Goal: Task Accomplishment & Management: Use online tool/utility

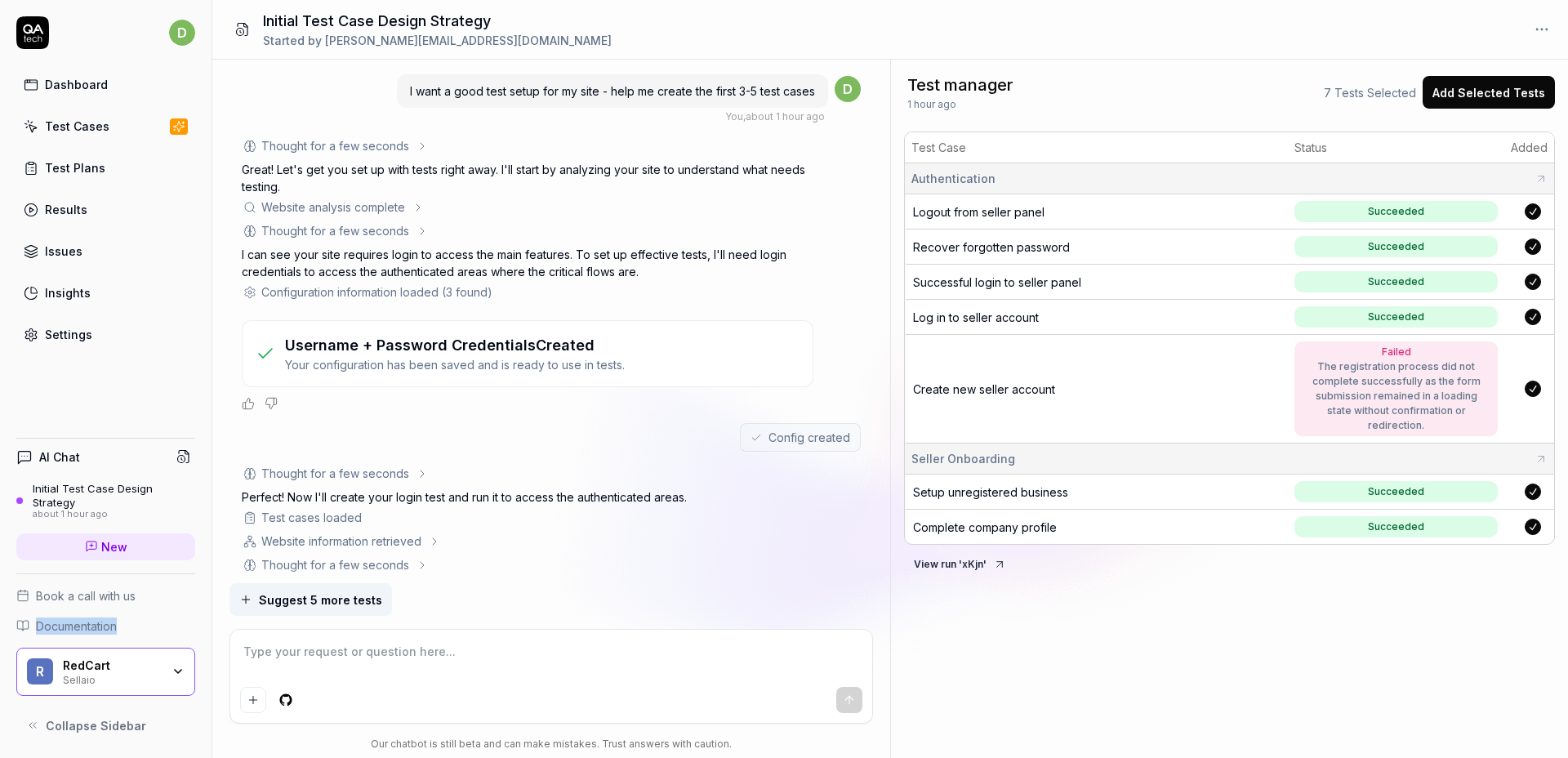
scroll to position [2980, 0]
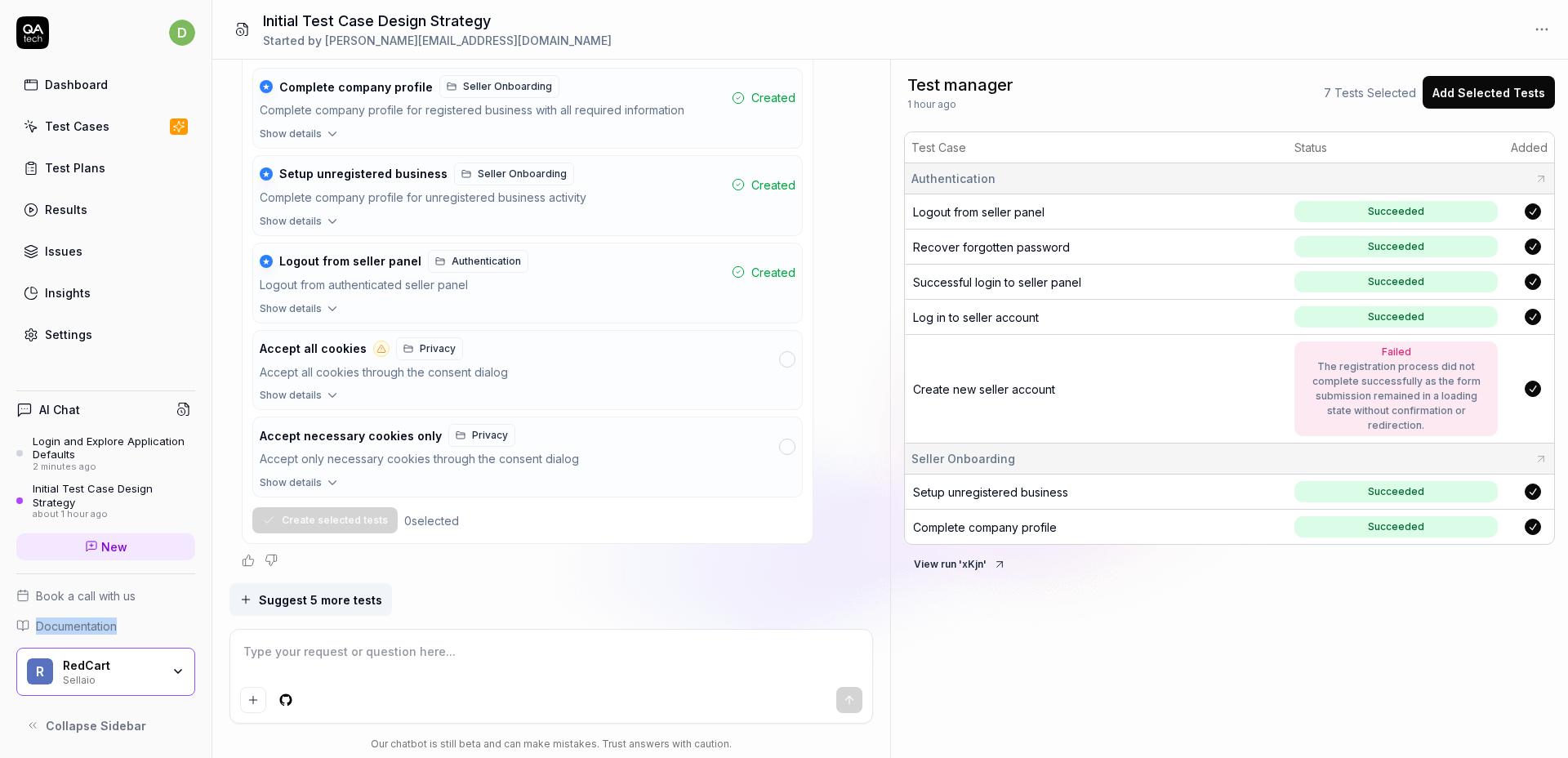
type textarea "*"
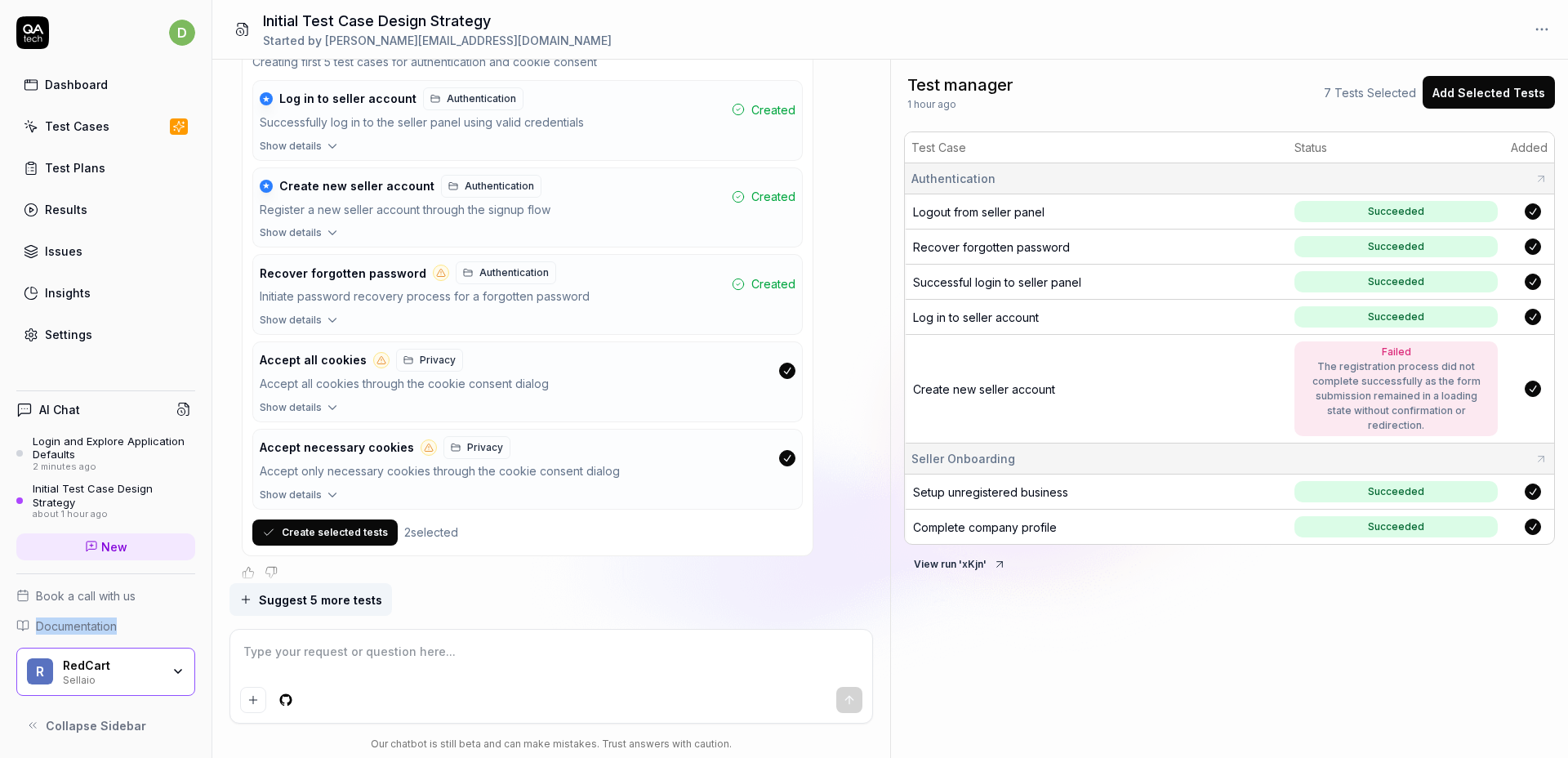
scroll to position [453, 0]
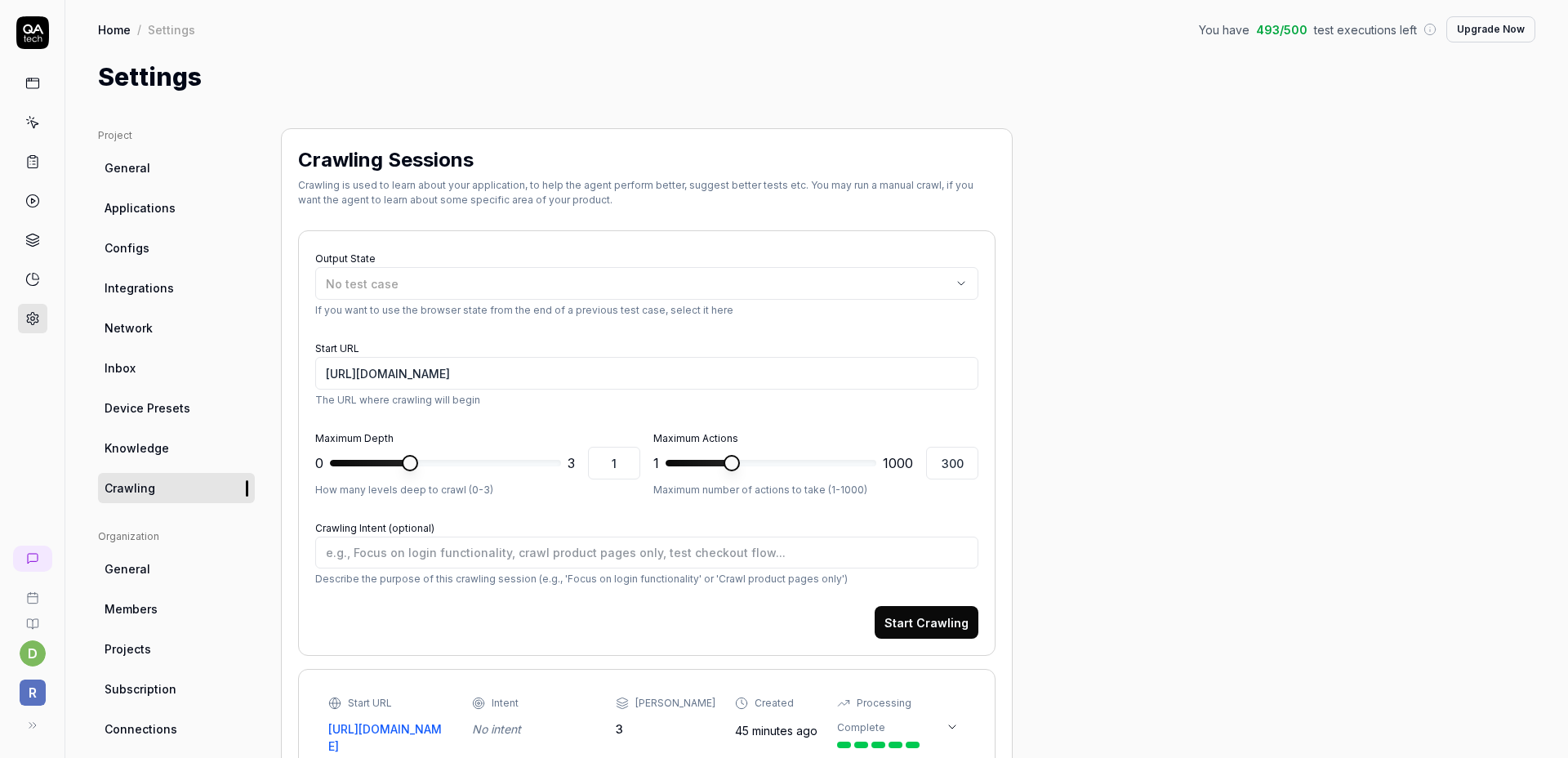
click at [167, 241] on link "Configs" at bounding box center [176, 247] width 157 height 30
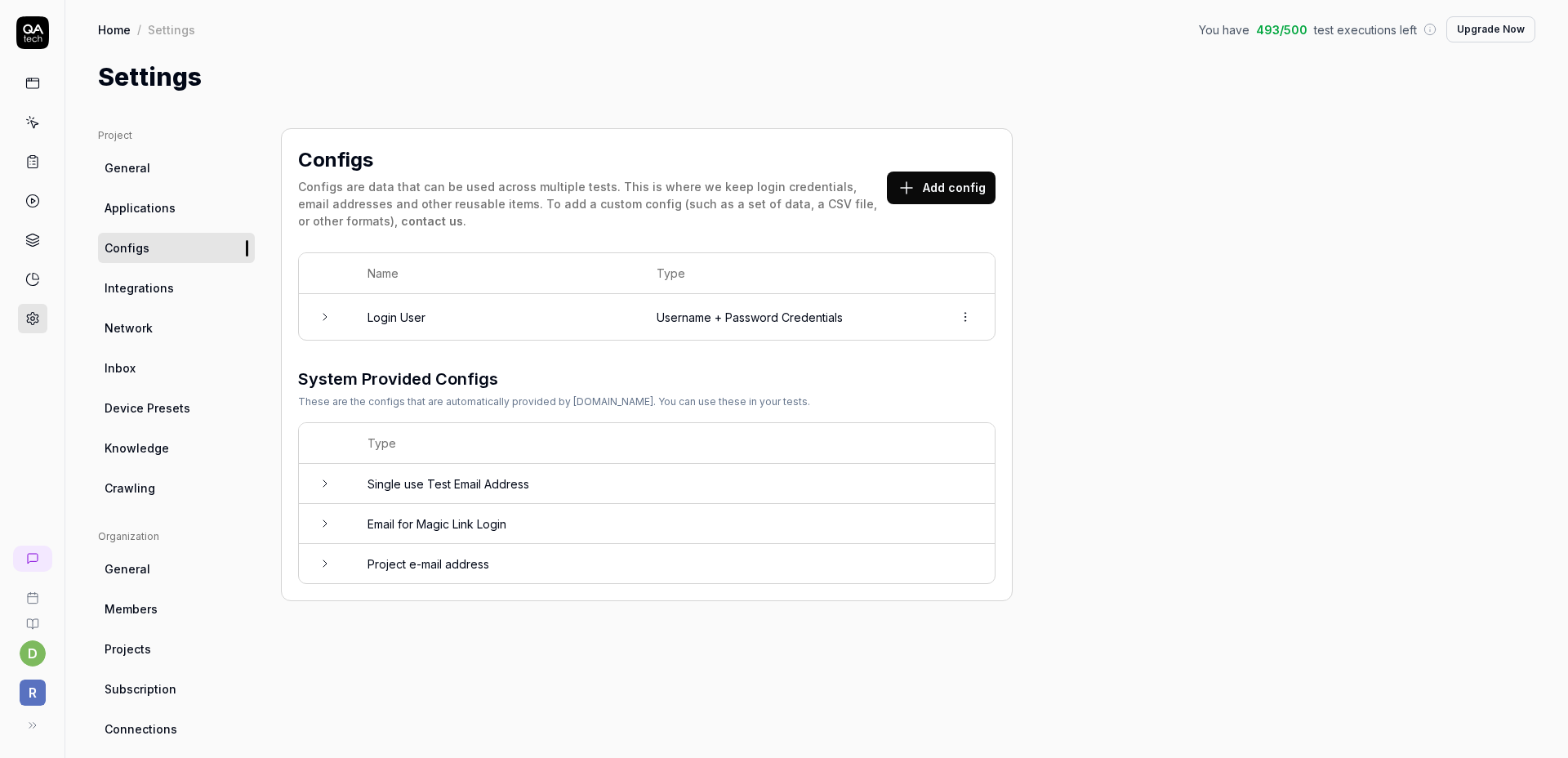
click at [539, 321] on td "Login User" at bounding box center [495, 317] width 290 height 46
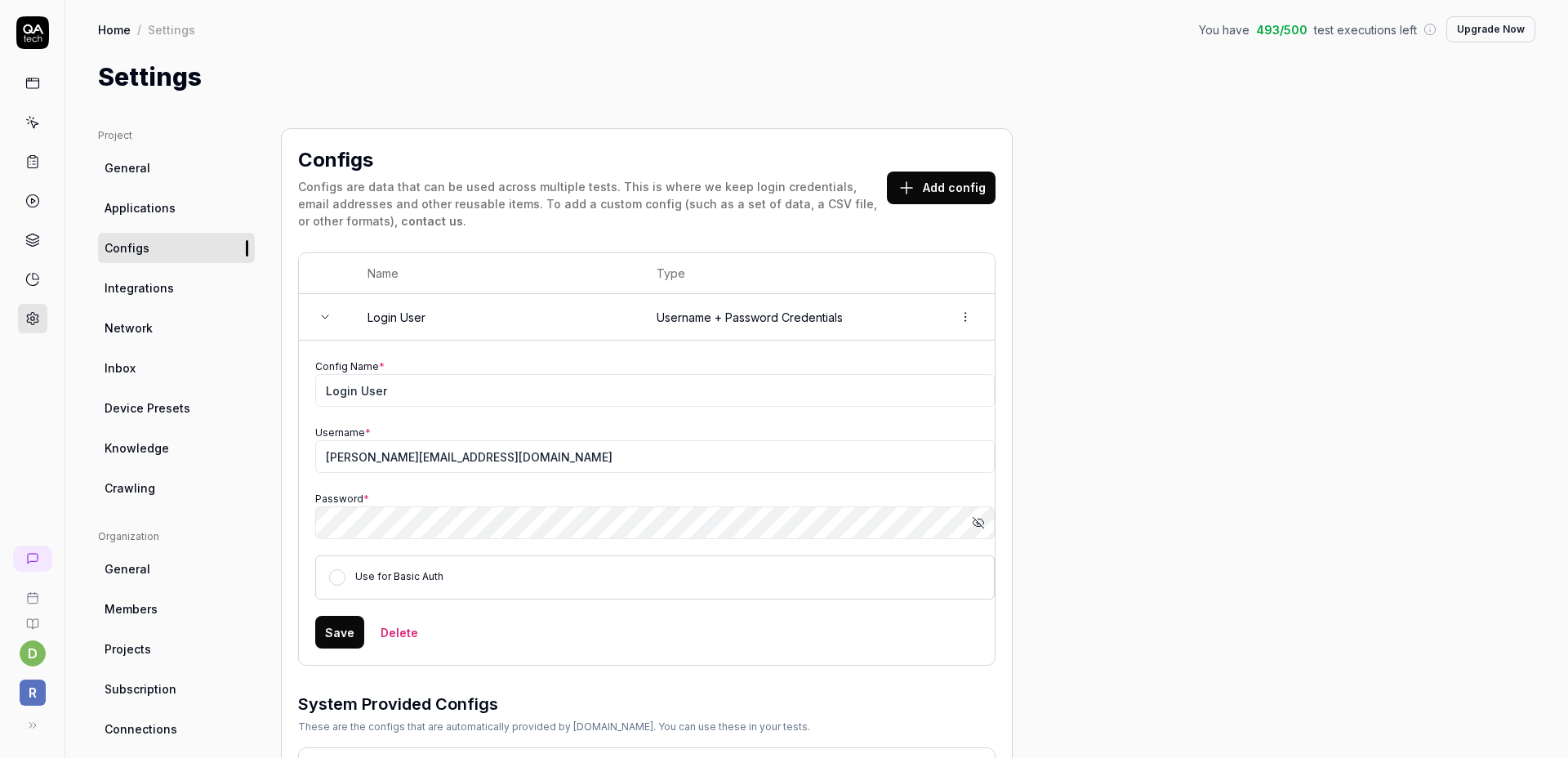
click at [371, 581] on label "Use for Basic Auth" at bounding box center [399, 576] width 89 height 13
click at [345, 581] on button "Use for Basic Auth" at bounding box center [337, 577] width 16 height 16
click at [344, 630] on button "Save" at bounding box center [340, 632] width 49 height 33
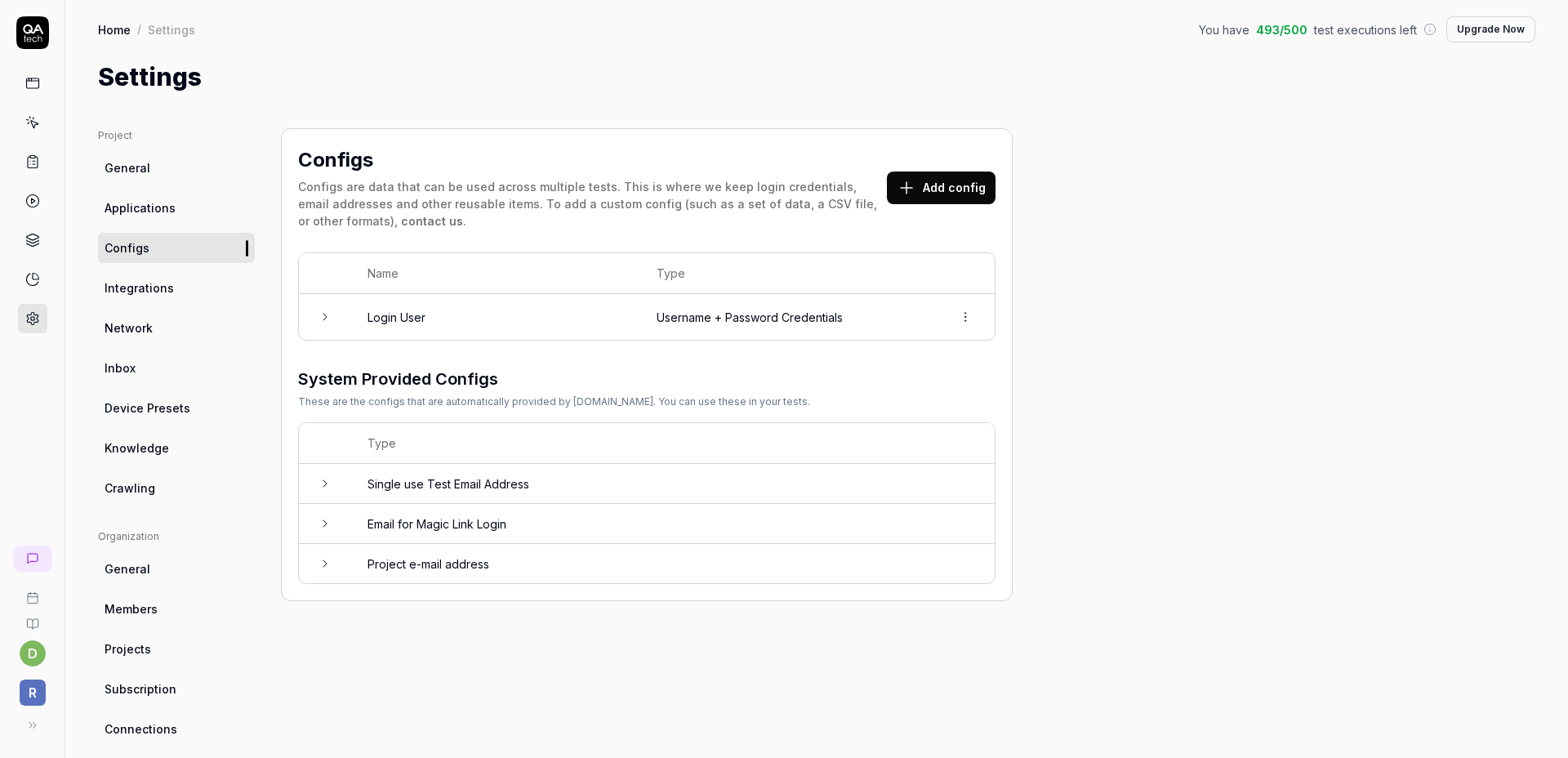
click at [935, 181] on button "Add config" at bounding box center [941, 188] width 109 height 33
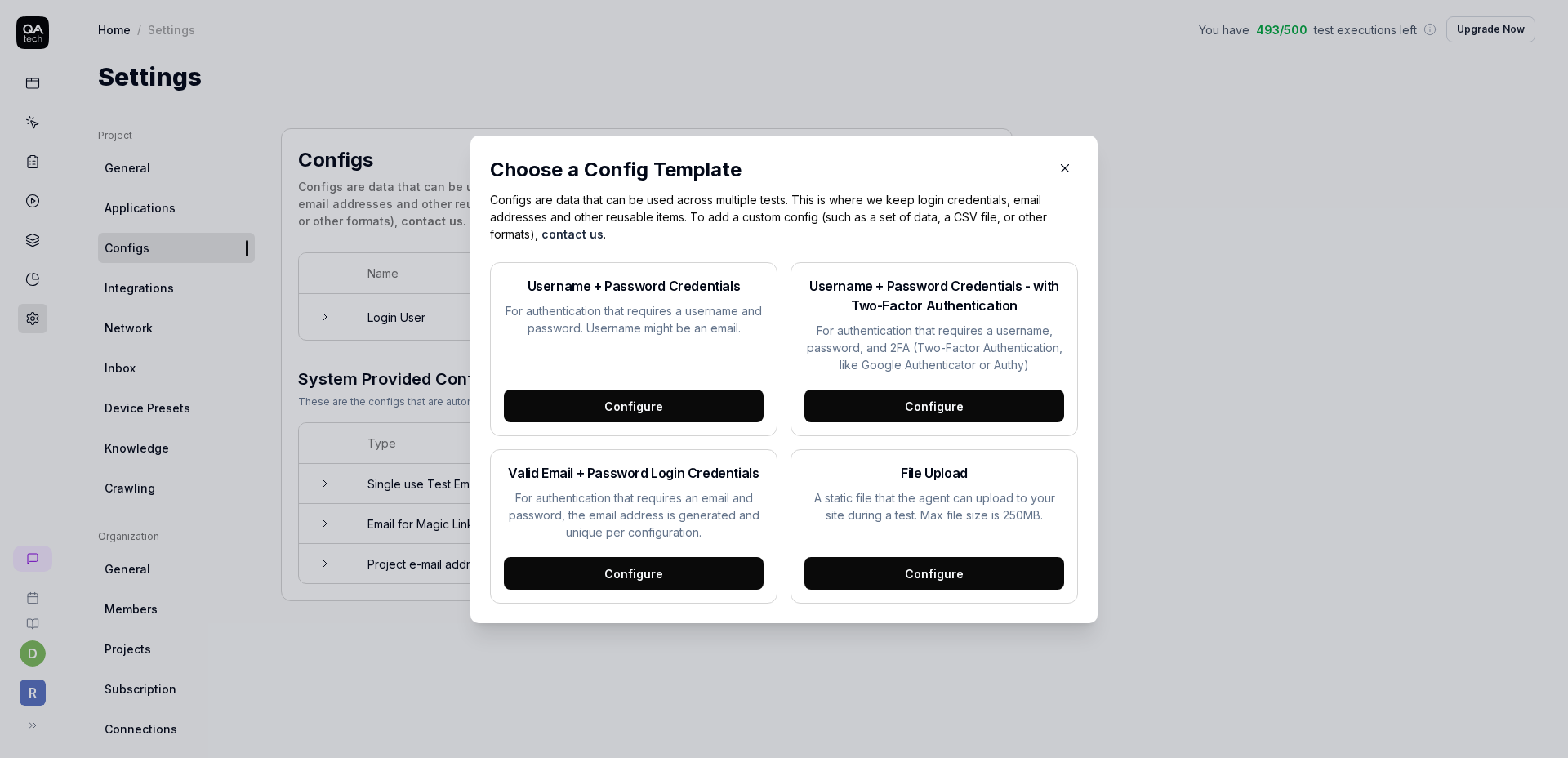
click at [633, 563] on div "Configure" at bounding box center [634, 573] width 260 height 33
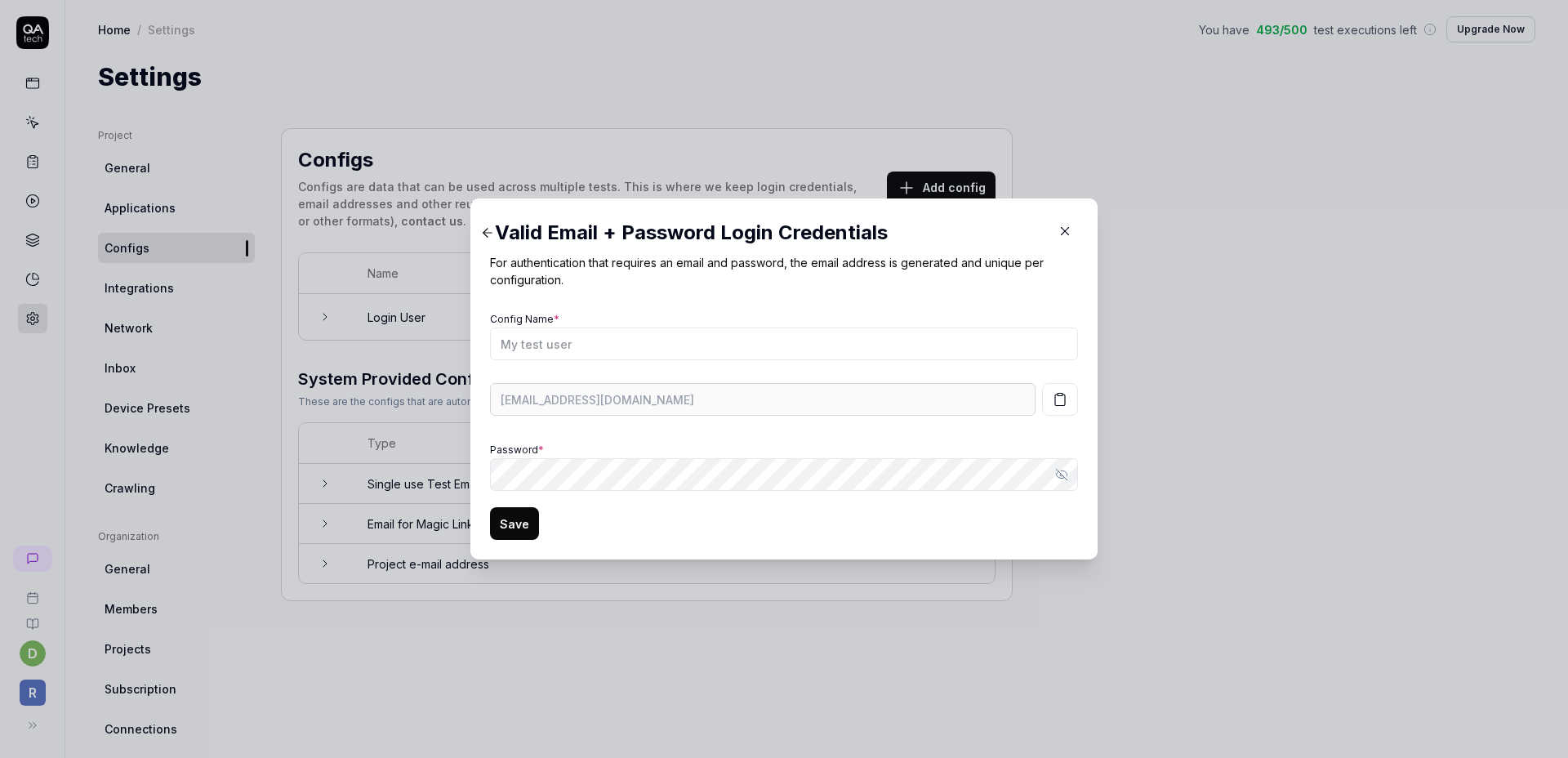
click at [841, 527] on form "Config Name * peach7406-lobster-ov3cpi@qatech.email Password * Show password Sa…" at bounding box center [783, 423] width 588 height 232
click at [582, 345] on input "Config Name *" at bounding box center [783, 343] width 588 height 33
click at [658, 300] on div "Valid Email + Password Login Credentials For authentication that requires an em…" at bounding box center [783, 379] width 588 height 322
click at [1061, 226] on icon "button" at bounding box center [1065, 231] width 14 height 14
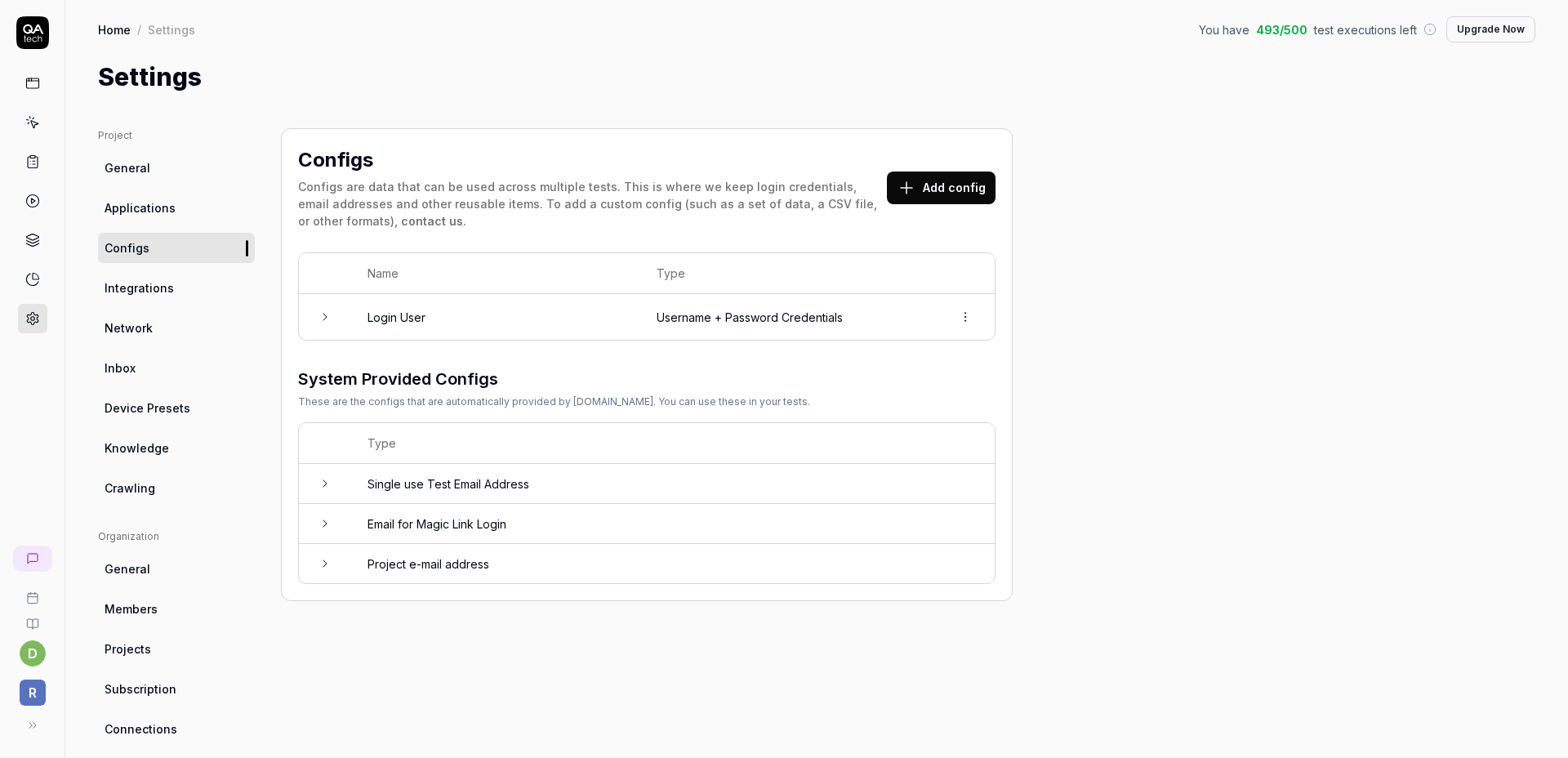
click at [788, 664] on div "Configs Configs are data that can be used across multiple tests. This is where …" at bounding box center [646, 536] width 732 height 817
click at [37, 165] on icon at bounding box center [33, 163] width 10 height 12
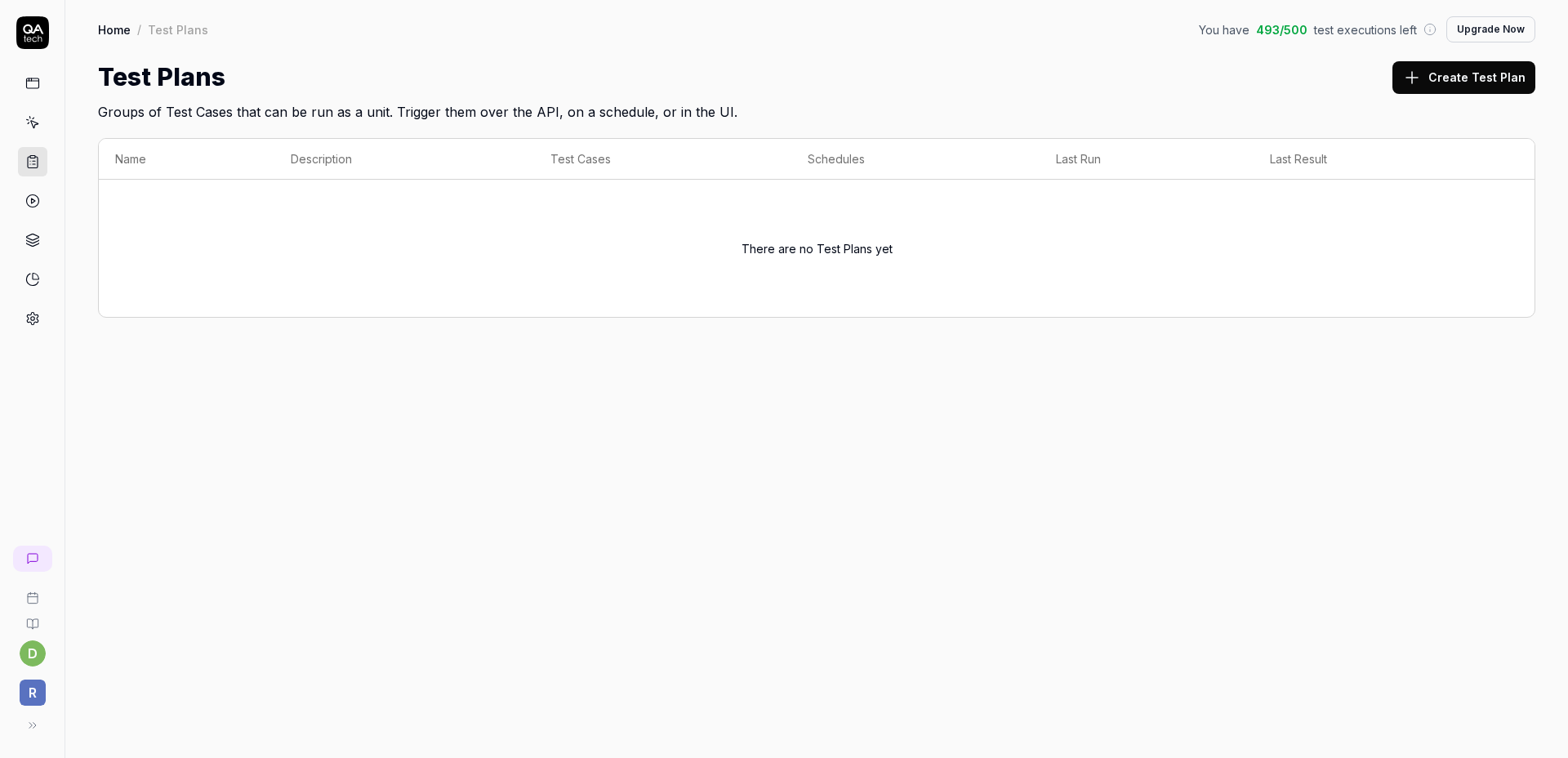
click at [30, 121] on icon at bounding box center [34, 125] width 8 height 8
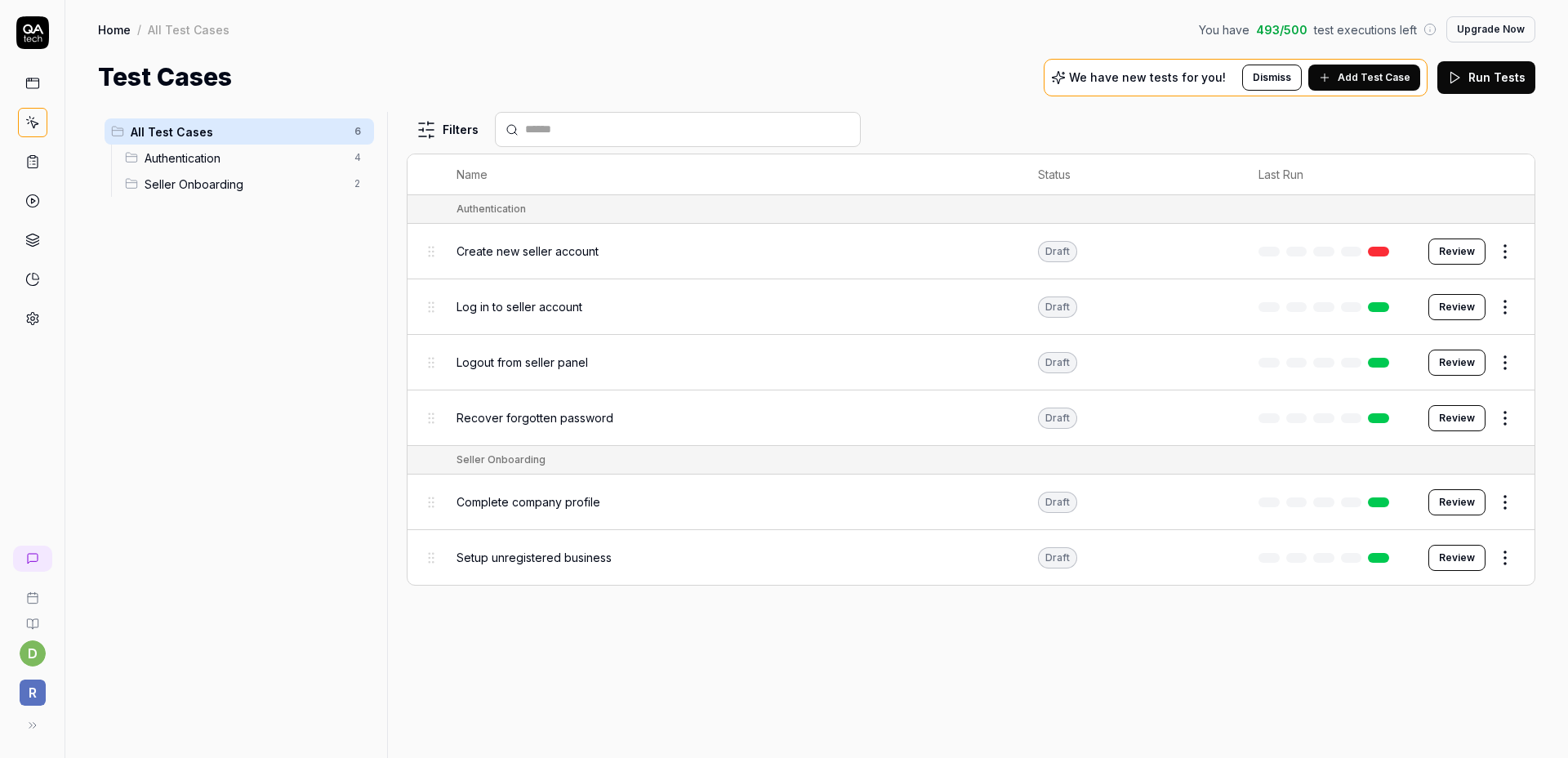
click at [234, 154] on span "Authentication" at bounding box center [244, 158] width 200 height 17
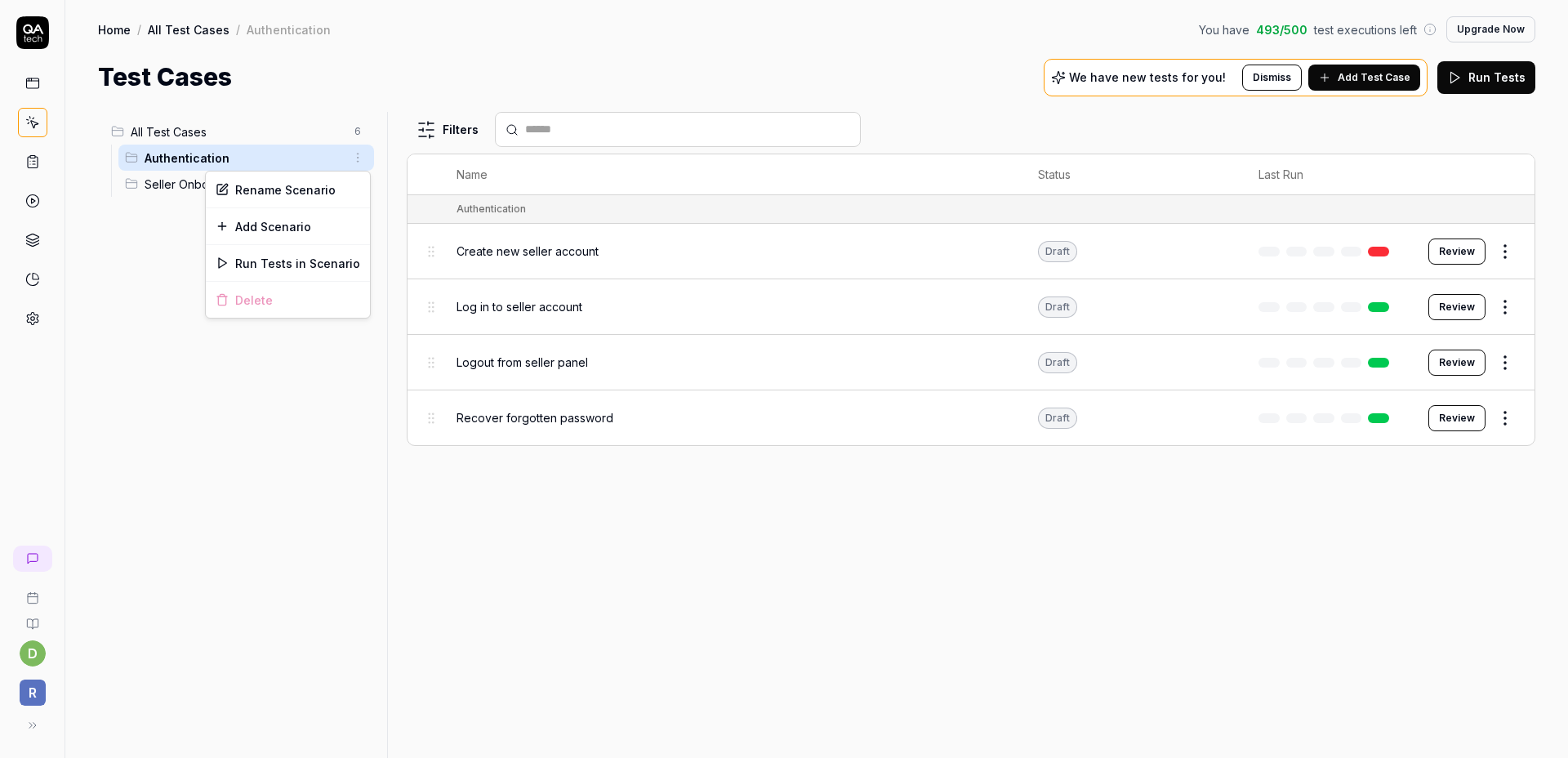
click at [354, 160] on html "d R Home / All Test Cases / Authentication You have 493 / 500 test executions l…" at bounding box center [784, 379] width 1568 height 758
click at [387, 250] on html "d R Home / All Test Cases / Authentication You have 493 / 500 test executions l…" at bounding box center [784, 379] width 1568 height 758
click at [273, 186] on span "Seller Onboarding" at bounding box center [244, 185] width 200 height 17
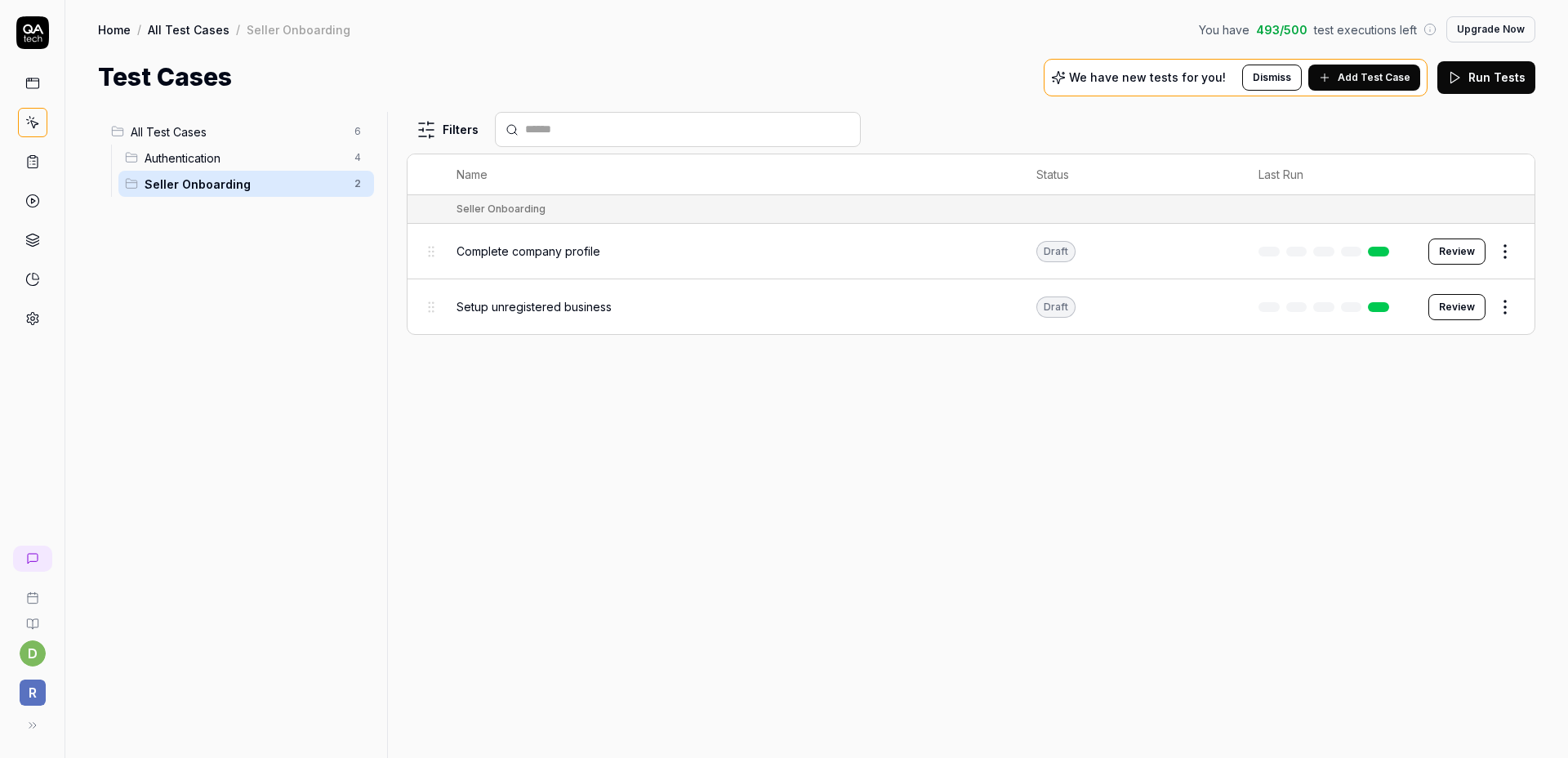
click at [264, 160] on span "Authentication" at bounding box center [244, 158] width 200 height 17
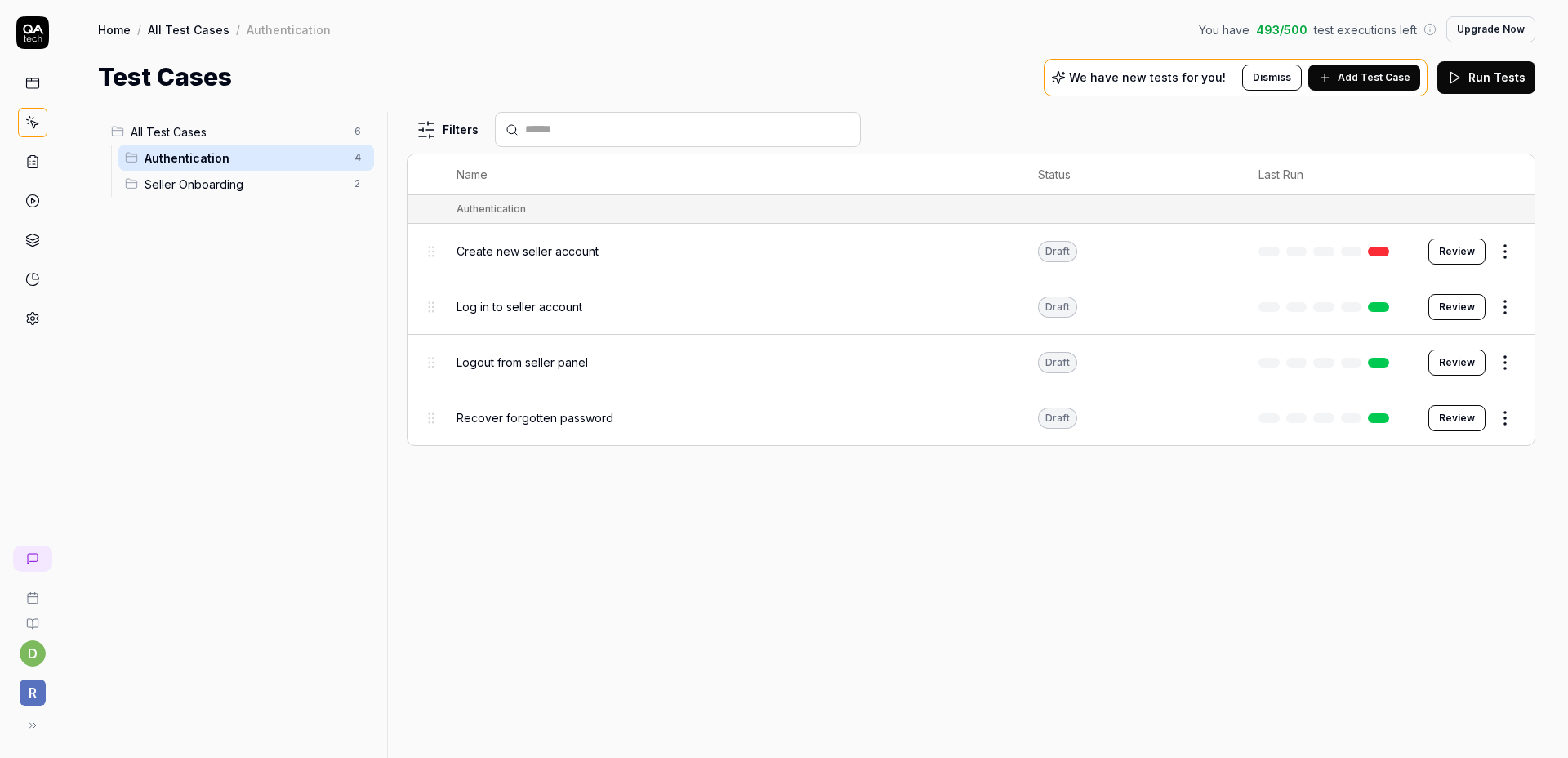
click at [267, 132] on span "All Test Cases" at bounding box center [238, 132] width 214 height 17
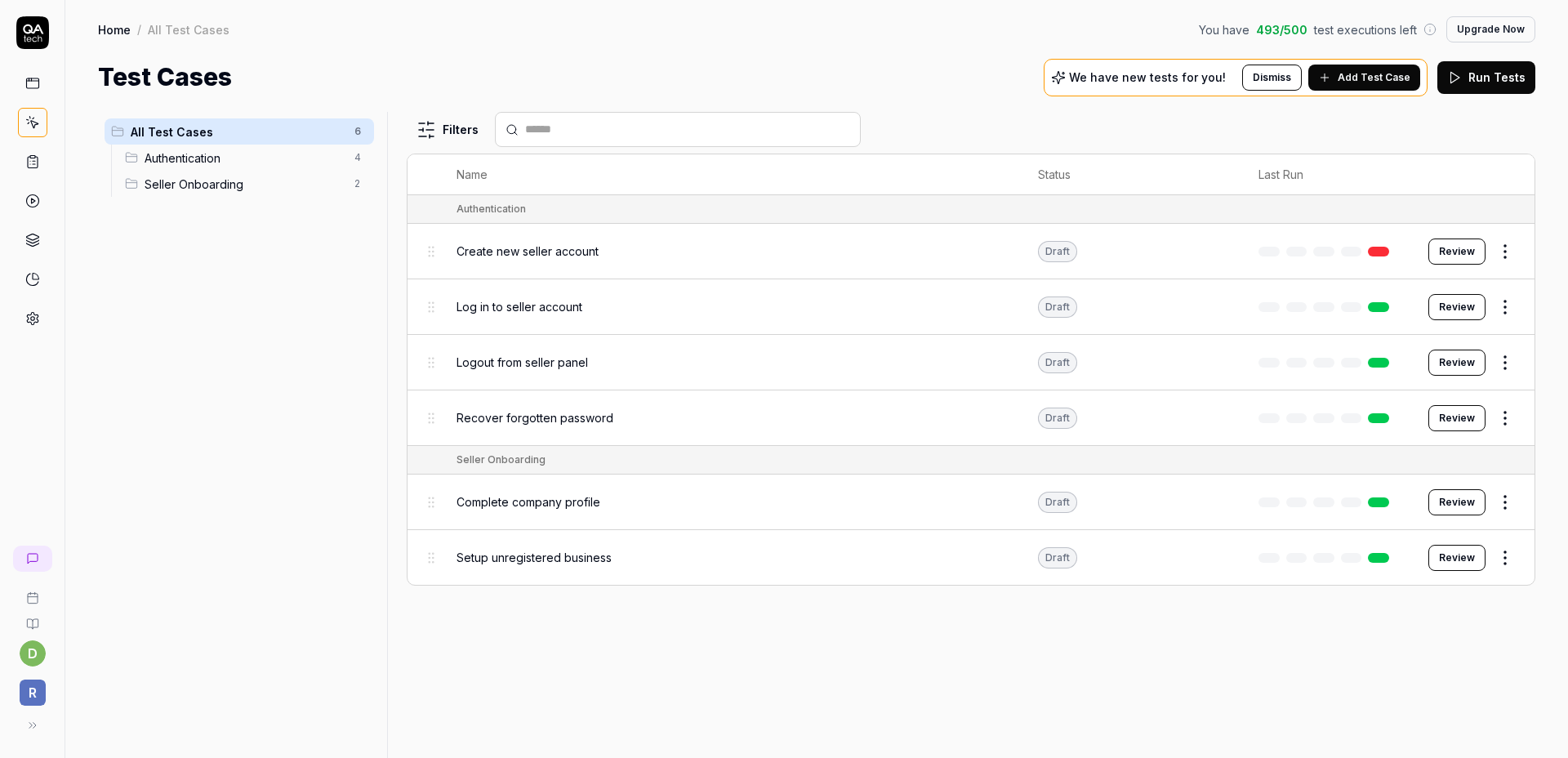
click at [114, 35] on link "Home" at bounding box center [114, 29] width 33 height 16
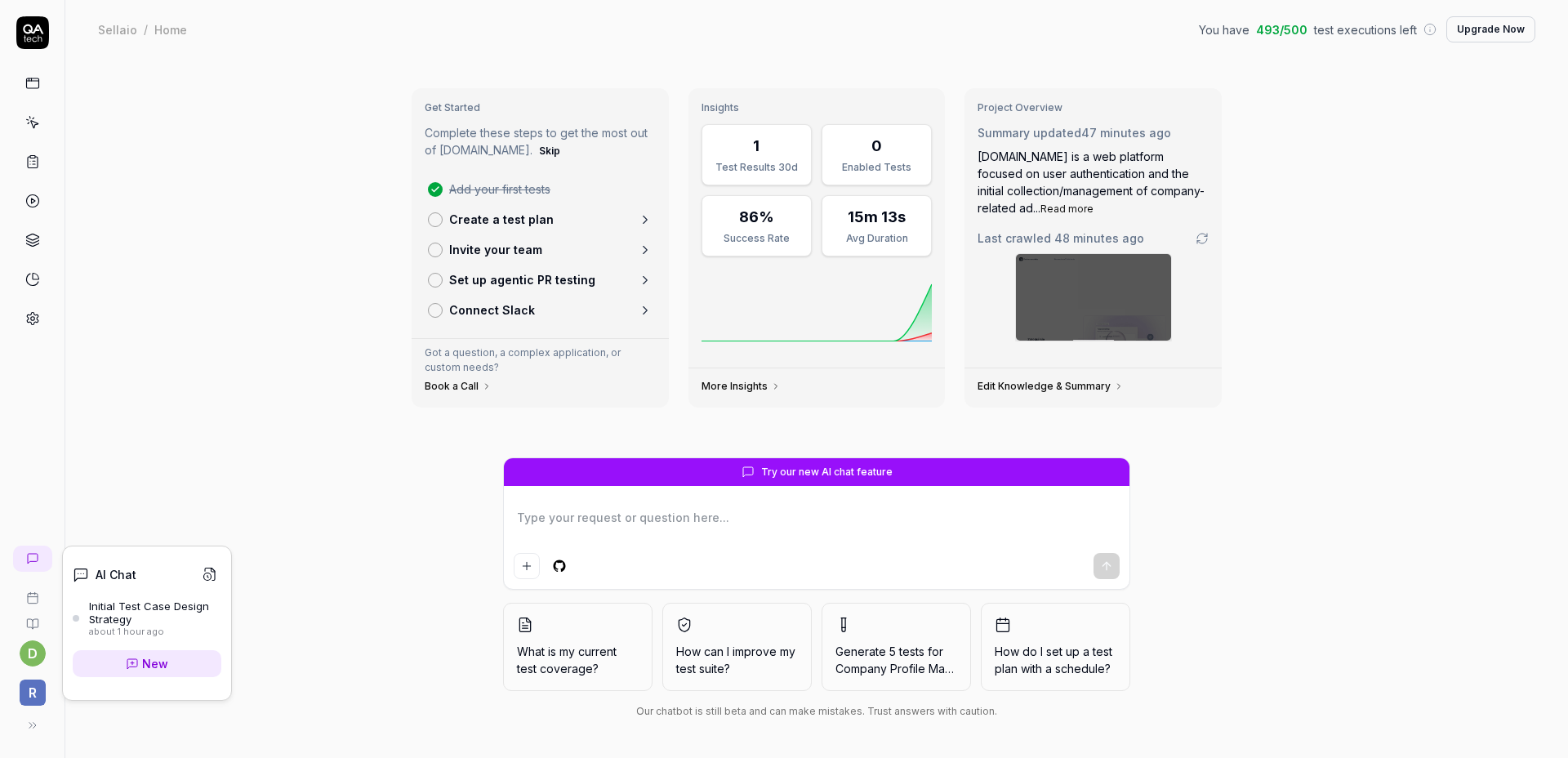
type textarea "*"
click at [33, 564] on icon at bounding box center [33, 559] width 13 height 13
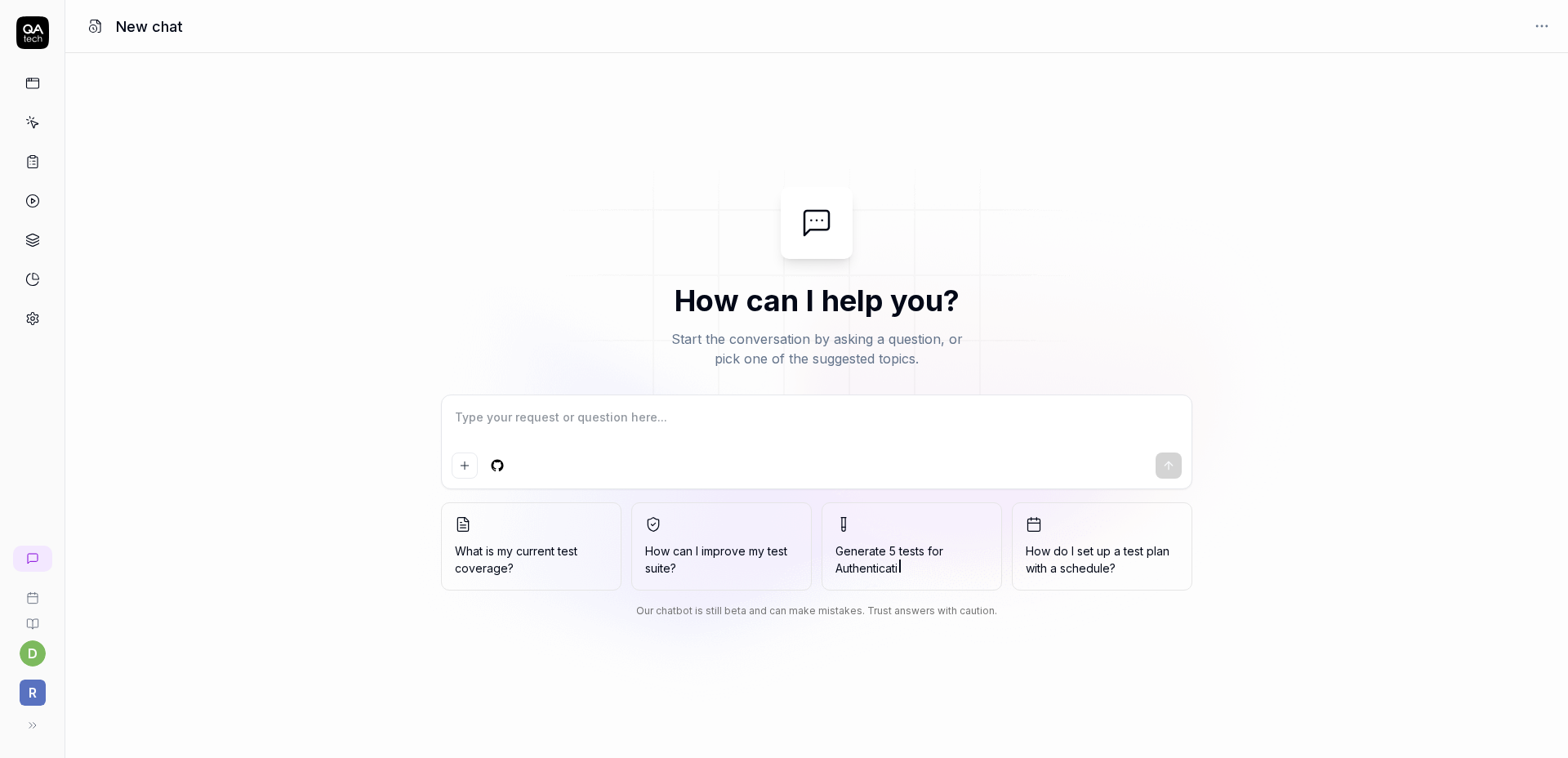
type textarea "*"
type textarea "Z"
type textarea "*"
type textarea "ZA"
type textarea "*"
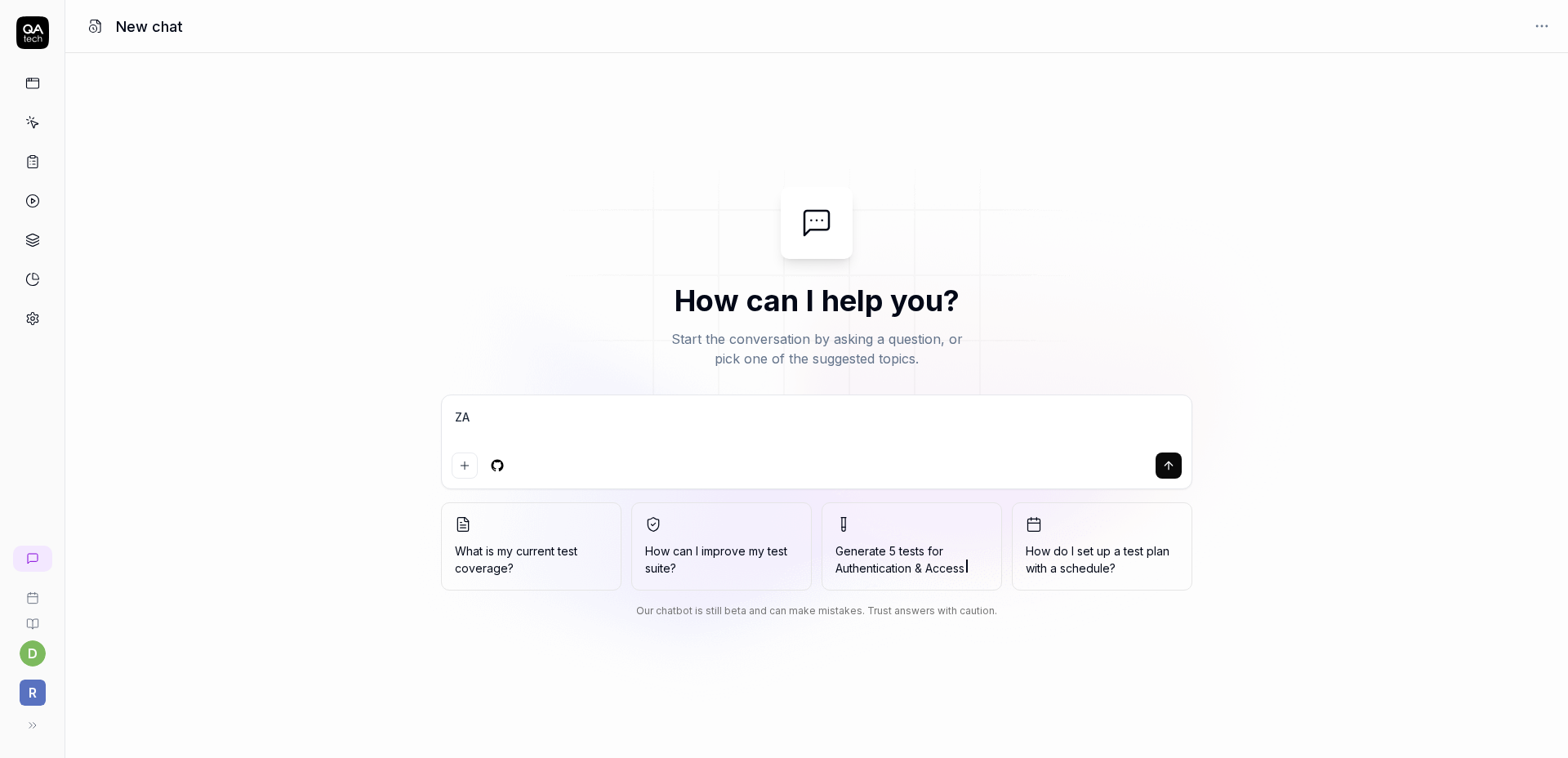
type textarea "ZAL"
type textarea "*"
type textarea "ZALO"
type textarea "*"
type textarea "ZALOG"
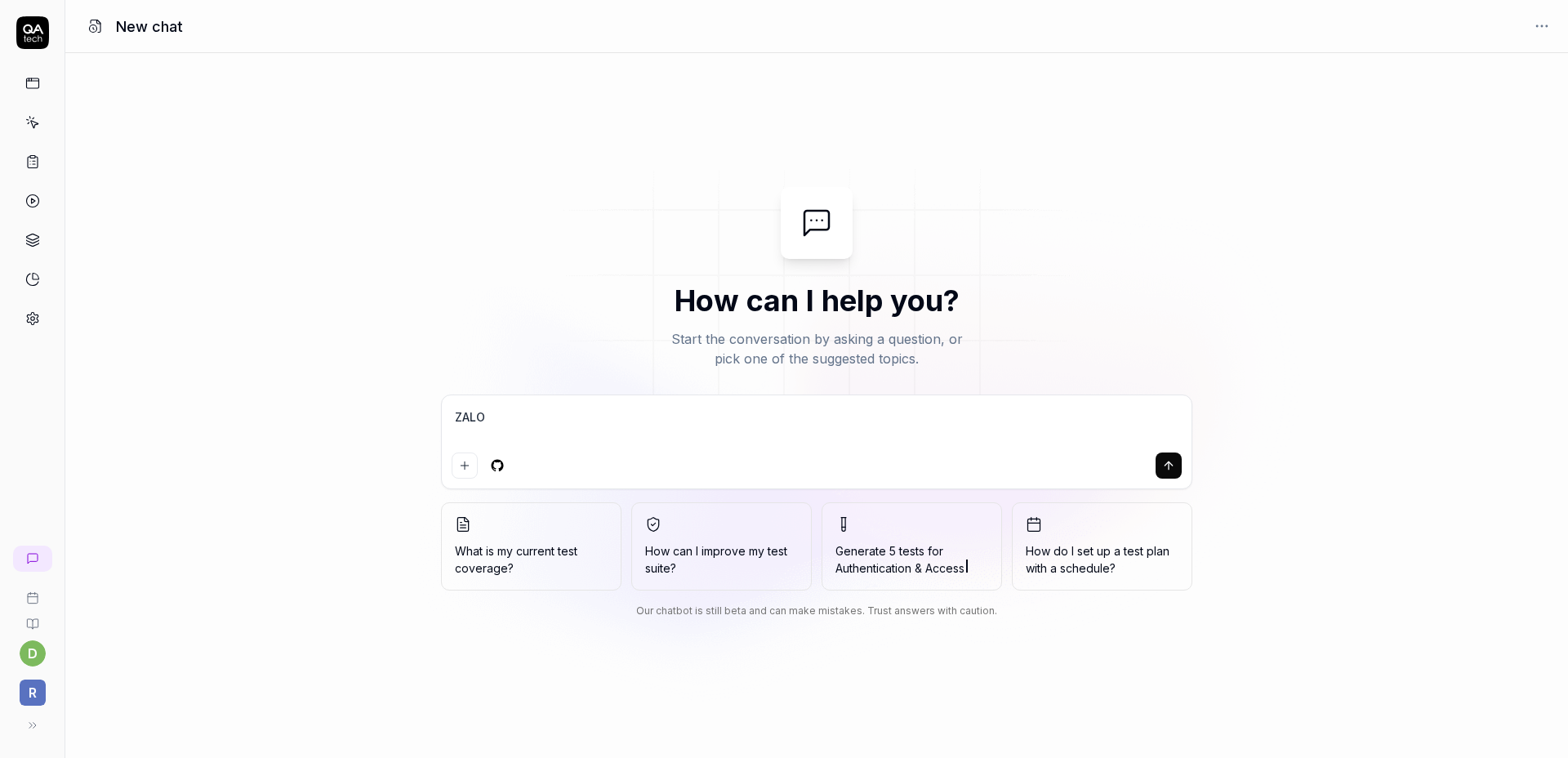
type textarea "*"
type textarea "ZALOGU"
type textarea "*"
type textarea "ZALOGUJ"
type textarea "*"
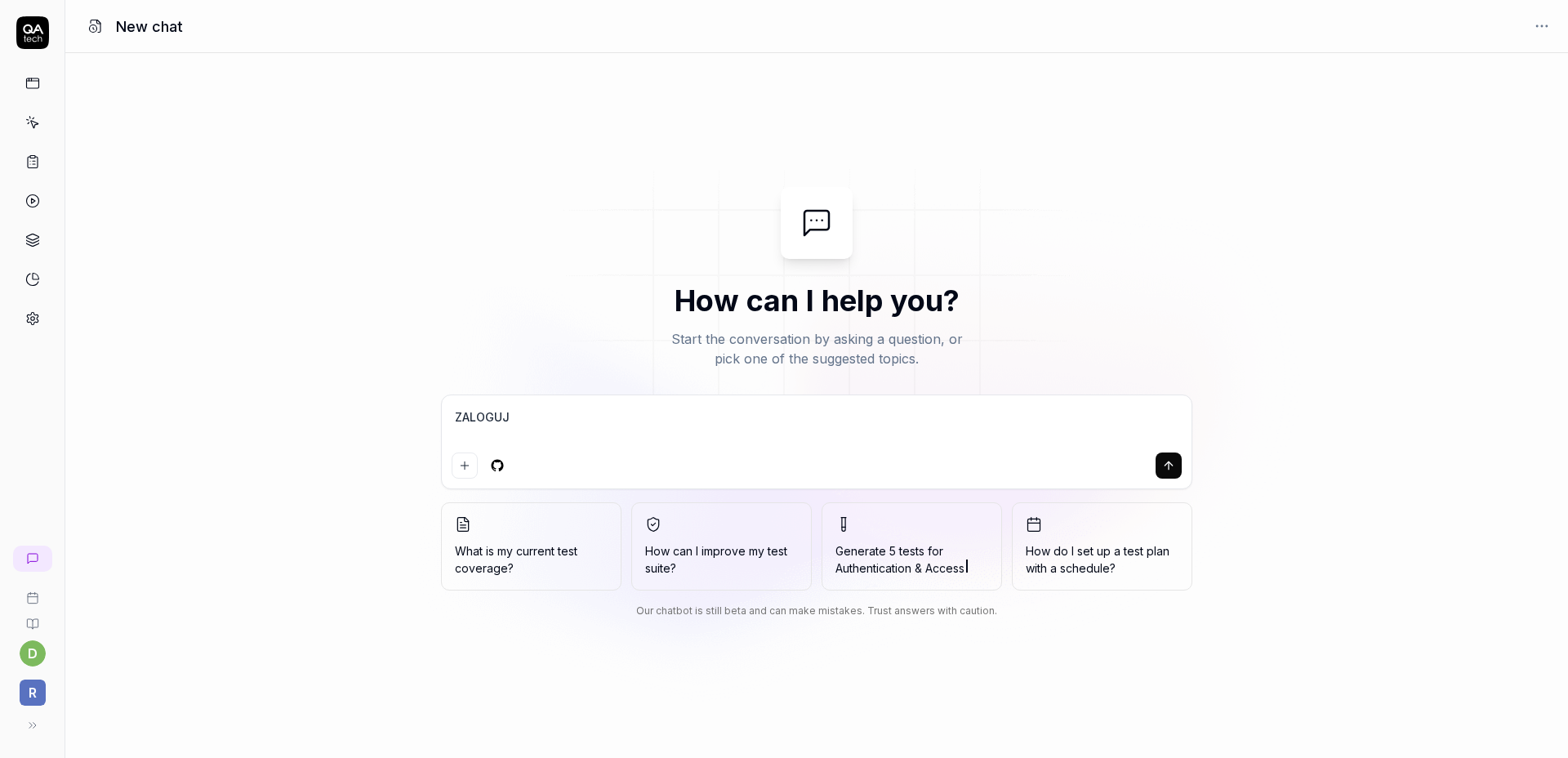
type textarea "ZALOGUJ"
type textarea "*"
type textarea "ZALOGUJ S"
type textarea "*"
type textarea "ZALOGUJ SI"
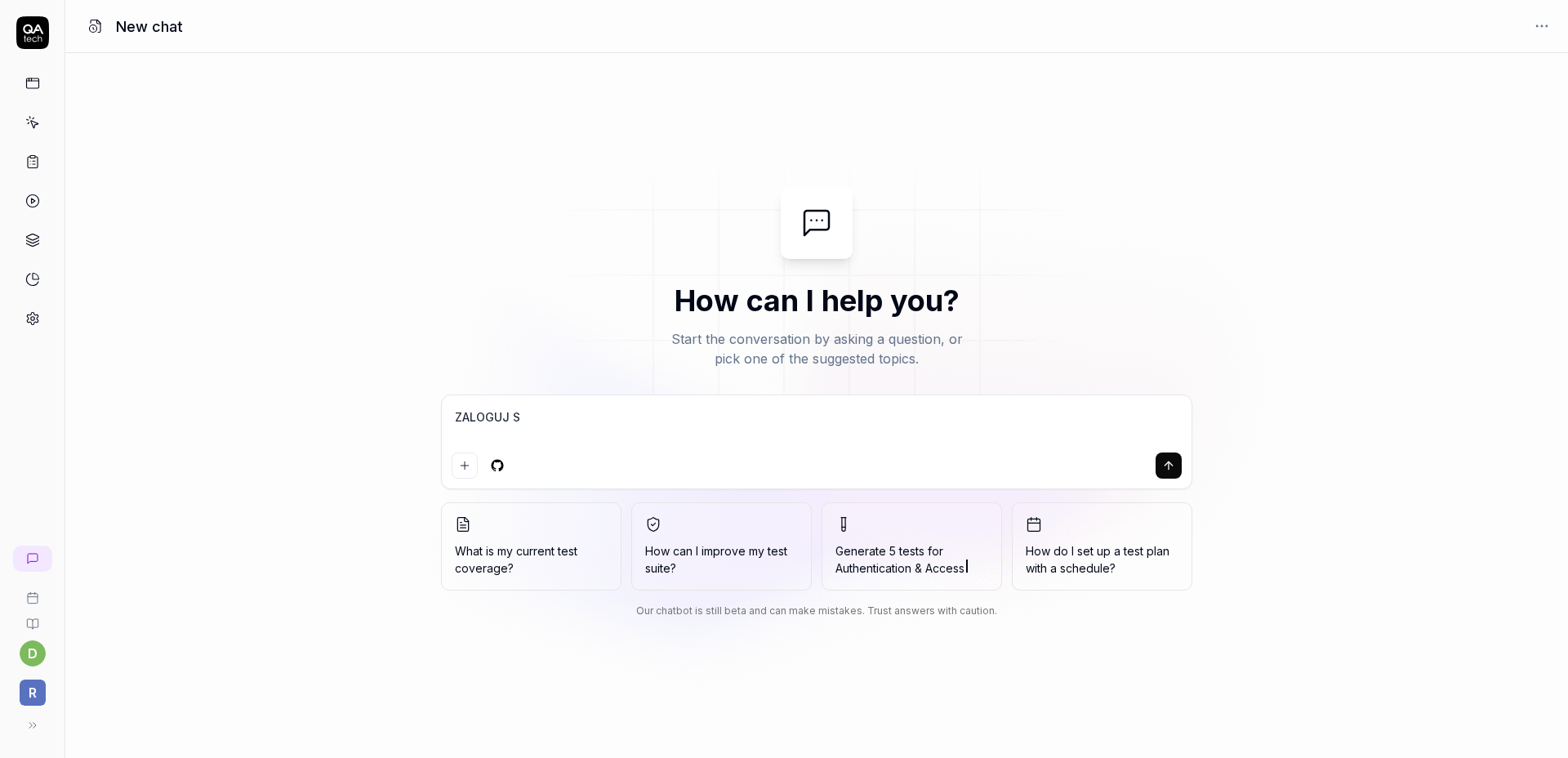
type textarea "*"
type textarea "ZALOGUJ S"
type textarea "*"
type textarea "ZALOGUJ"
type textarea "*"
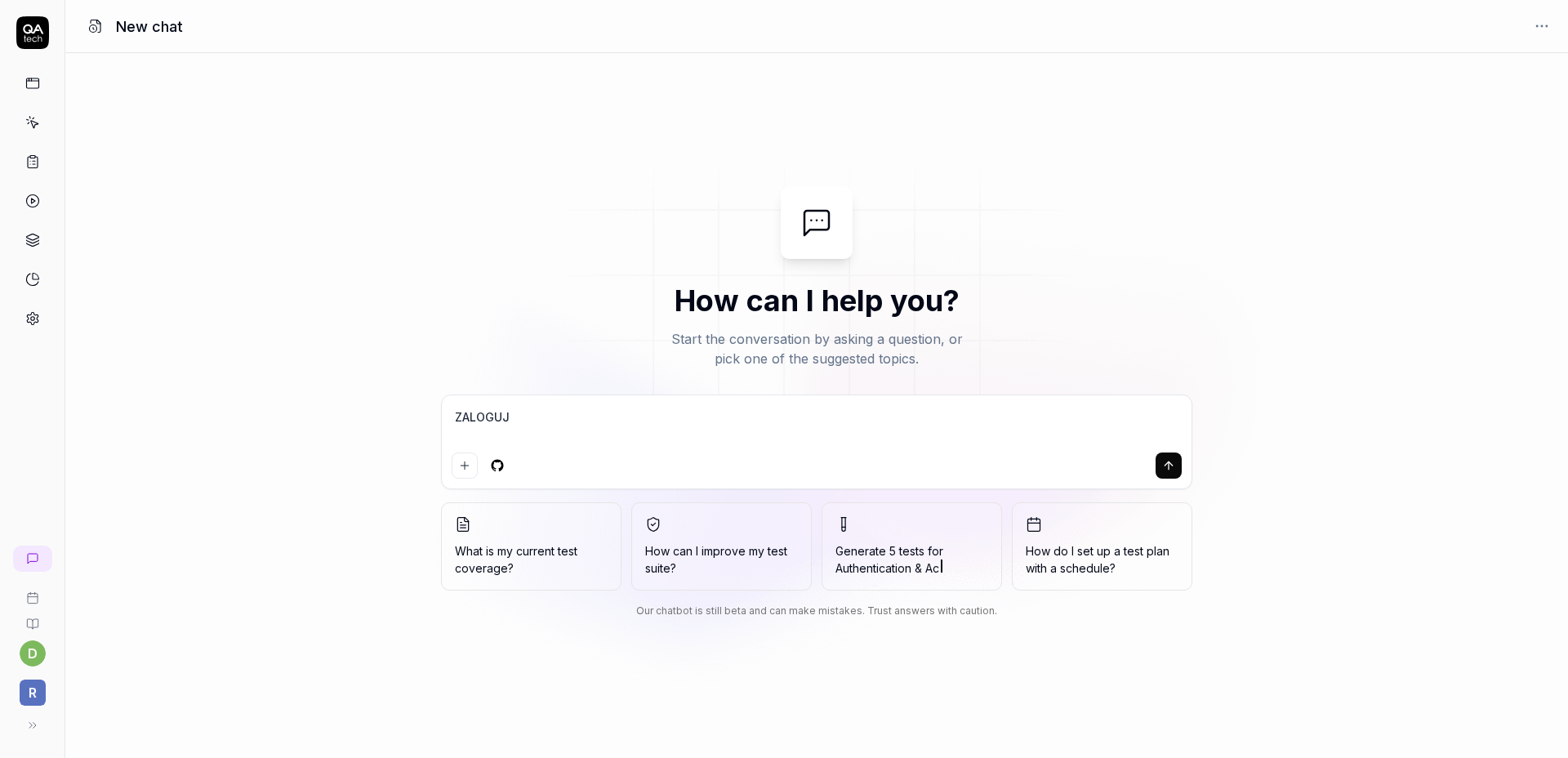
type textarea "ZALOGUJ"
type textarea "*"
type textarea "ZALOGU"
type textarea "*"
type textarea "ZALOG"
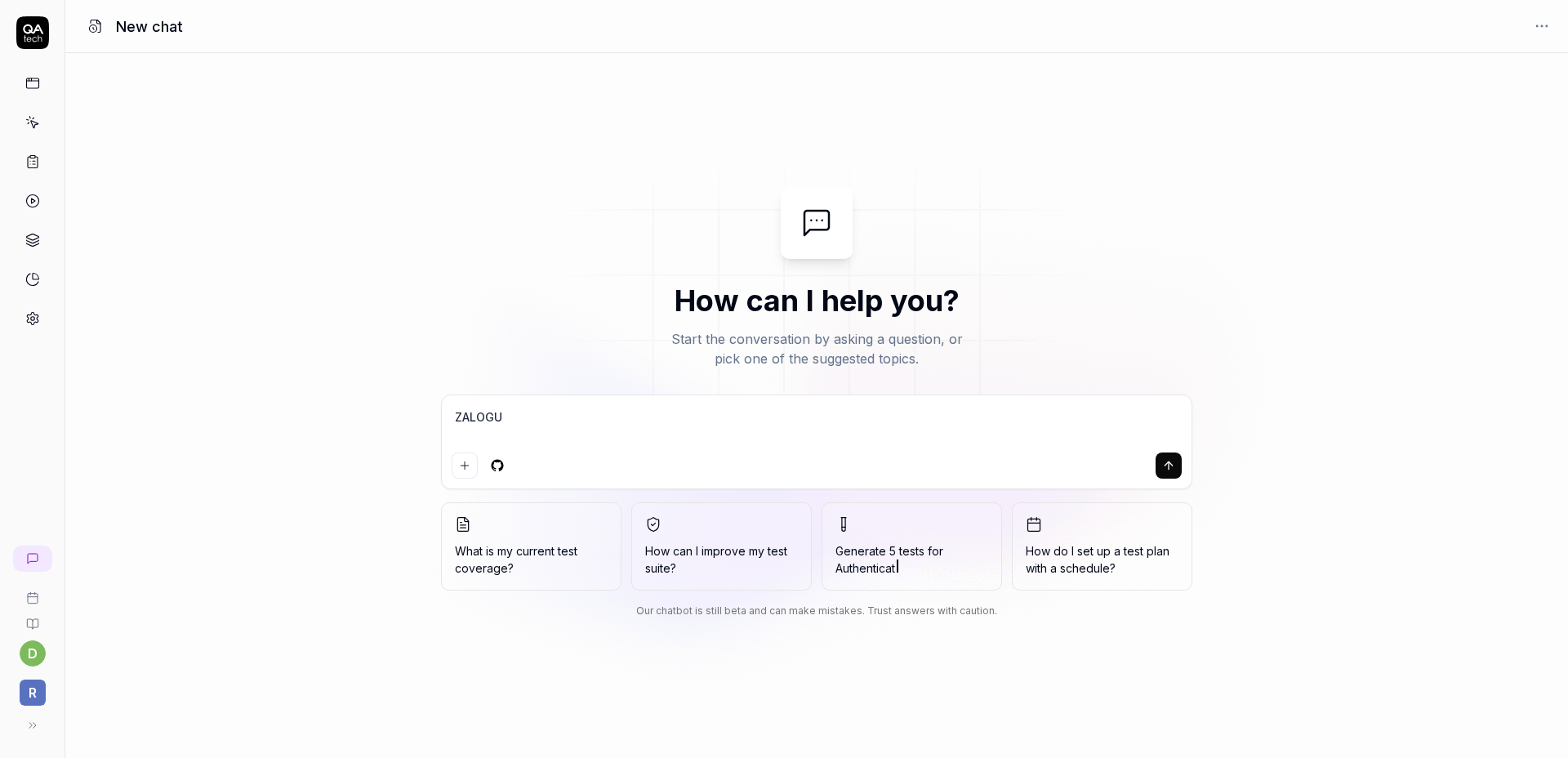
type textarea "*"
type textarea "ZALO"
type textarea "*"
type textarea "ZAL"
type textarea "*"
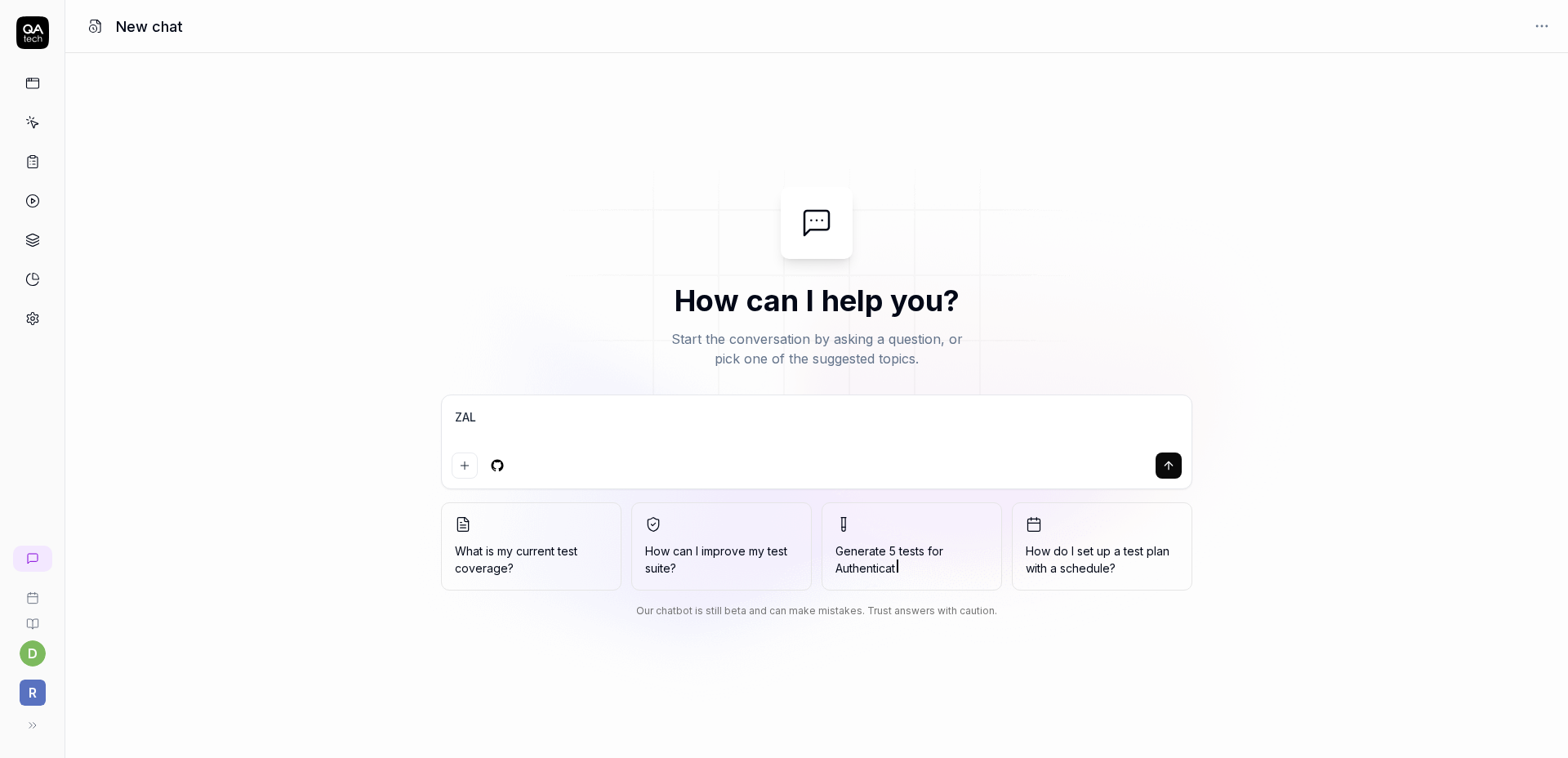
type textarea "ZA"
type textarea "*"
type textarea "Z"
type textarea "*"
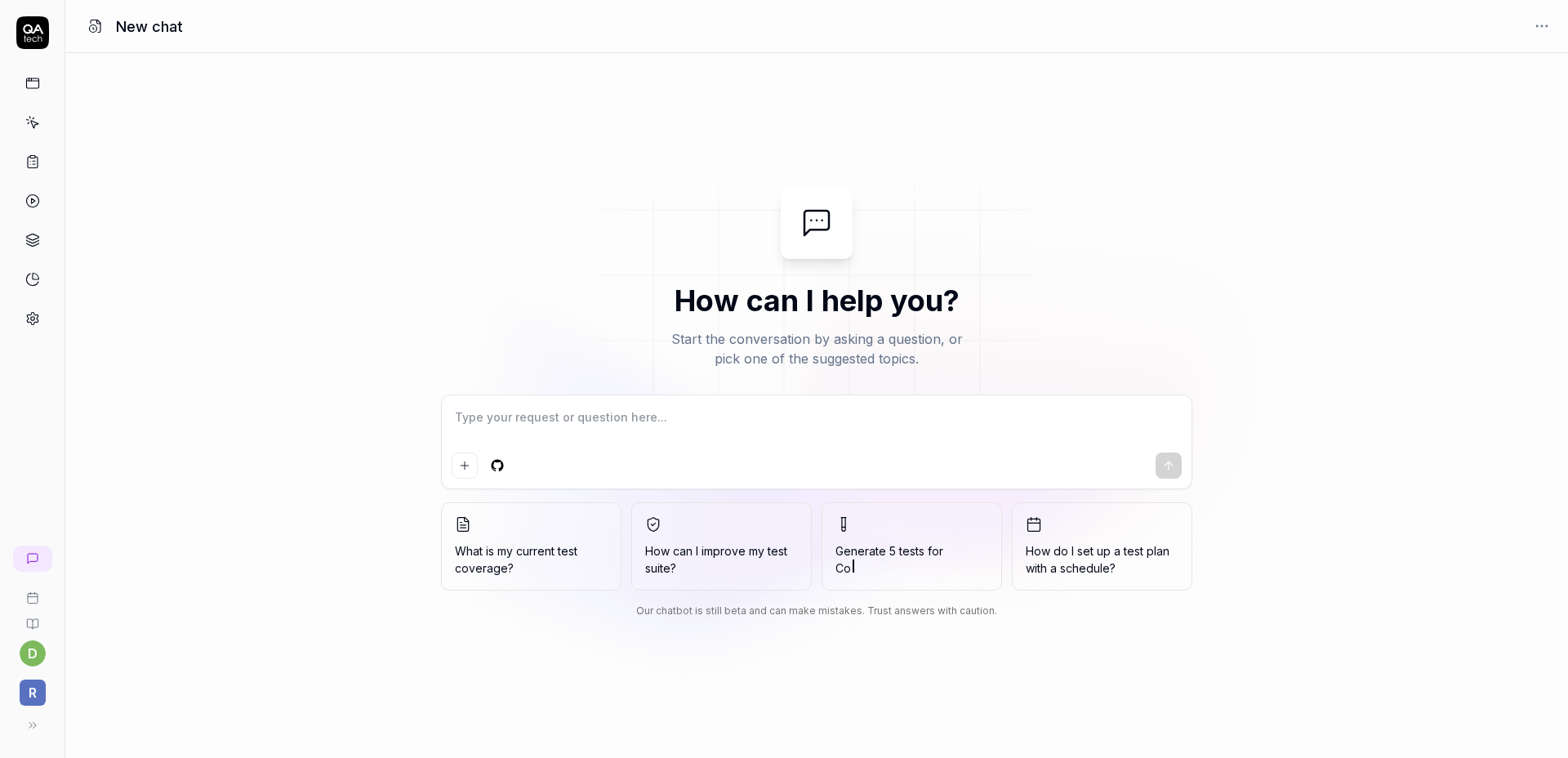
type textarea "Z"
type textarea "*"
type textarea "Za"
type textarea "*"
type textarea "Zal"
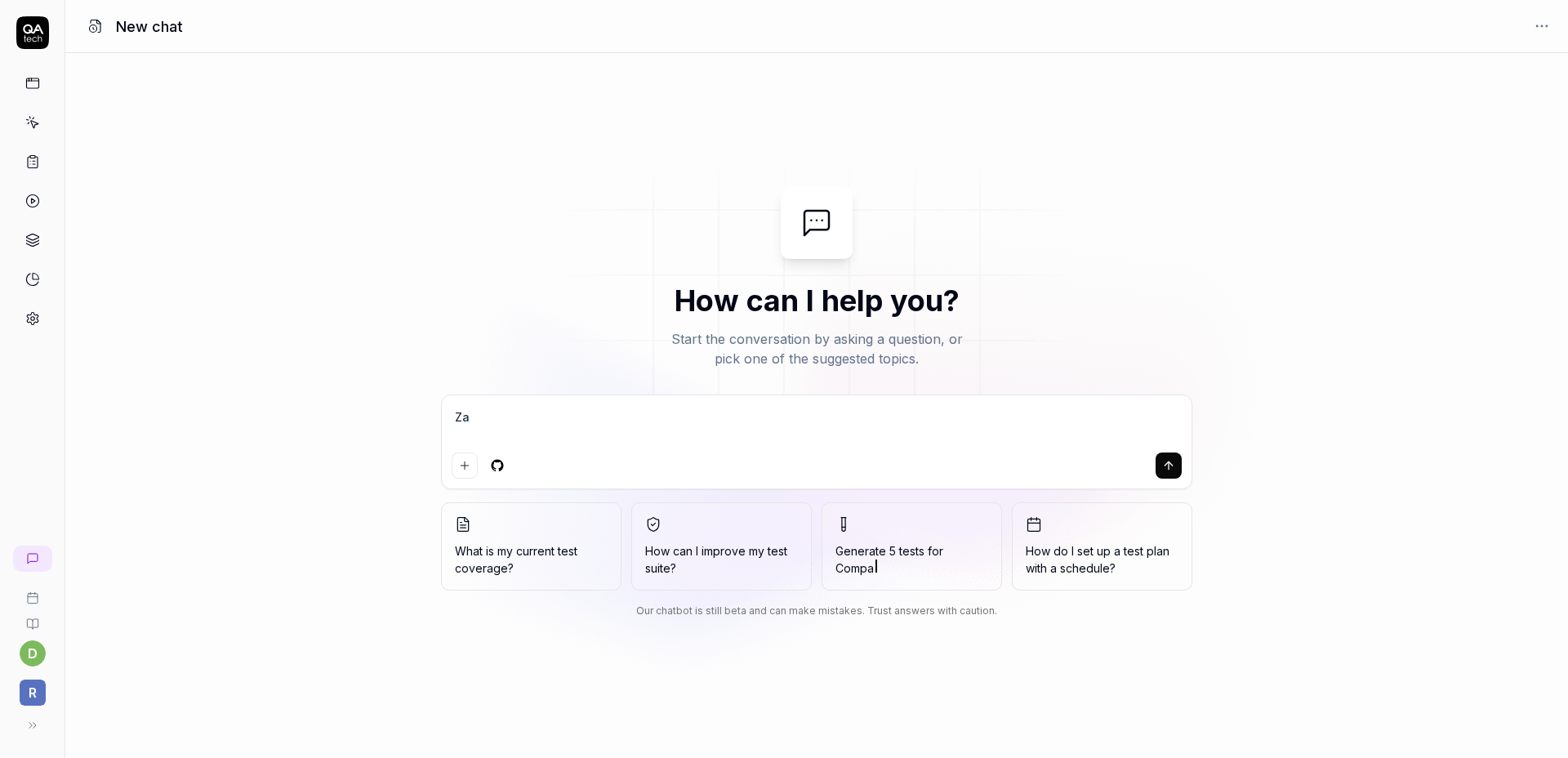
type textarea "*"
type textarea "Zalo"
type textarea "*"
type textarea "Zalog"
type textarea "*"
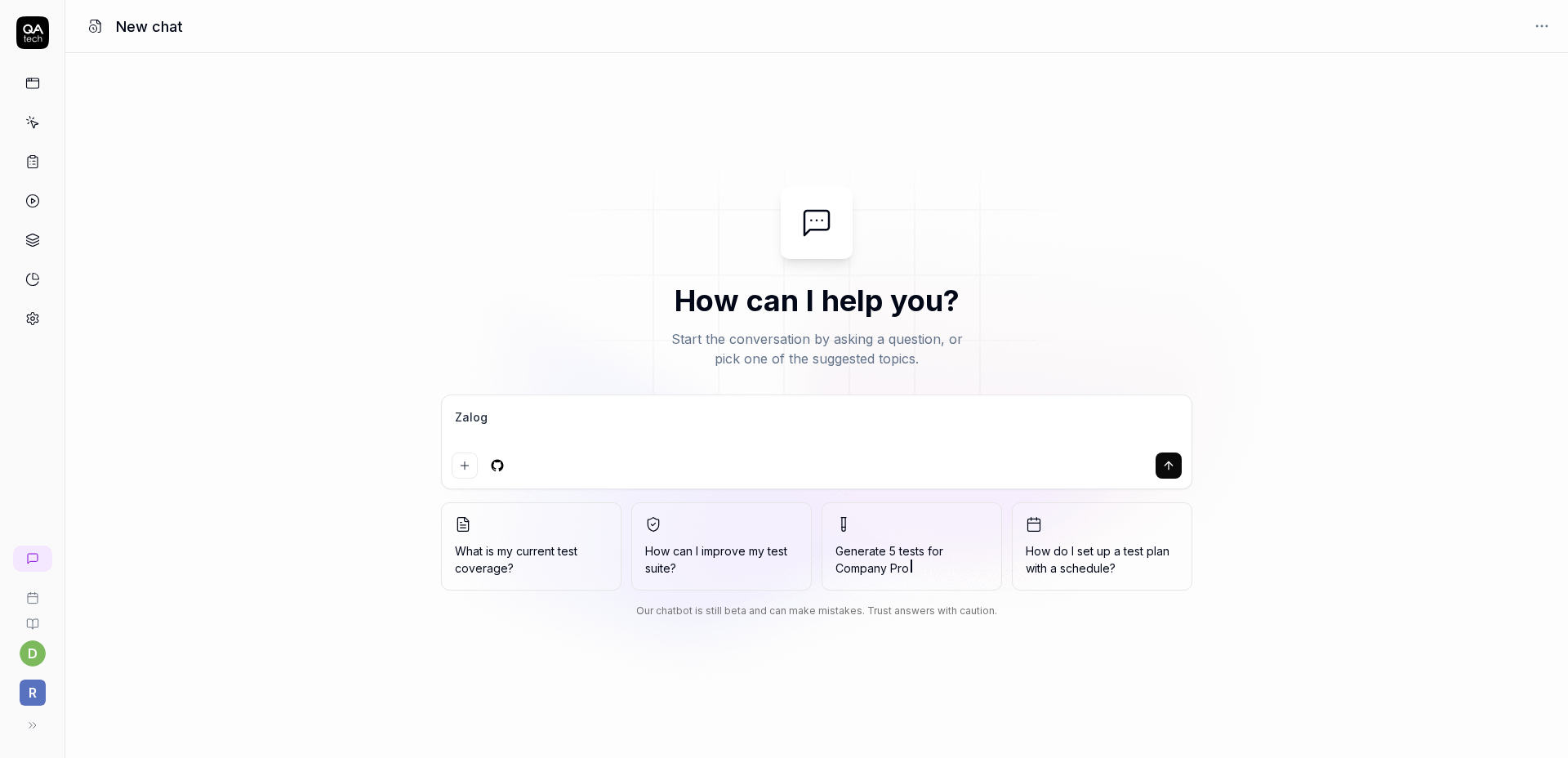
type textarea "Zalogu"
type textarea "*"
type textarea "Zaloguj"
type textarea "*"
type textarea "Zaloguj"
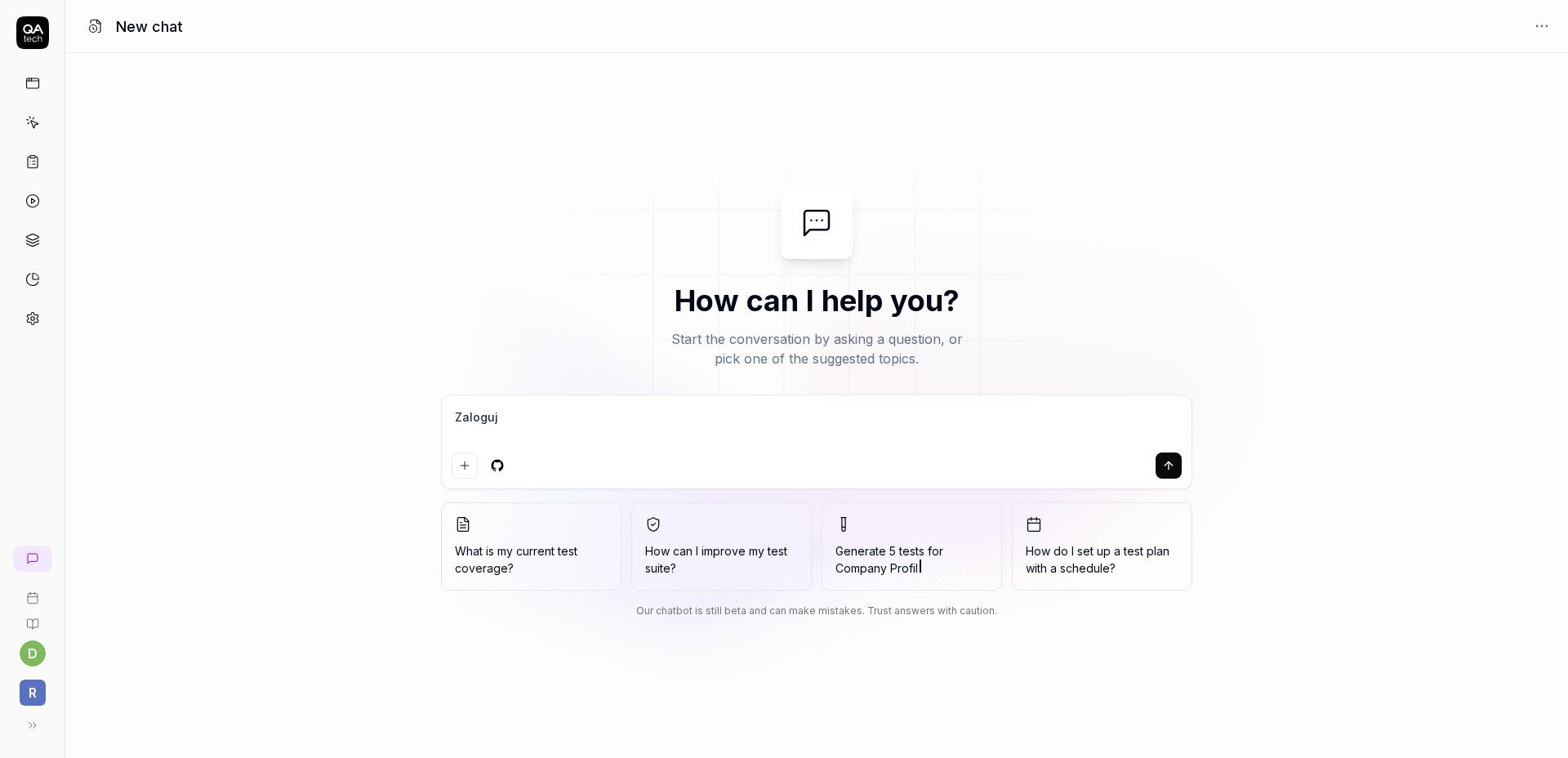
type textarea "*"
type textarea "Zaloguj s"
type textarea "*"
type textarea "Zaloguj si"
type textarea "*"
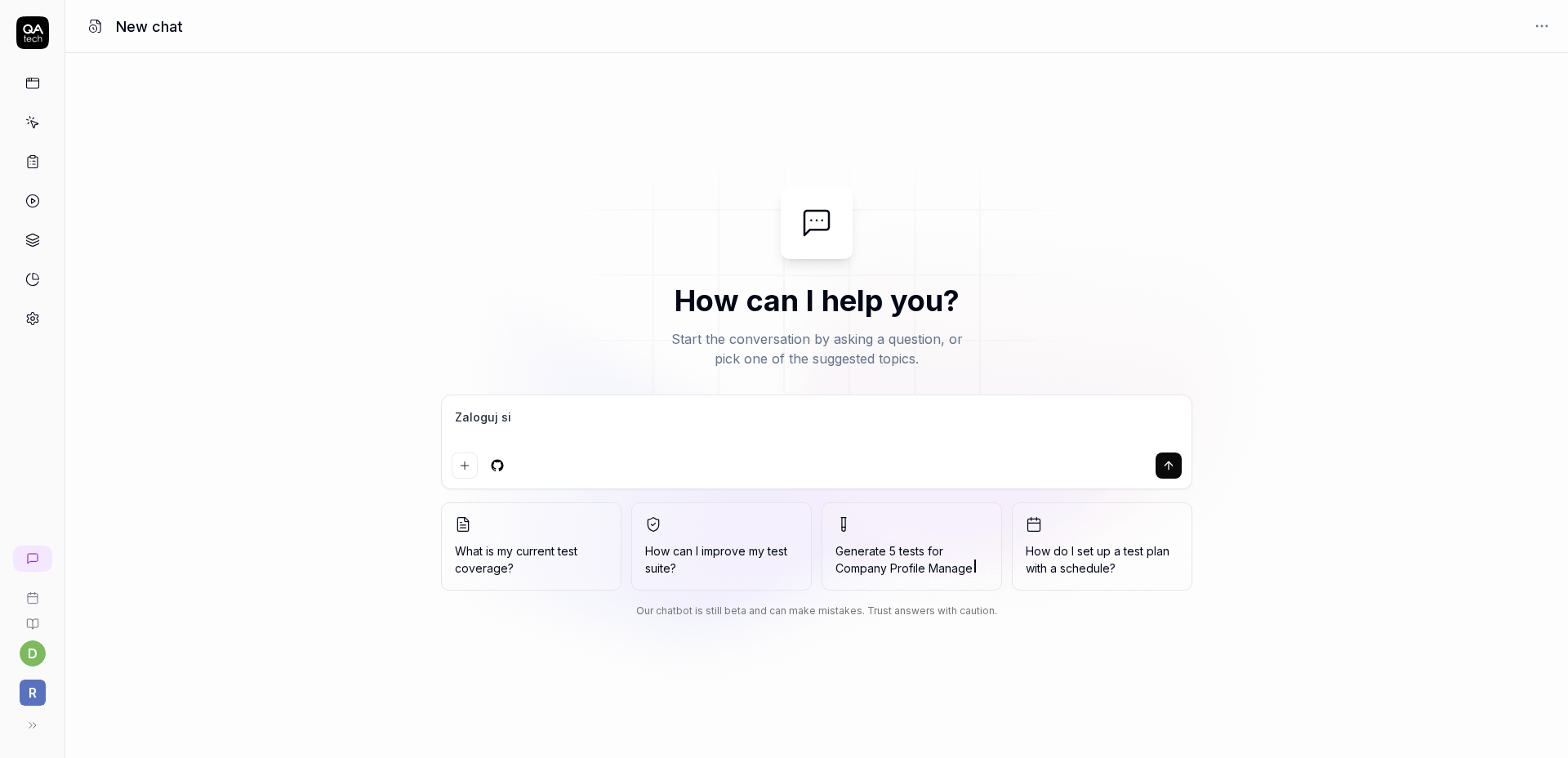
type textarea "Zaloguj się"
type textarea "*"
type textarea "Zaloguj się"
type textarea "*"
type textarea "Zaloguj się d"
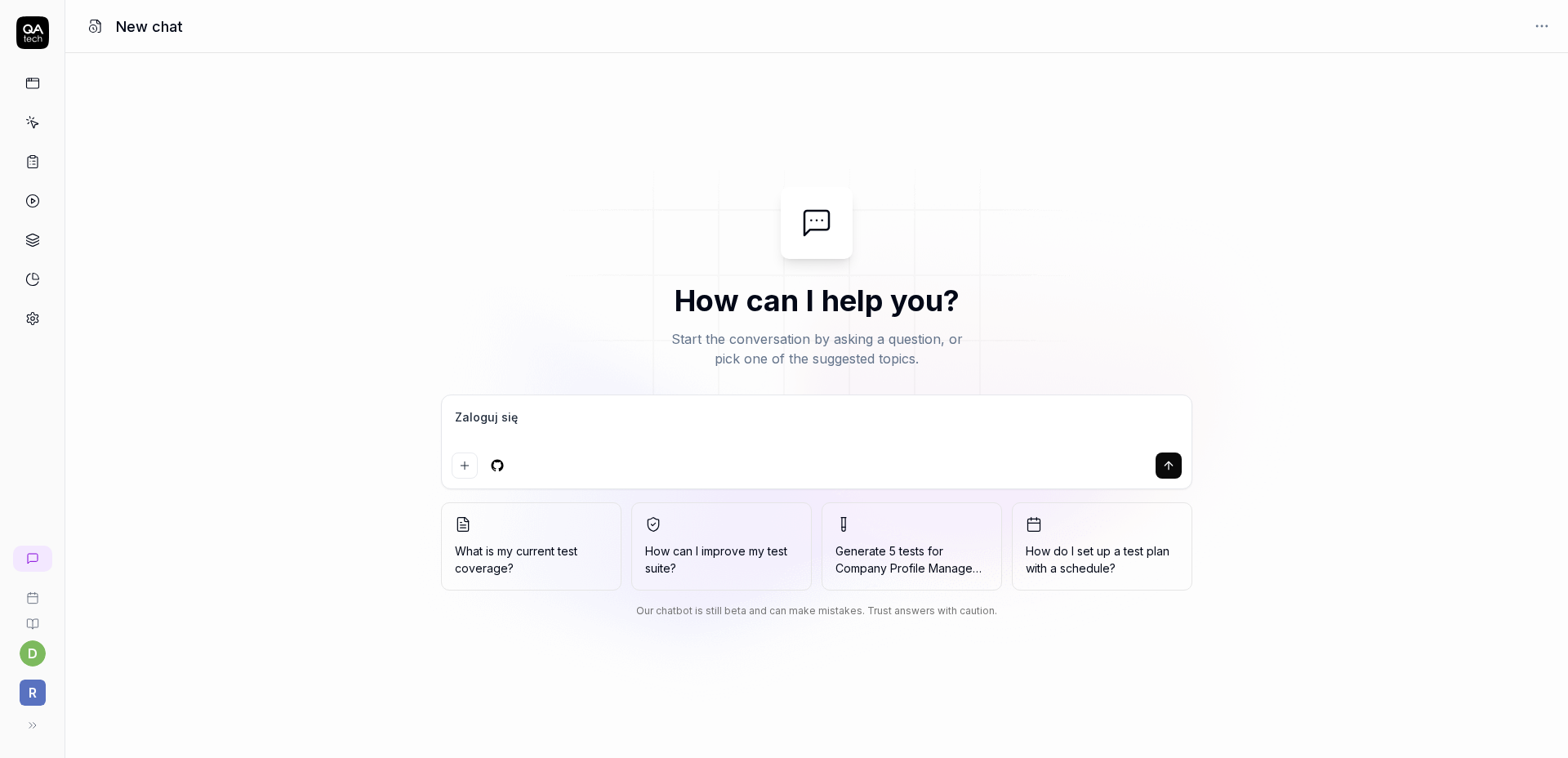
type textarea "*"
type textarea "Zaloguj się do"
type textarea "*"
type textarea "Zaloguj się do"
type textarea "*"
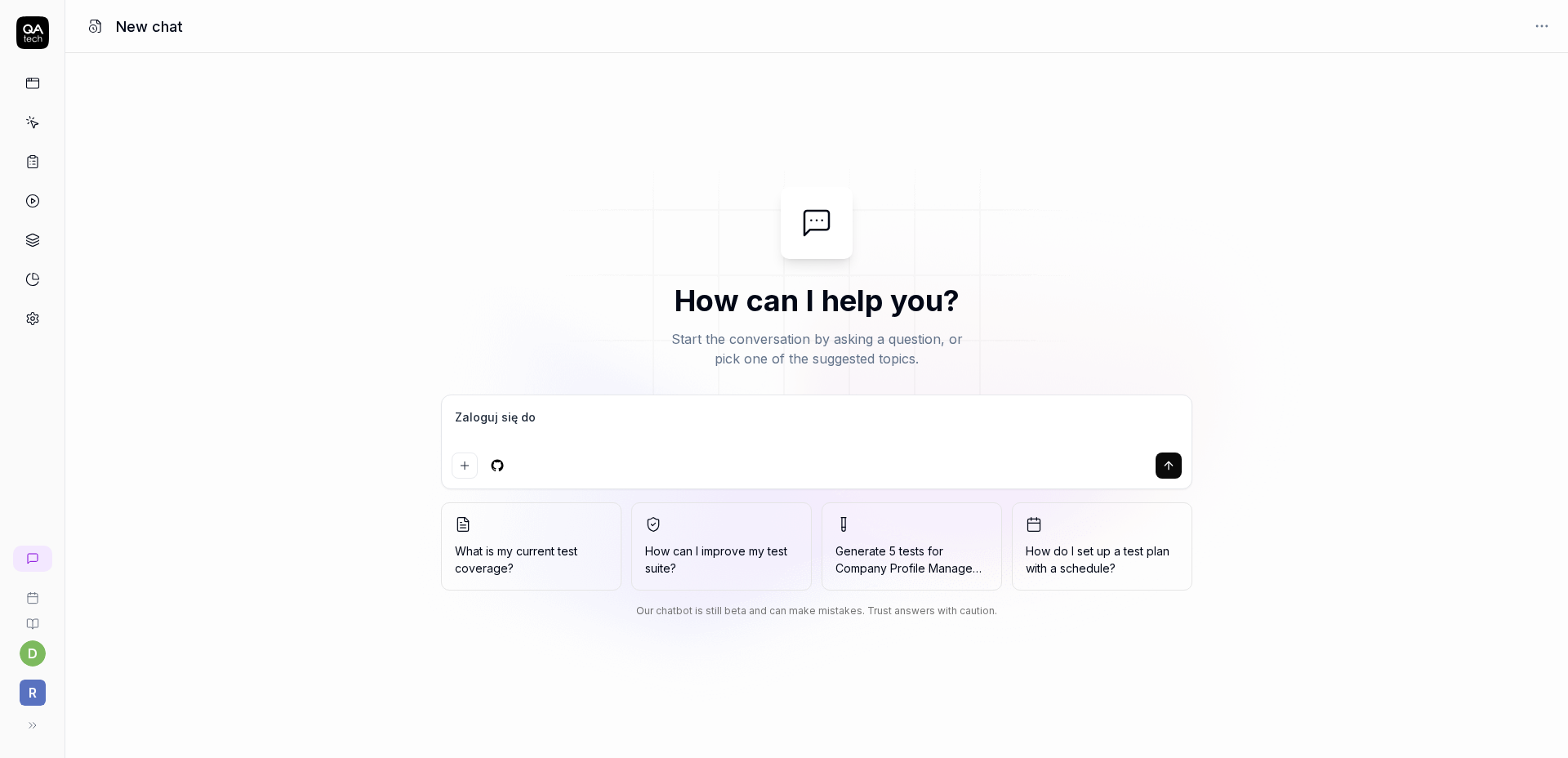
type textarea "Zaloguj się do a"
type textarea "*"
type textarea "Zaloguj się do ap"
type textarea "*"
type textarea "Zaloguj się do apl"
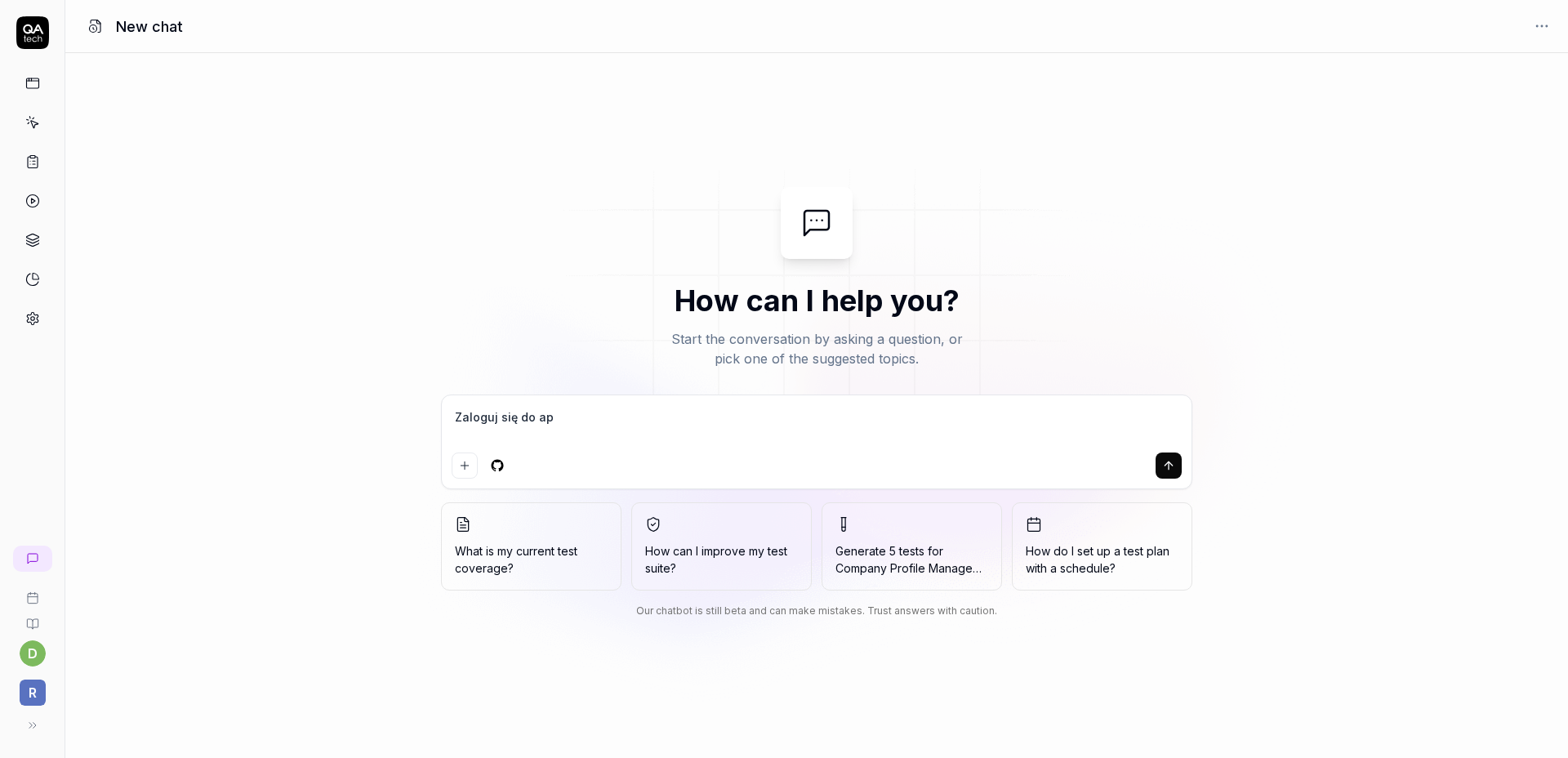
type textarea "*"
type textarea "Zaloguj się do apli"
type textarea "*"
type textarea "Zaloguj się do aplik"
type textarea "*"
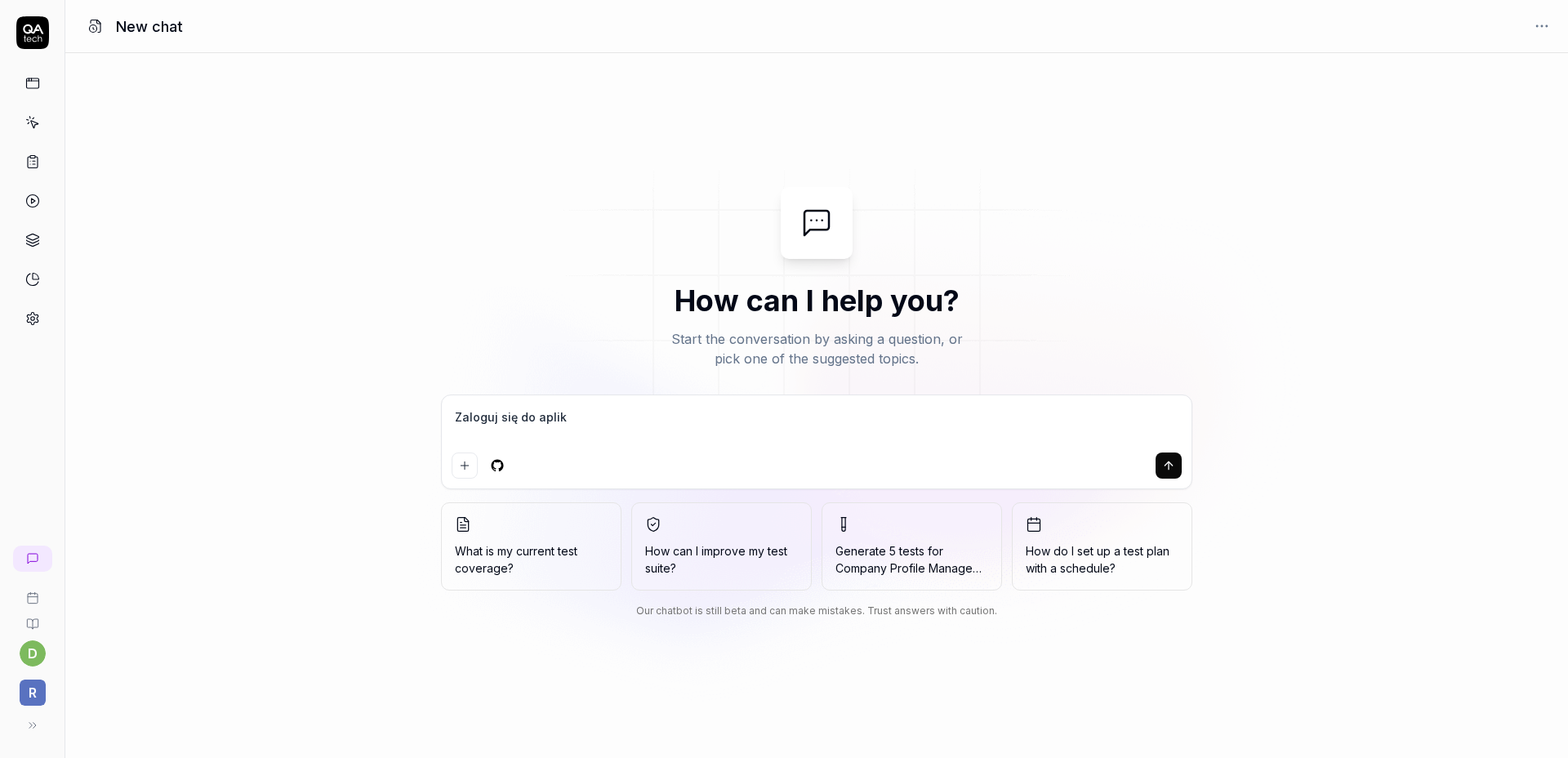
type textarea "Zaloguj się do aplika"
type textarea "*"
type textarea "Zaloguj się do aplikac"
type textarea "*"
type textarea "Zaloguj się do aplikacj"
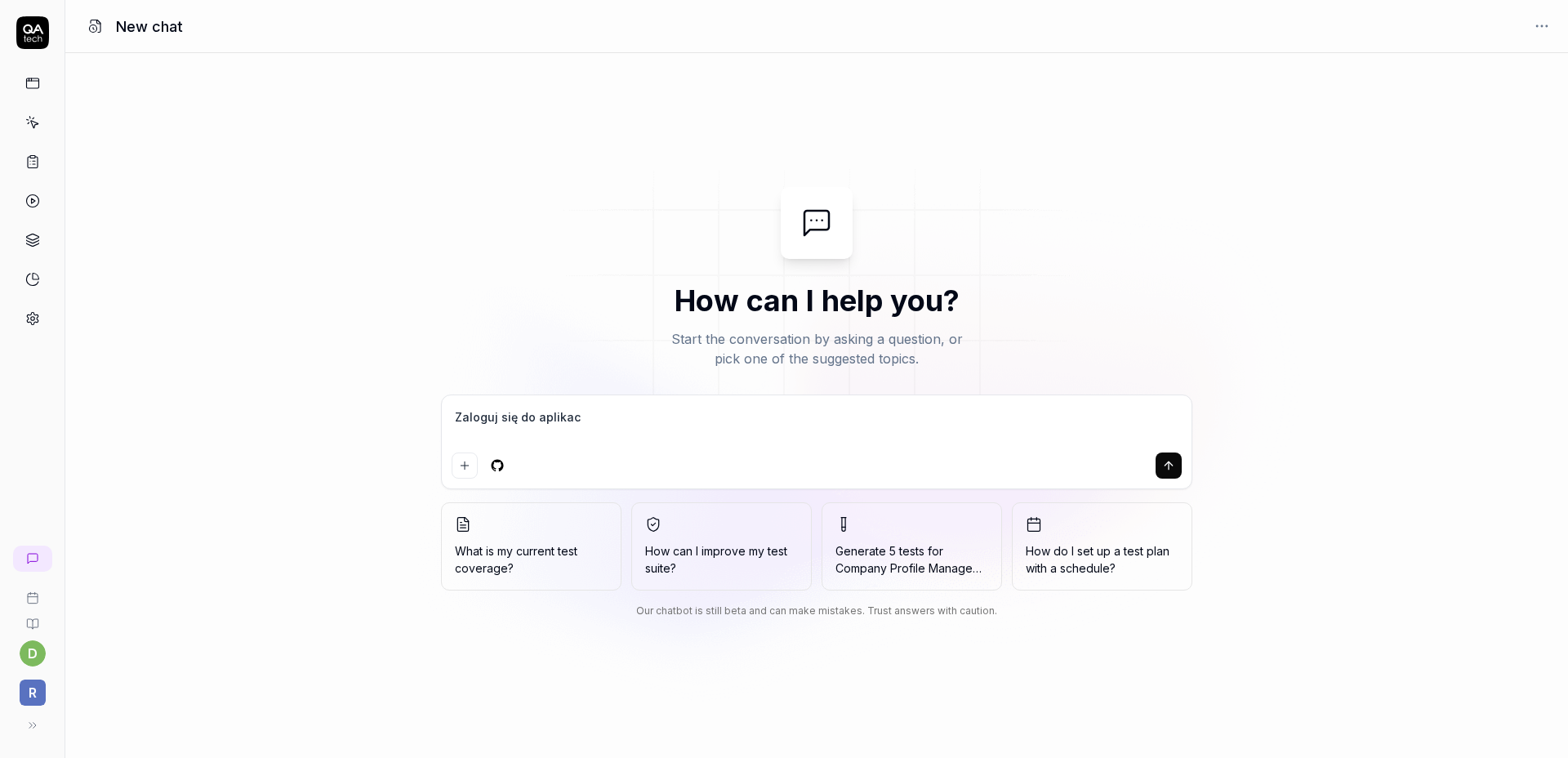
type textarea "*"
type textarea "Zaloguj się do aplikacji"
type textarea "*"
type textarea "Zaloguj się do aplikacji"
type textarea "*"
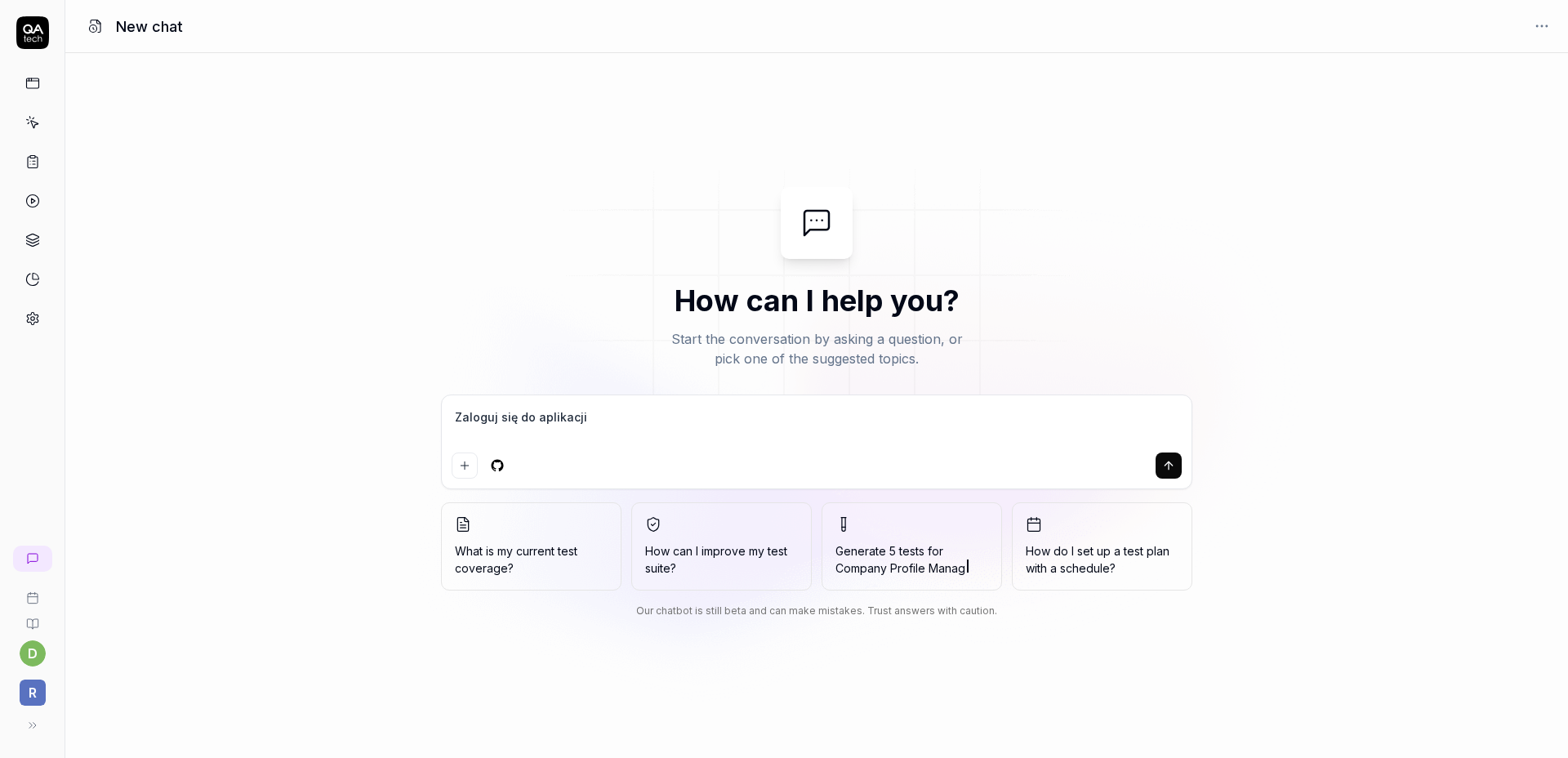
type textarea "Zaloguj się do aplikacji u"
type textarea "*"
type textarea "Zaloguj się do aplikacji uż"
type textarea "*"
type textarea "Zaloguj się do aplikacji uży"
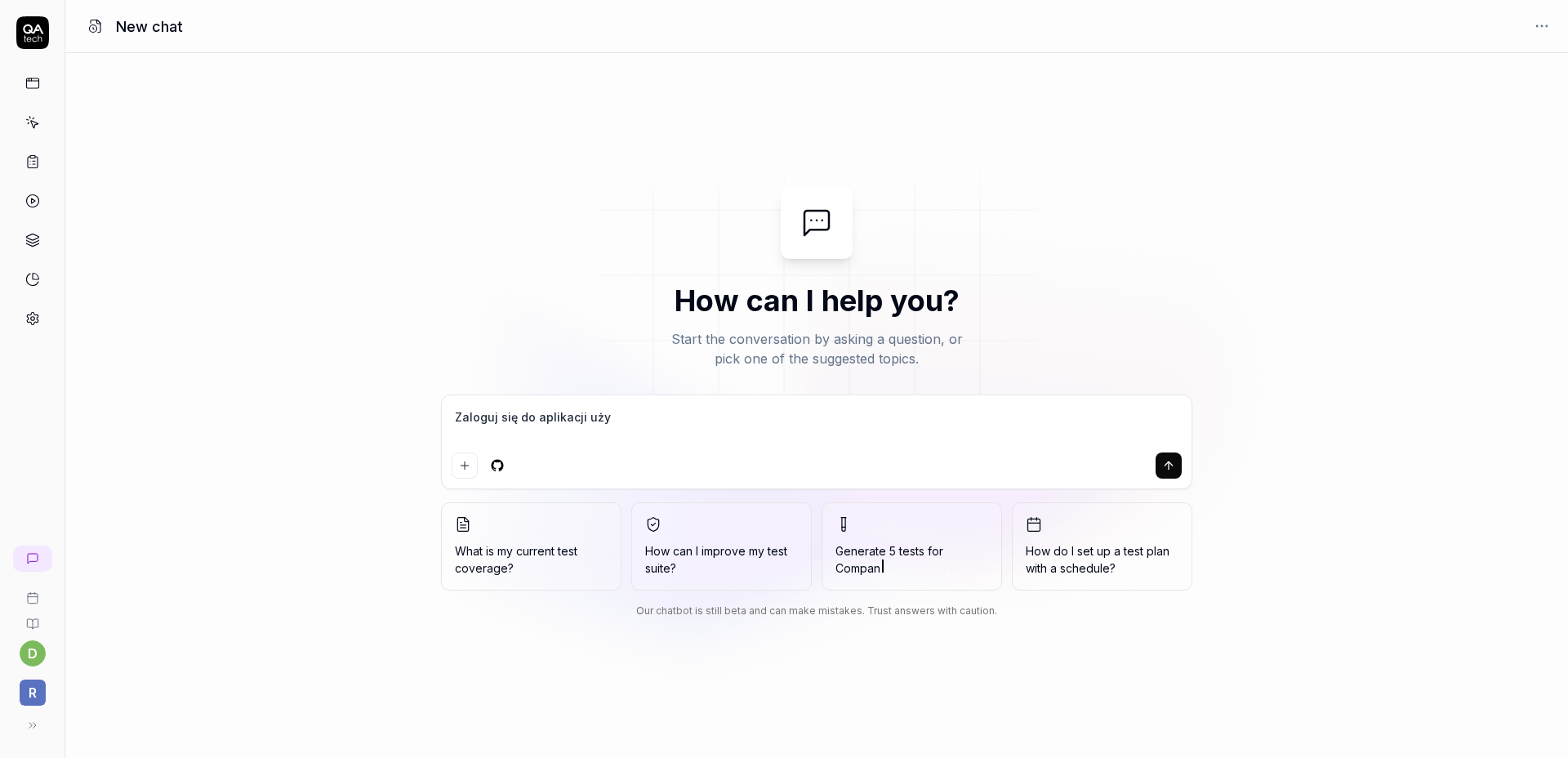
type textarea "*"
type textarea "Zaloguj się do aplikacji używ"
type textarea "*"
type textarea "Zaloguj się do aplikacji używa"
type textarea "*"
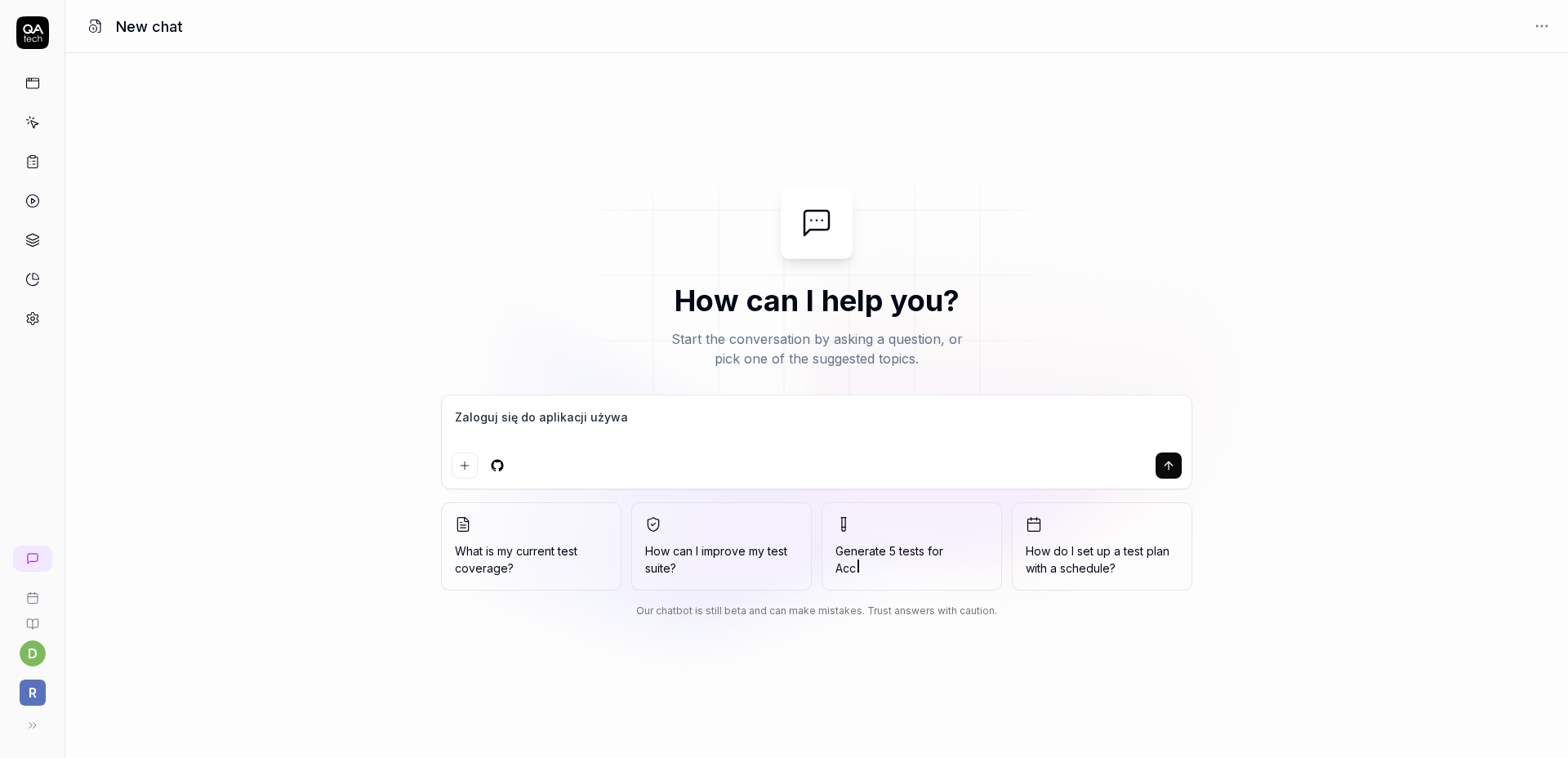
type textarea "Zaloguj się do aplikacji używaj"
type textarea "*"
type textarea "Zaloguj się do aplikacji używają"
type textarea "*"
type textarea "Zaloguj się do aplikacji używając"
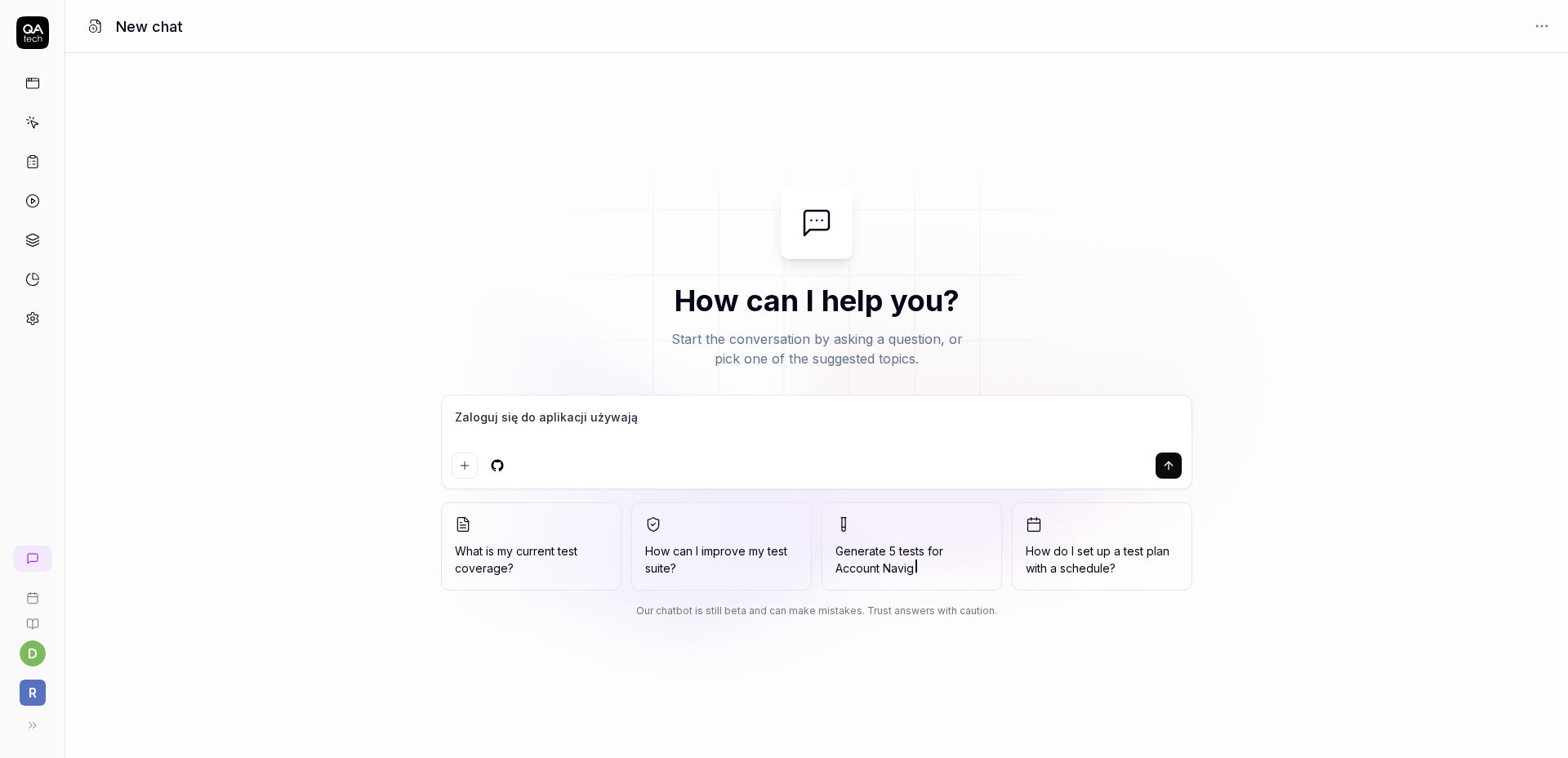
type textarea "*"
type textarea "Zaloguj się do aplikacji używając"
type textarea "*"
type textarea "Zaloguj się do aplikacji używając d"
type textarea "*"
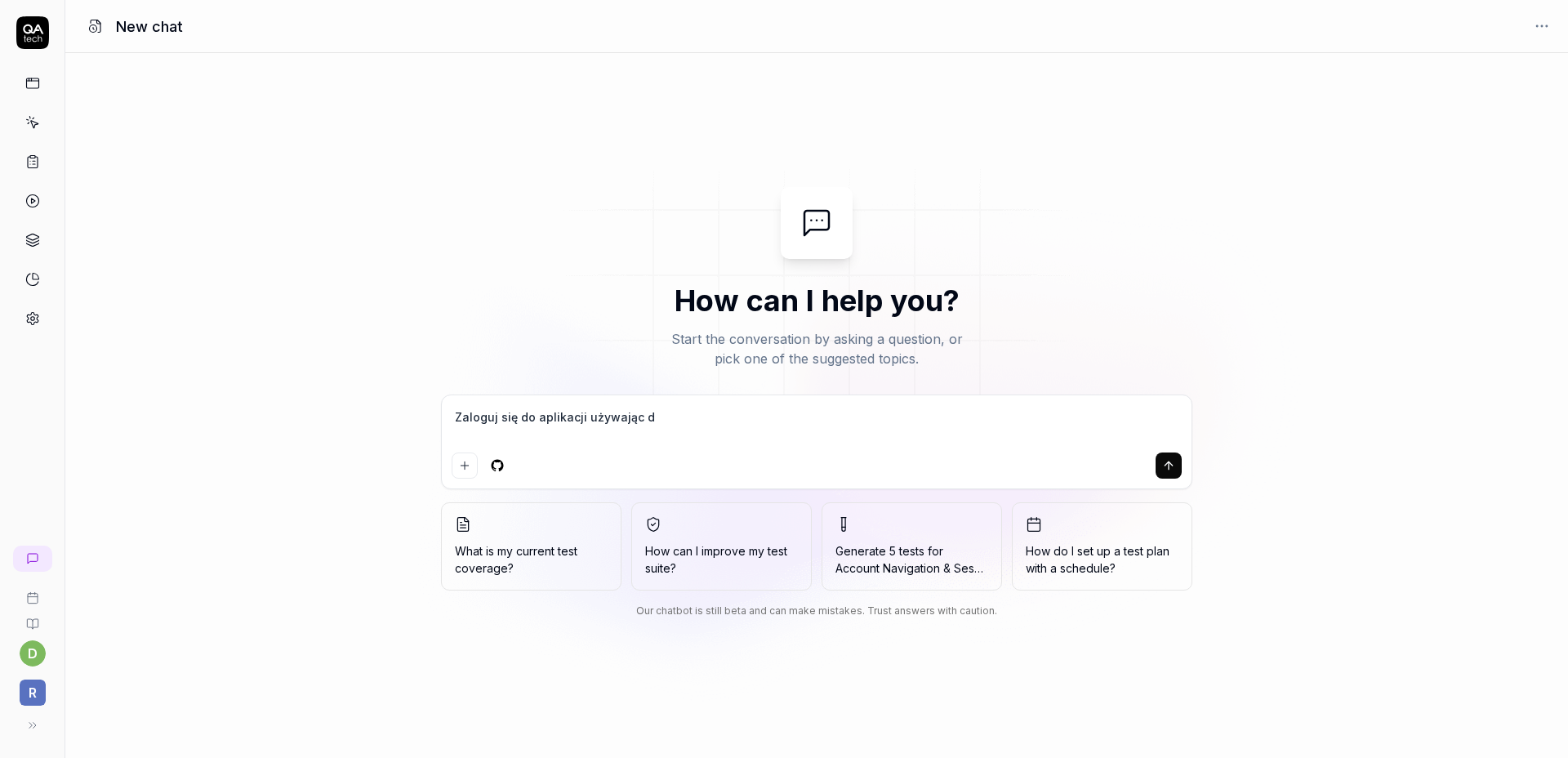
type textarea "Zaloguj się do aplikacji używając do"
type textarea "*"
type textarea "Zaloguj się do aplikacji używając dom"
type textarea "*"
type textarea "Zaloguj się do aplikacji używając domy"
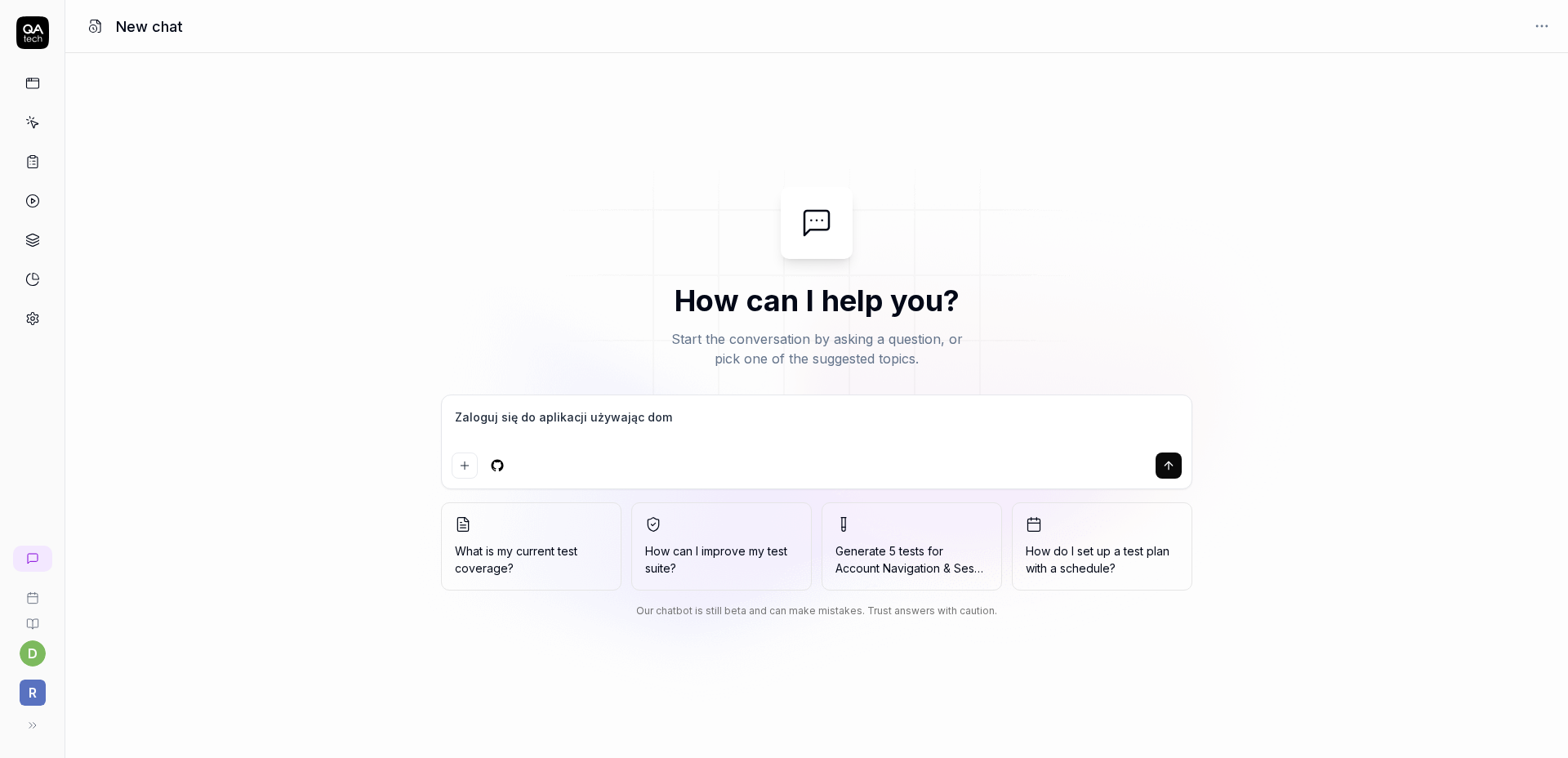
type textarea "*"
type textarea "Zaloguj się do aplikacji używając domyś"
type textarea "*"
type textarea "Zaloguj się do aplikacji używając domyśl"
type textarea "*"
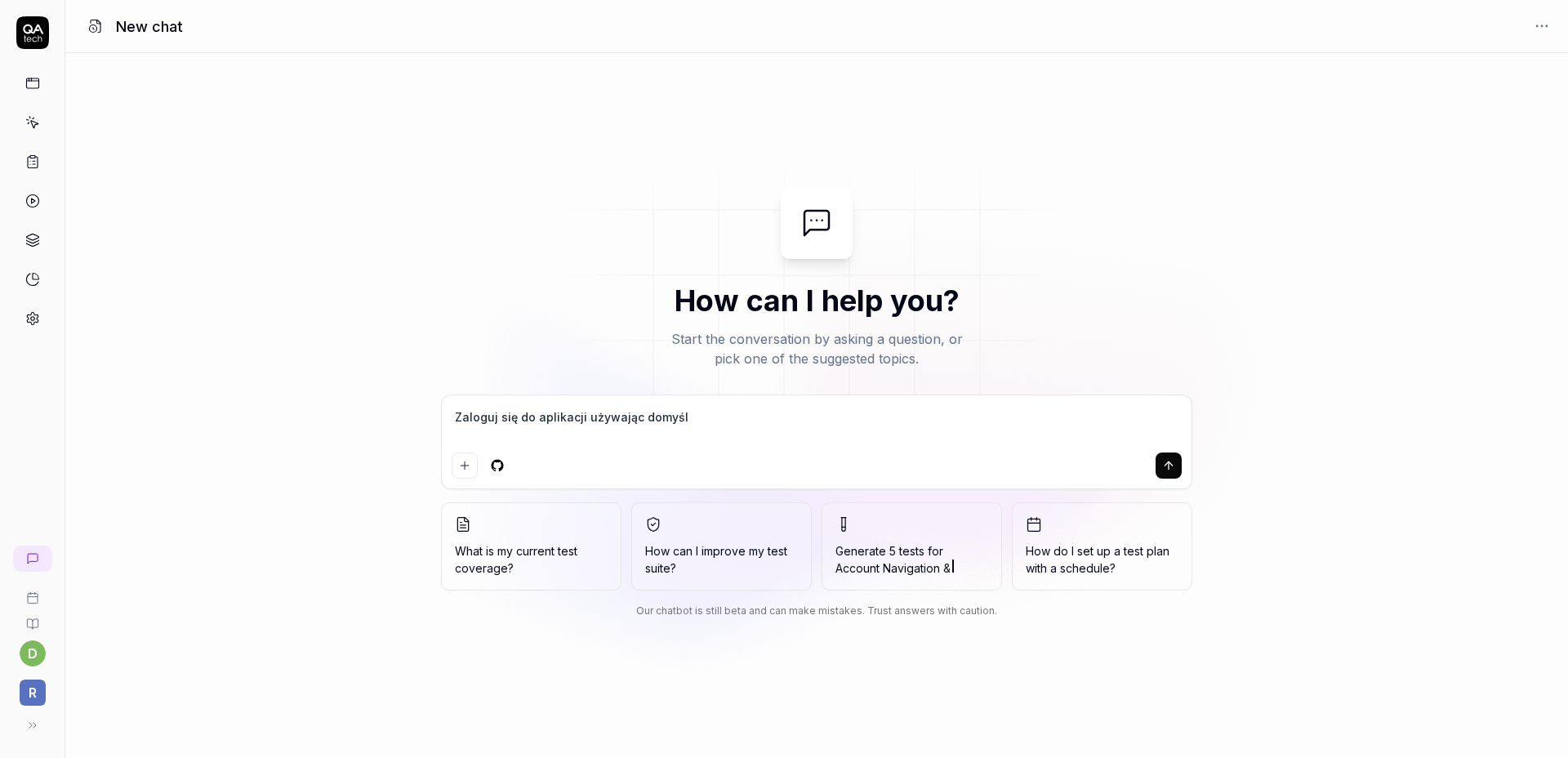
type textarea "Zaloguj się do aplikacji używając domyśln"
type textarea "*"
type textarea "Zaloguj się do aplikacji używając domyślny"
type textarea "*"
type textarea "Zaloguj się do aplikacji używając domyślnyc"
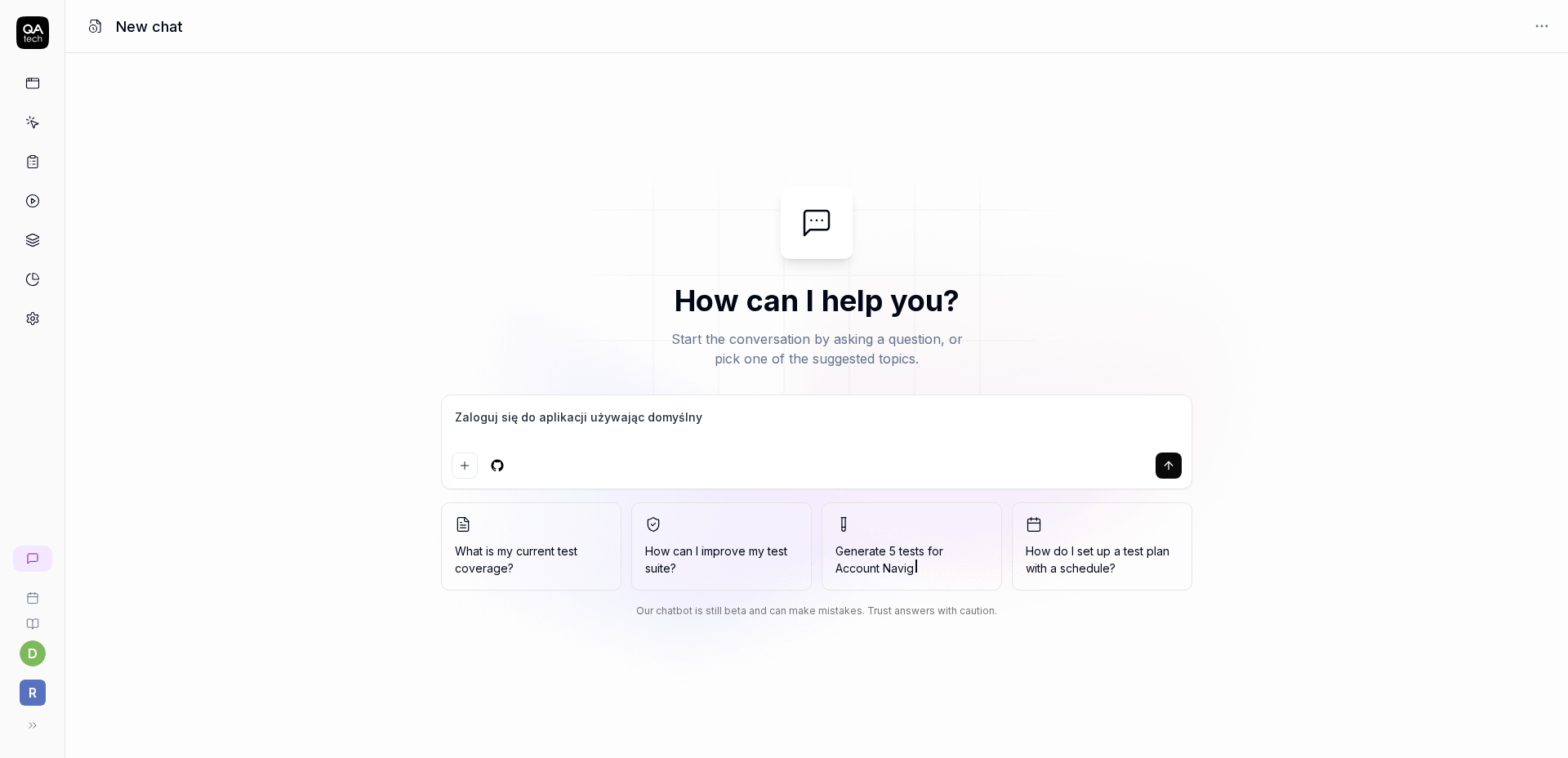
type textarea "*"
type textarea "Zaloguj się do aplikacji używając domyślnych"
type textarea "*"
type textarea "Zaloguj się do aplikacji używając domyślnych"
type textarea "*"
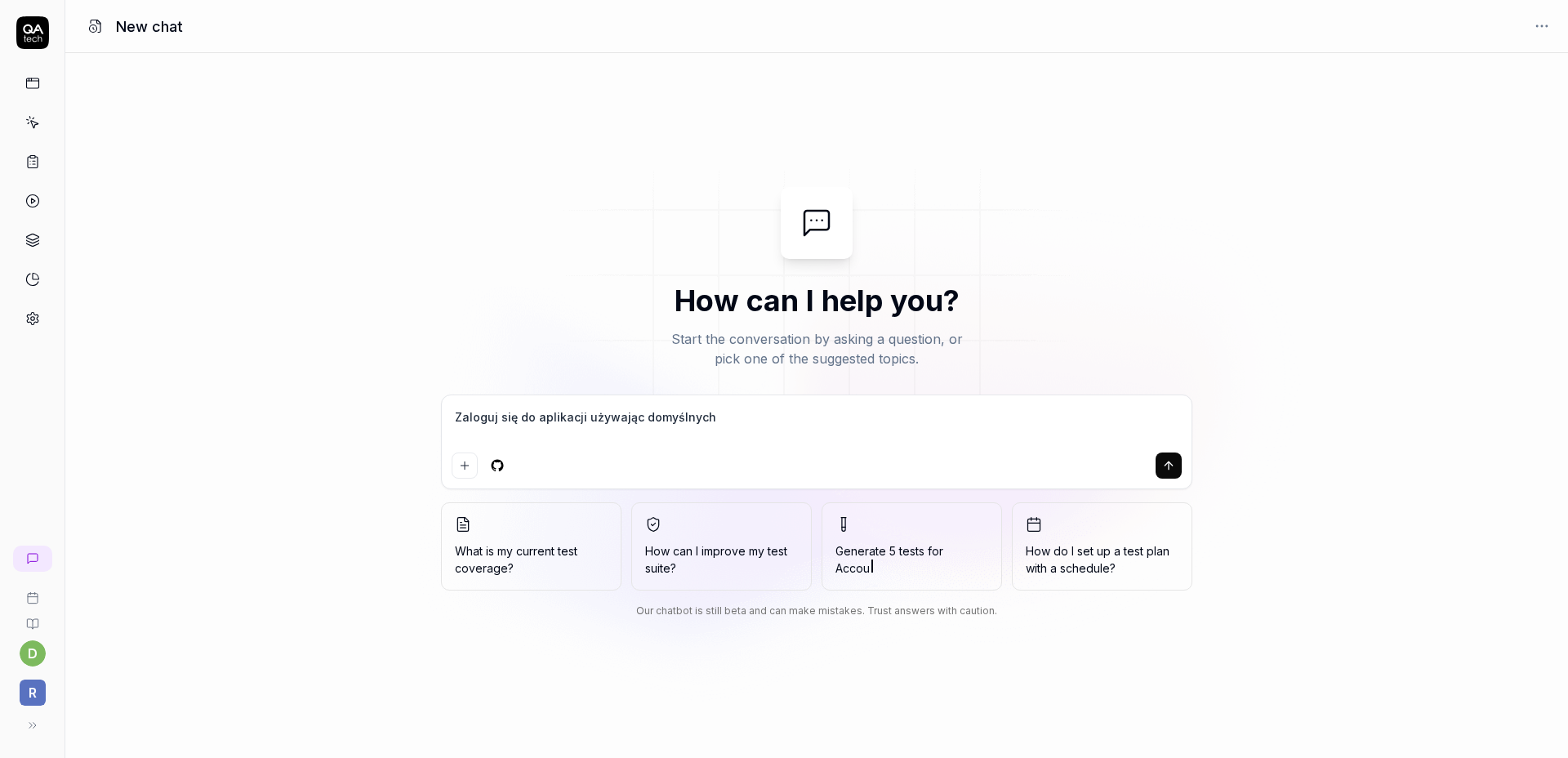
type textarea "Zaloguj się do aplikacji używając domyślnych d"
type textarea "*"
type textarea "Zaloguj się do aplikacji używając domyślnych da"
type textarea "*"
type textarea "Zaloguj się do aplikacji używając domyślnych dan"
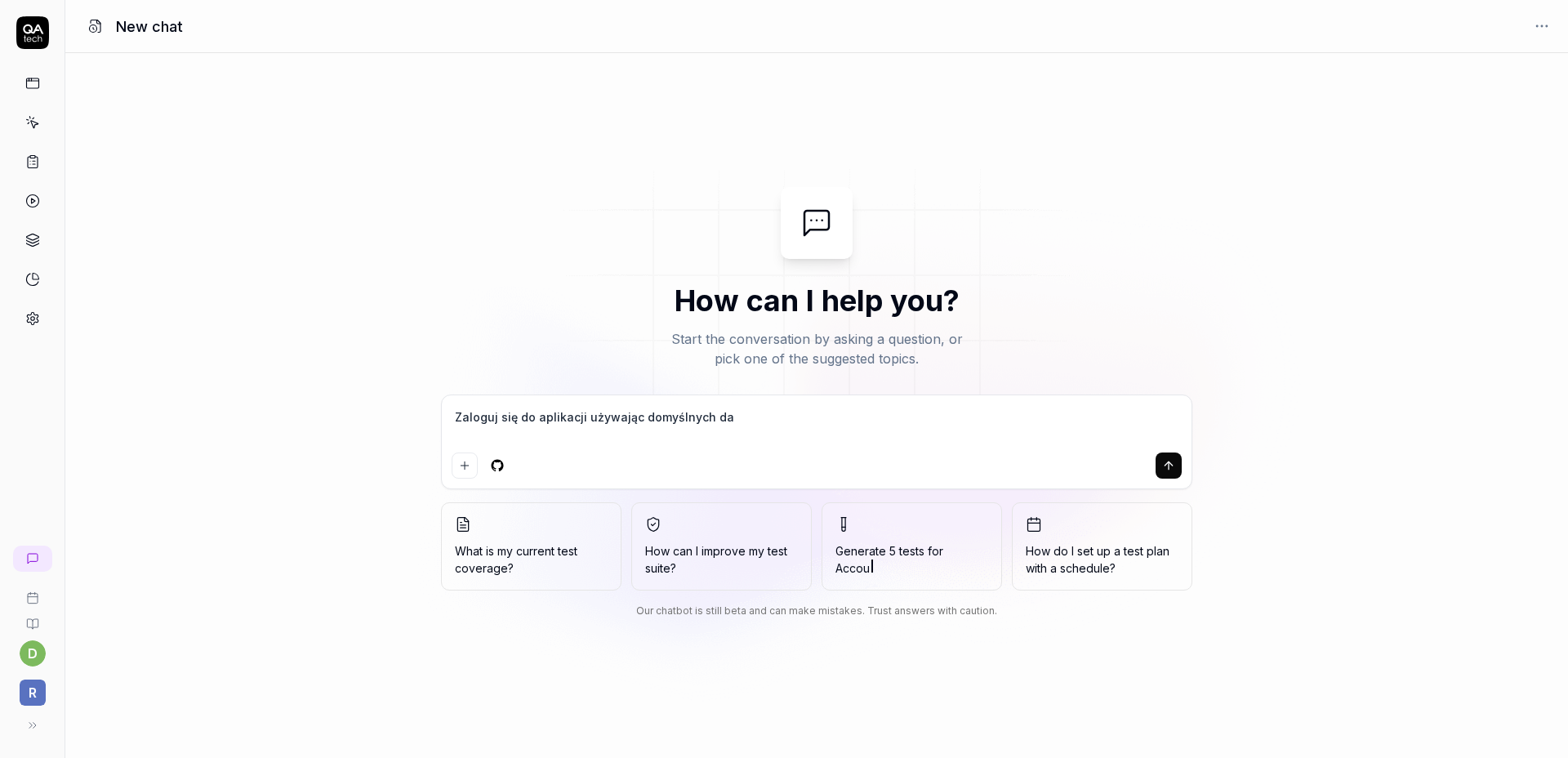
type textarea "*"
type textarea "Zaloguj się do aplikacji używając domyślnych dany"
type textarea "*"
type textarea "Zaloguj się do aplikacji używając domyślnych danyc"
type textarea "*"
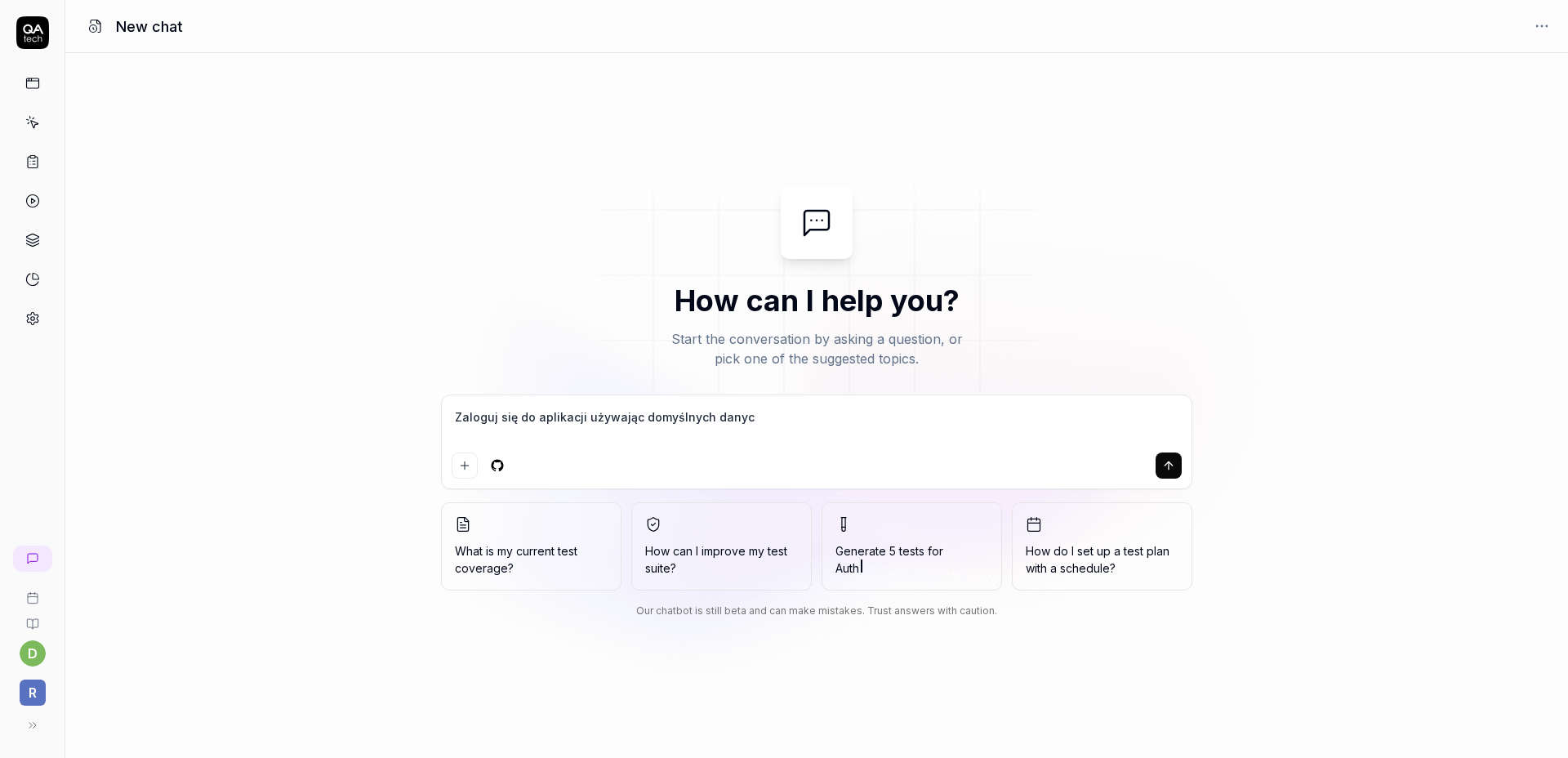
type textarea "Zaloguj się do aplikacji używając domyślnych danych"
type textarea "*"
type textarea "Zaloguj się do aplikacji używając domyślnych danych"
type textarea "*"
type textarea "Zaloguj się do aplikacji używając domyślnych danych i"
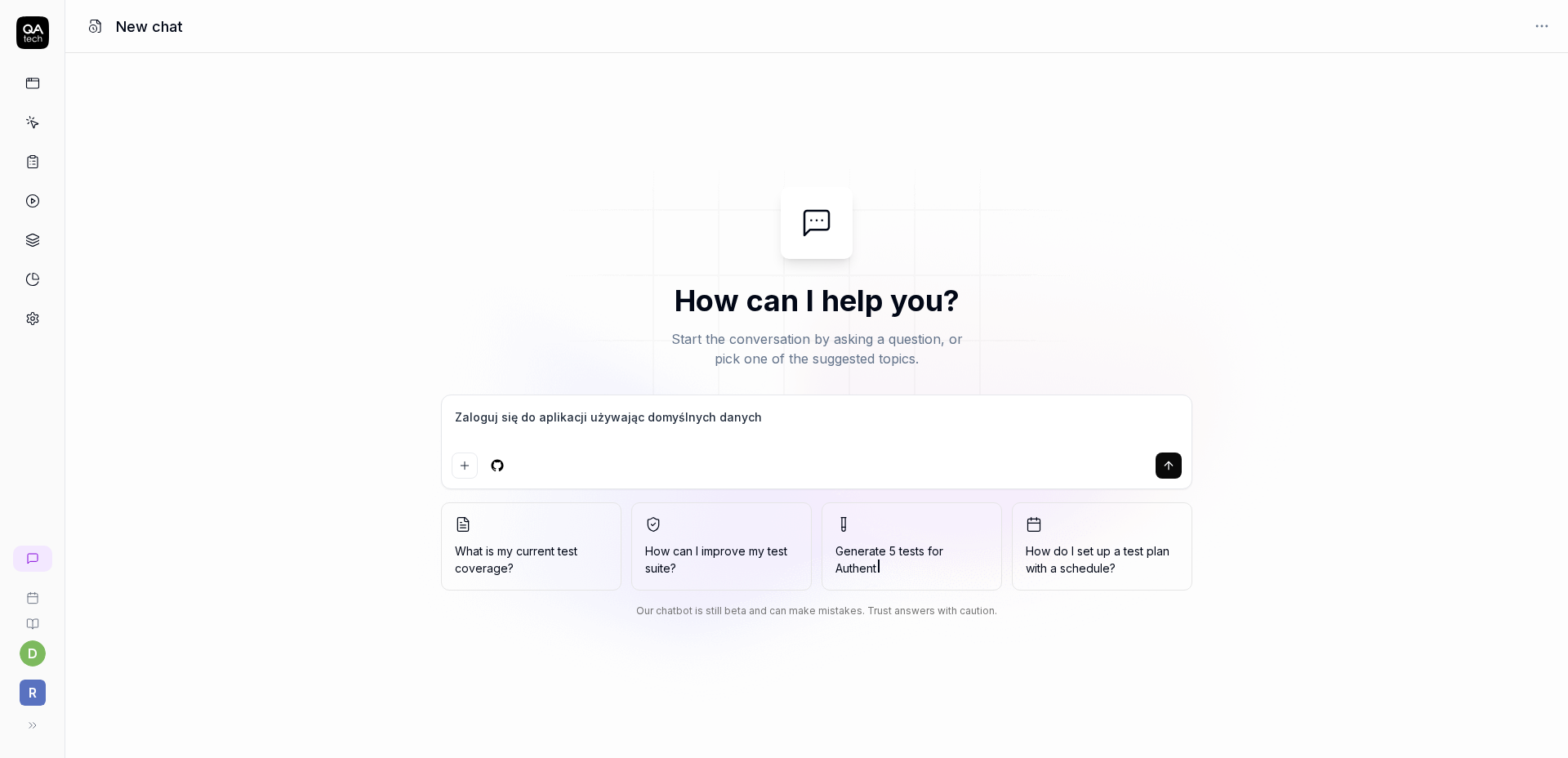
type textarea "*"
type textarea "Zaloguj się do aplikacji używając domyślnych danych i"
type textarea "*"
type textarea "Zaloguj się do aplikacji używając domyślnych danych i z"
type textarea "*"
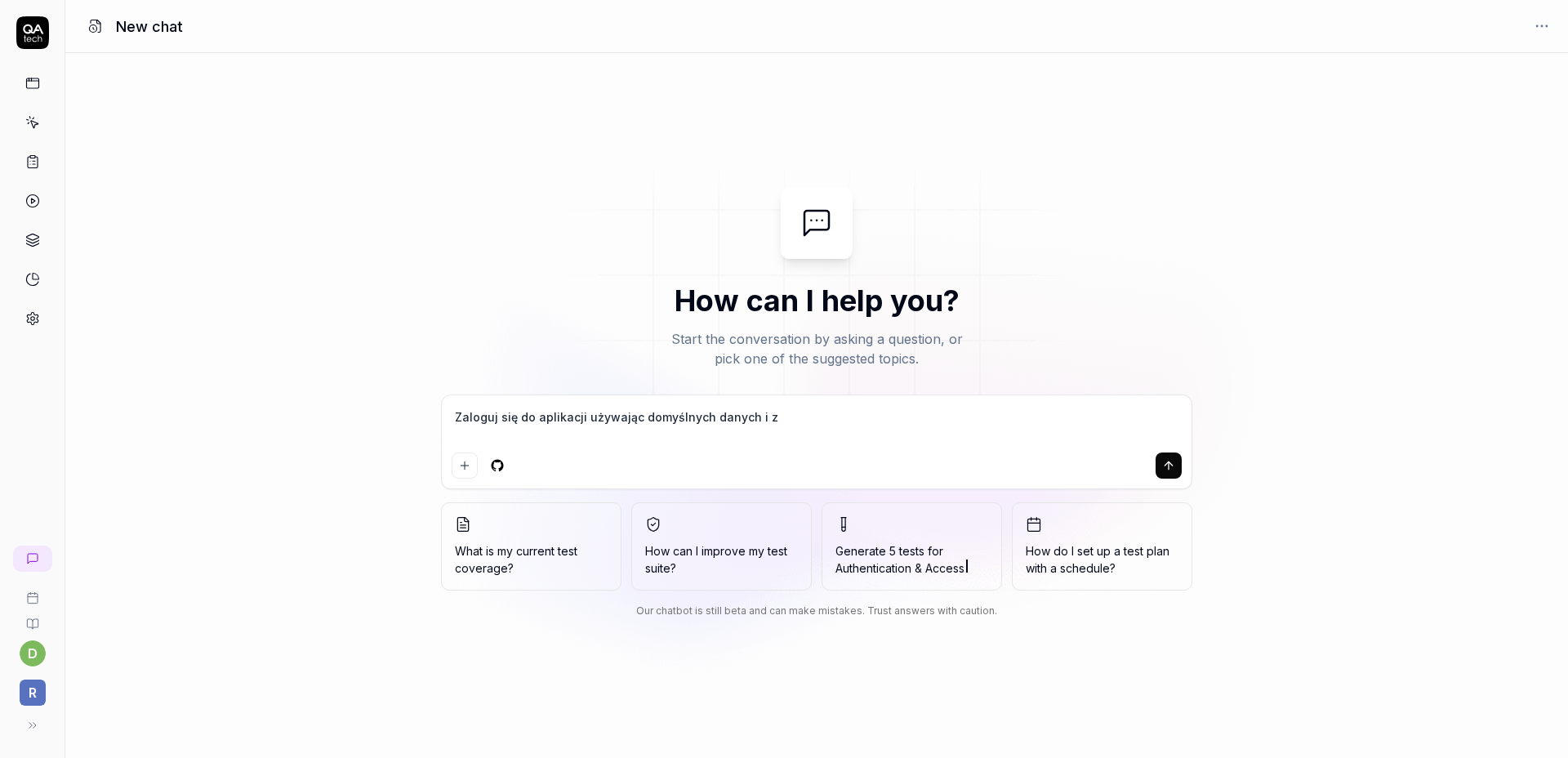
type textarea "Zaloguj się do aplikacji używając domyślnych danych i zb"
type textarea "*"
type textarea "Zaloguj się do aplikacji używając domyślnych danych i zbi"
type textarea "*"
type textarea "Zaloguj się do aplikacji używając domyślnych danych i zbie"
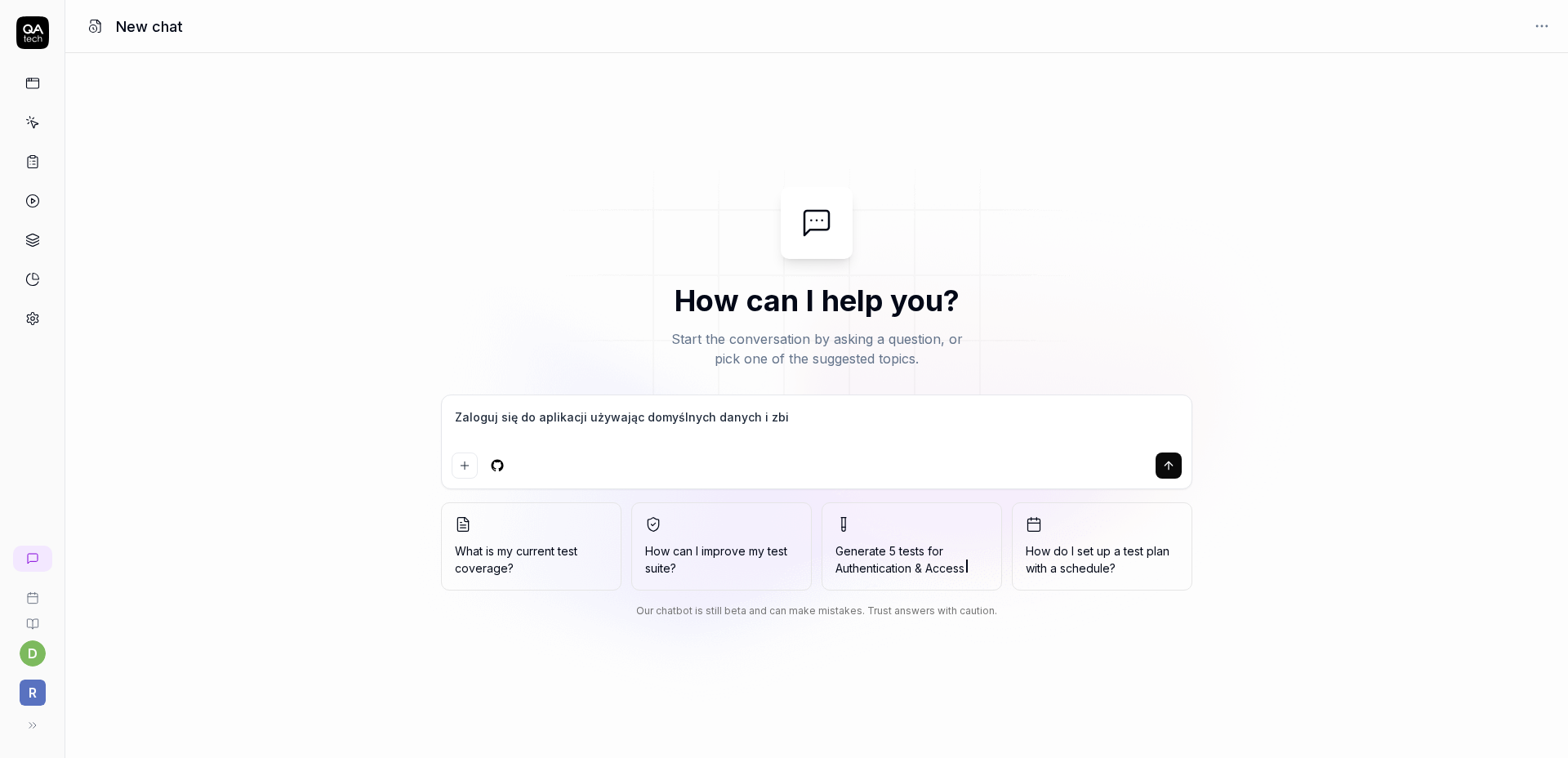
type textarea "*"
type textarea "Zaloguj się do aplikacji używając domyślnych danych i zbier"
type textarea "*"
type textarea "Zaloguj się do aplikacji używając domyślnych danych i zbierz"
type textarea "*"
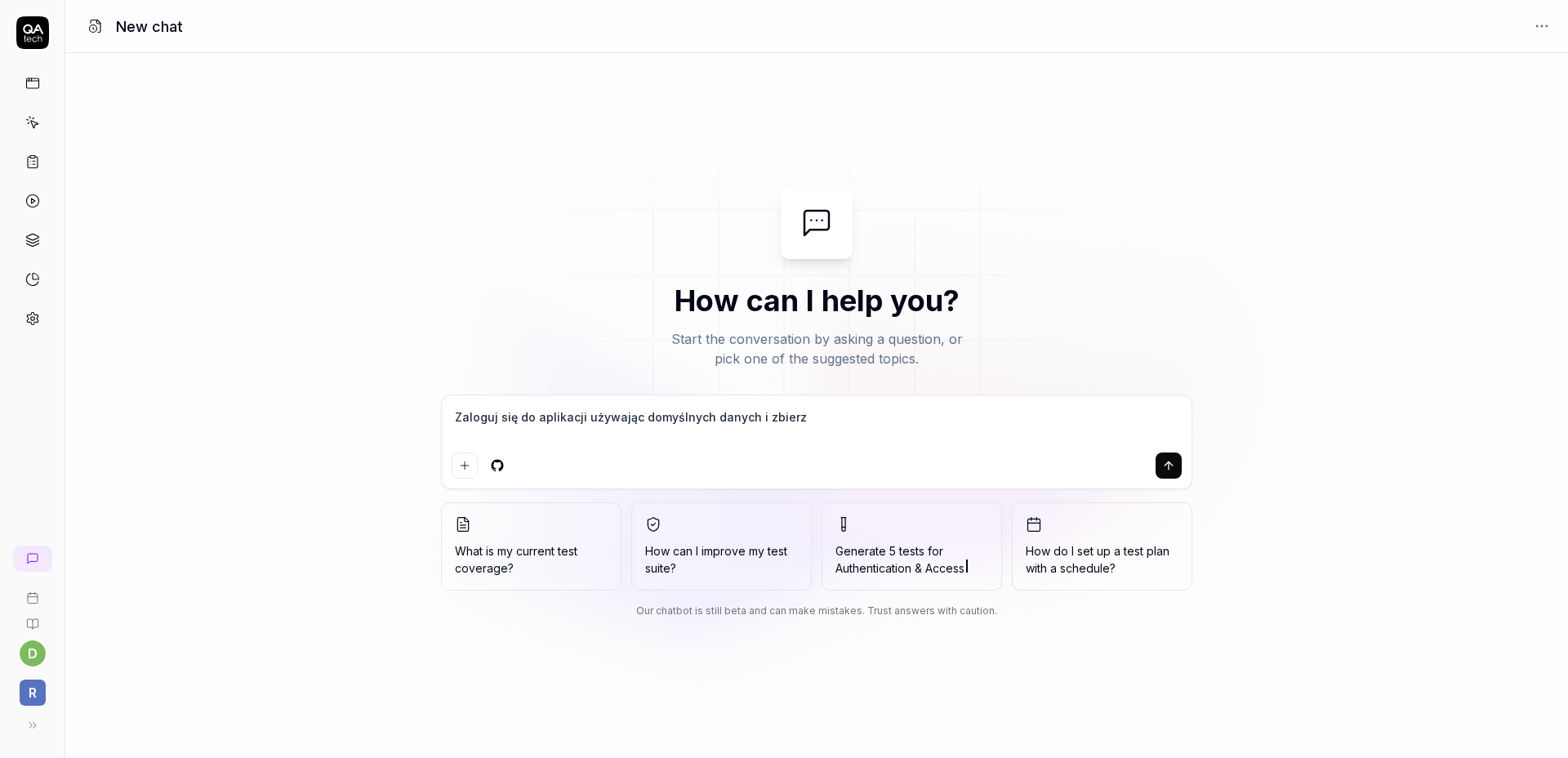
type textarea "Zaloguj się do aplikacji używając domyślnych danych i zbierz"
type textarea "*"
type textarea "Zaloguj się do aplikacji używając domyślnych danych i zbierz o"
type textarea "*"
type textarea "Zaloguj się do aplikacji używając domyślnych danych i zbierz o"
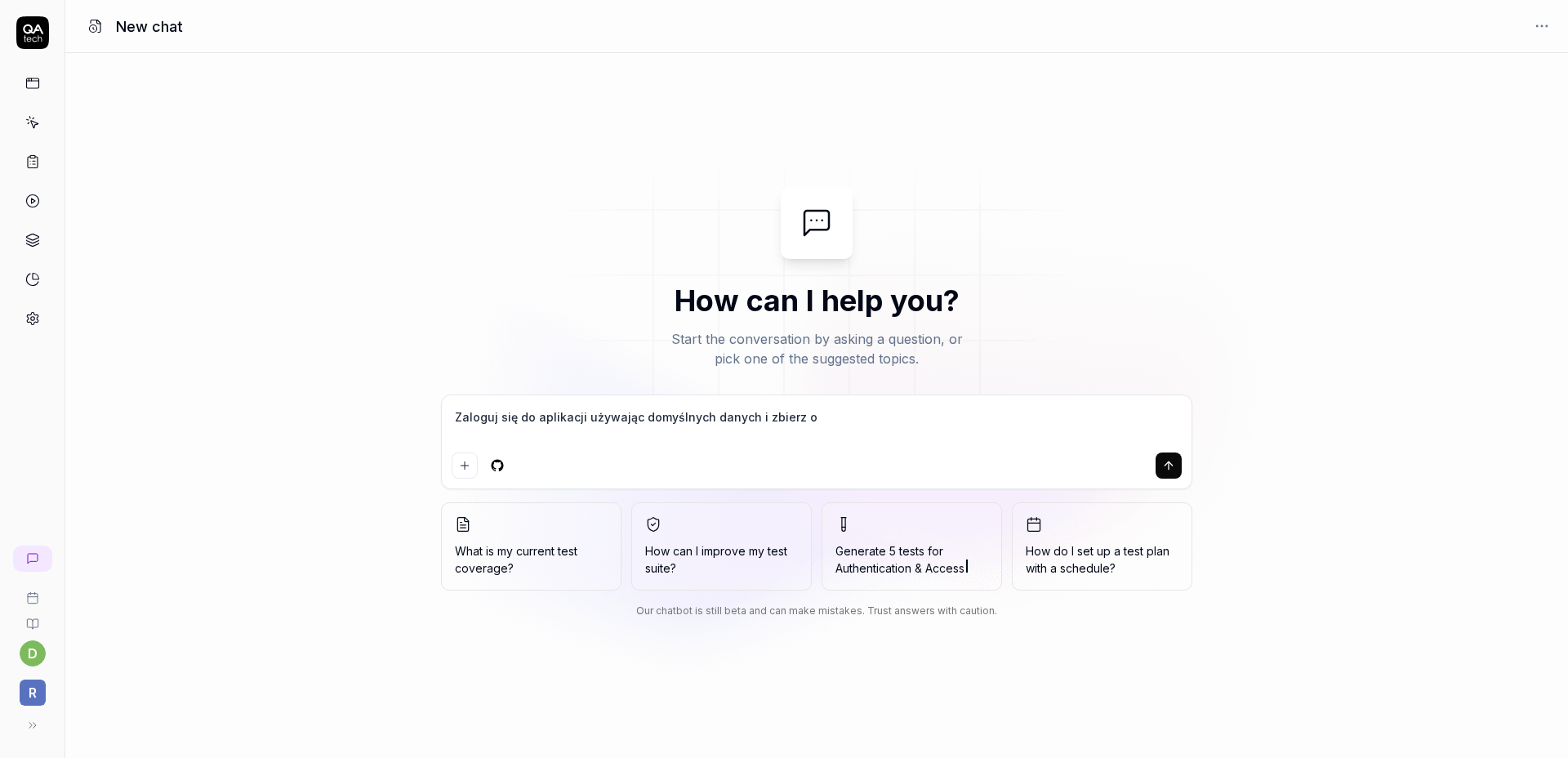
type textarea "*"
type textarea "Zaloguj się do aplikacji używając domyślnych danych i zbierz o n"
type textarea "*"
type textarea "Zaloguj się do aplikacji używając domyślnych danych i zbierz o ni"
type textarea "*"
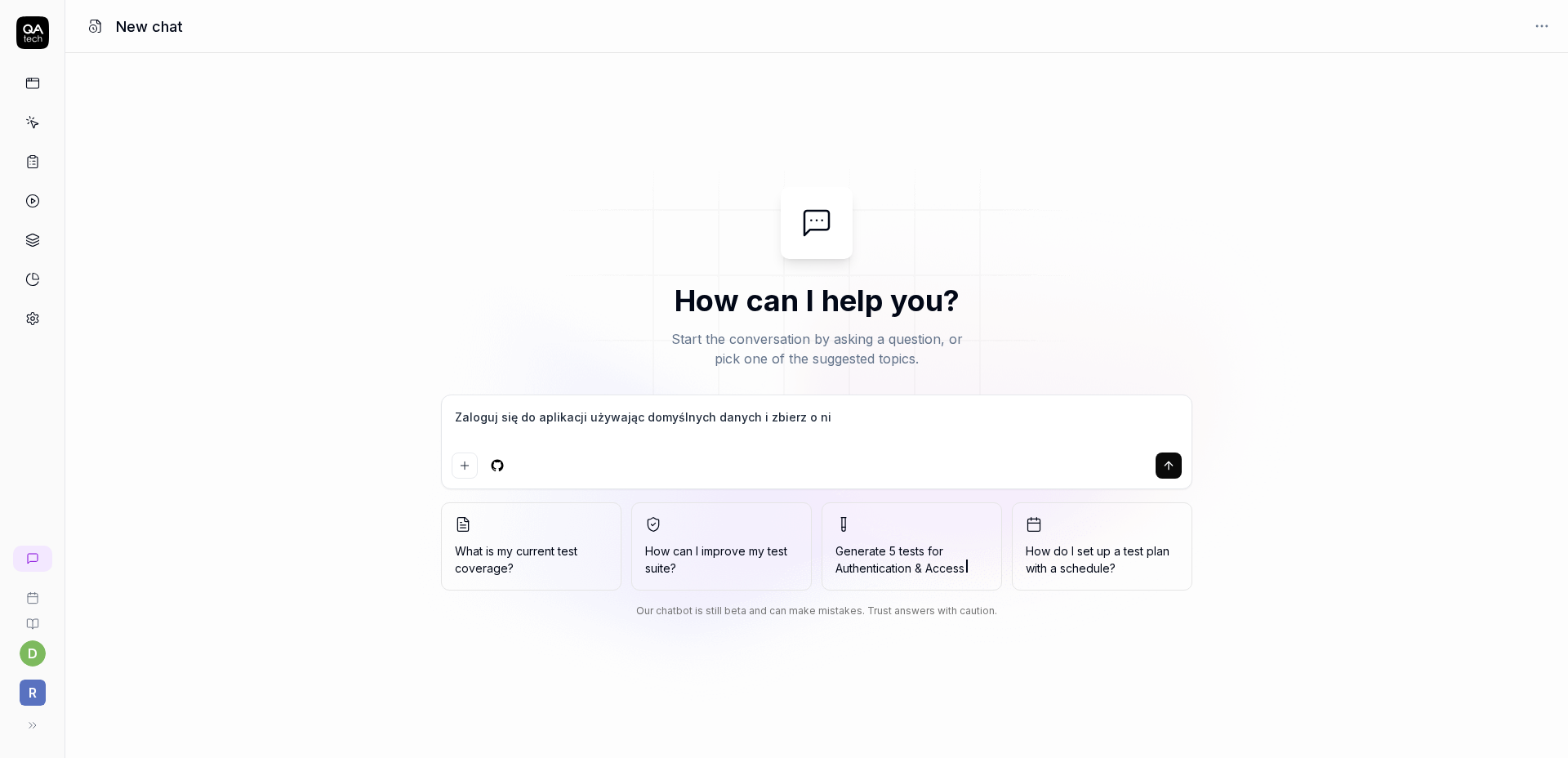
type textarea "Zaloguj się do aplikacji używając domyślnych danych i zbierz o nie"
type textarea "*"
type textarea "Zaloguj się do aplikacji używając domyślnych danych i zbierz o niej"
type textarea "*"
type textarea "Zaloguj się do aplikacji używając domyślnych danych i zbierz o niej"
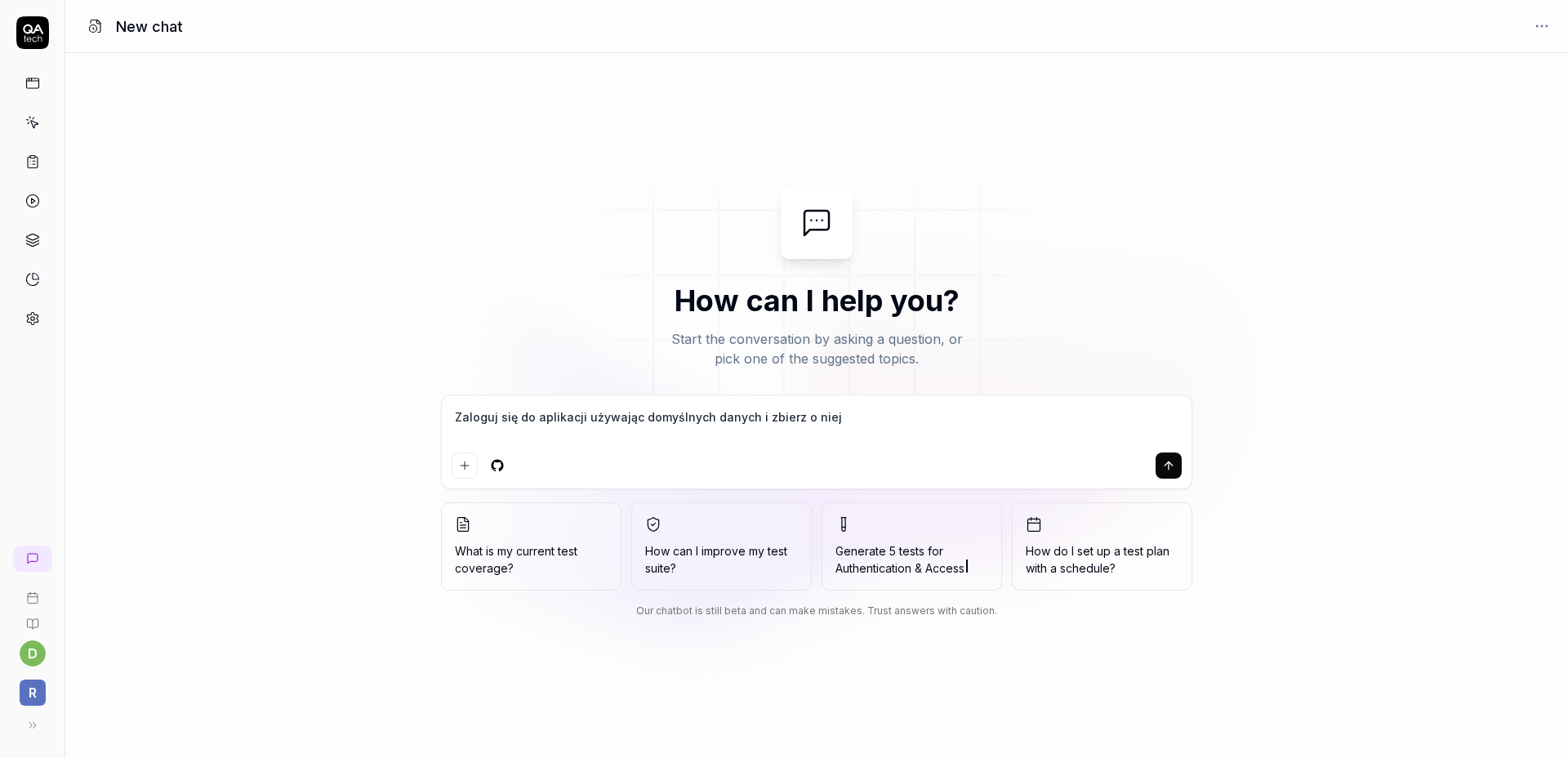
type textarea "*"
type textarea "Zaloguj się do aplikacji używając domyślnych danych i zbierz o niej i"
type textarea "*"
type textarea "Zaloguj się do aplikacji używając domyślnych danych i zbierz o niej in"
type textarea "*"
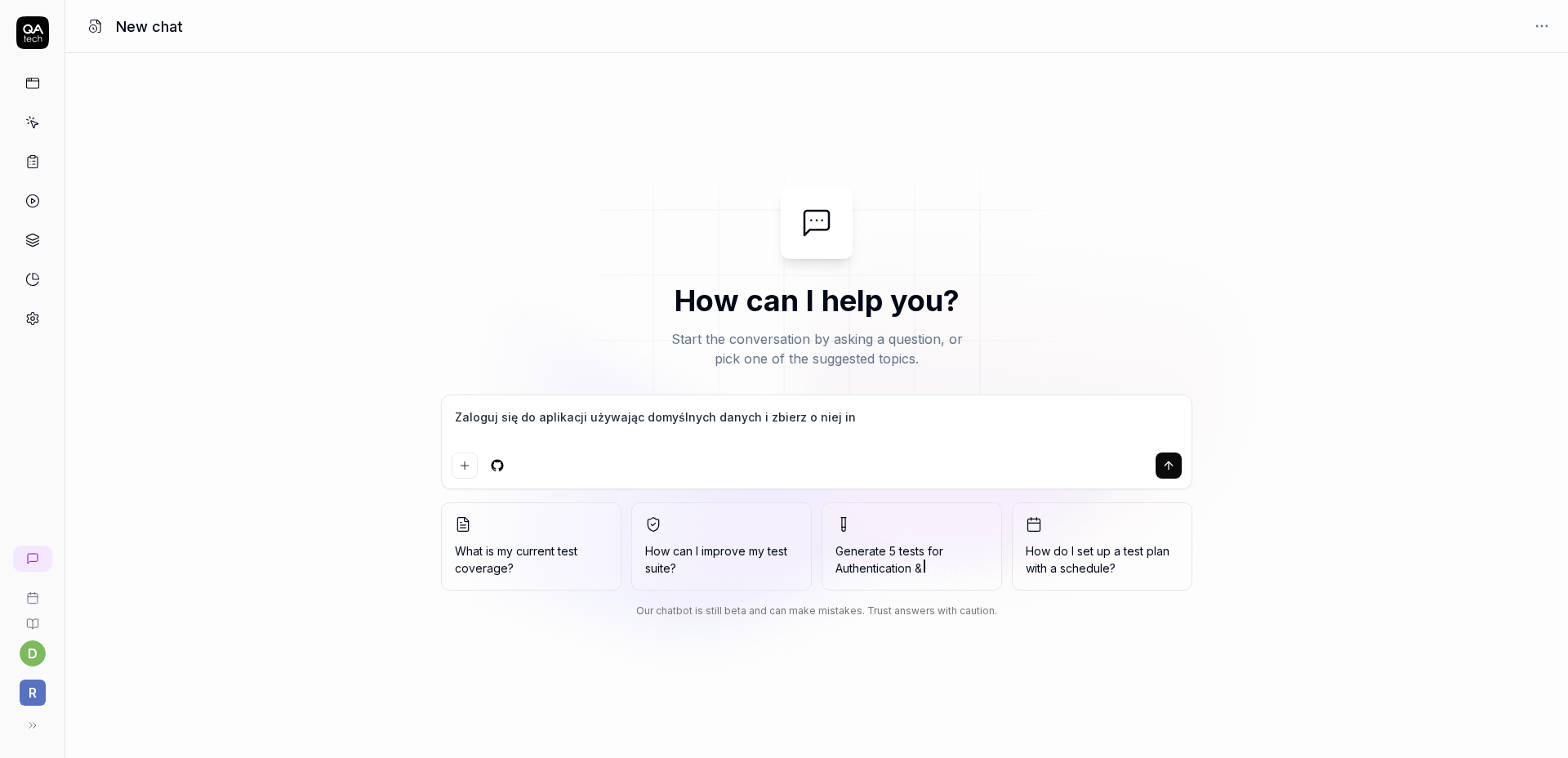
type textarea "Zaloguj się do aplikacji używając domyślnych danych i zbierz o niej inf"
type textarea "*"
type textarea "Zaloguj się do aplikacji używając domyślnych danych i zbierz o niej info"
type textarea "*"
type textarea "Zaloguj się do aplikacji używając domyślnych danych i zbierz o niej infor"
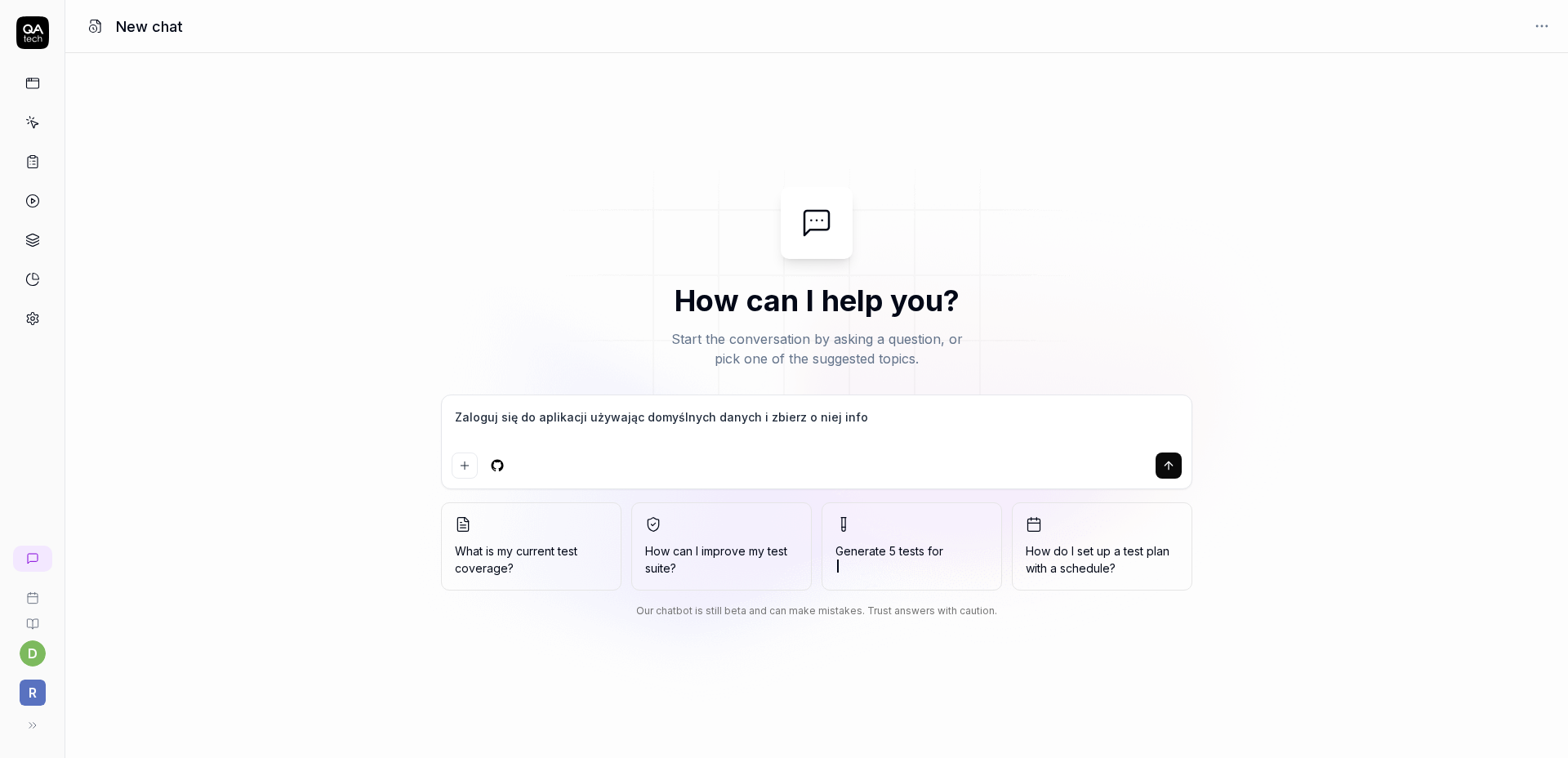
type textarea "*"
type textarea "Zaloguj się do aplikacji używając domyślnych danych i zbierz o niej inform"
type textarea "*"
type textarea "Zaloguj się do aplikacji używając domyślnych danych i zbierz o niej informa"
type textarea "*"
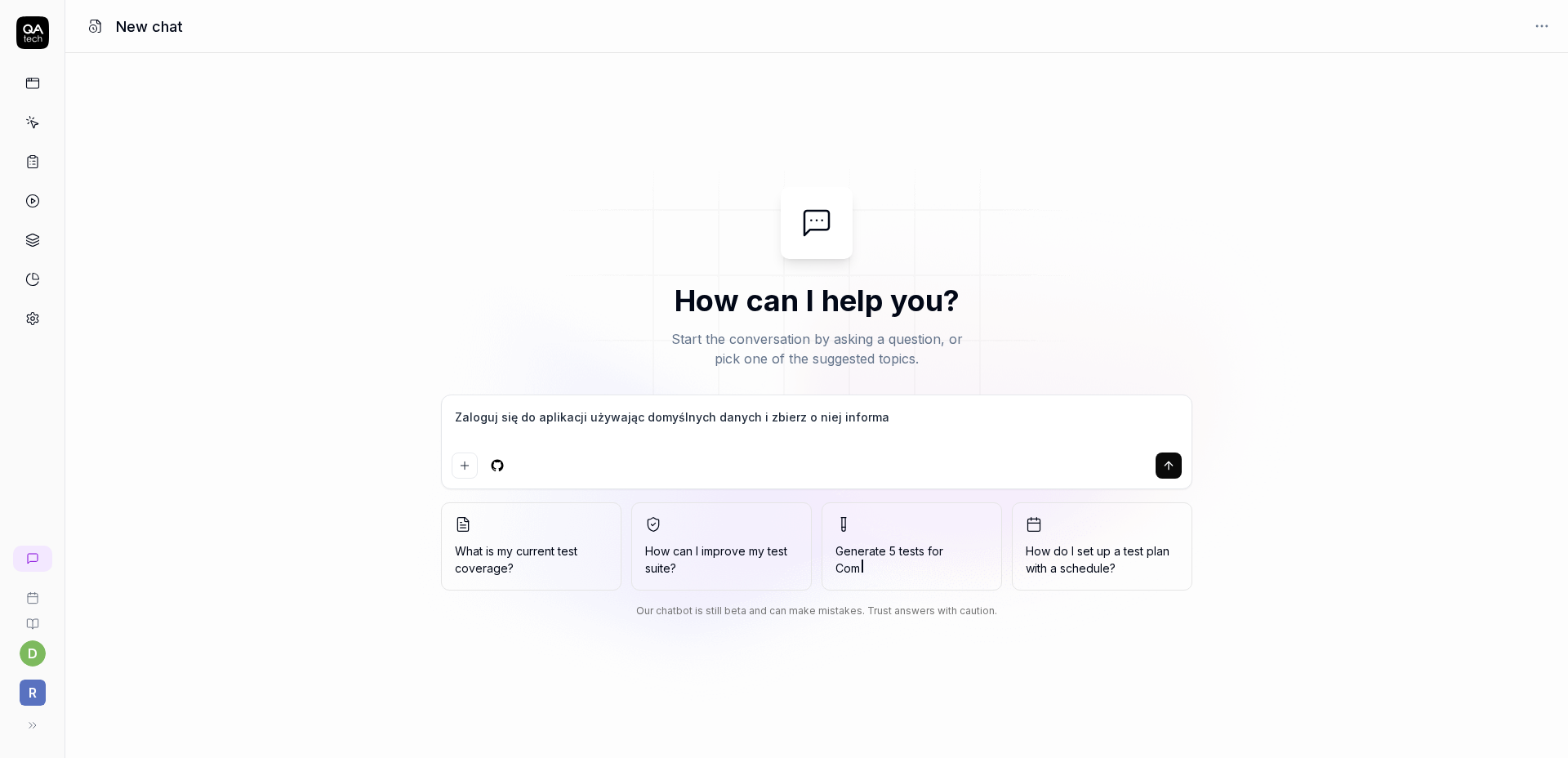
type textarea "Zaloguj się do aplikacji używając domyślnych danych i zbierz o niej informac"
type textarea "*"
type textarea "Zaloguj się do aplikacji używając domyślnych danych i zbierz o niej informacj"
type textarea "*"
type textarea "Zaloguj się do aplikacji używając domyślnych danych i zbierz o niej informacje"
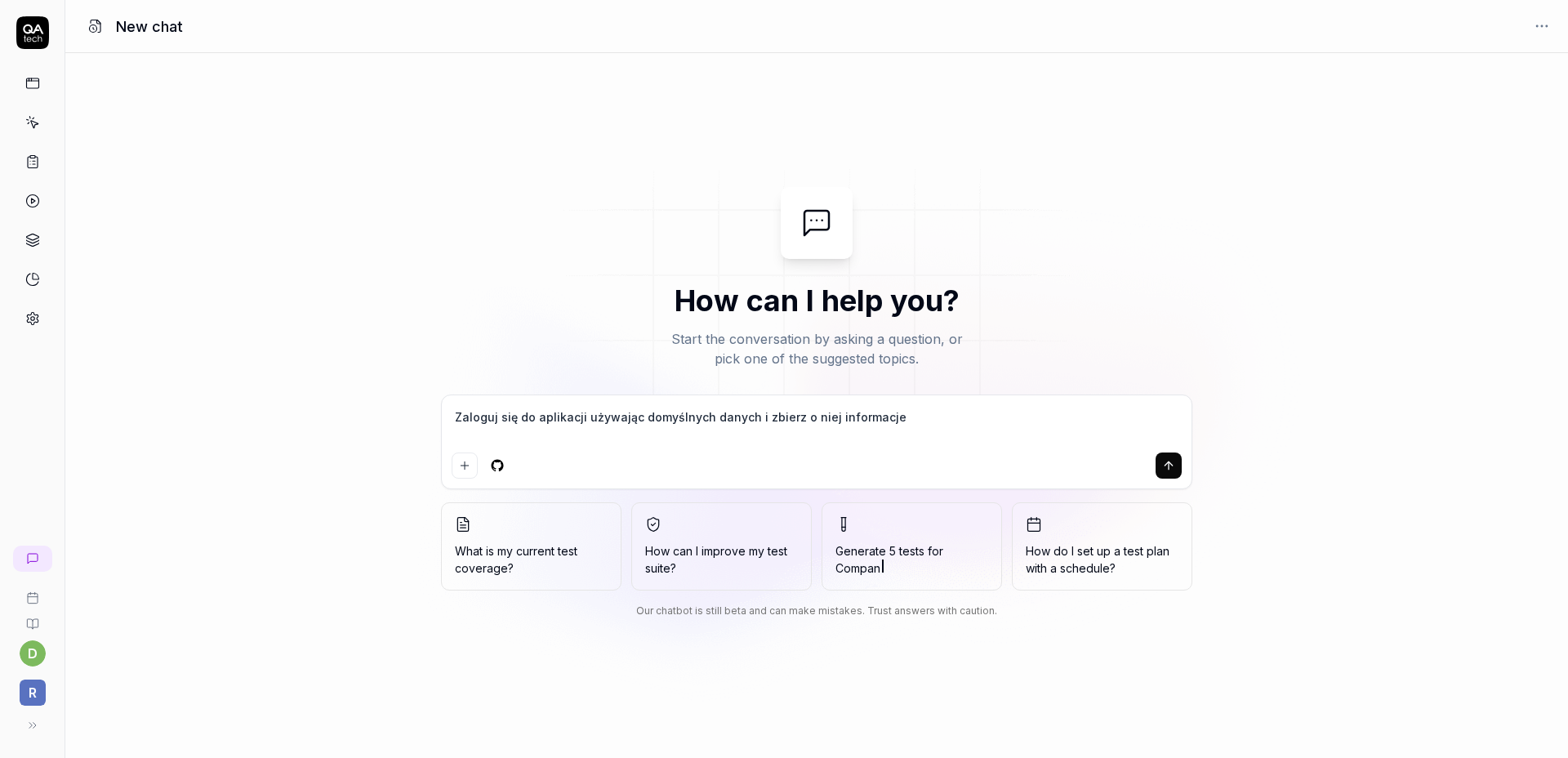
type textarea "*"
type textarea "Zaloguj się do aplikacji używając domyślnych danych i zbierz o niej informacje"
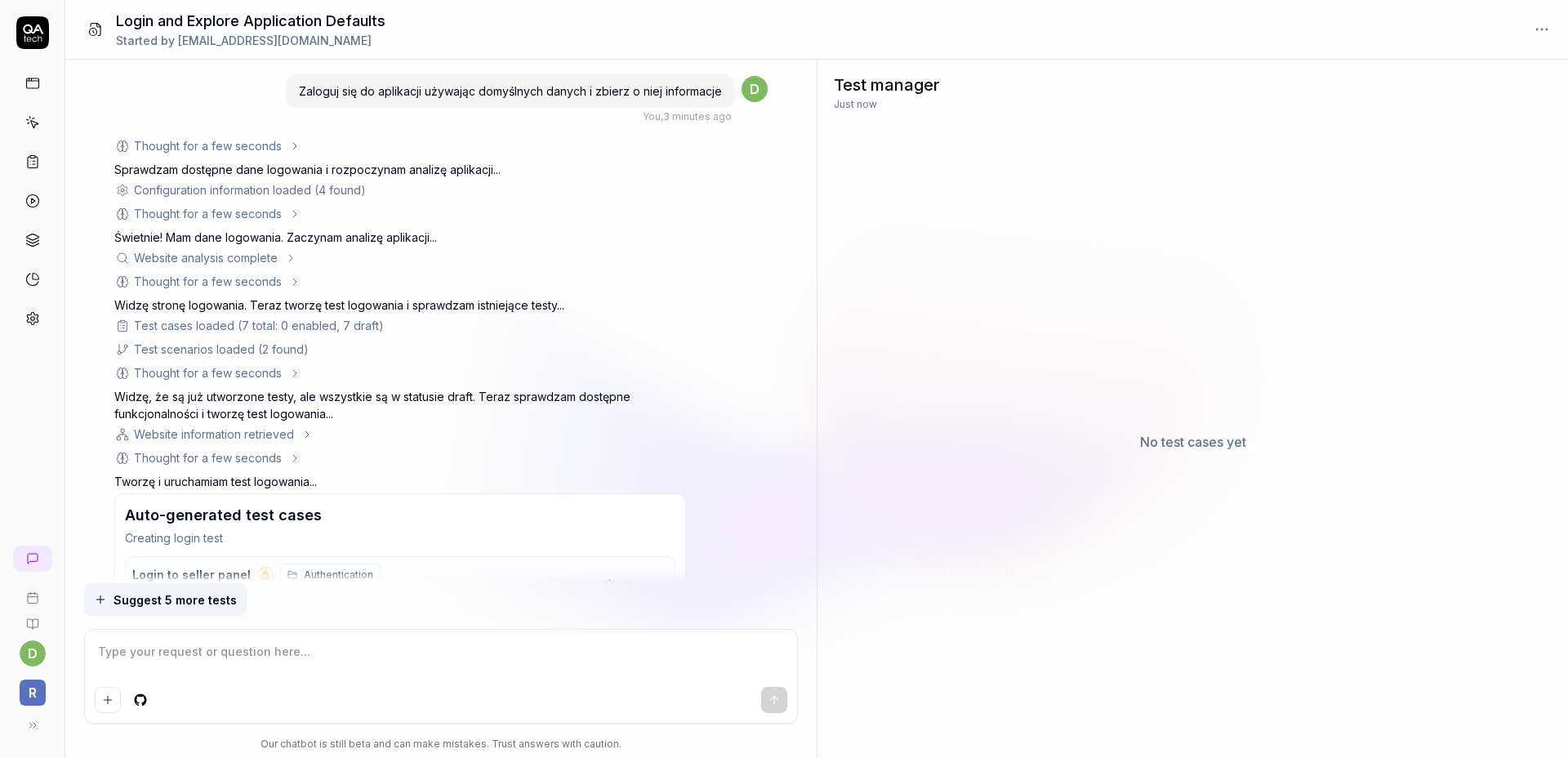
type textarea "*"
click at [44, 127] on link at bounding box center [33, 122] width 30 height 30
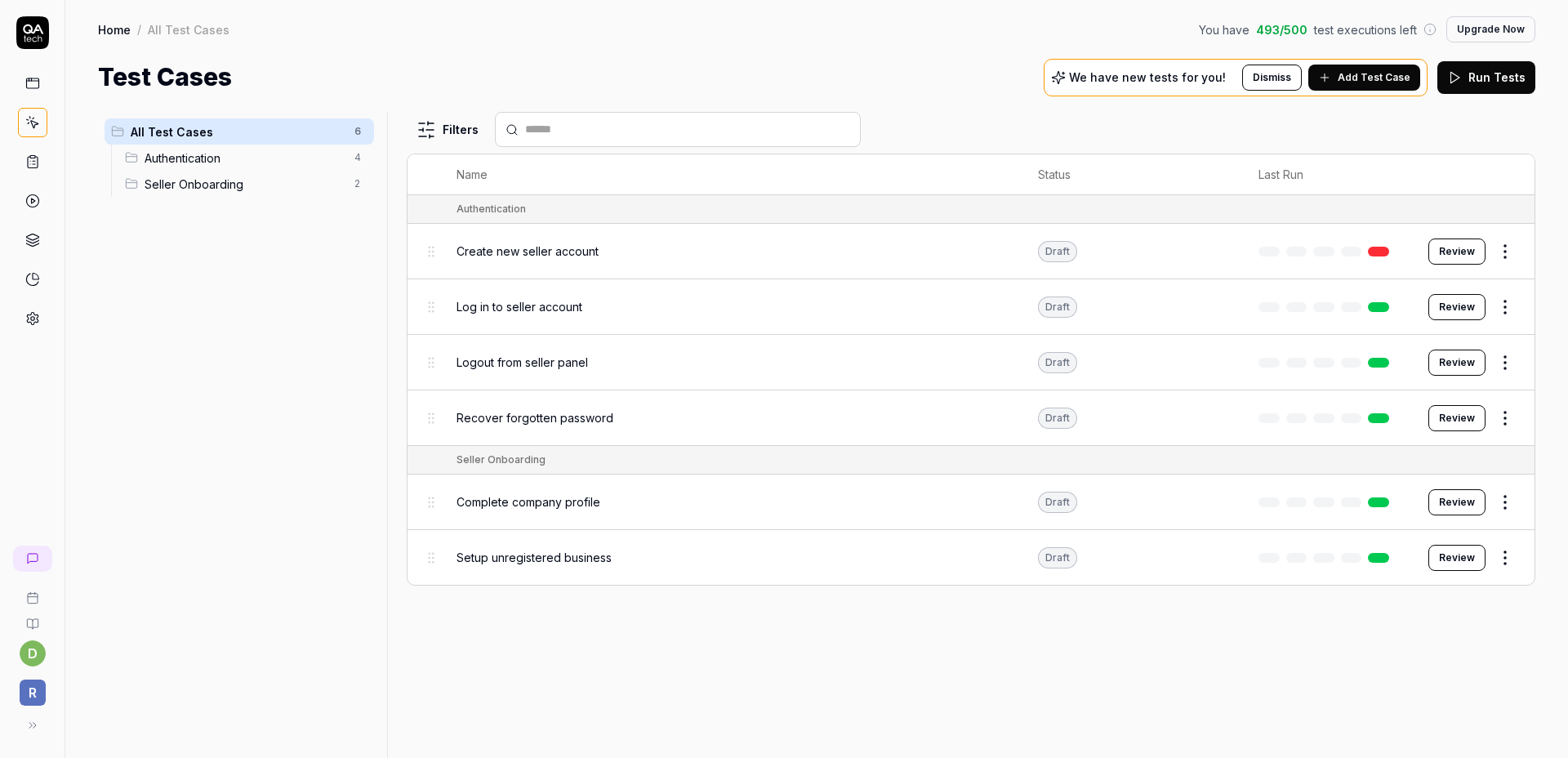
click at [1502, 312] on html "d R Home / All Test Cases You have 493 / 500 test executions left Upgrade Now H…" at bounding box center [784, 379] width 1568 height 758
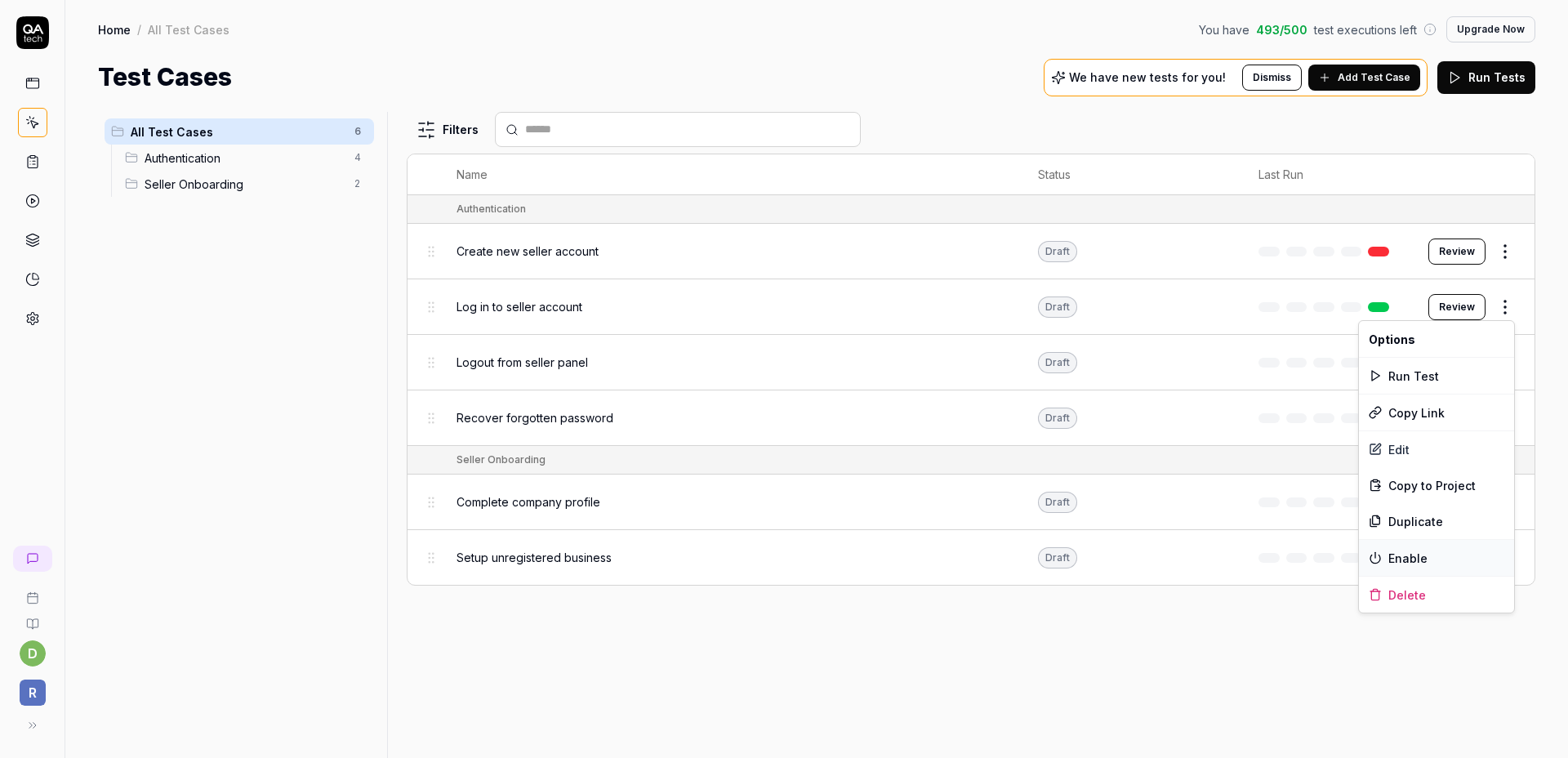
click at [1405, 565] on div "Enable" at bounding box center [1436, 557] width 155 height 36
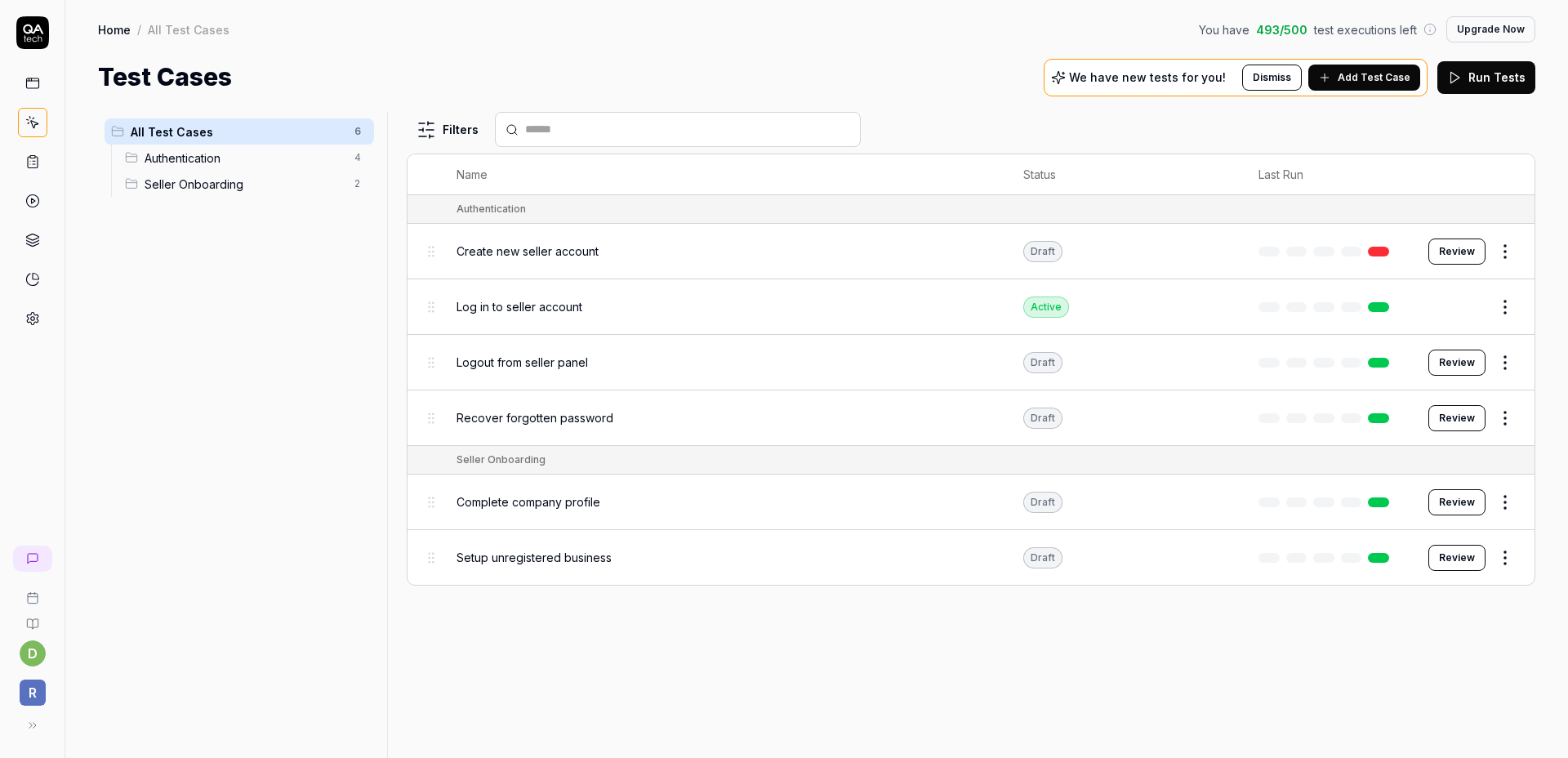
click at [1505, 307] on html "d R Home / All Test Cases You have 493 / 500 test executions left Upgrade Now H…" at bounding box center [784, 379] width 1568 height 758
click at [1218, 655] on html "d R Home / All Test Cases You have 492 / 500 test executions left Upgrade Now H…" at bounding box center [784, 379] width 1568 height 758
click at [38, 556] on icon at bounding box center [33, 559] width 13 height 13
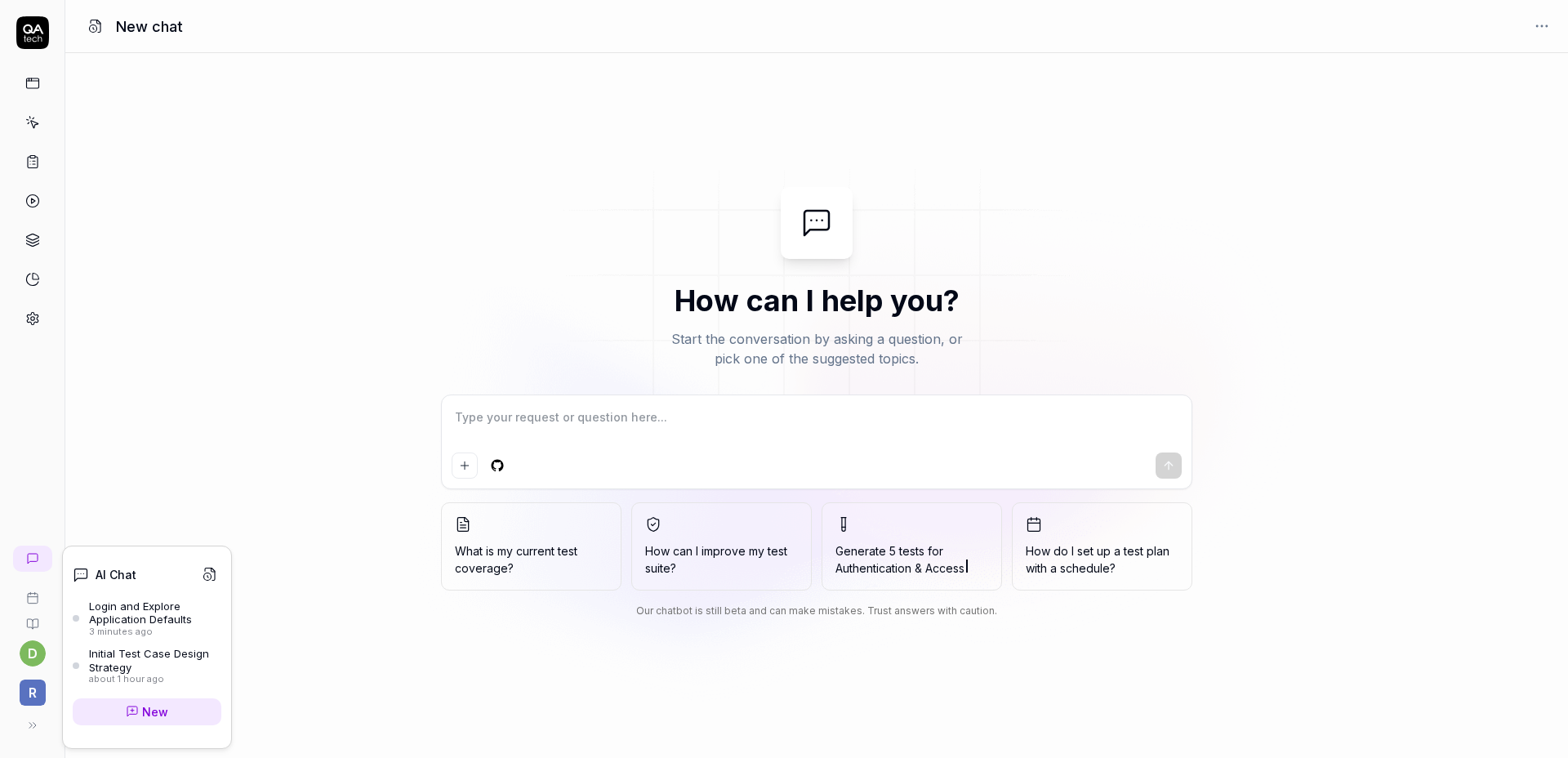
click at [146, 606] on div "Login and Explore Application Defaults" at bounding box center [156, 613] width 133 height 27
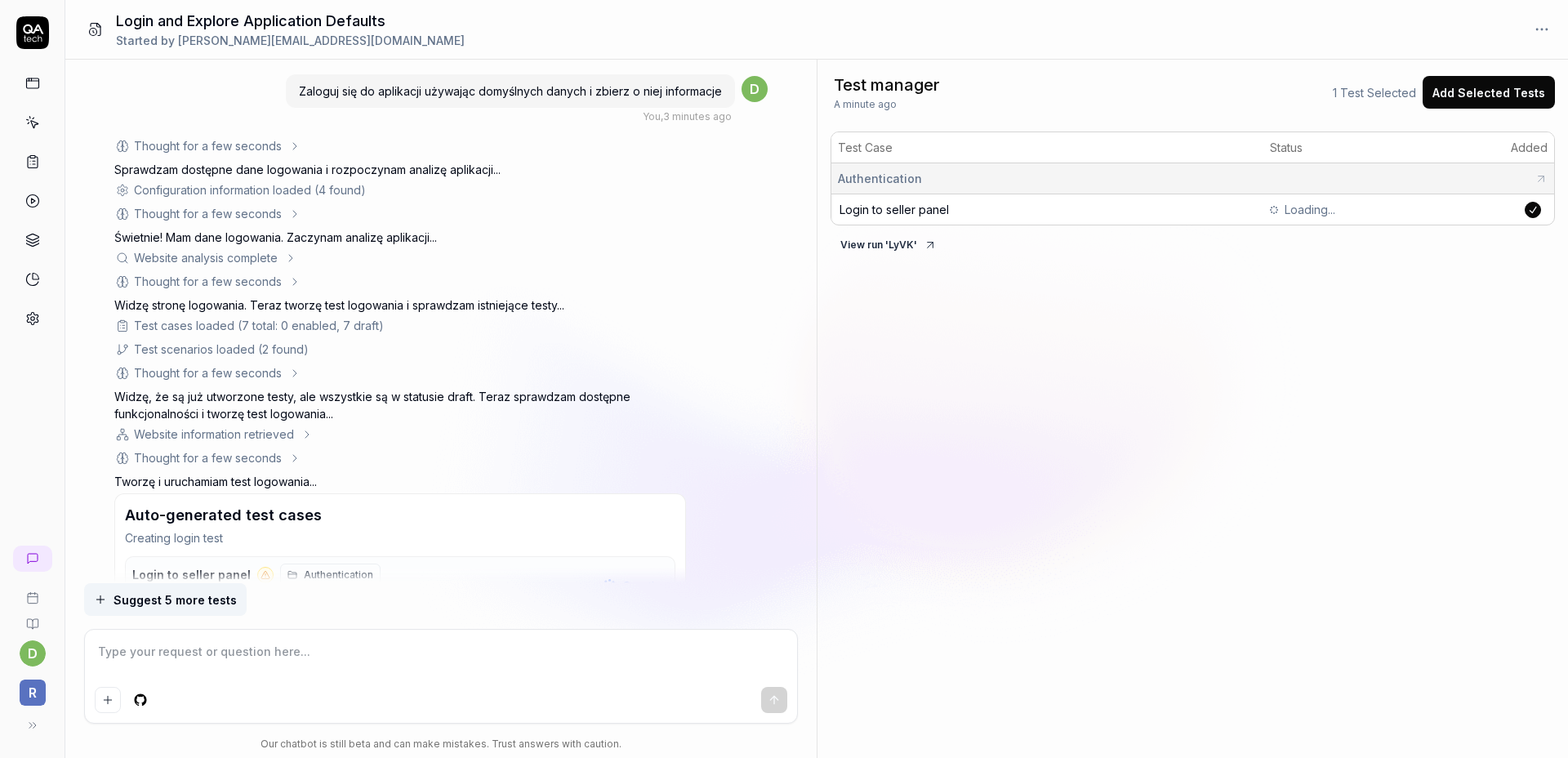
scroll to position [104, 0]
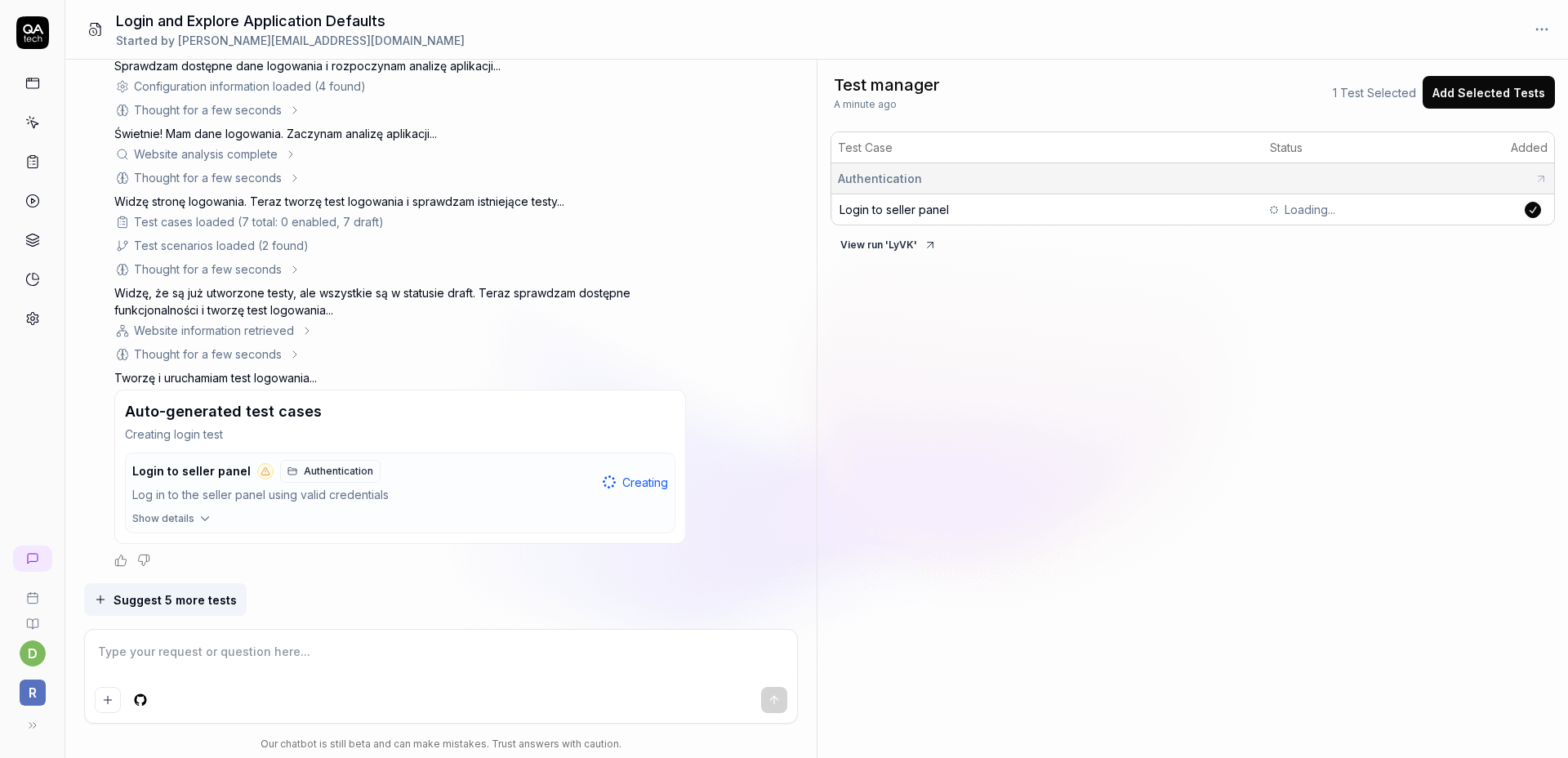
click at [643, 595] on div "Suggest 5 more tests" at bounding box center [441, 599] width 714 height 33
click at [311, 645] on textarea at bounding box center [441, 660] width 693 height 40
type textarea "*"
type textarea "s"
type textarea "*"
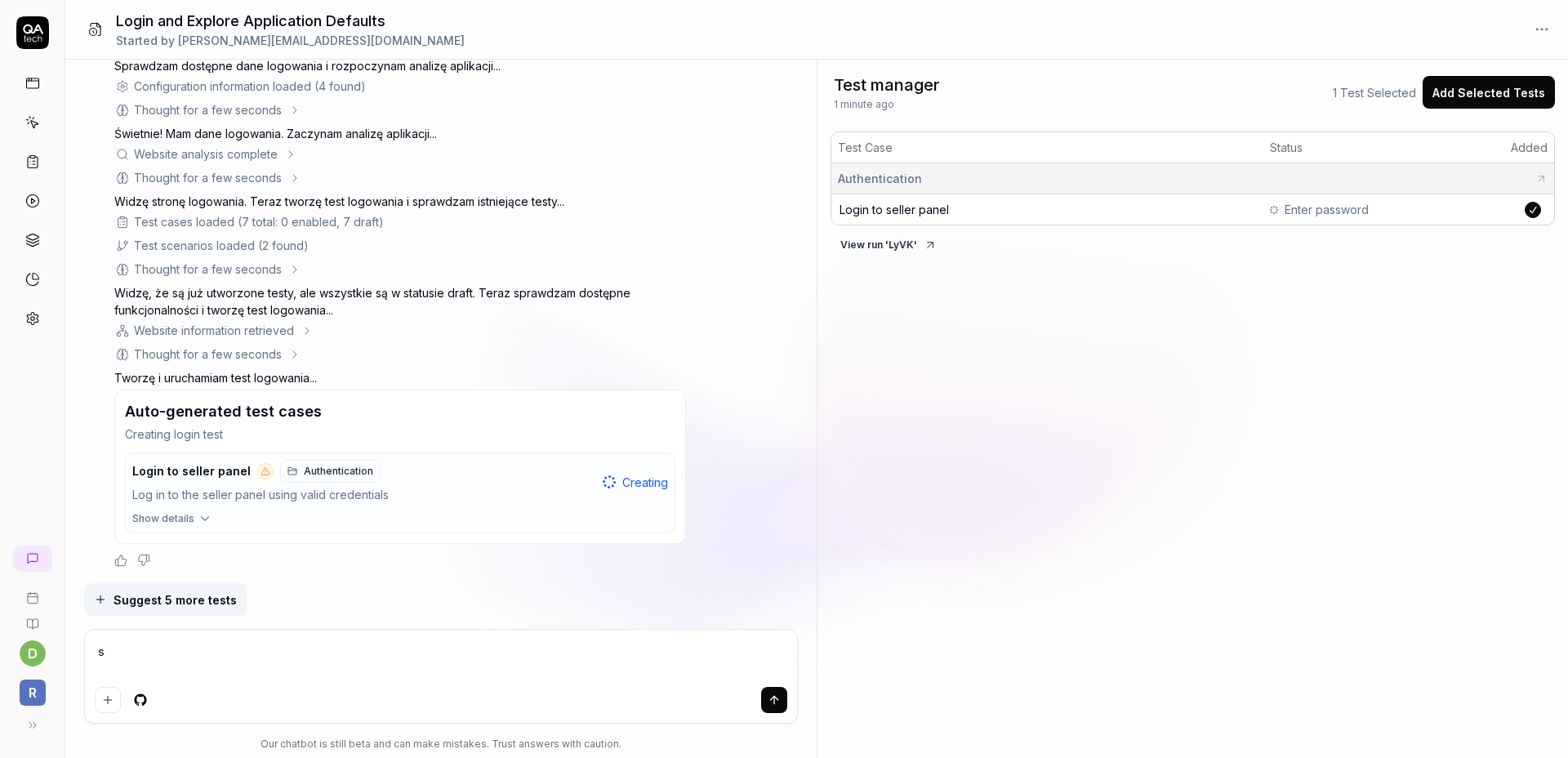
type textarea "są"
type textarea "*"
type textarea "są"
type textarea "*"
type textarea "są j"
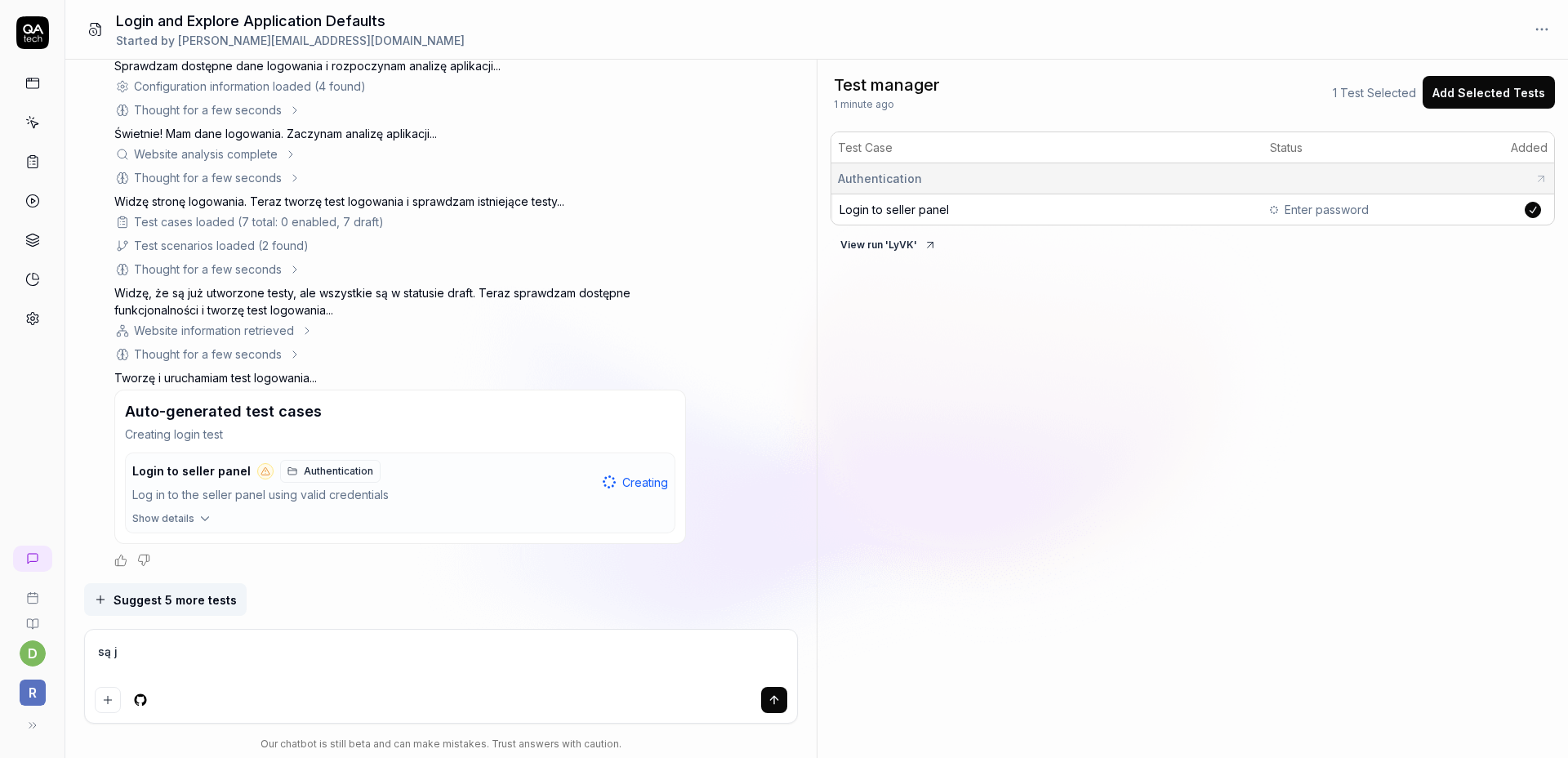
type textarea "*"
type textarea "są ju"
type textarea "*"
type textarea "są już"
type textarea "*"
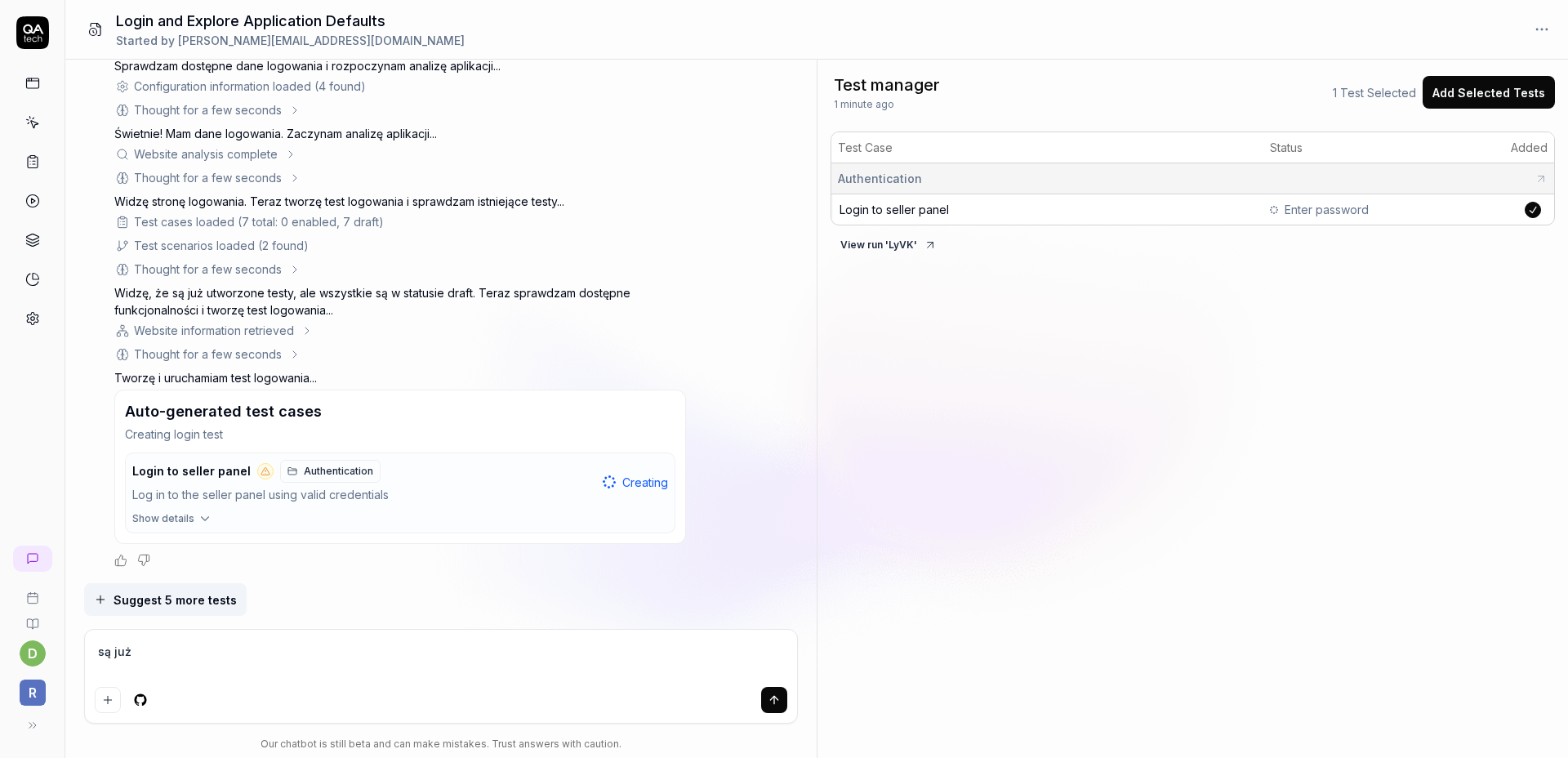
type textarea "są już"
type textarea "*"
type textarea "są już t"
type textarea "*"
type textarea "są już te"
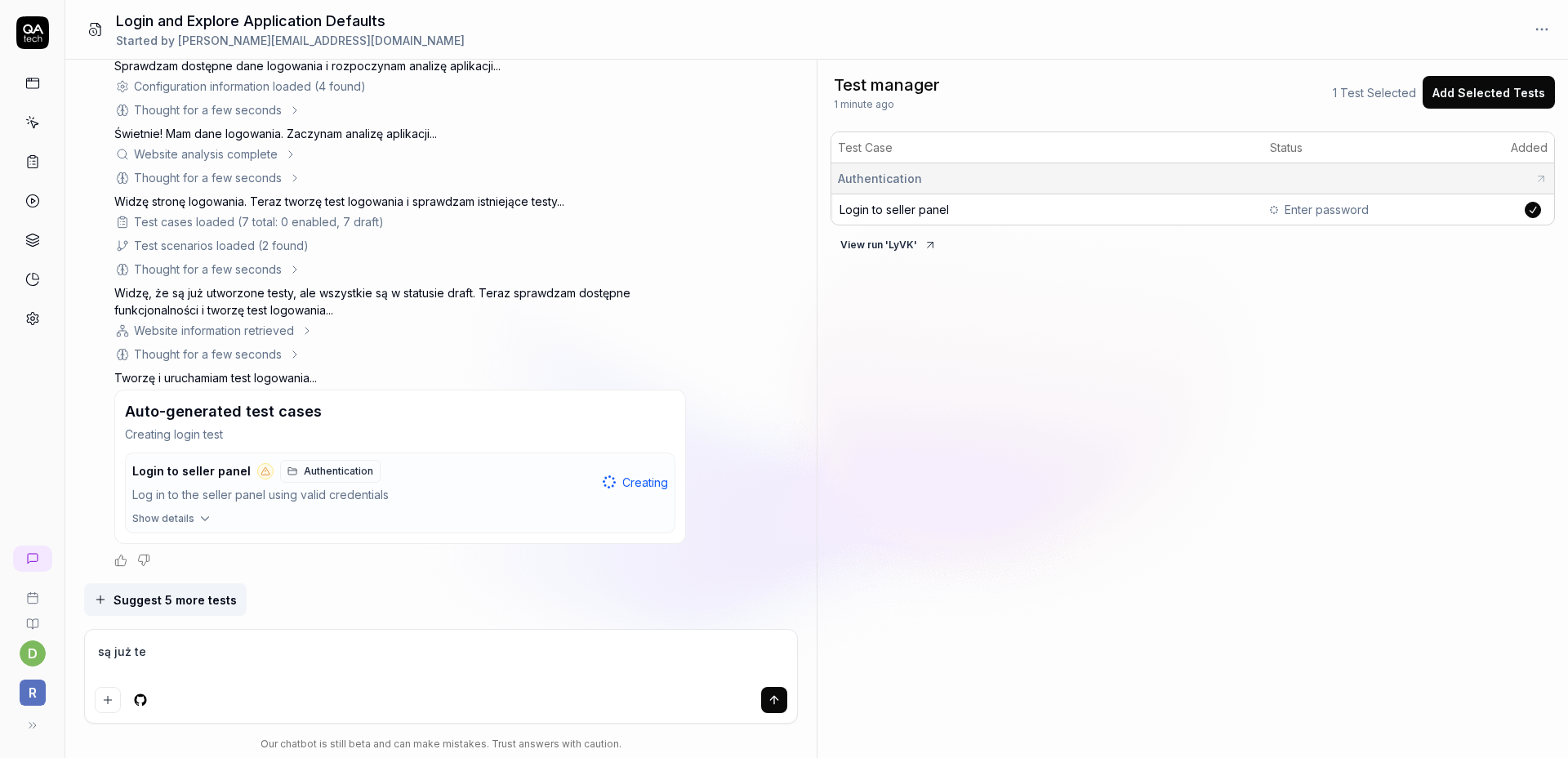
type textarea "*"
type textarea "są już tes"
type textarea "*"
type textarea "są już test"
type textarea "*"
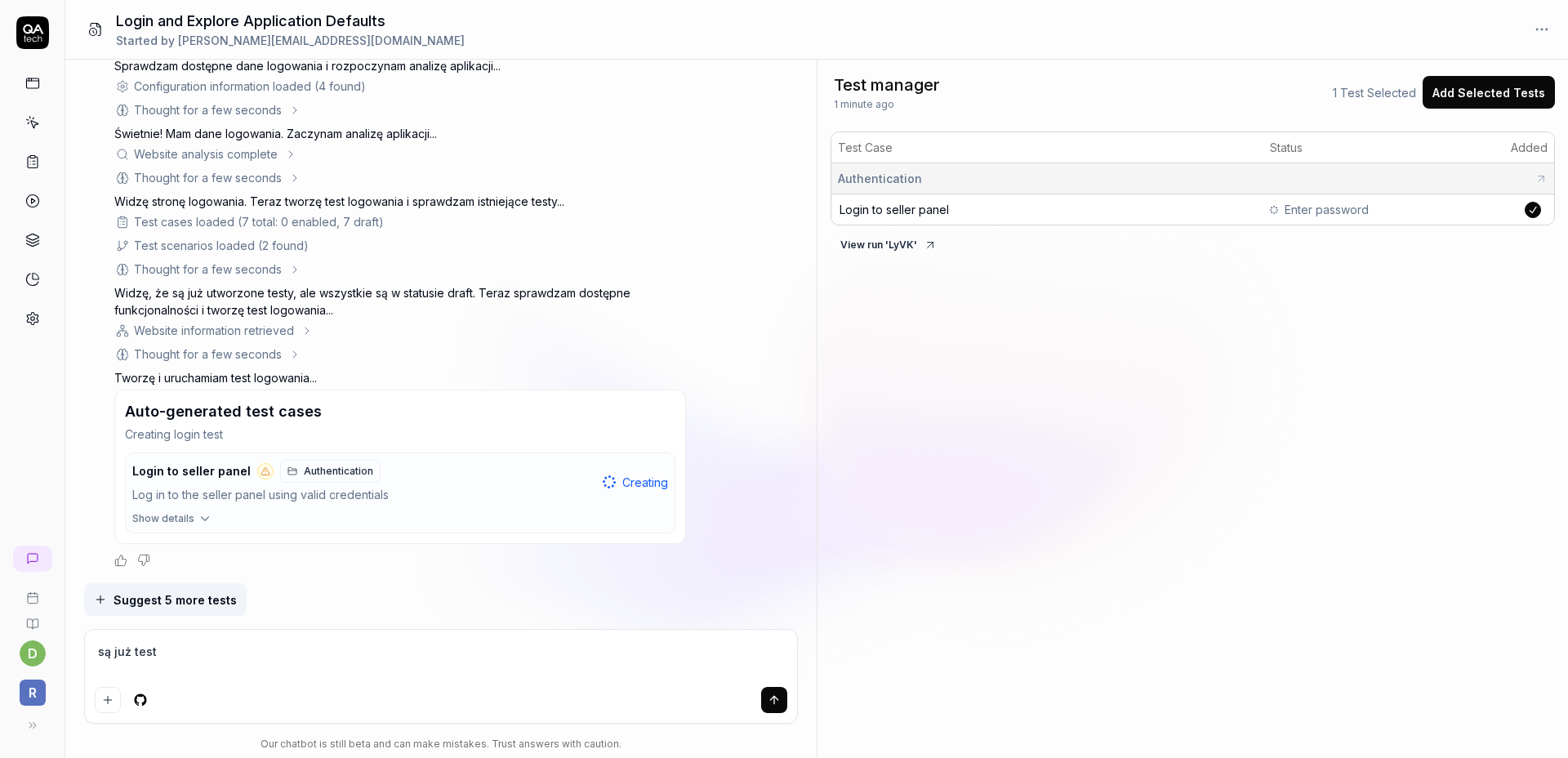
type textarea "są już testy"
type textarea "*"
type textarea "są już test"
type textarea "*"
type textarea "są już tes"
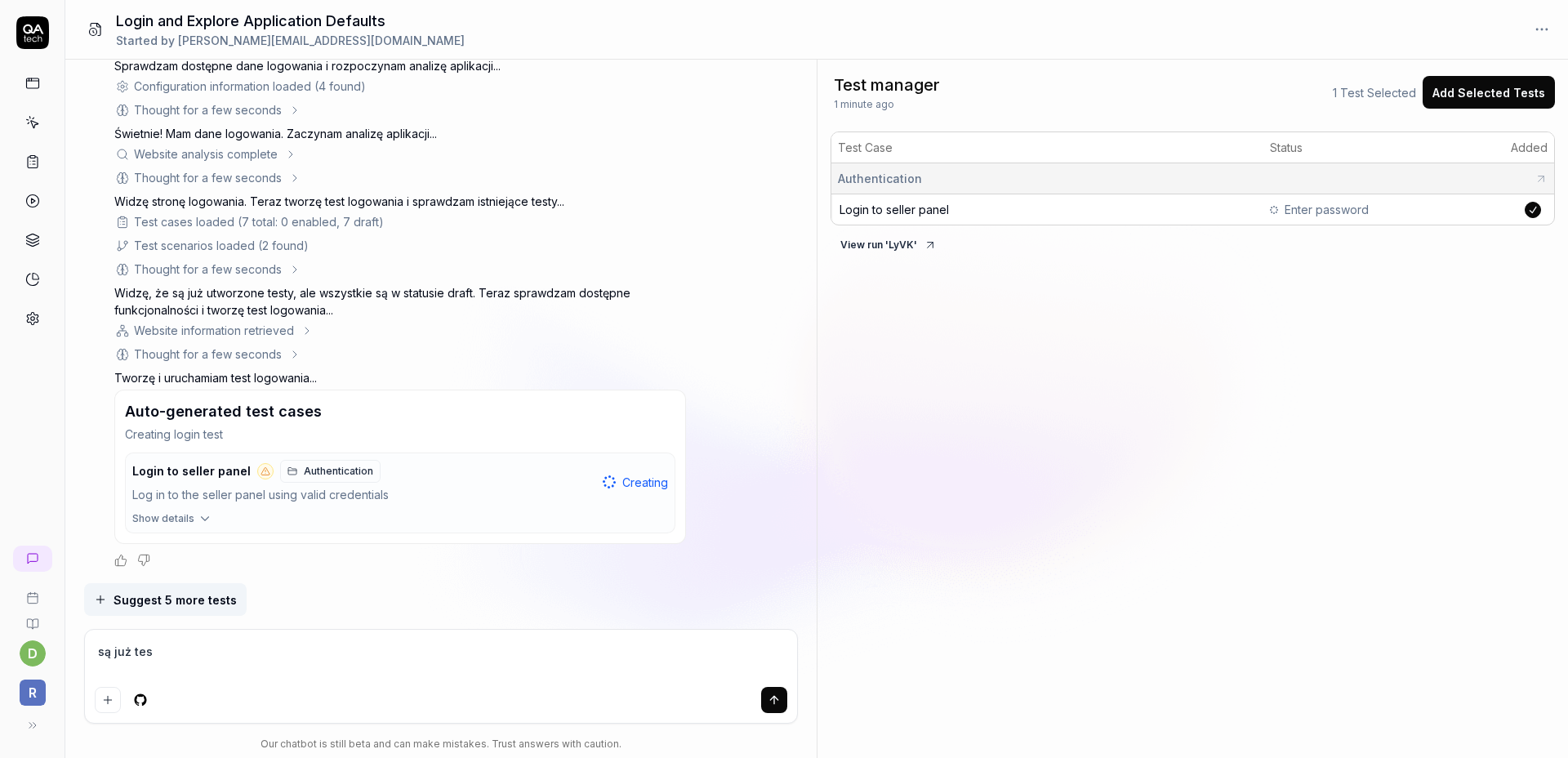
type textarea "*"
type textarea "są już te"
type textarea "*"
type textarea "są już t"
type textarea "*"
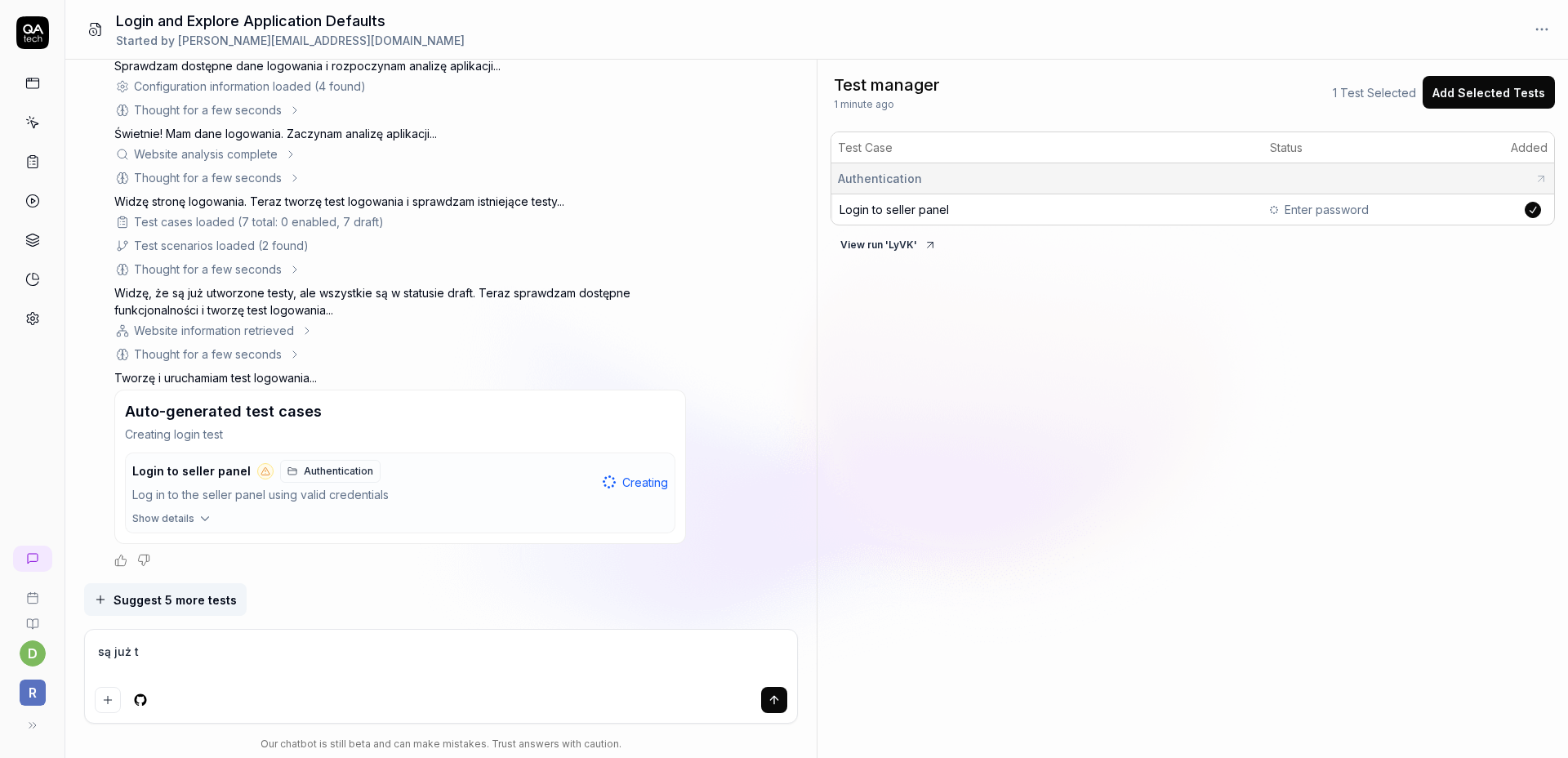
type textarea "są już"
type textarea "*"
type textarea "są już"
type textarea "*"
type textarea "są ju"
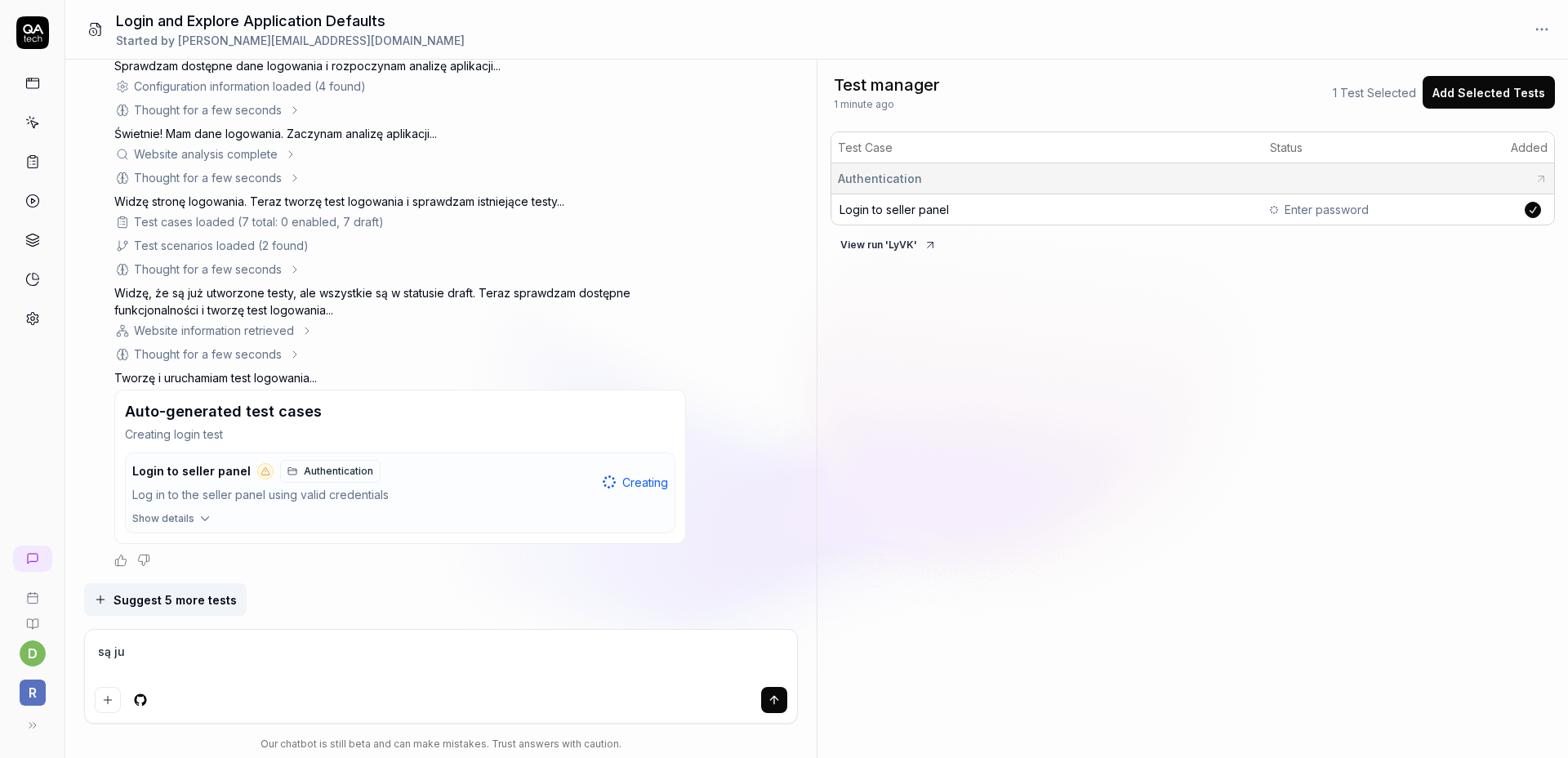
type textarea "*"
type textarea "są j"
type textarea "*"
type textarea "są"
type textarea "*"
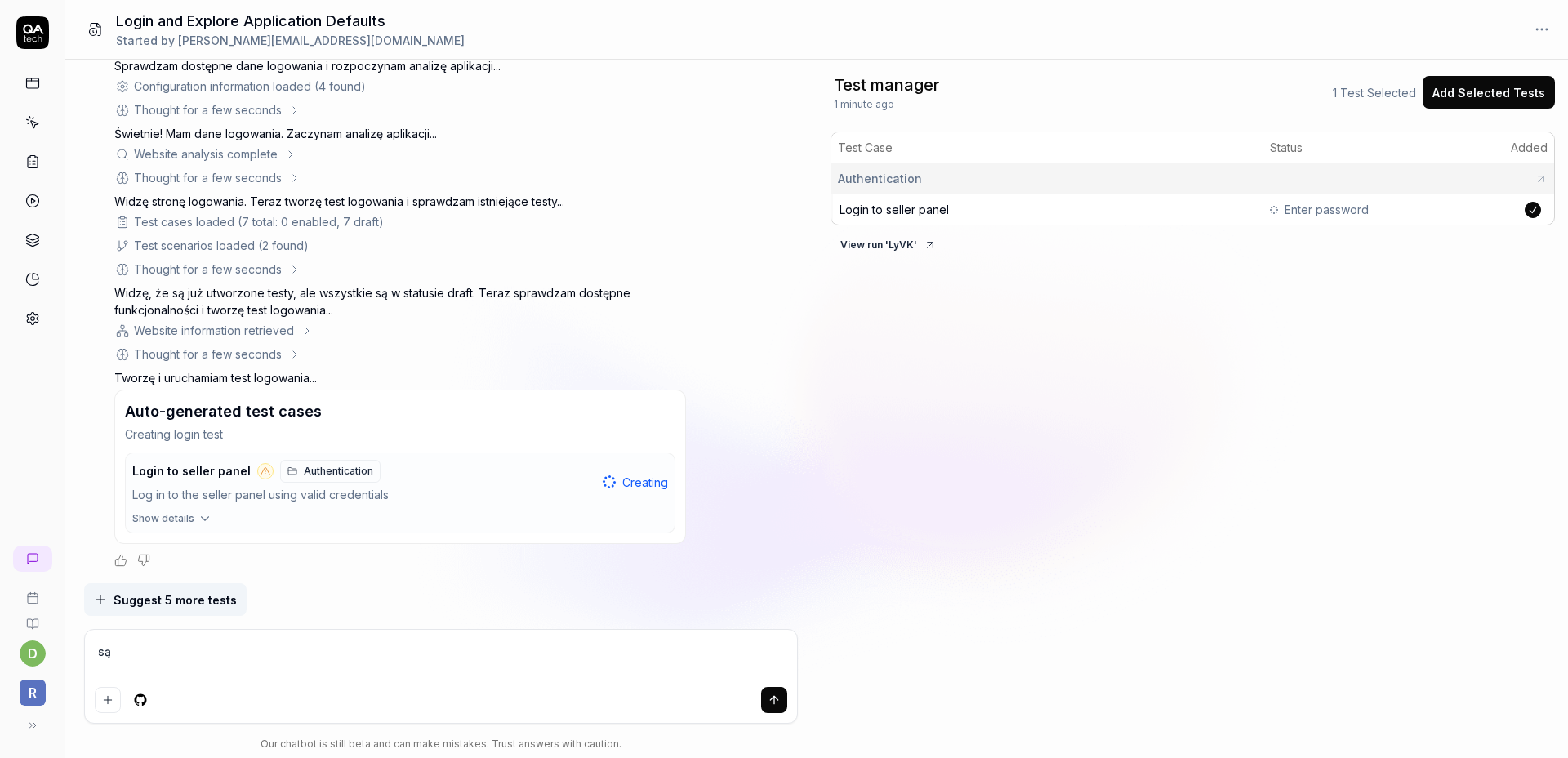
type textarea "są"
type textarea "*"
type textarea "s"
type textarea "*"
click at [35, 725] on icon at bounding box center [30, 725] width 13 height 13
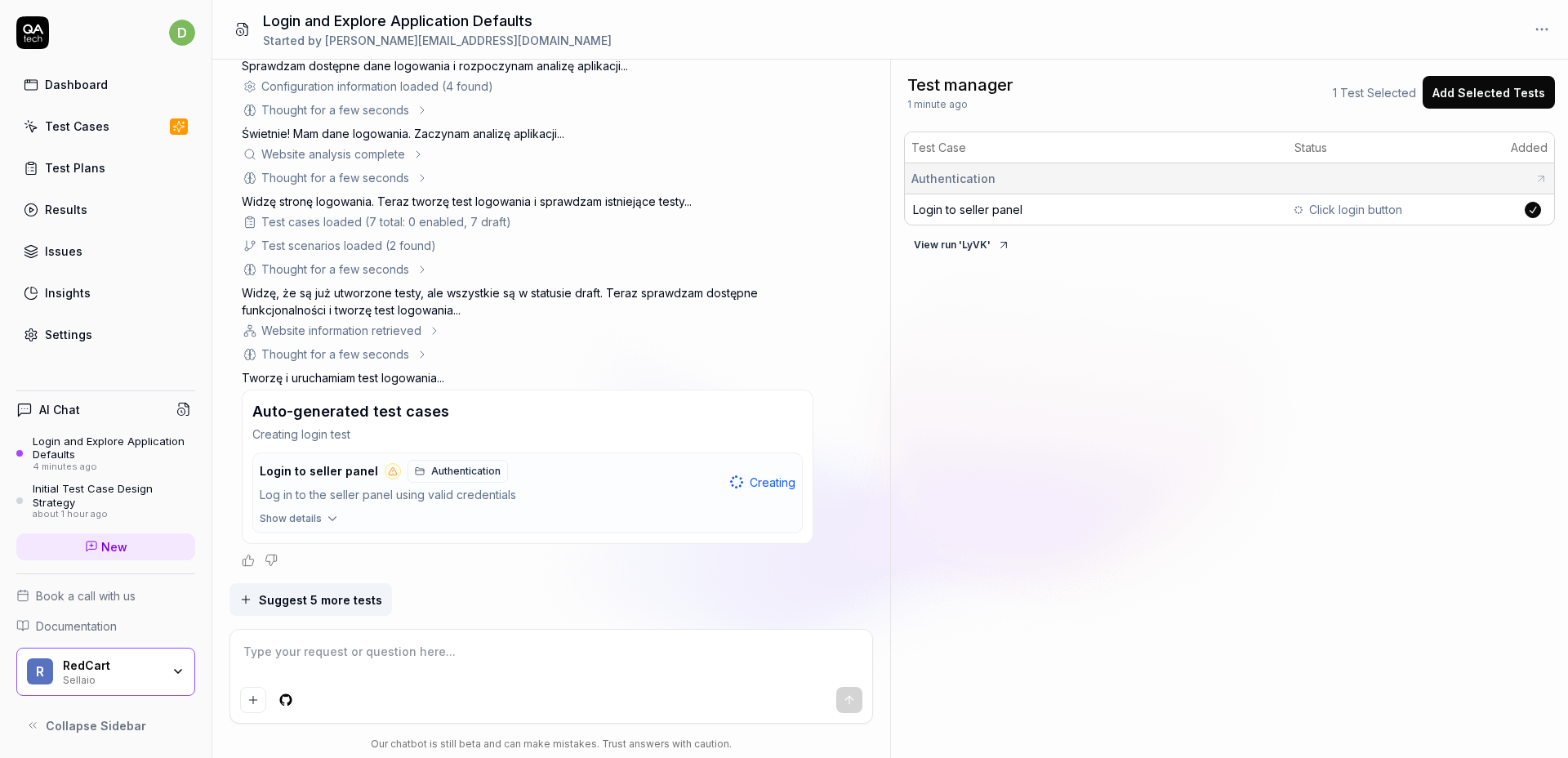
scroll to position [0, 0]
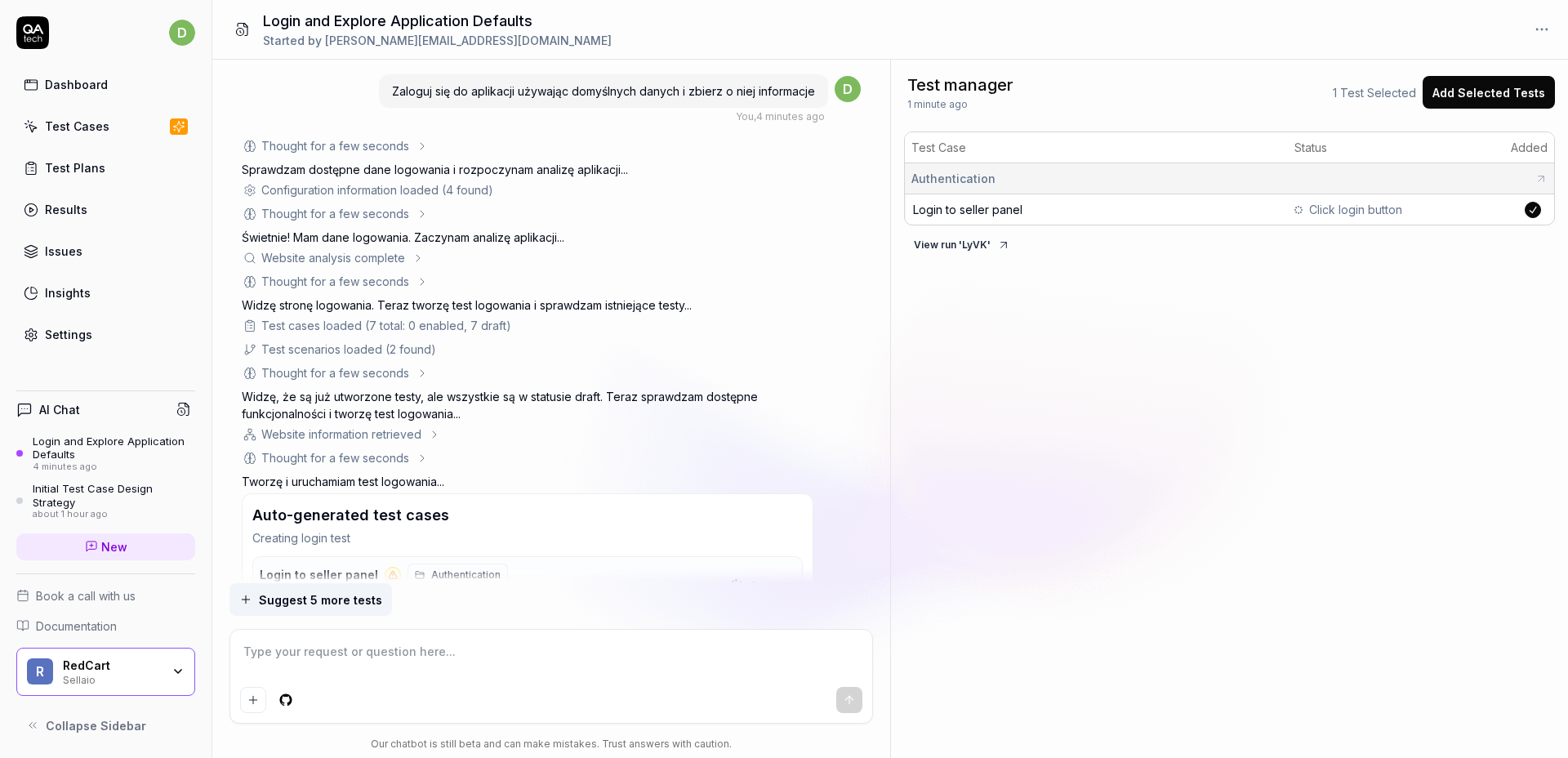
click at [39, 725] on button "Collapse Sidebar" at bounding box center [106, 725] width 179 height 33
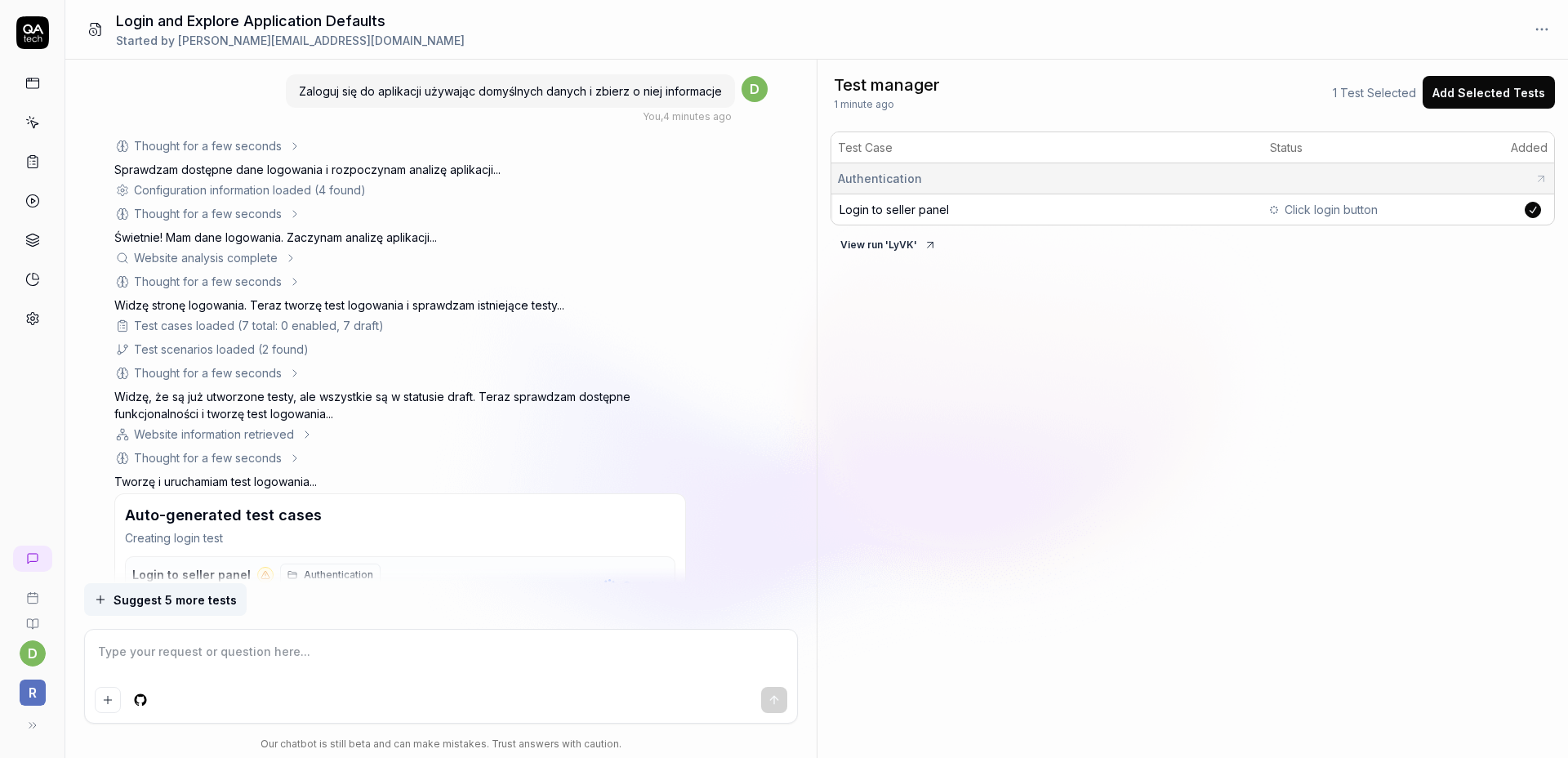
click at [33, 322] on icon at bounding box center [32, 317] width 14 height 14
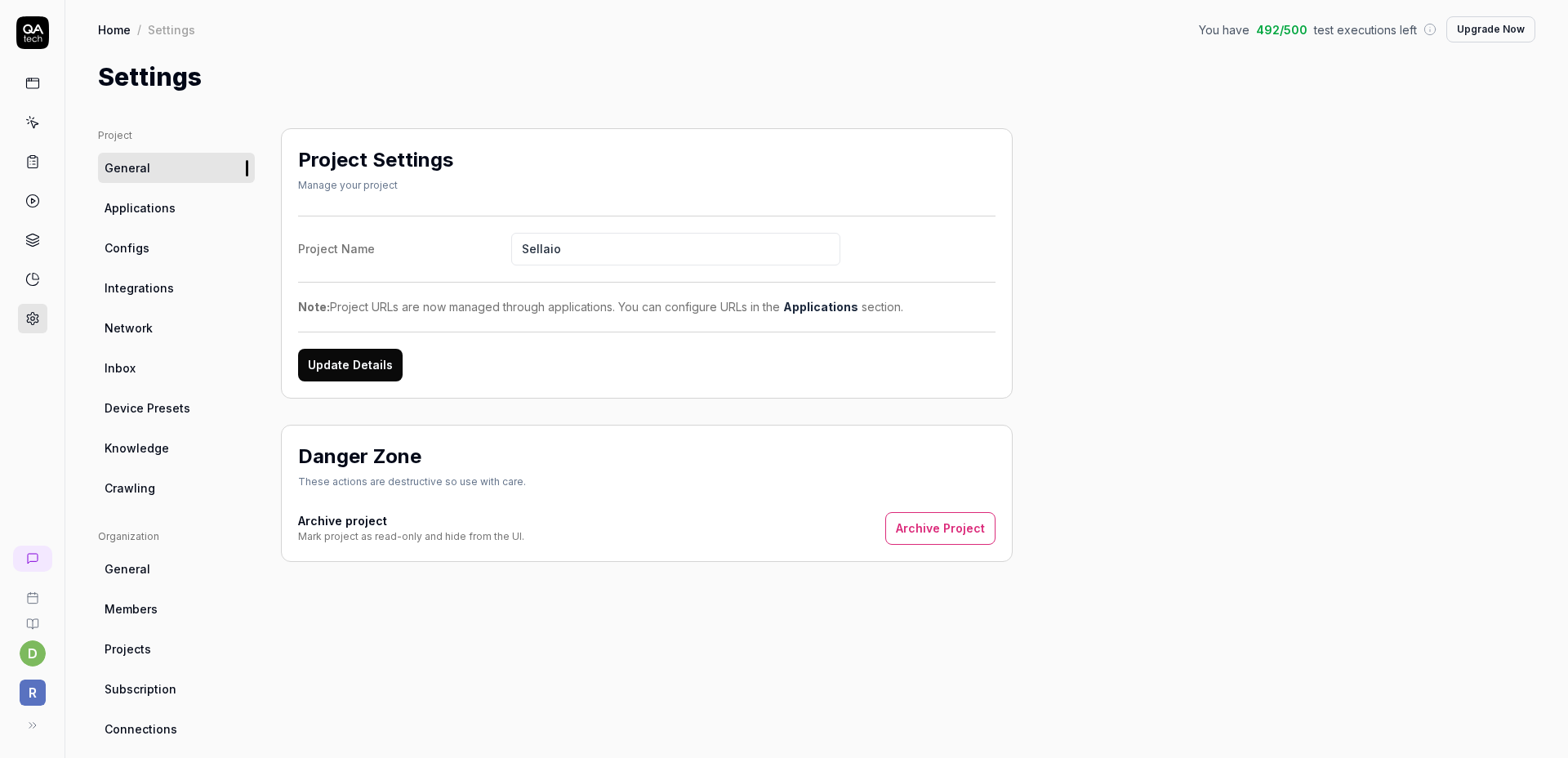
click at [168, 482] on link "Crawling" at bounding box center [176, 488] width 157 height 30
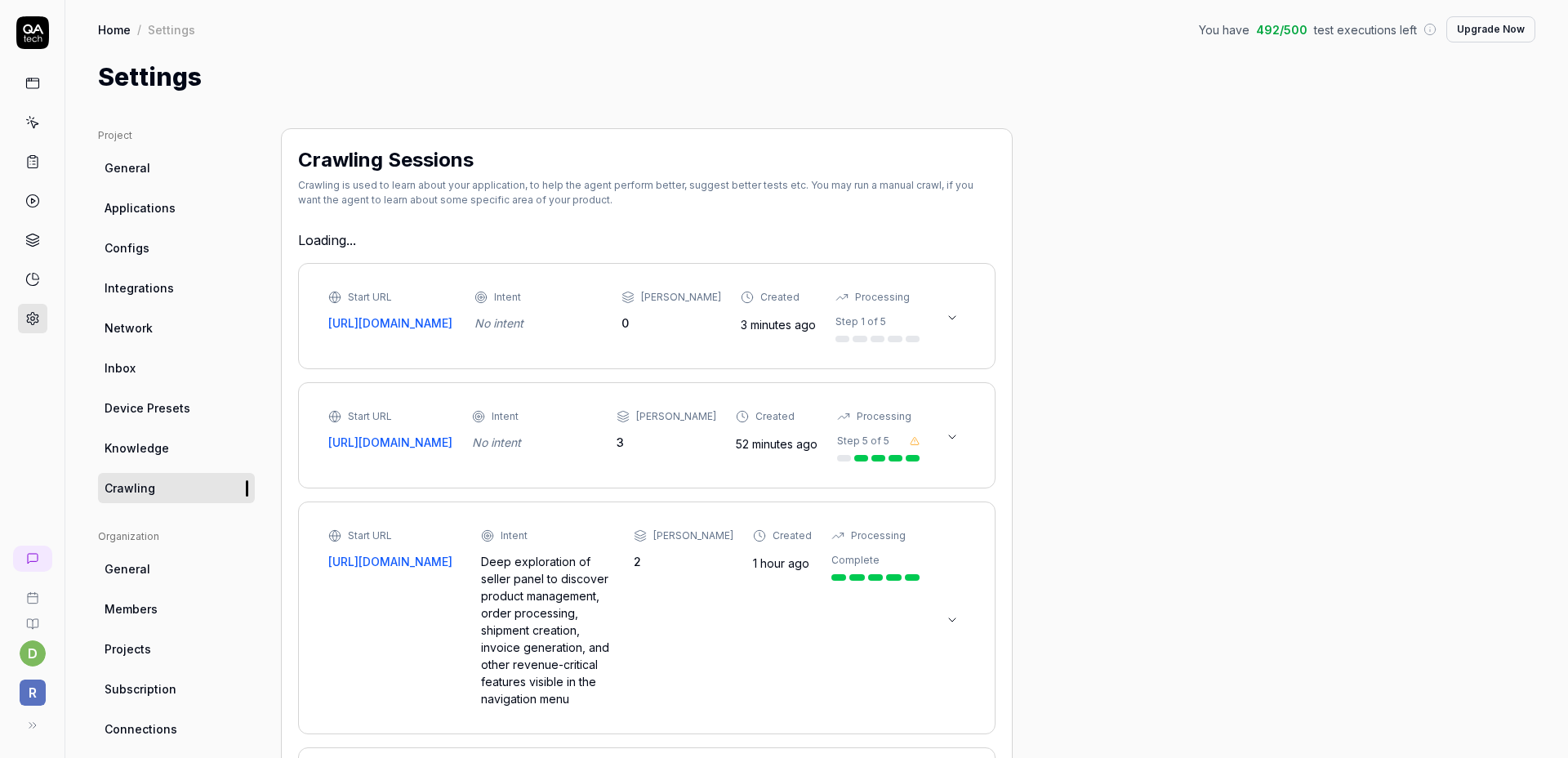
type textarea "*"
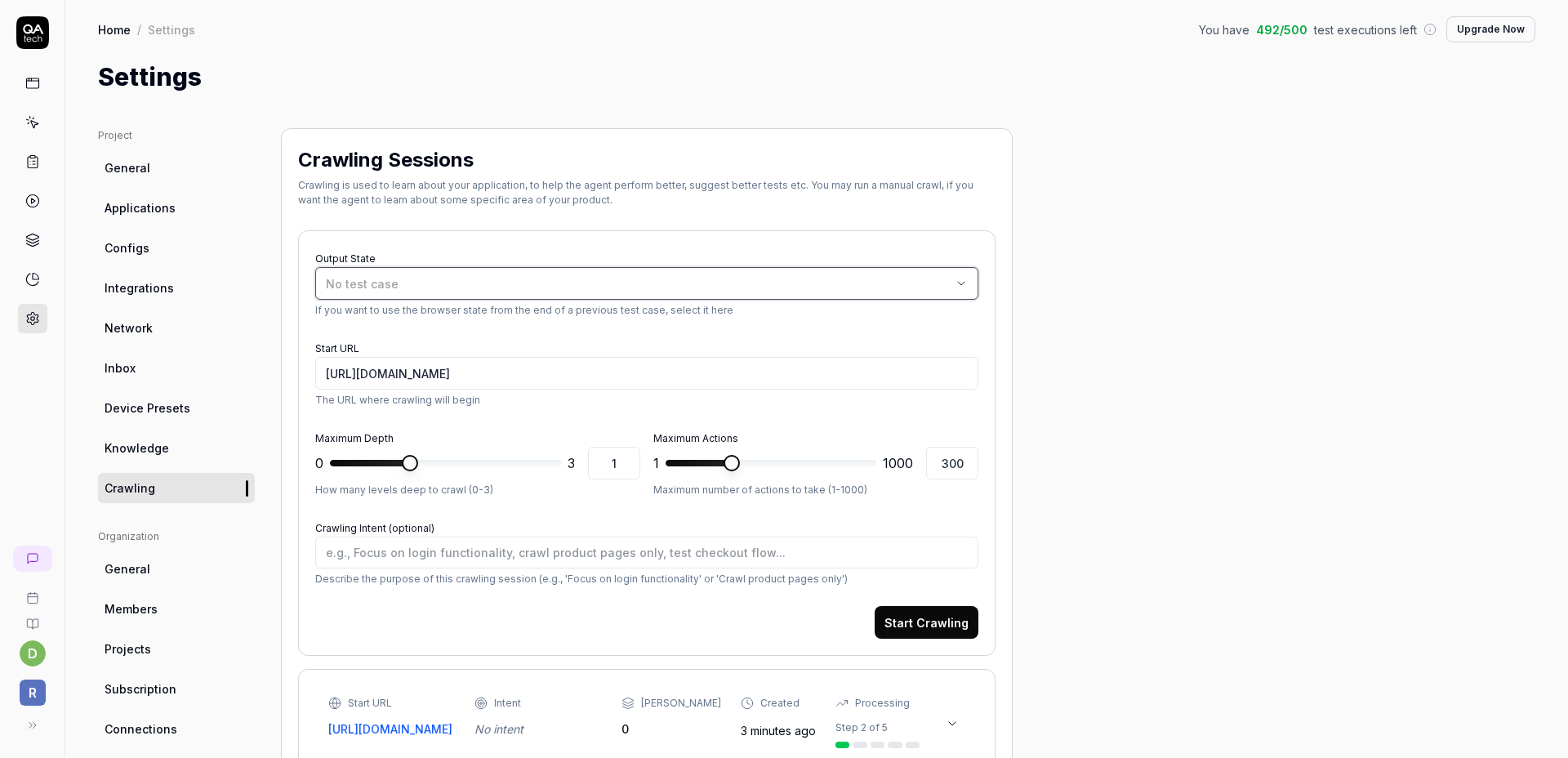
click at [544, 278] on div "No test case" at bounding box center [639, 284] width 625 height 17
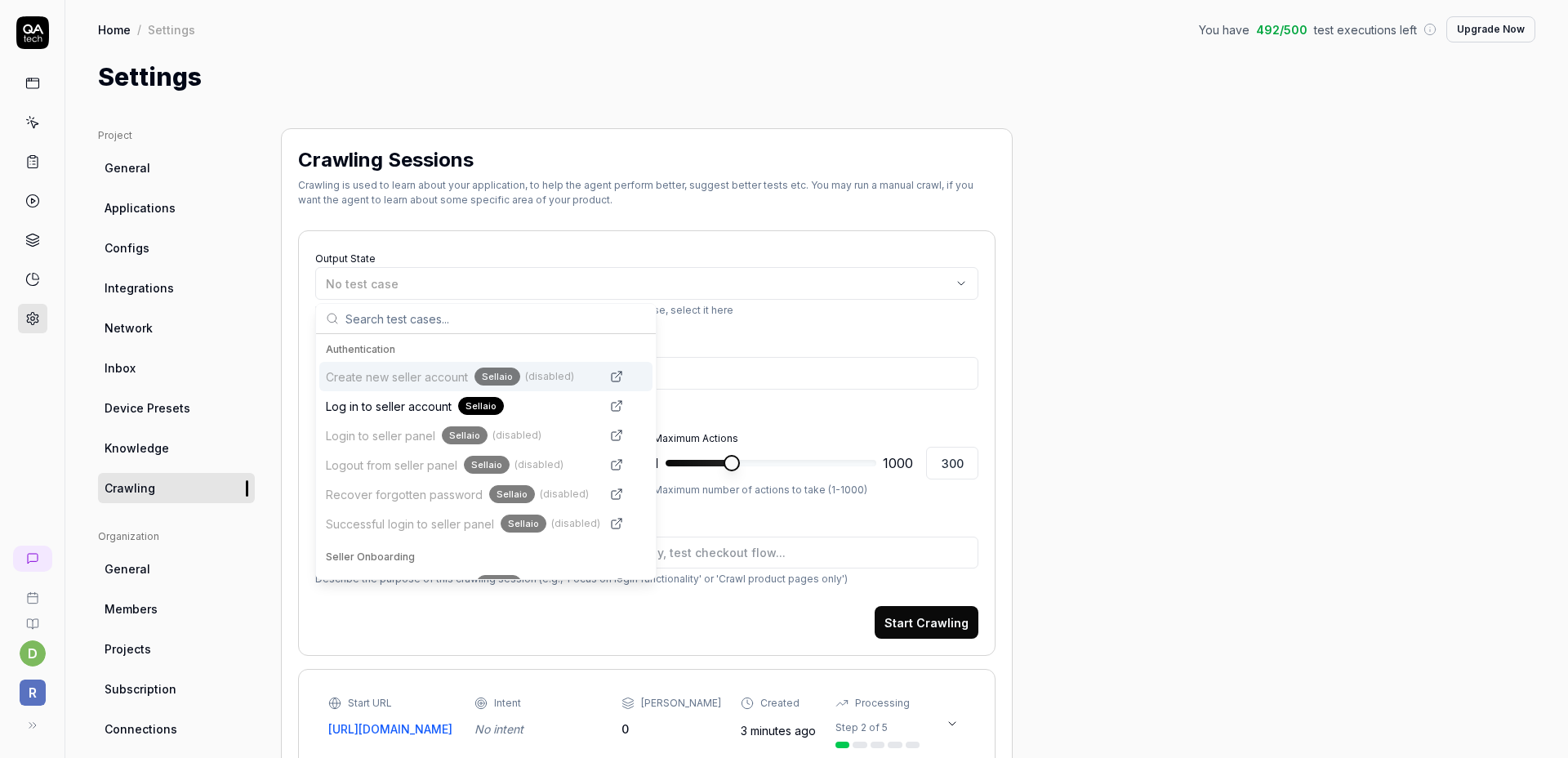
click at [620, 230] on div "Output State No test case If you want to use the browser state from the end of …" at bounding box center [646, 442] width 697 height 425
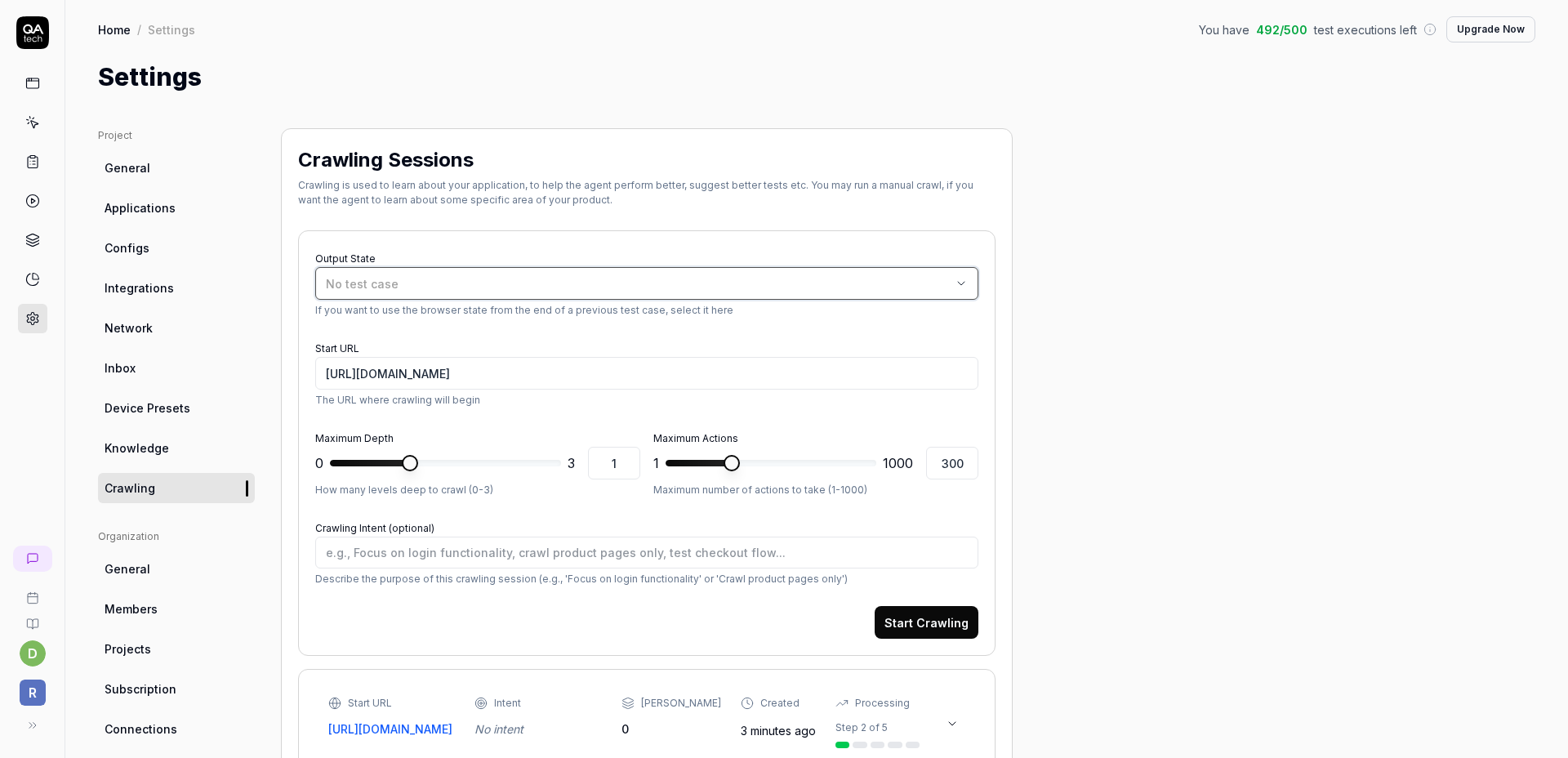
click at [517, 283] on div "No test case" at bounding box center [639, 284] width 625 height 17
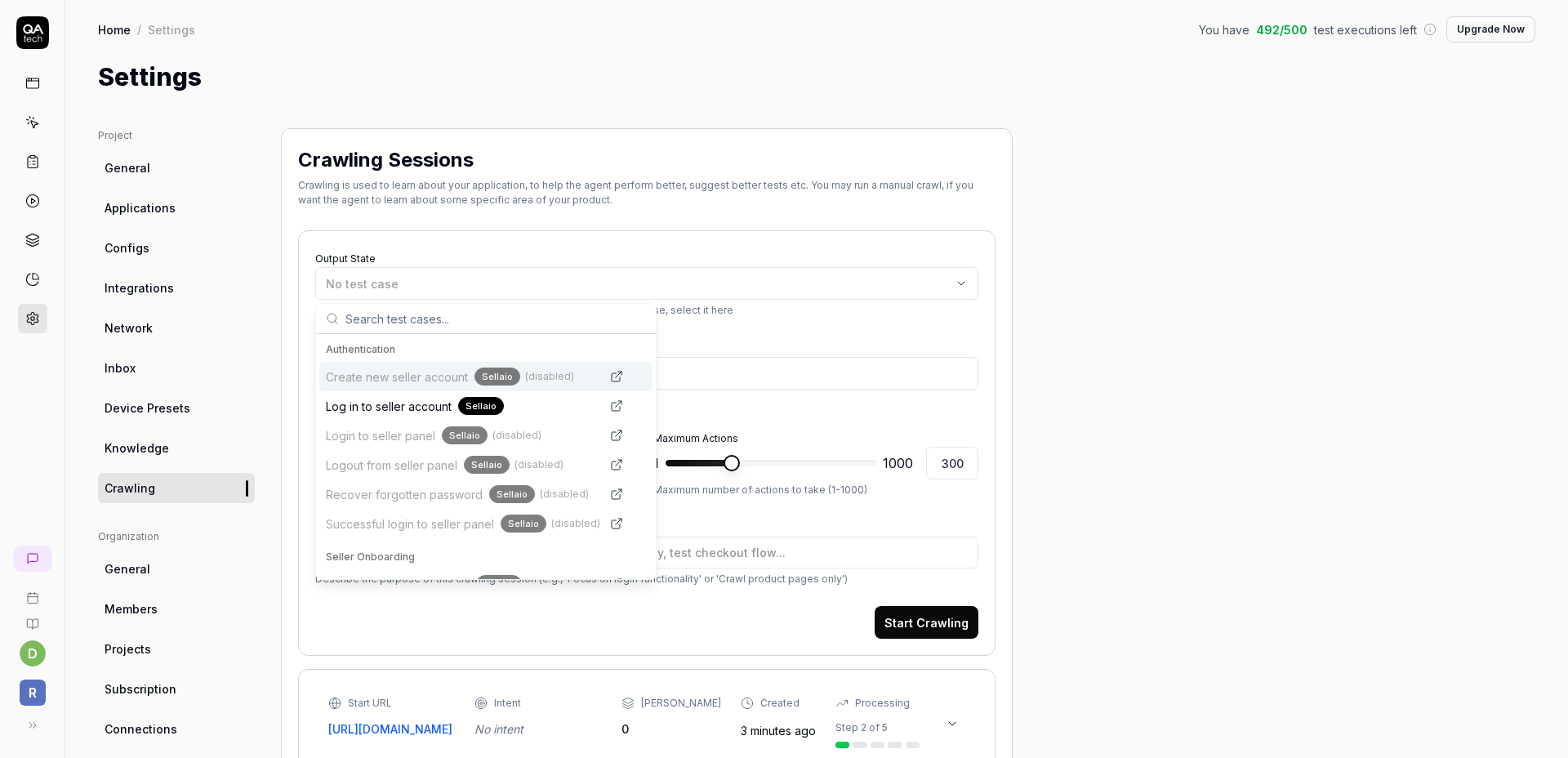
click at [468, 314] on input "text" at bounding box center [495, 318] width 300 height 30
click at [468, 314] on input "asd" at bounding box center [495, 318] width 300 height 30
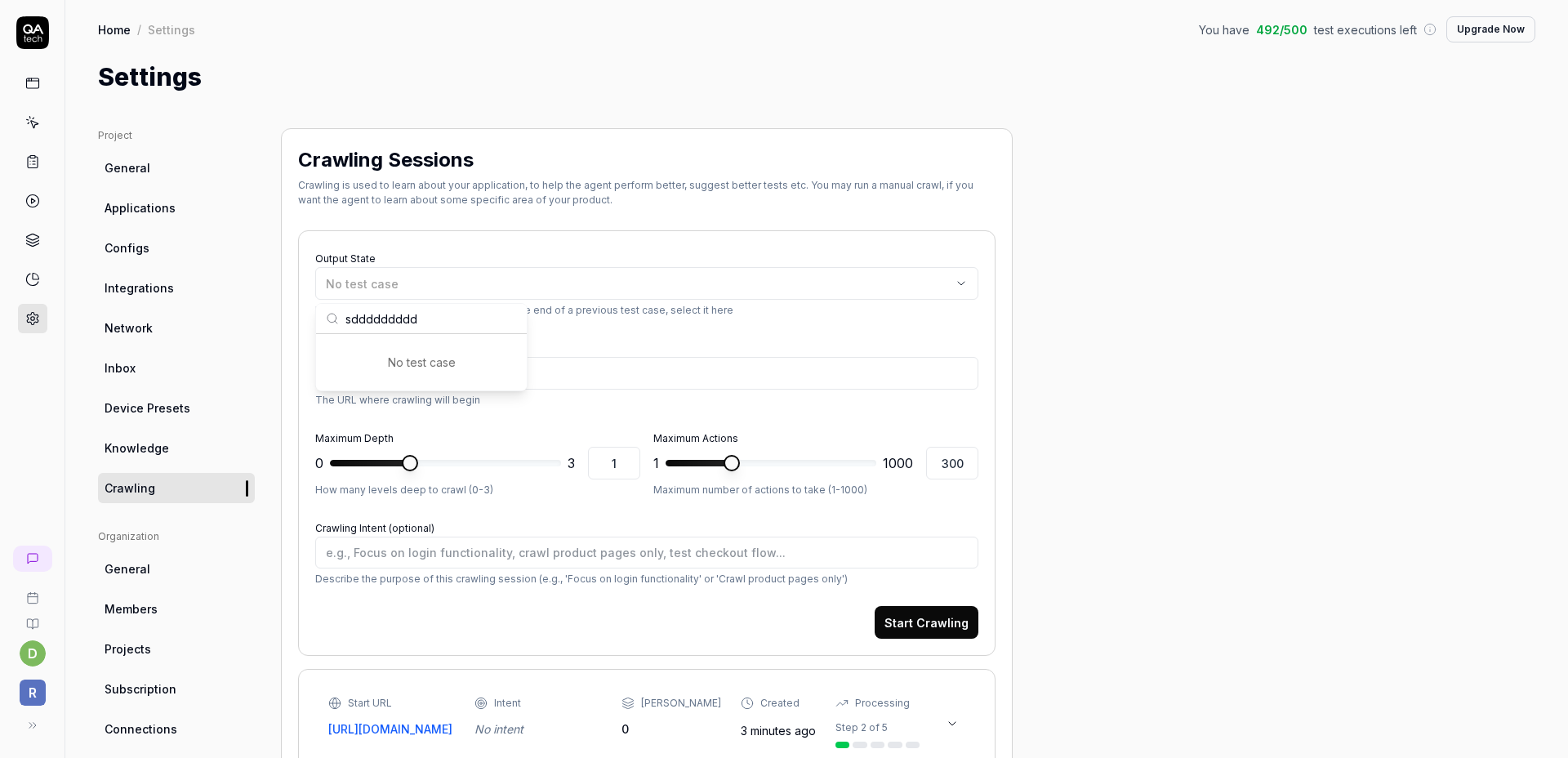
type input "sddddddddd"
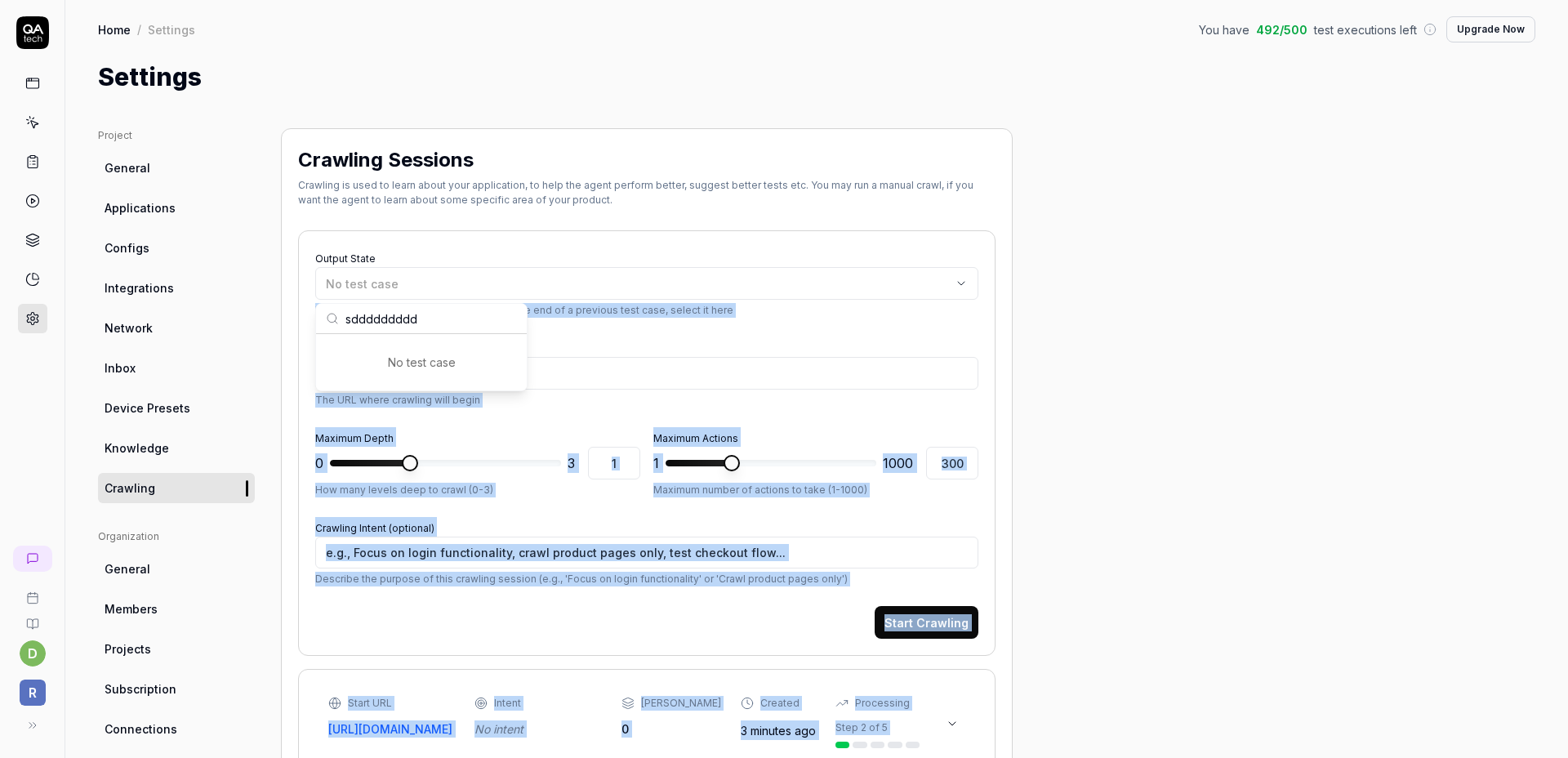
drag, startPoint x: 483, startPoint y: 314, endPoint x: 307, endPoint y: 311, distance: 176.0
click at [295, 310] on body "d R Home / Settings You have 492 / 500 test executions left Upgrade Now Home / …" at bounding box center [784, 379] width 1568 height 758
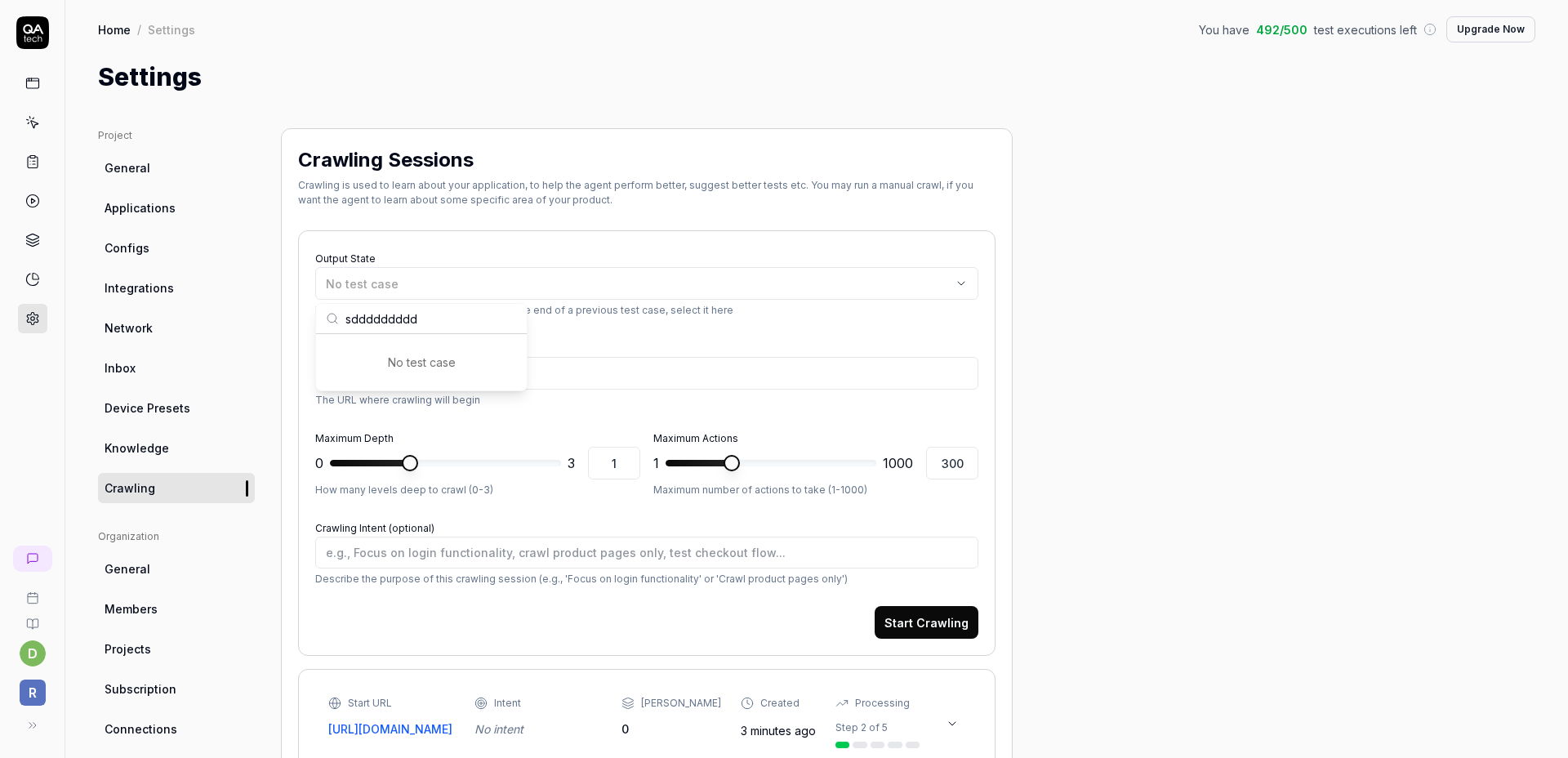
click at [569, 331] on form "Output State No test case If you want to use the browser state from the end of …" at bounding box center [646, 442] width 663 height 392
click at [498, 340] on div "Start URL https://admin.sellaio.com The URL where crawling will begin" at bounding box center [646, 372] width 663 height 70
click at [498, 374] on input "[URL][DOMAIN_NAME]" at bounding box center [646, 373] width 663 height 33
type textarea "*"
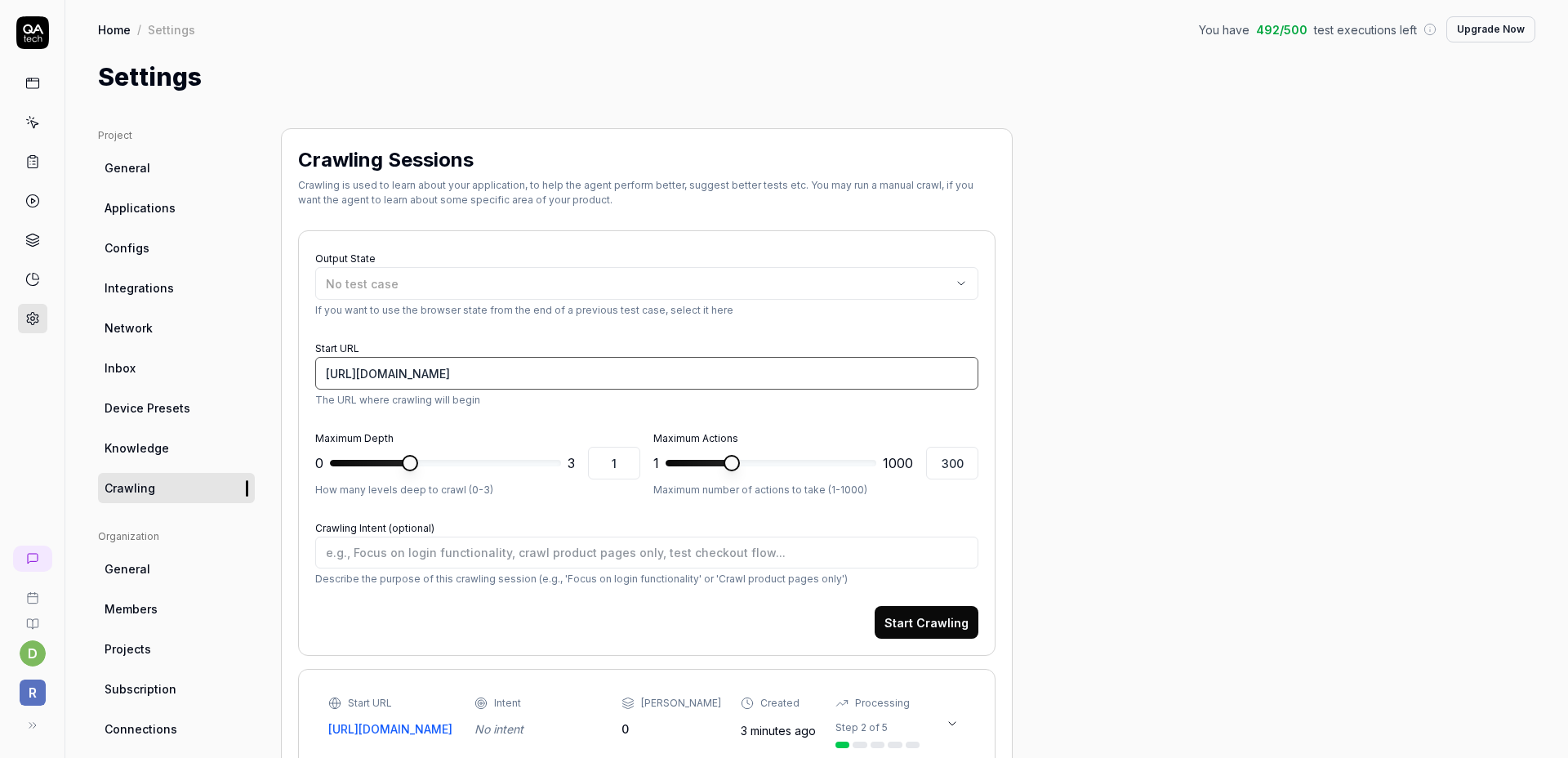
type input "https://admin.sellaio.com/produkty"
type textarea "*"
click at [584, 369] on input "https://admin.sellaio.com/produkty" at bounding box center [646, 373] width 663 height 33
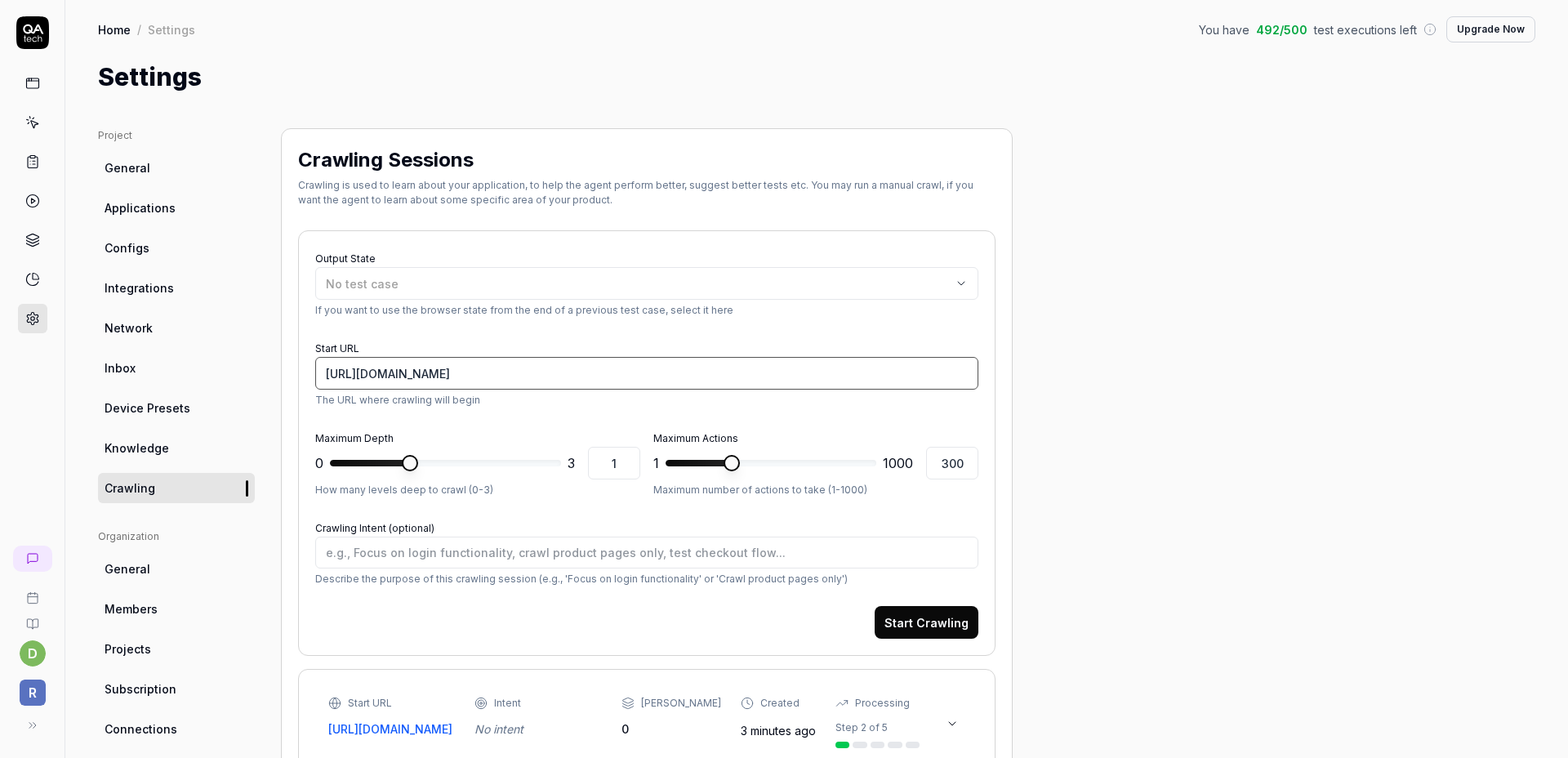
click at [584, 369] on input "https://admin.sellaio.com/produkty" at bounding box center [646, 373] width 663 height 33
paste input "cts"
type input "[URL][DOMAIN_NAME]"
click at [941, 628] on button "Start Crawling" at bounding box center [926, 622] width 104 height 33
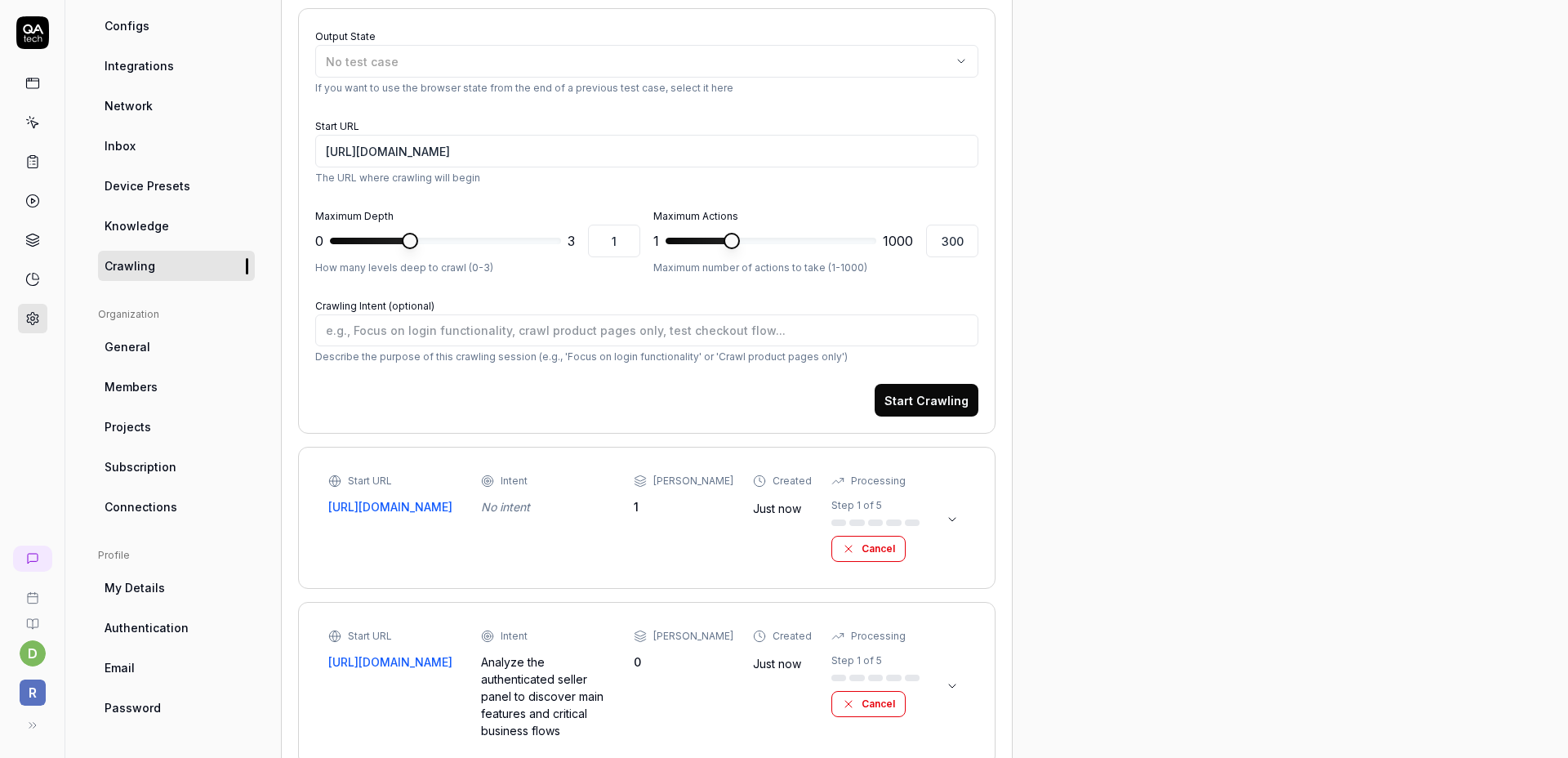
scroll to position [391, 0]
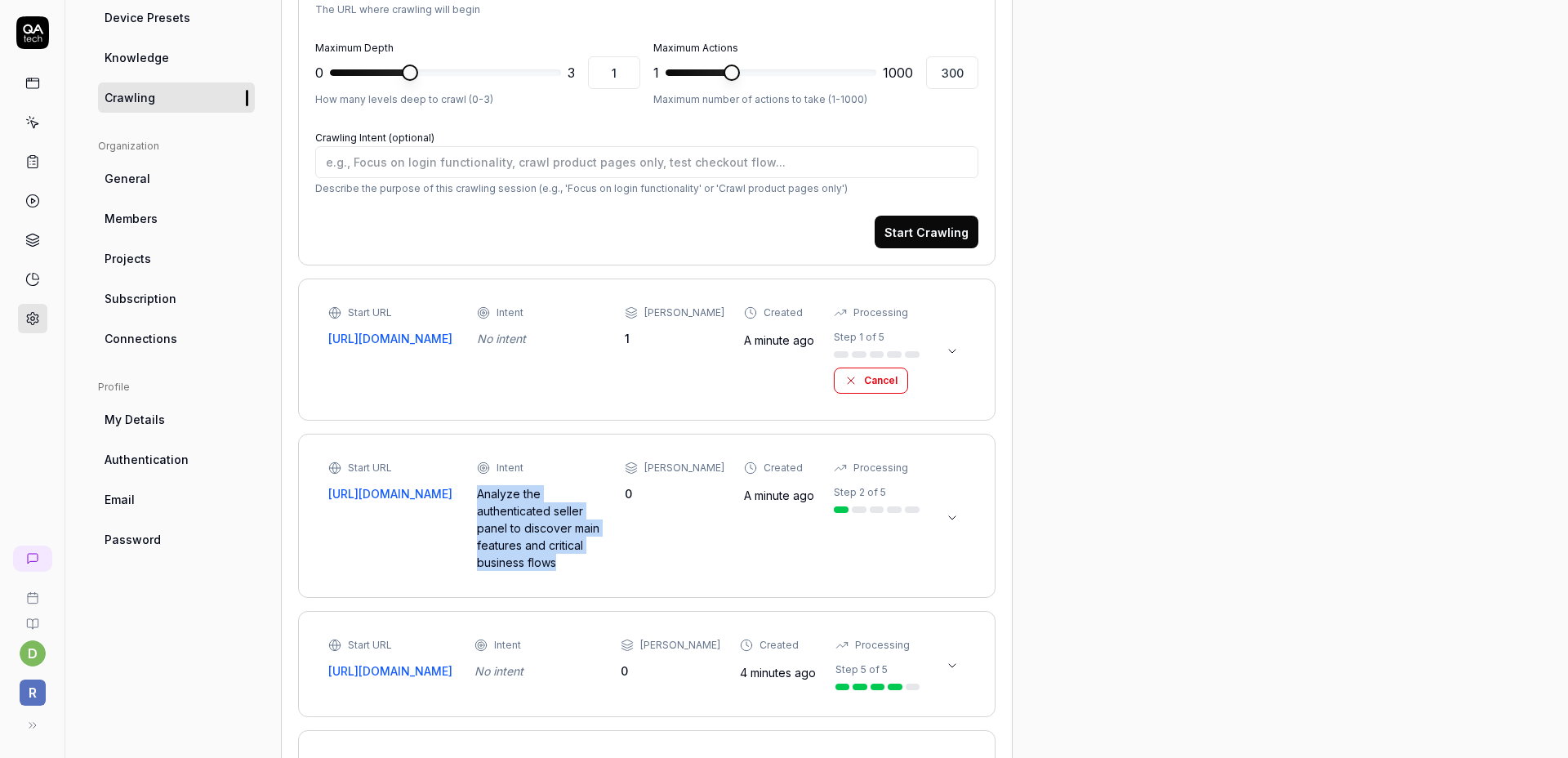
drag, startPoint x: 522, startPoint y: 569, endPoint x: 485, endPoint y: 499, distance: 79.2
click at [485, 499] on div "Start URL https://admin.sellaio.com Intent Analyze the authenticated seller pan…" at bounding box center [623, 516] width 592 height 111
copy div "Analyze the authenticated seller panel to discover main features and critical b…"
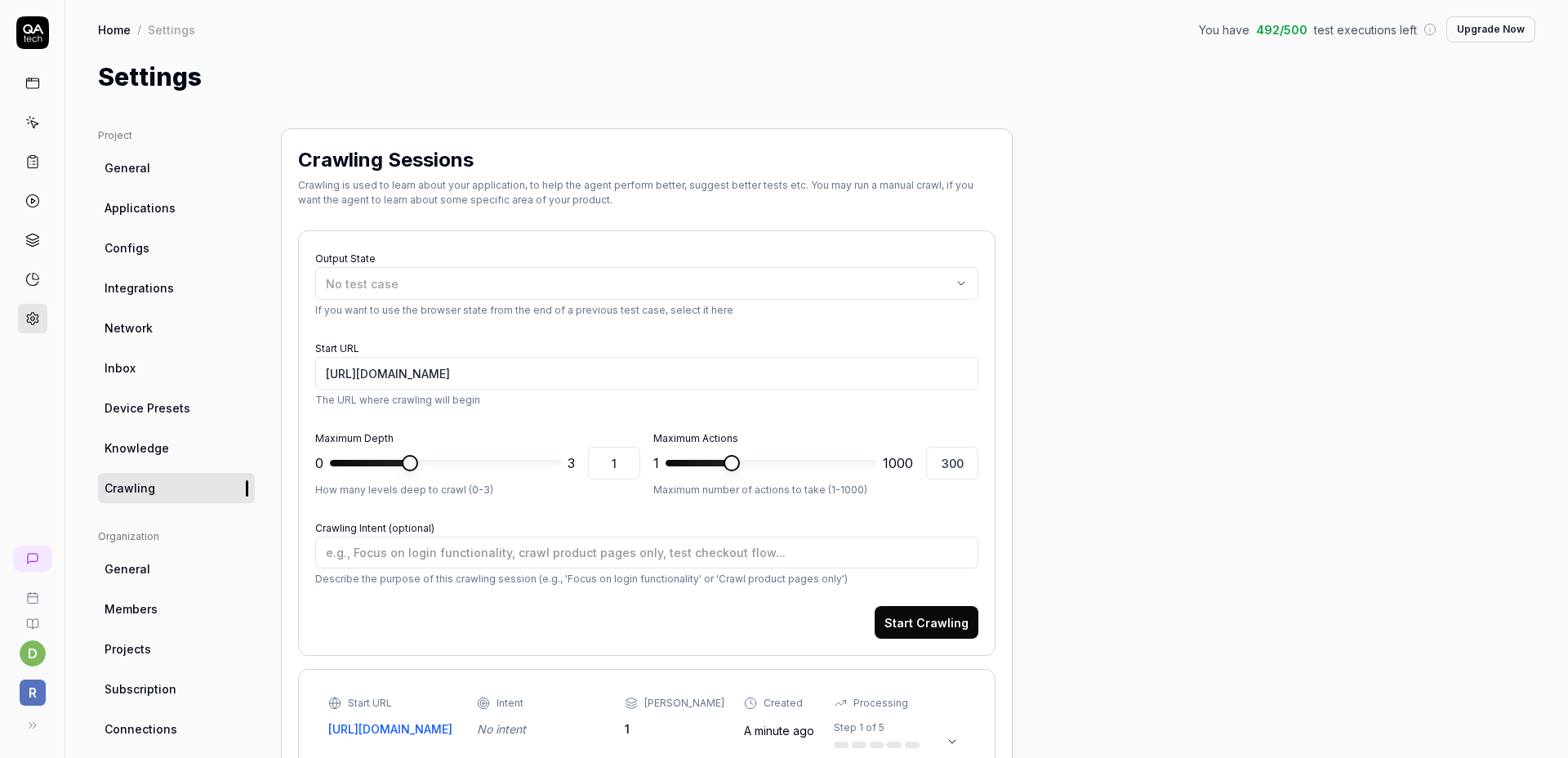
scroll to position [152, 0]
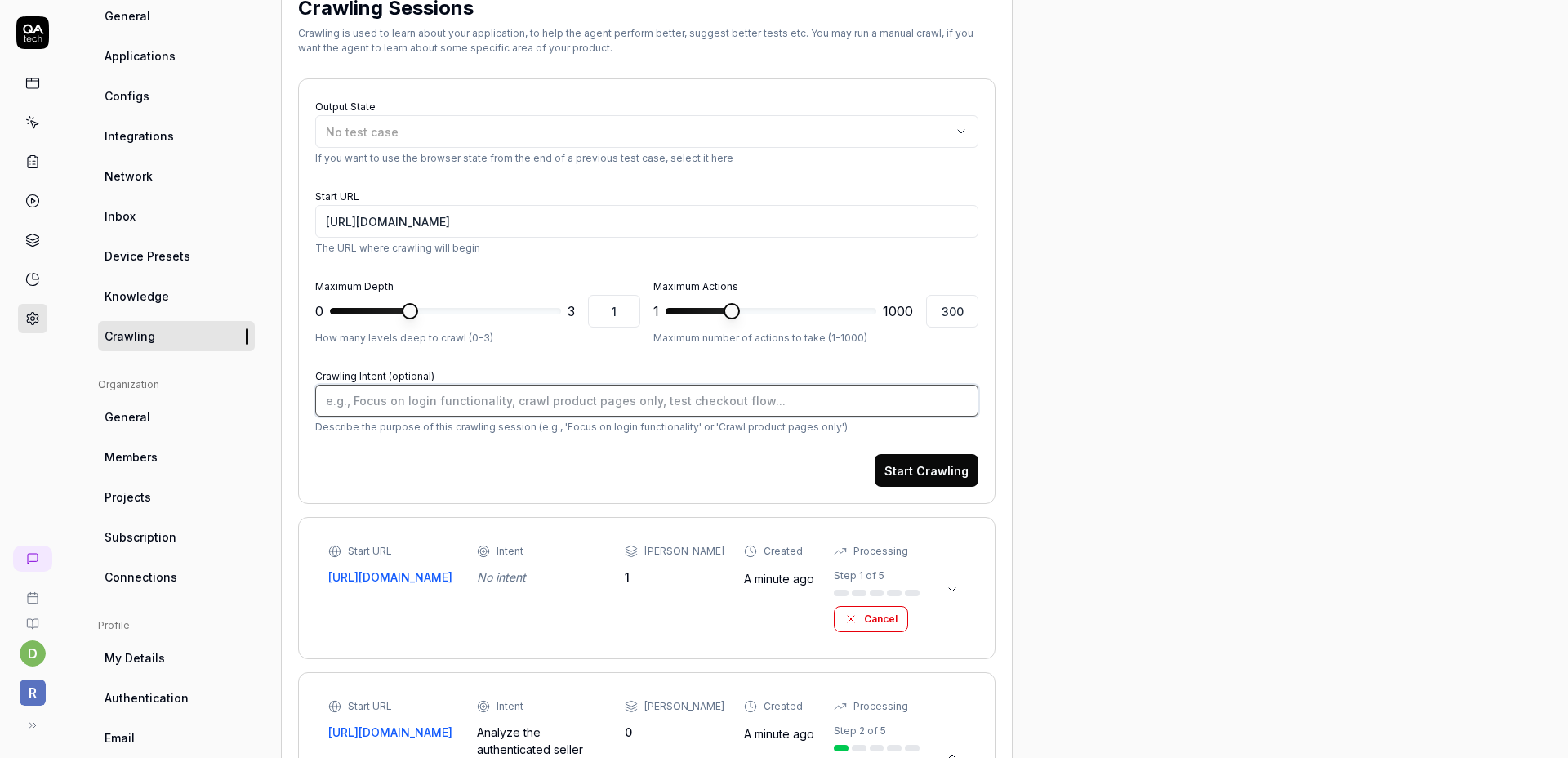
click at [460, 412] on textarea "Crawling Intent (optional)" at bounding box center [646, 400] width 663 height 32
paste textarea "Analyze the authenticated seller panel to discover main features and critical b…"
type textarea "*"
type textarea "Analyze the authenticated seller panel to discover main features and critical b…"
type textarea "*"
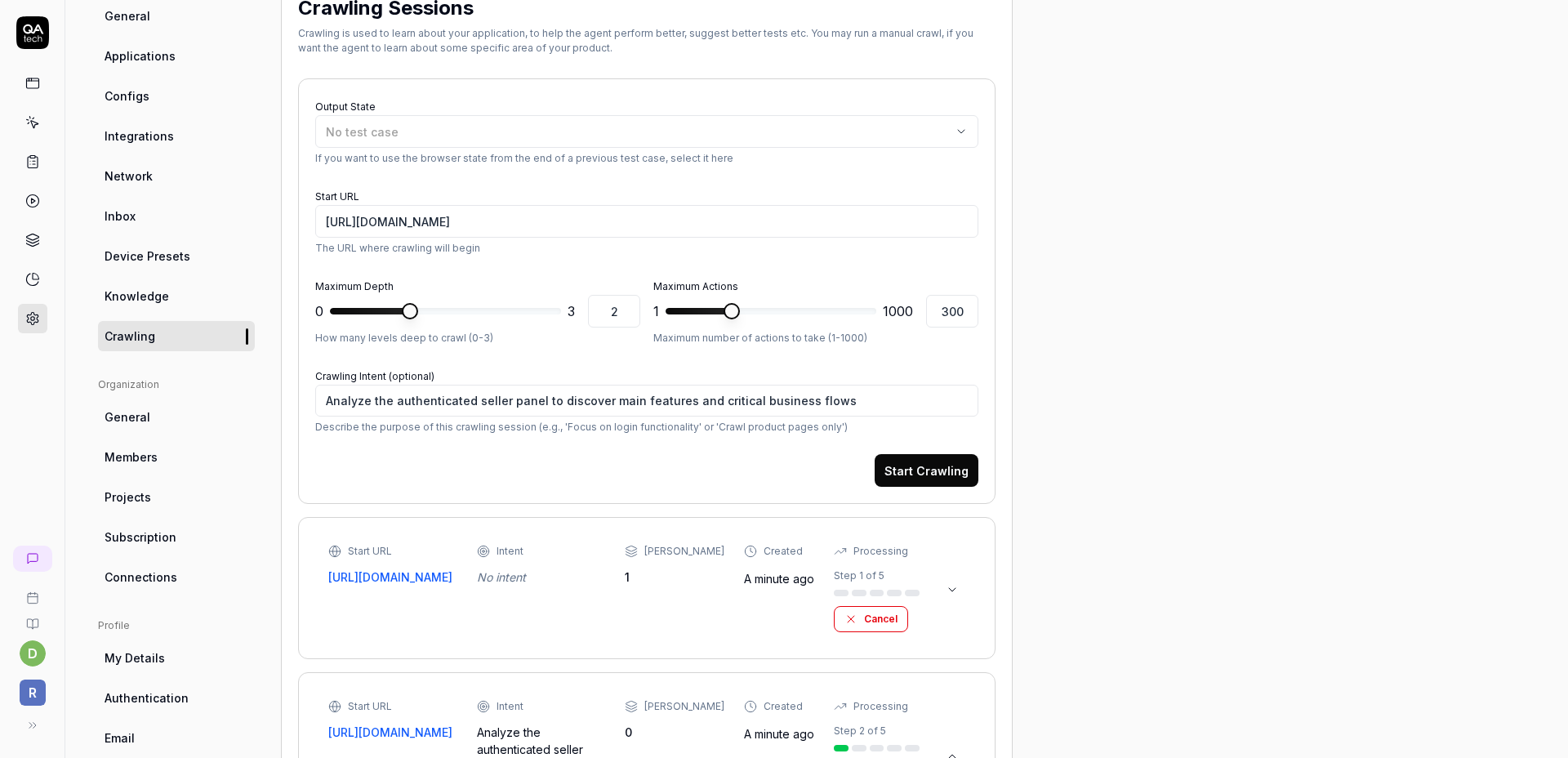
type input "3"
click at [418, 319] on span at bounding box center [410, 311] width 16 height 16
type textarea "*"
type input "1000"
click at [746, 314] on span at bounding box center [738, 311] width 16 height 16
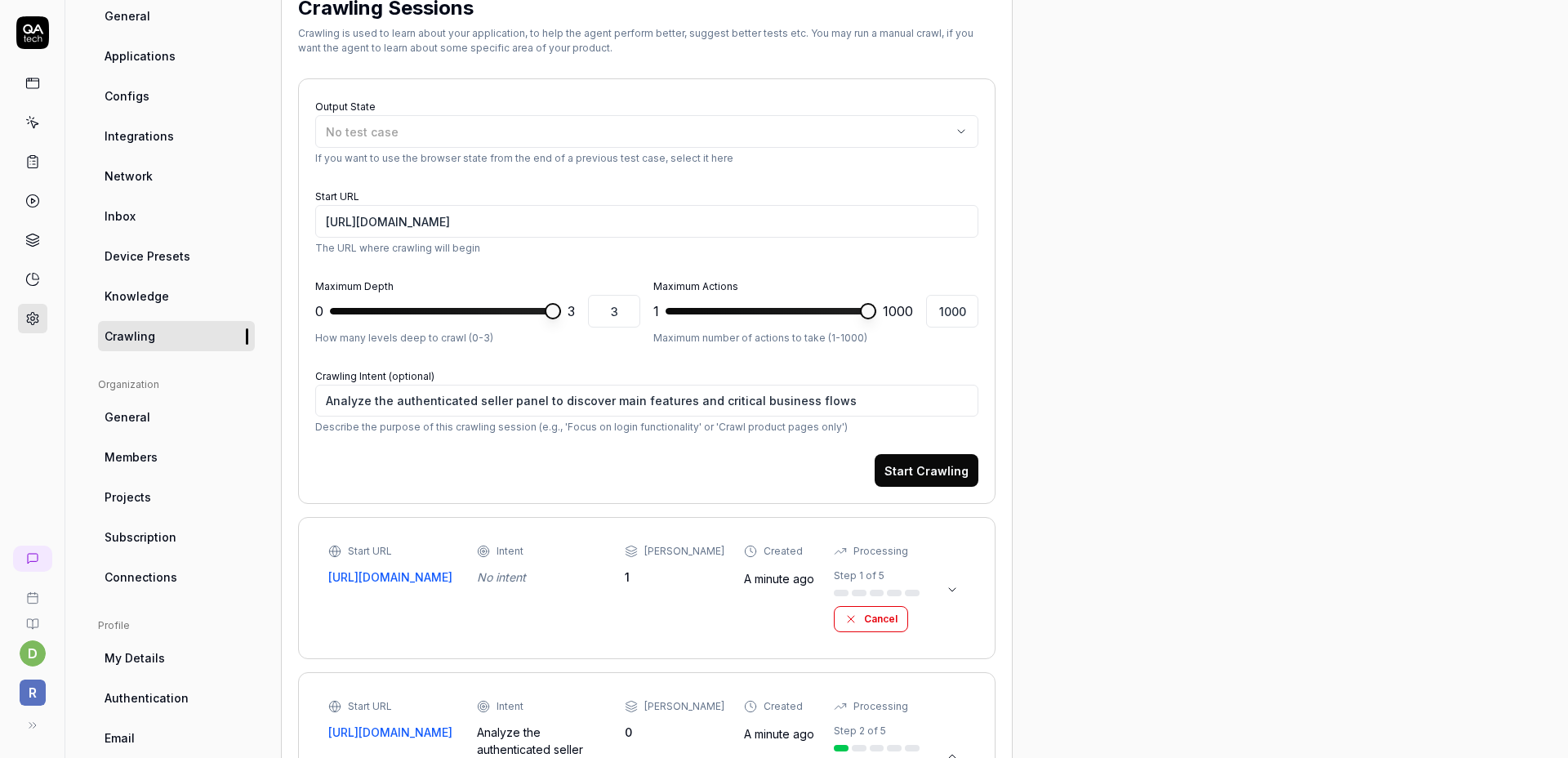
click at [945, 466] on button "Start Crawling" at bounding box center [926, 470] width 104 height 33
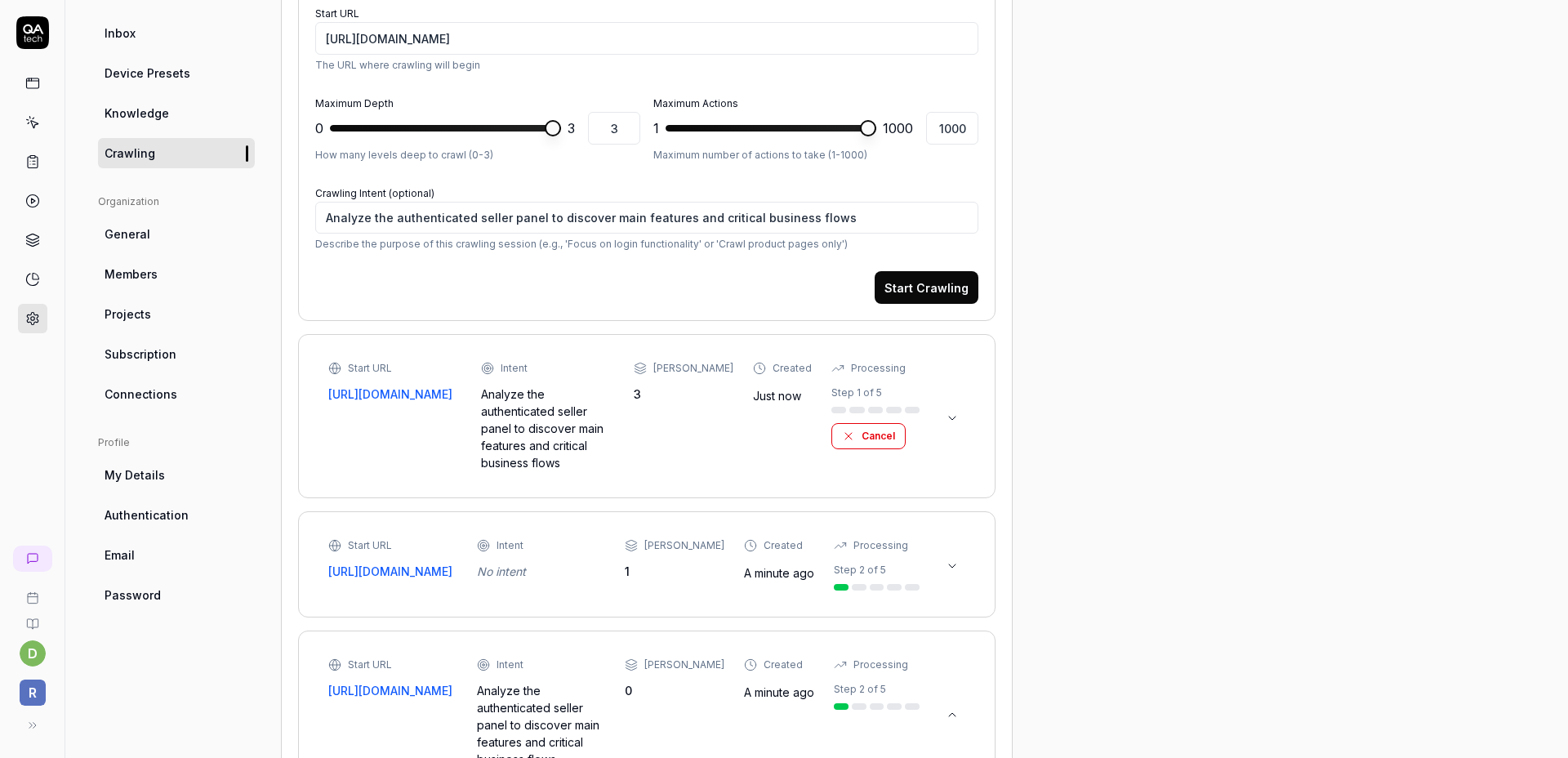
scroll to position [345, 0]
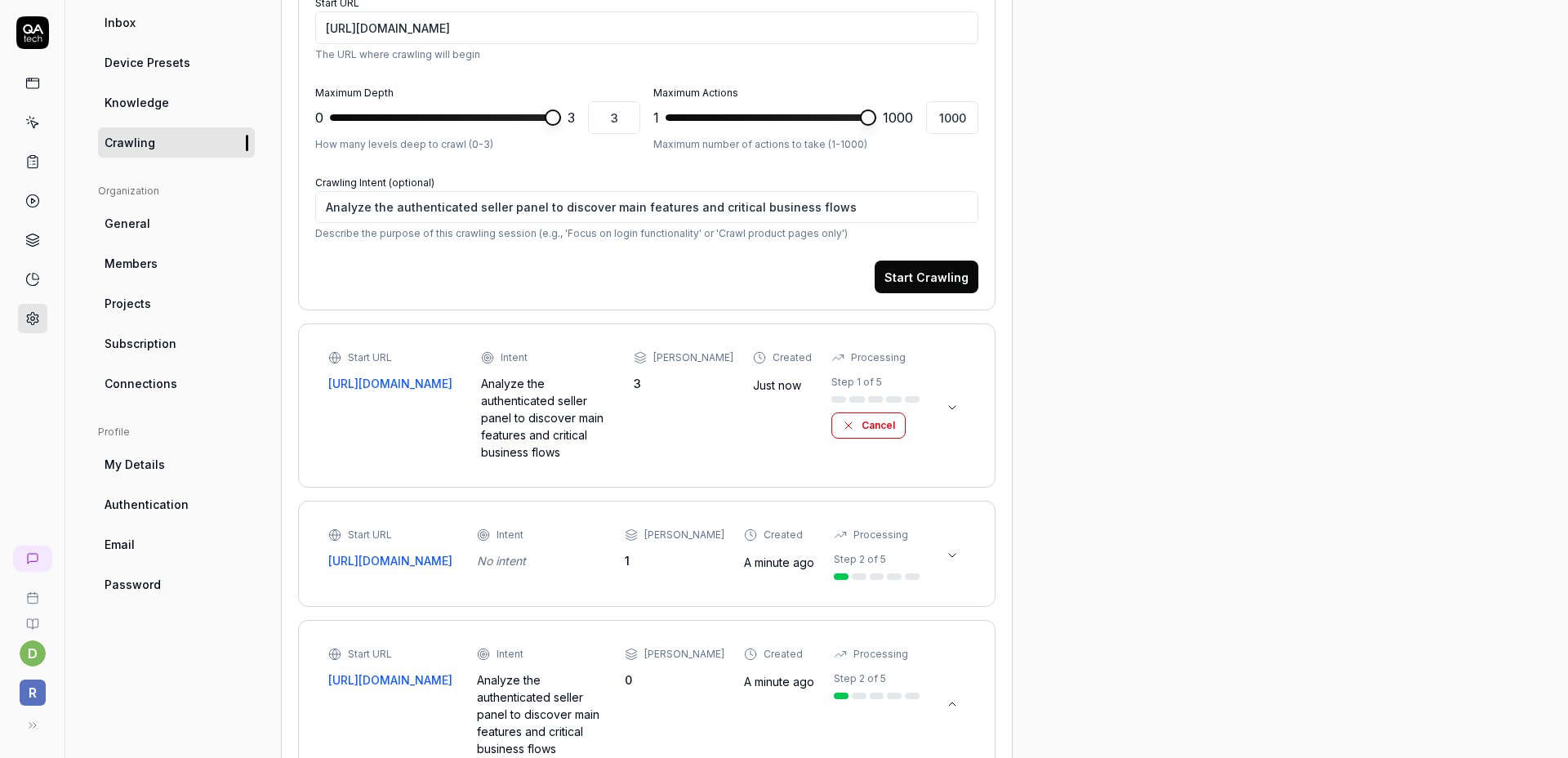
click at [963, 543] on button at bounding box center [951, 555] width 26 height 26
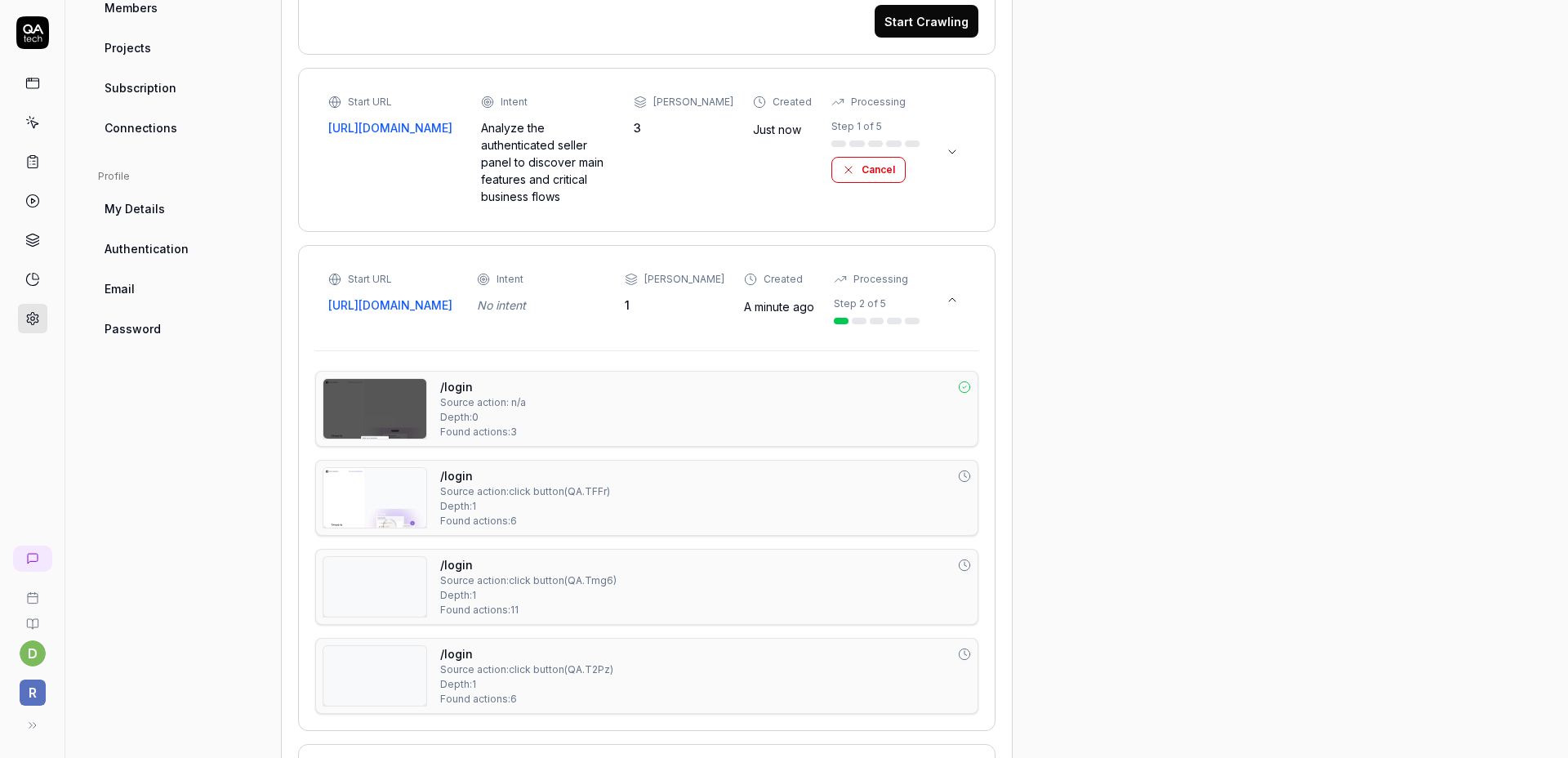
scroll to position [527, 0]
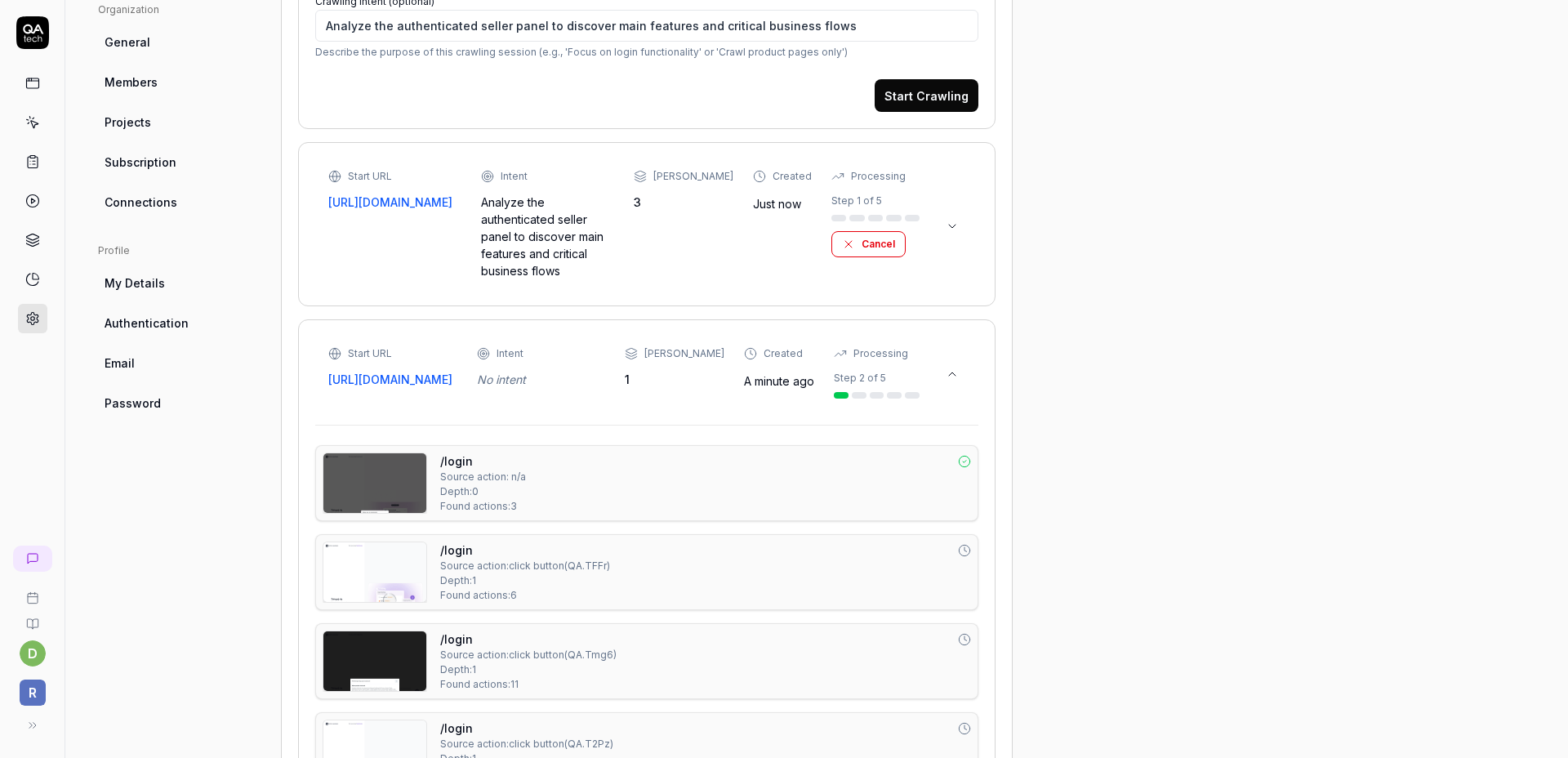
click at [958, 367] on icon at bounding box center [952, 374] width 13 height 13
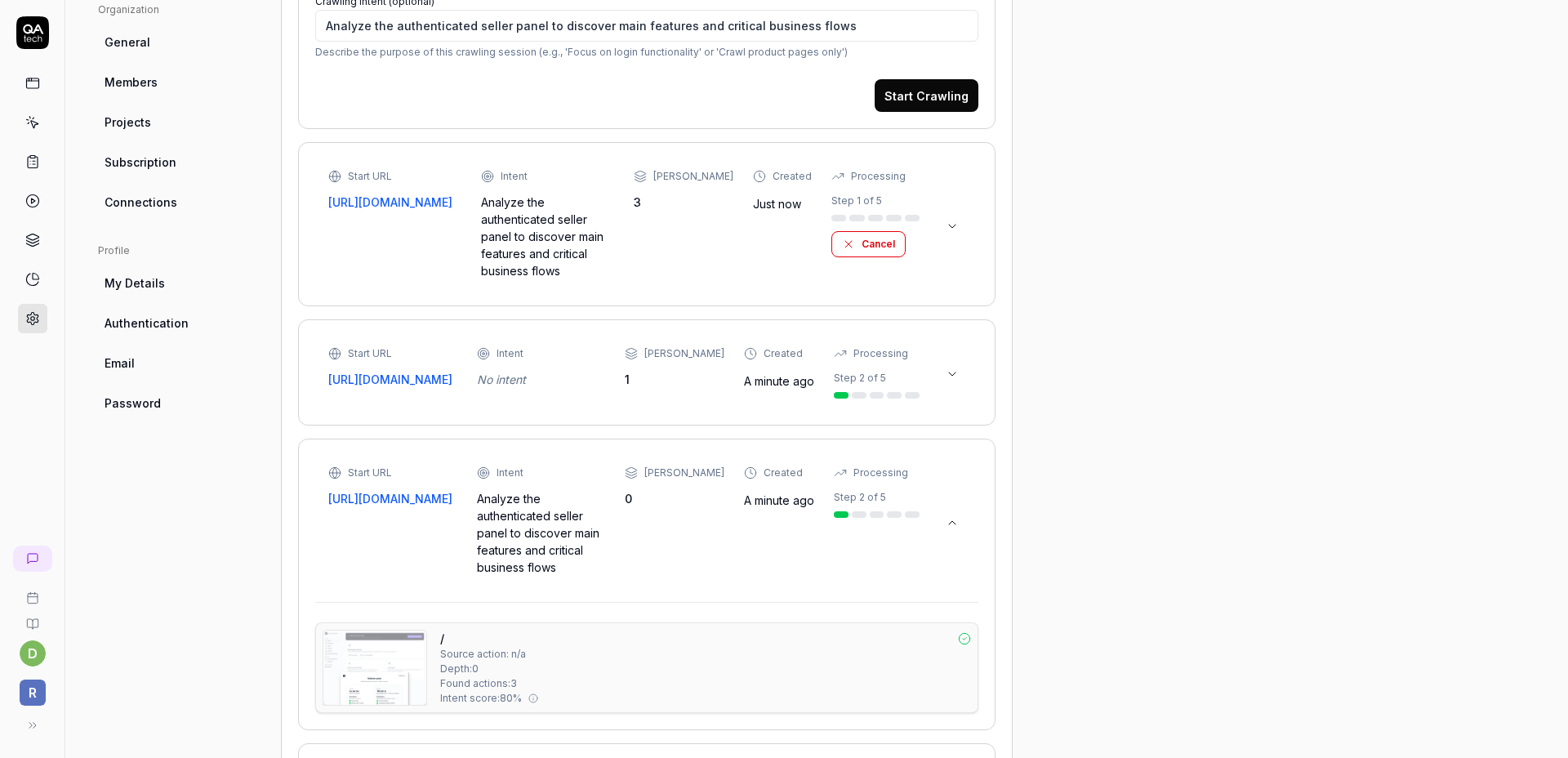
click at [733, 243] on div "Start URL https://admin.sellaio.com/products Intent Analyze the authenticated s…" at bounding box center [623, 224] width 592 height 111
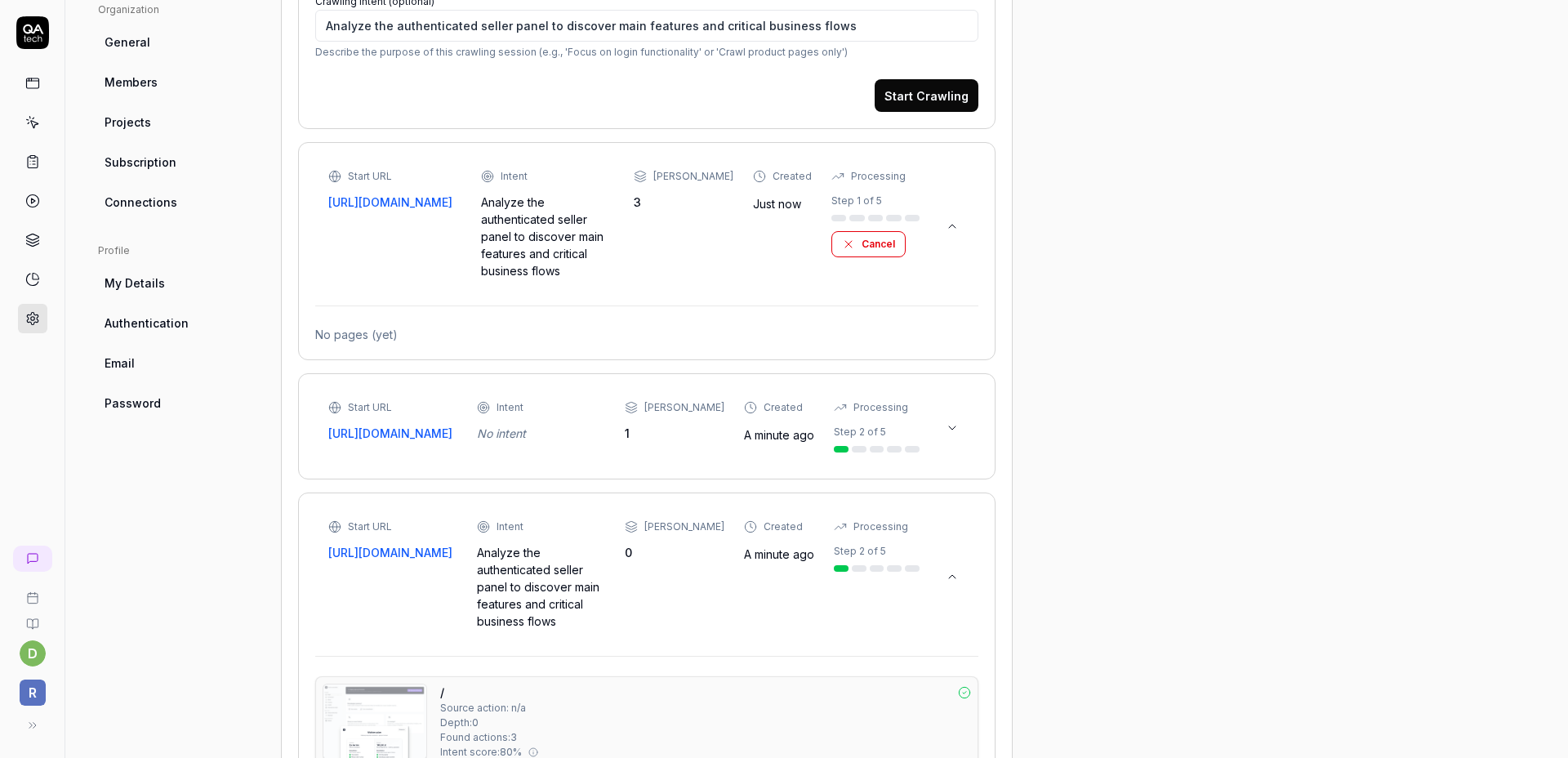
click at [666, 279] on div "Start URL https://admin.sellaio.com/products Intent Analyze the authenticated s…" at bounding box center [646, 251] width 697 height 218
click at [944, 214] on button at bounding box center [951, 226] width 26 height 26
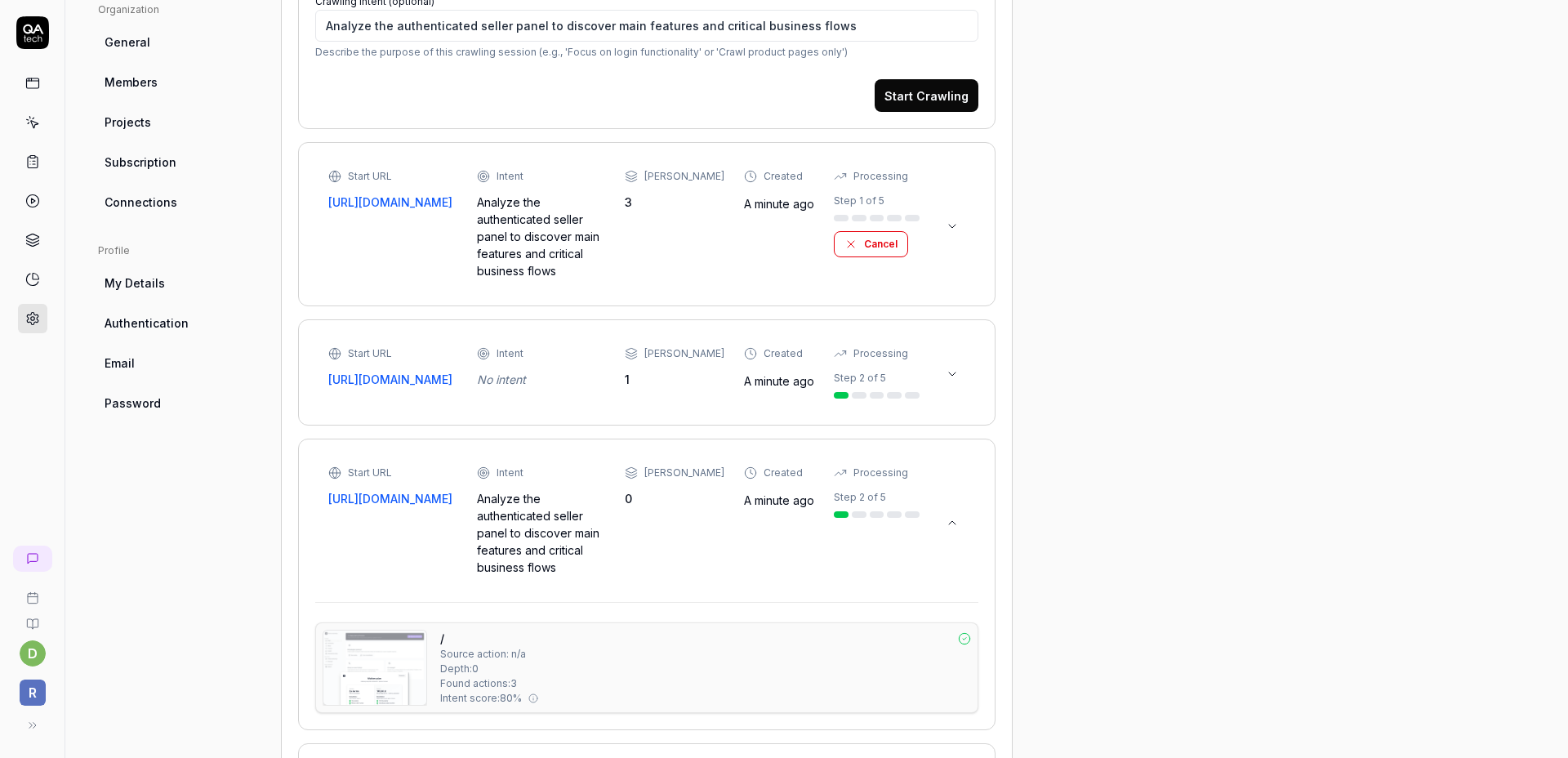
click at [947, 376] on icon at bounding box center [952, 374] width 13 height 13
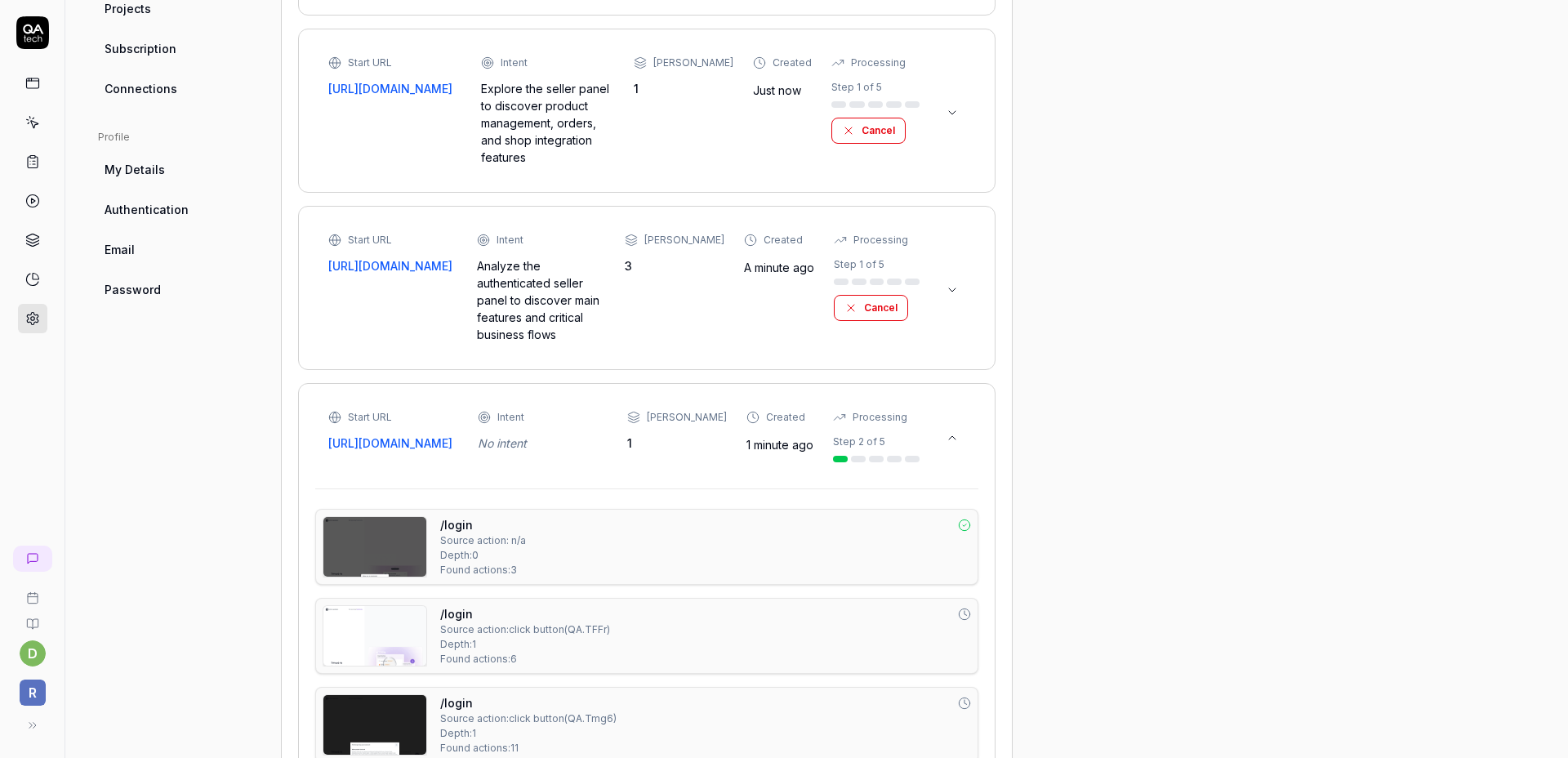
scroll to position [388, 0]
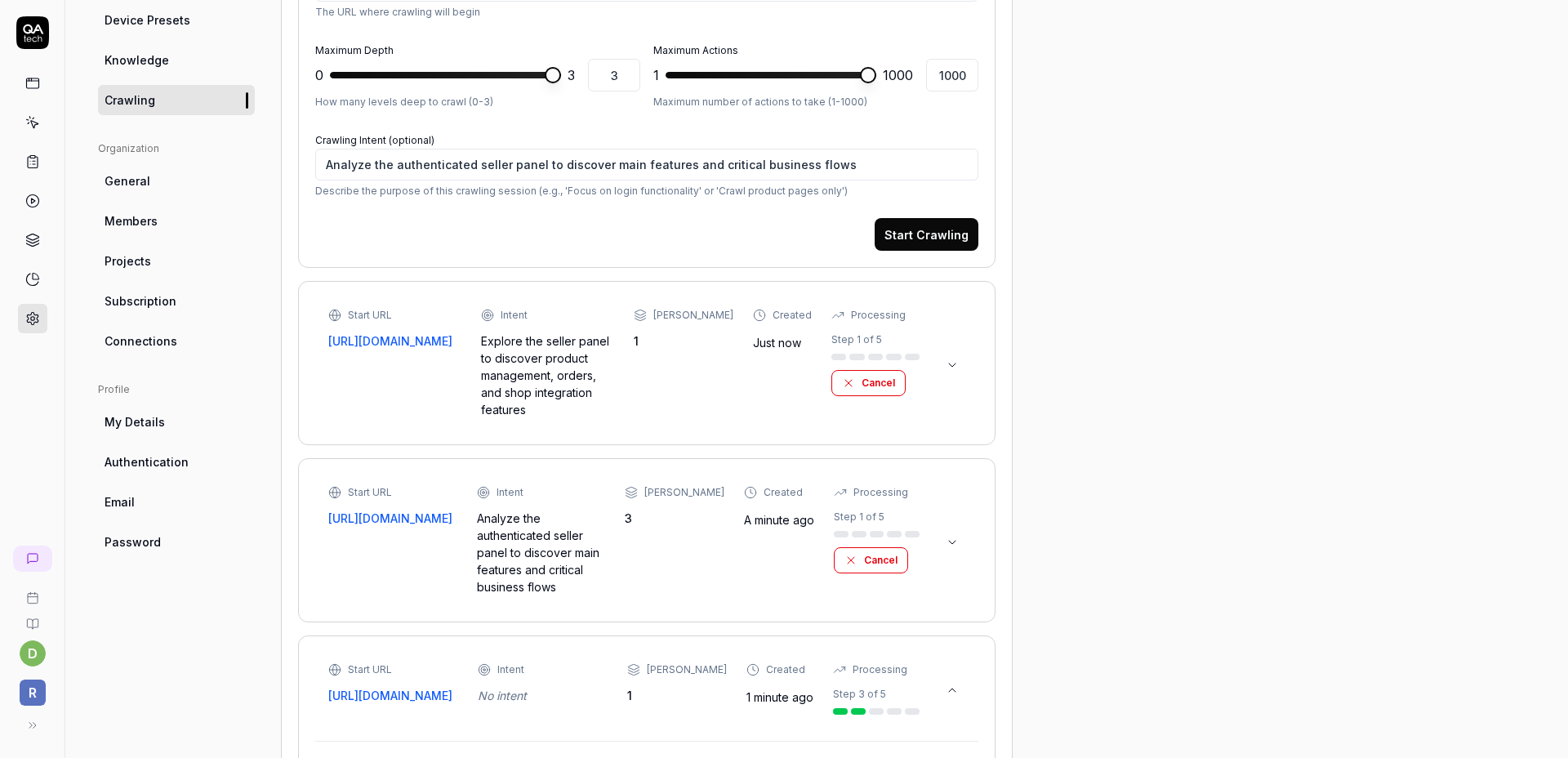
click at [938, 358] on div "Start URL https://admin.sellaio.com Intent Explore the seller panel to discover…" at bounding box center [646, 363] width 637 height 111
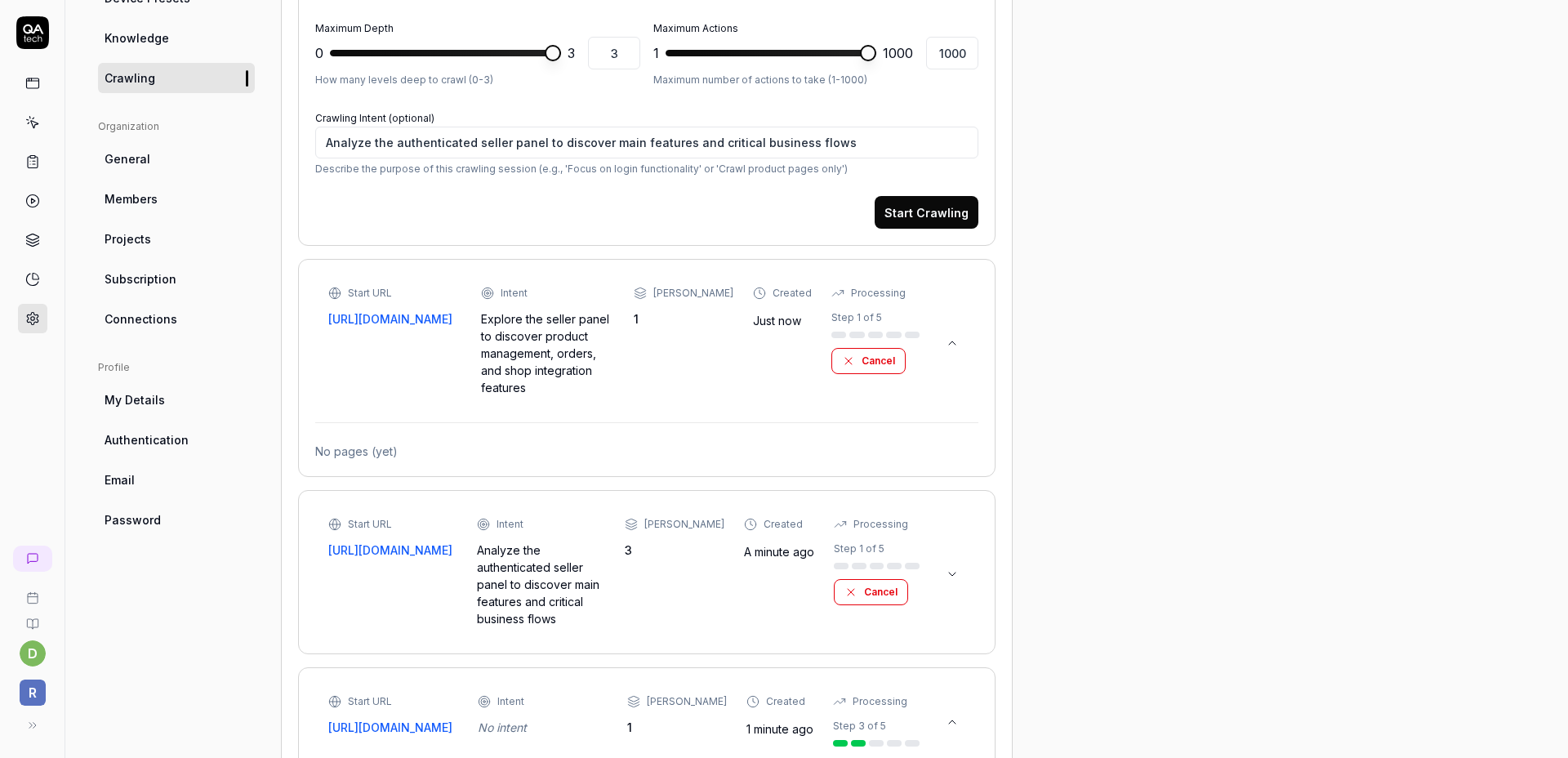
scroll to position [431, 0]
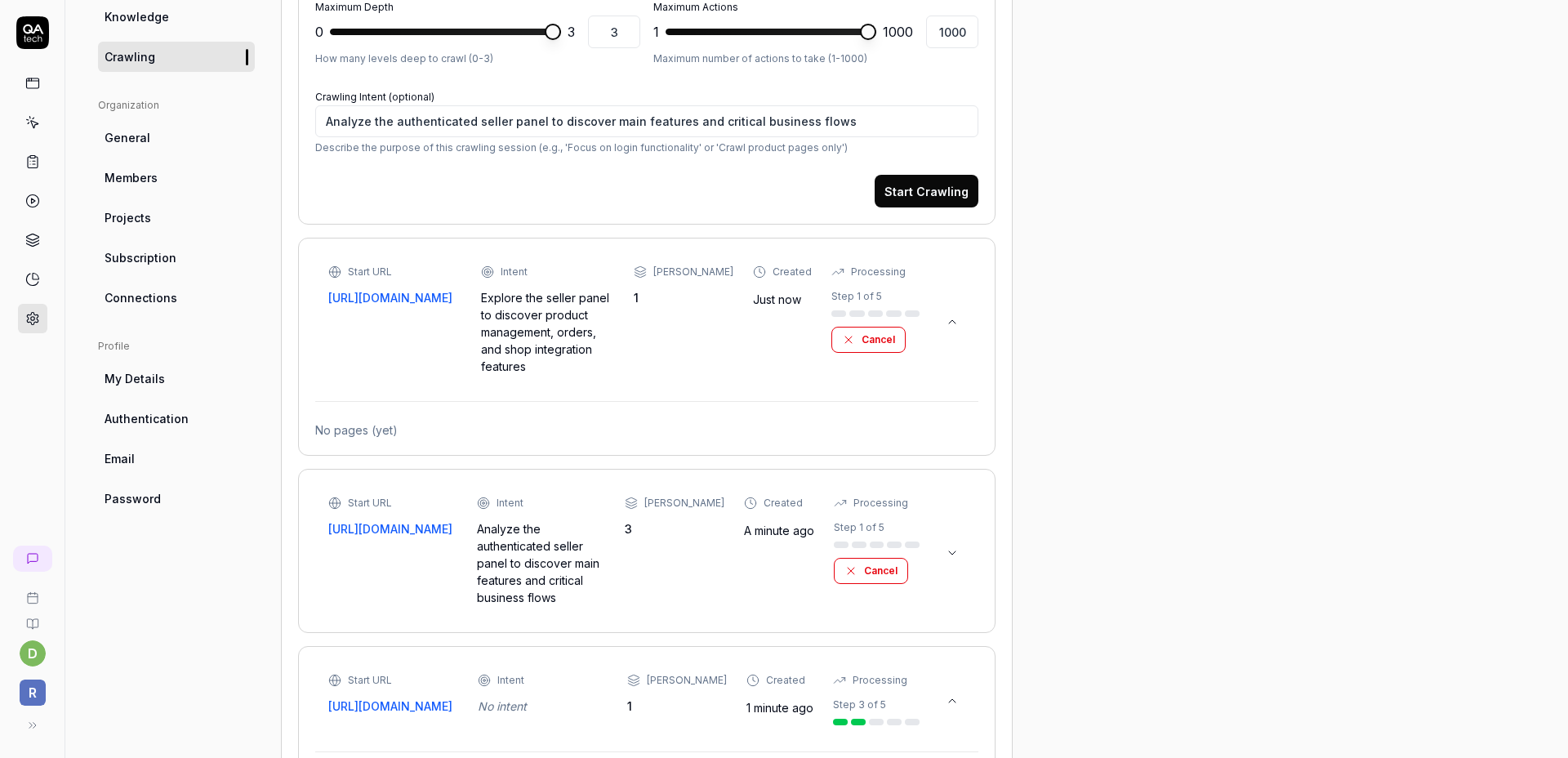
click at [949, 546] on icon at bounding box center [952, 553] width 13 height 13
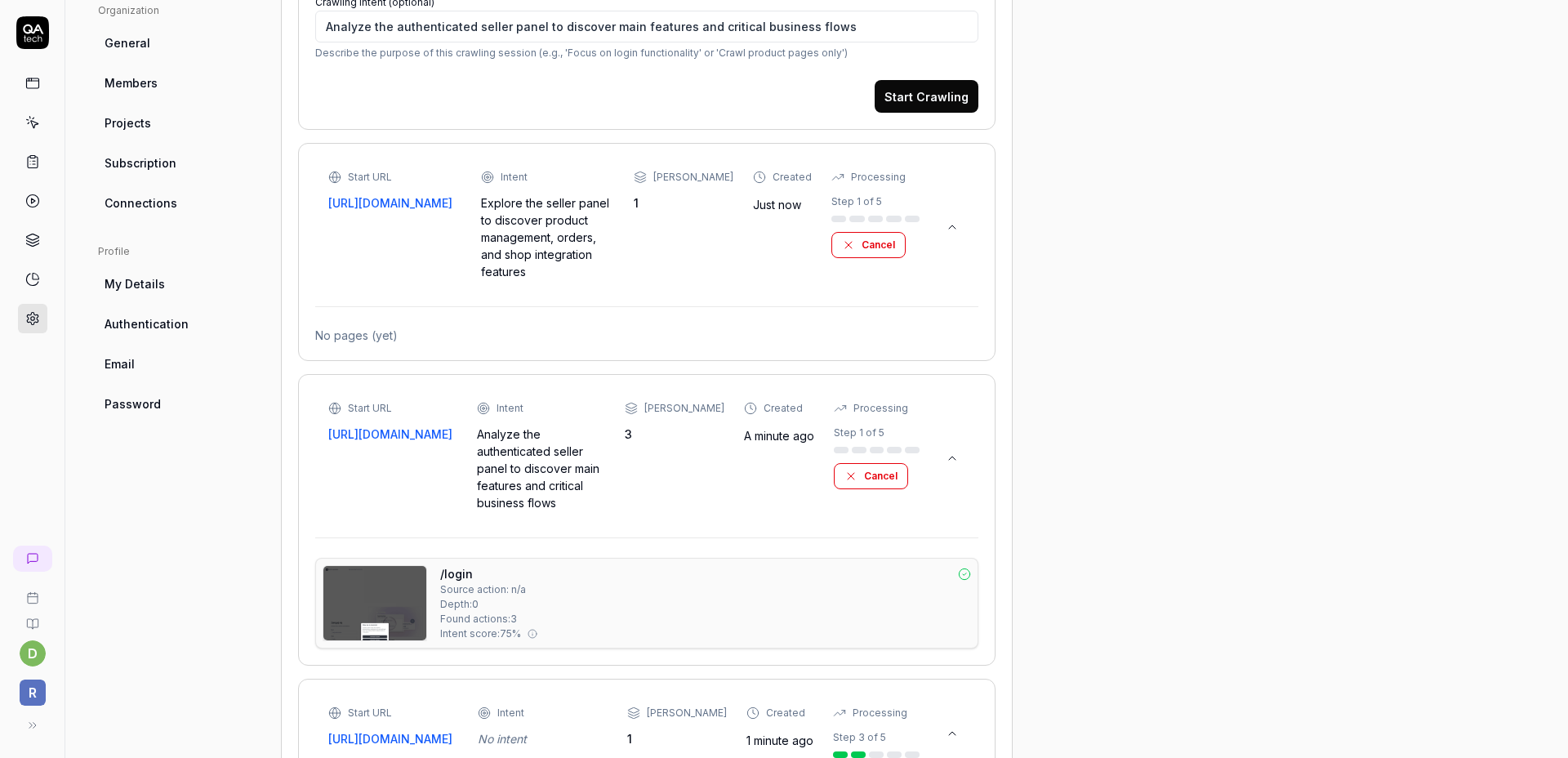
scroll to position [591, 0]
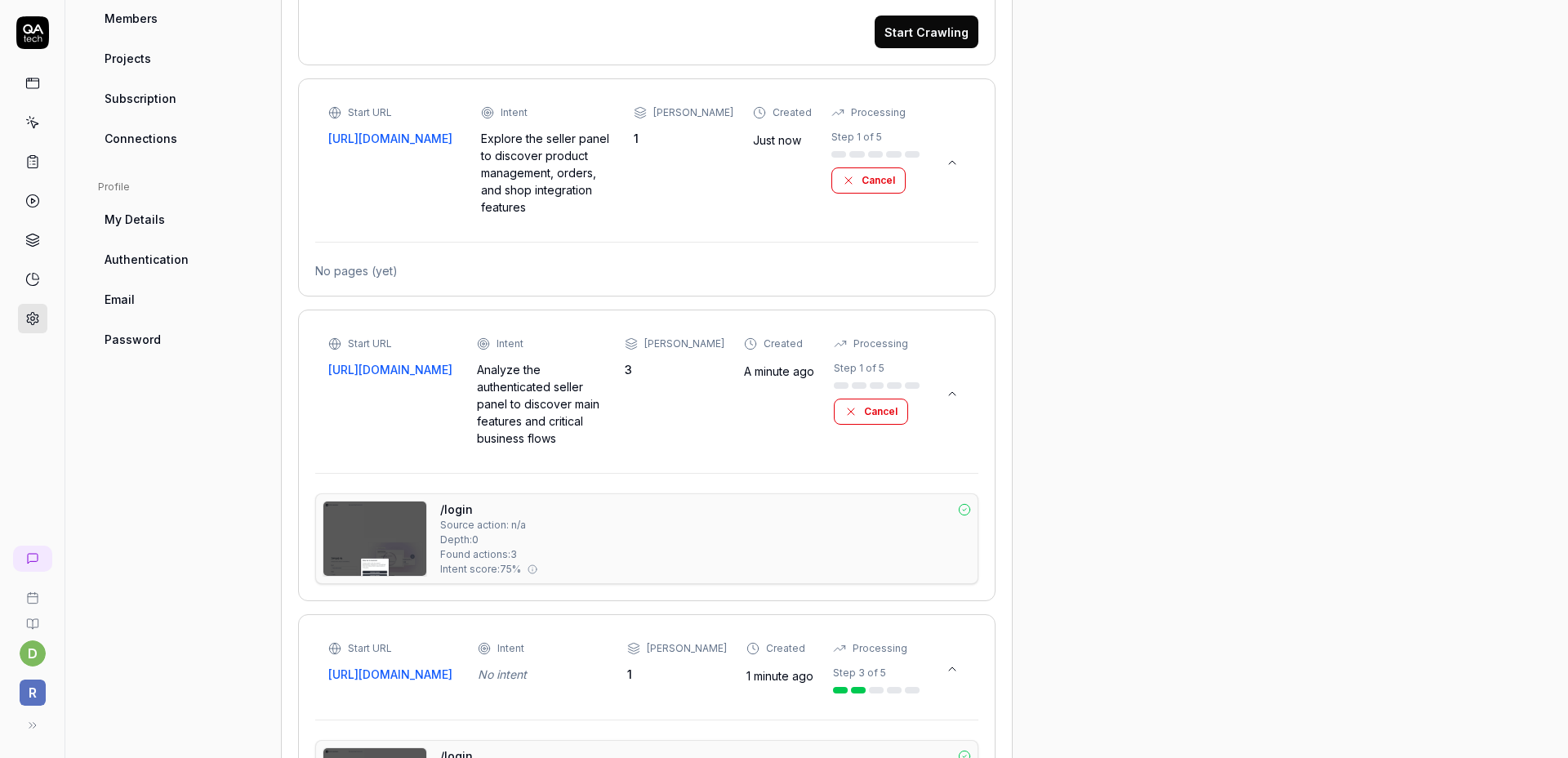
click at [956, 156] on icon at bounding box center [952, 163] width 13 height 13
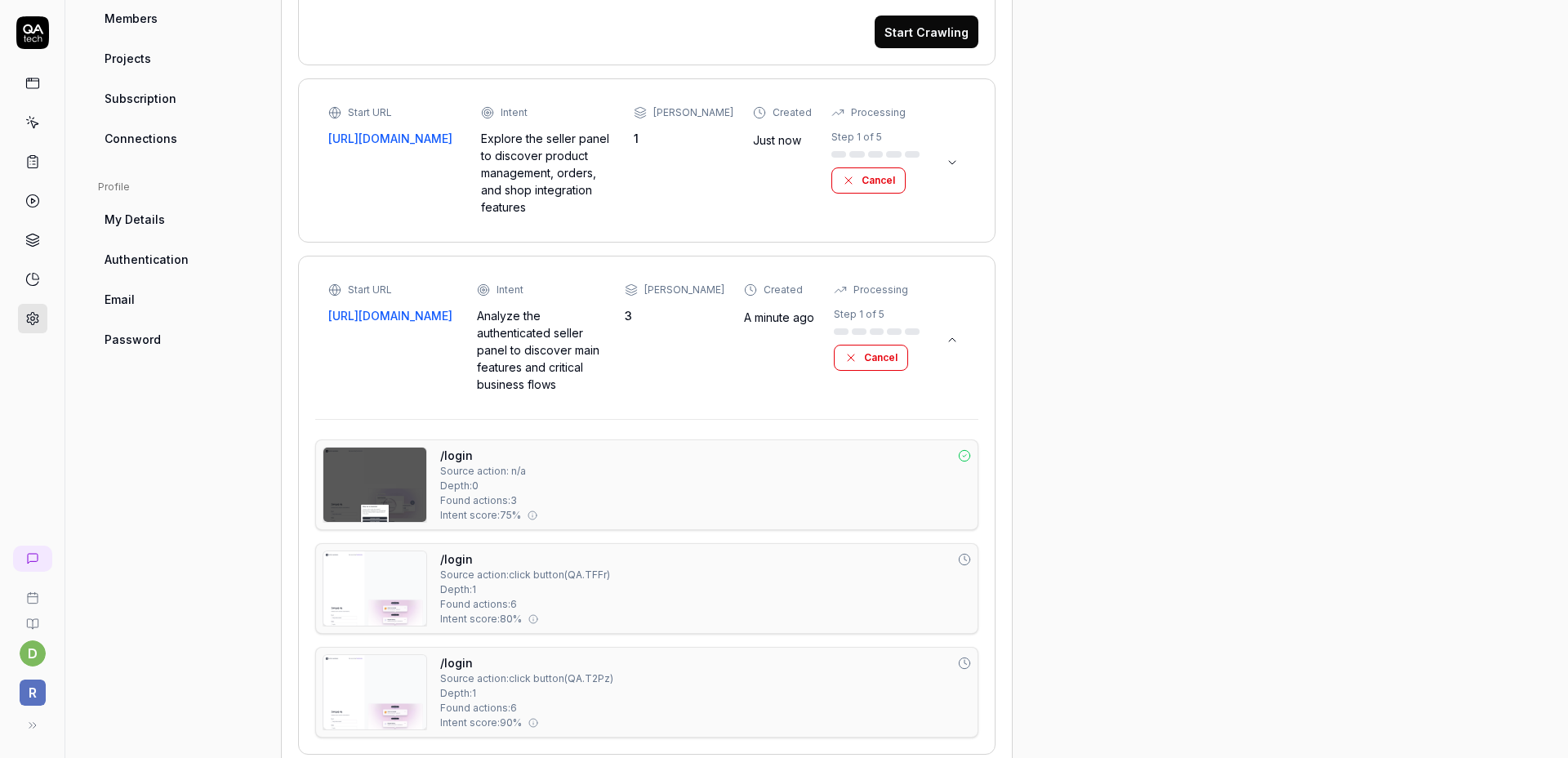
click at [954, 328] on button at bounding box center [951, 340] width 26 height 26
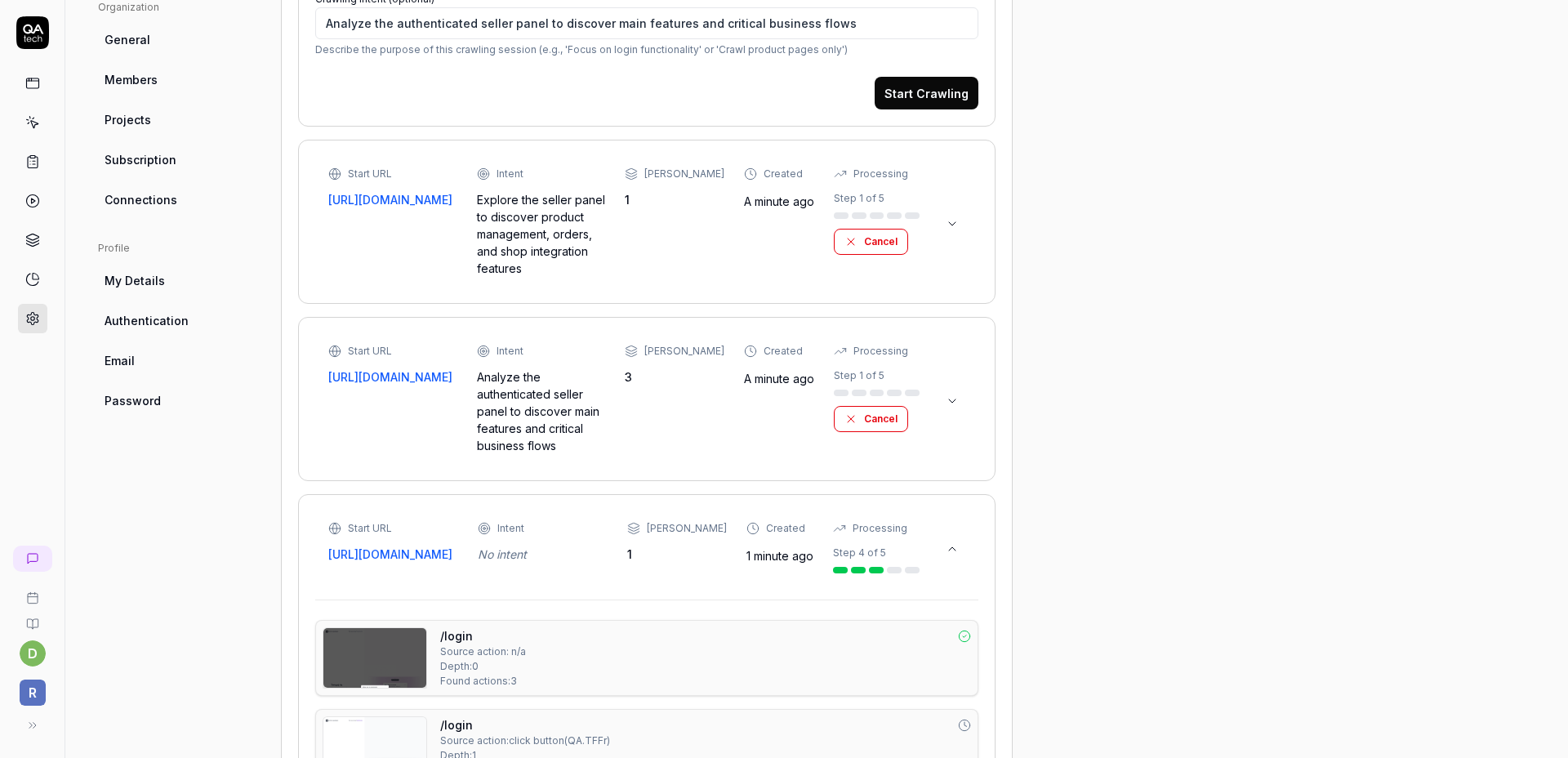
scroll to position [518, 0]
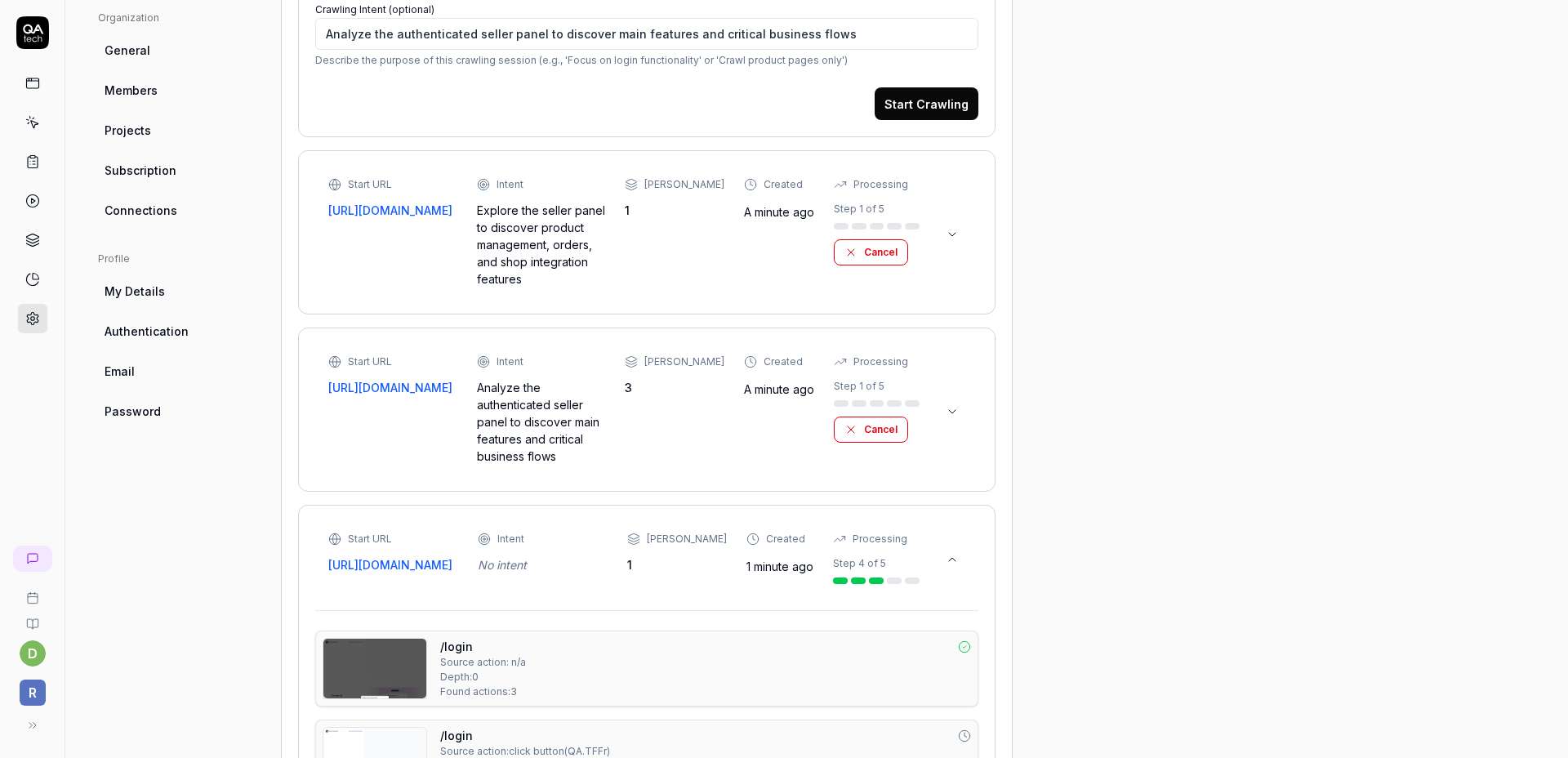
click at [953, 232] on button at bounding box center [951, 234] width 26 height 26
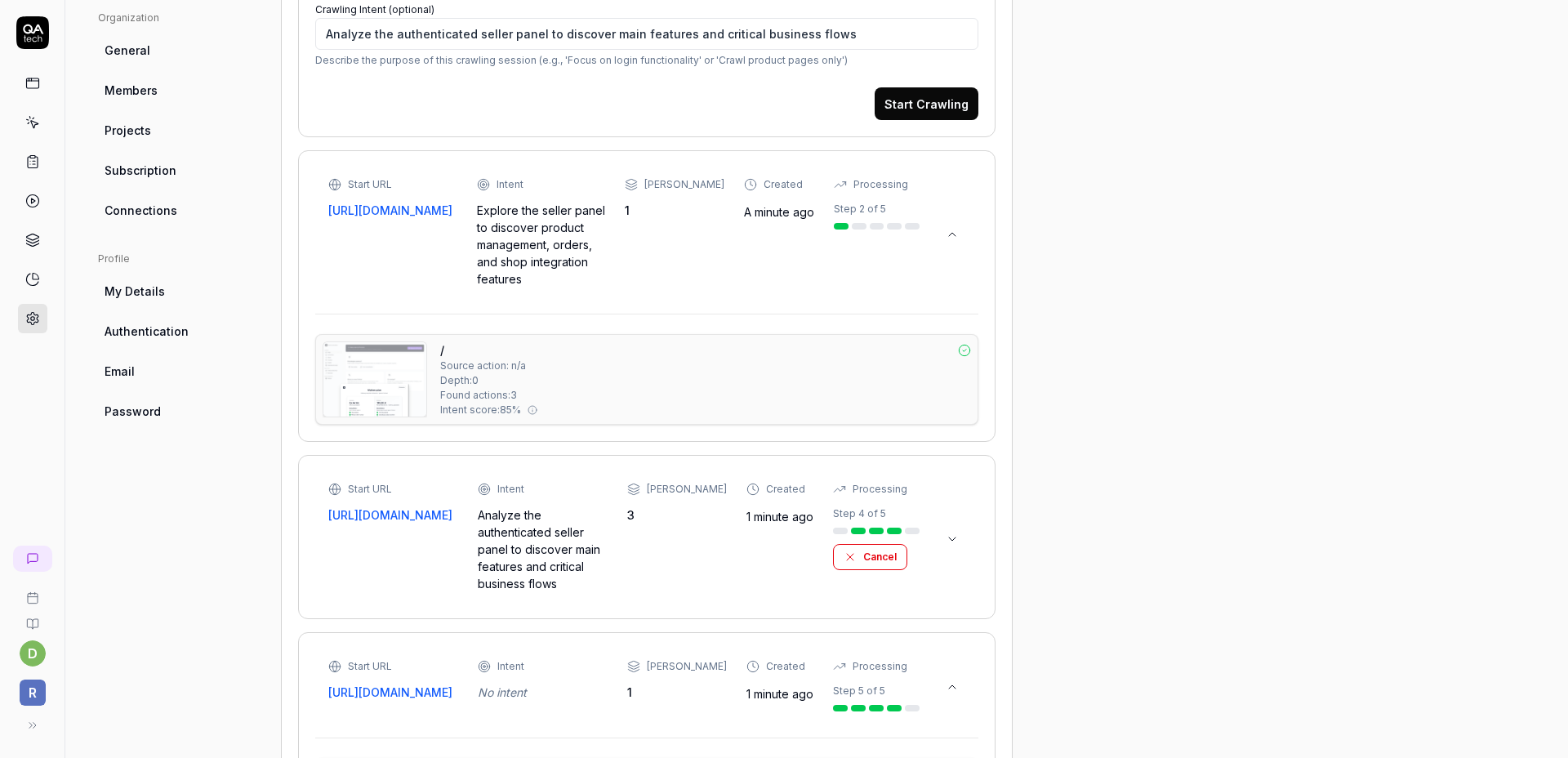
click at [953, 232] on button at bounding box center [951, 234] width 26 height 26
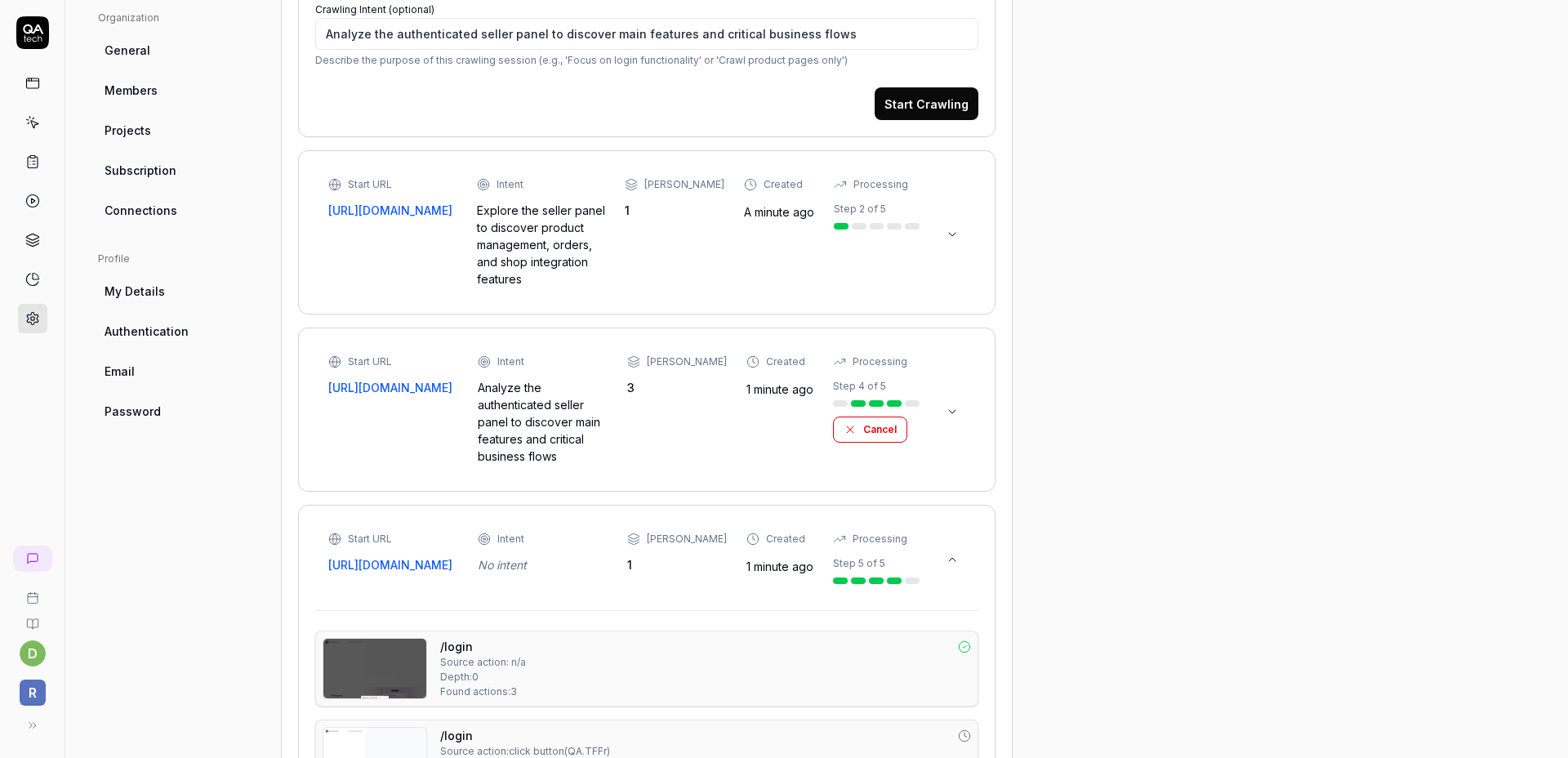
click at [953, 232] on button at bounding box center [951, 234] width 26 height 26
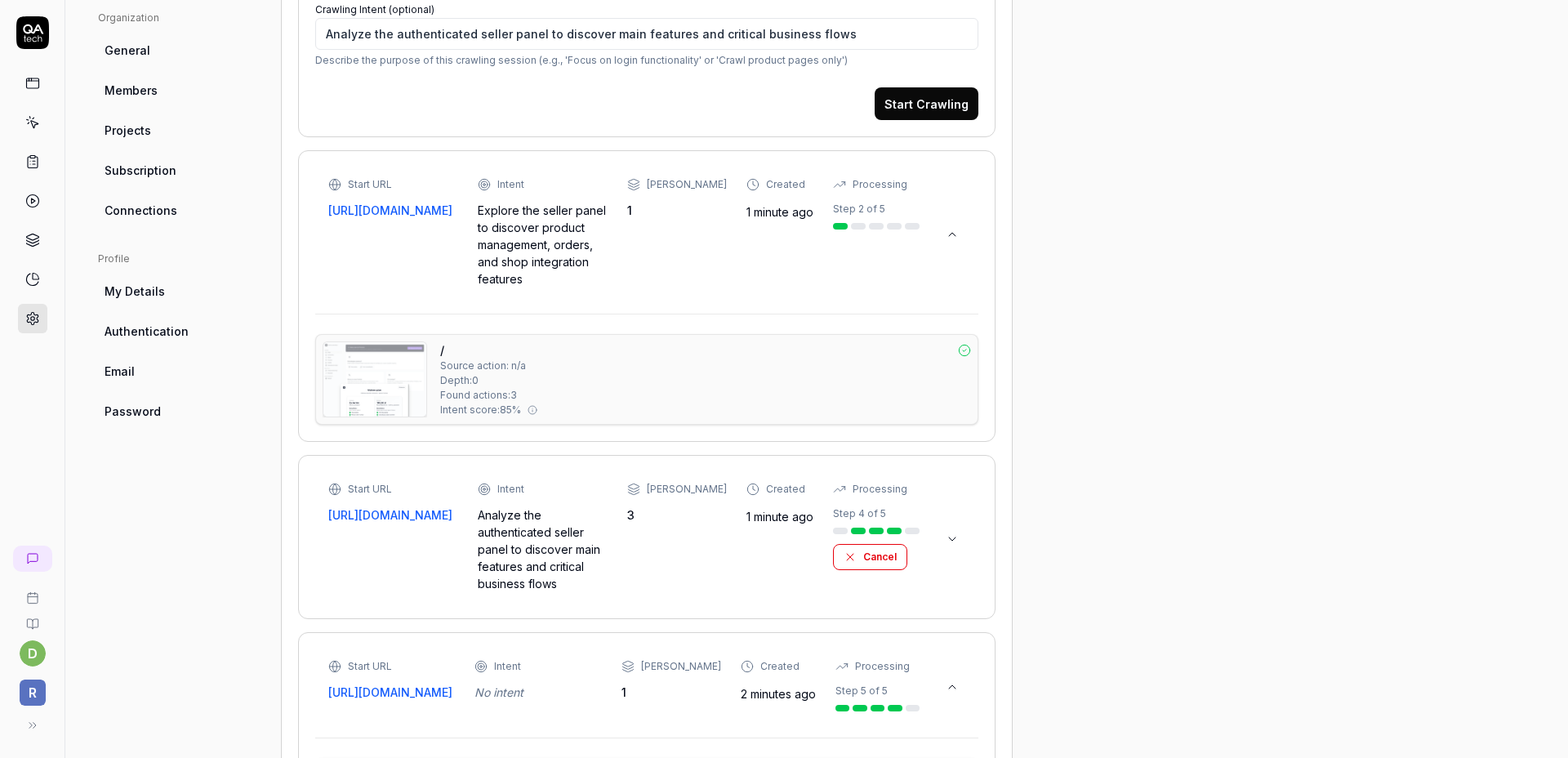
type textarea "*"
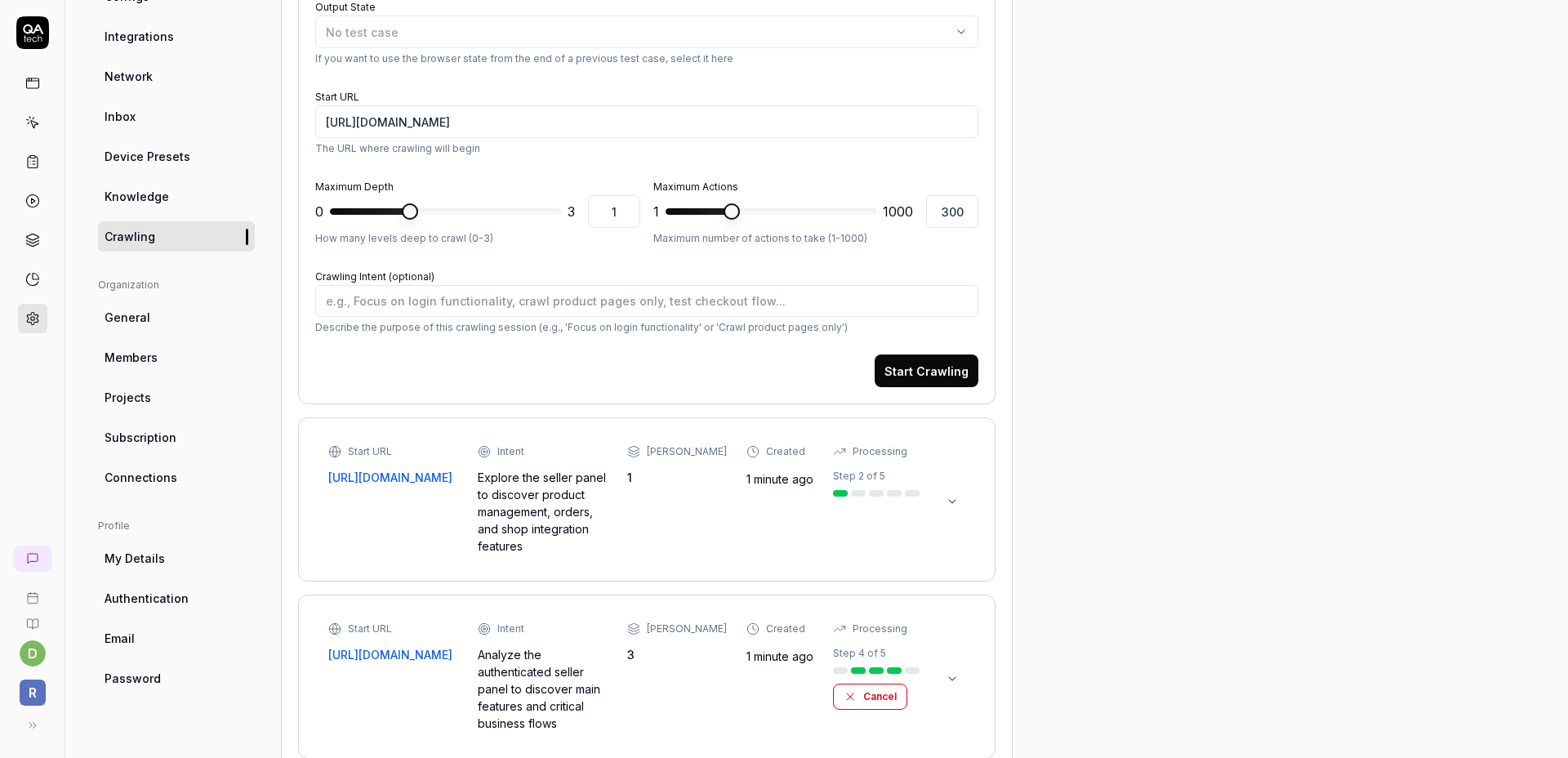
scroll to position [503, 0]
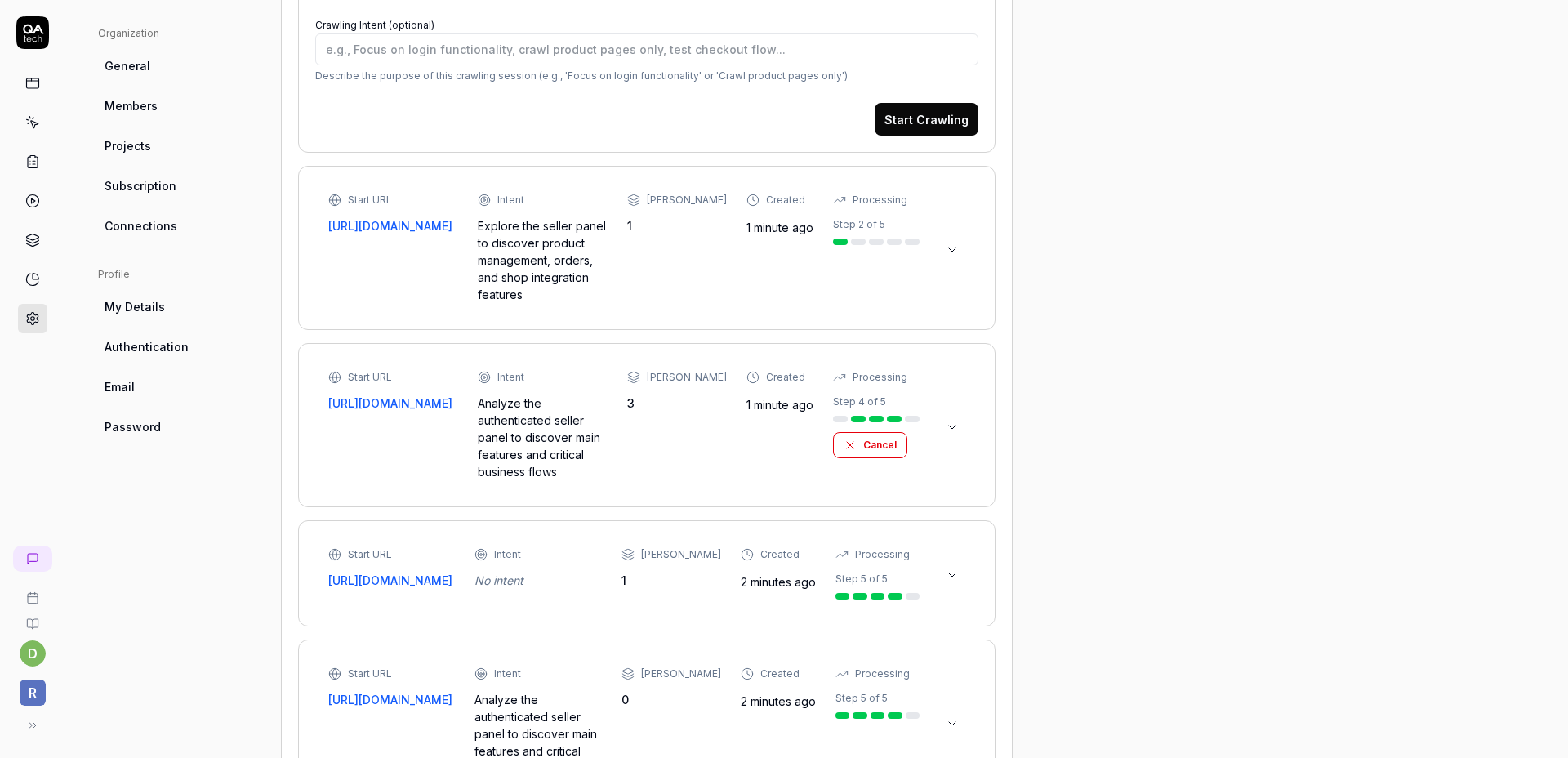
click at [924, 246] on div "Start URL [URL][DOMAIN_NAME] Intent Explore the seller panel to discover produc…" at bounding box center [646, 247] width 637 height 111
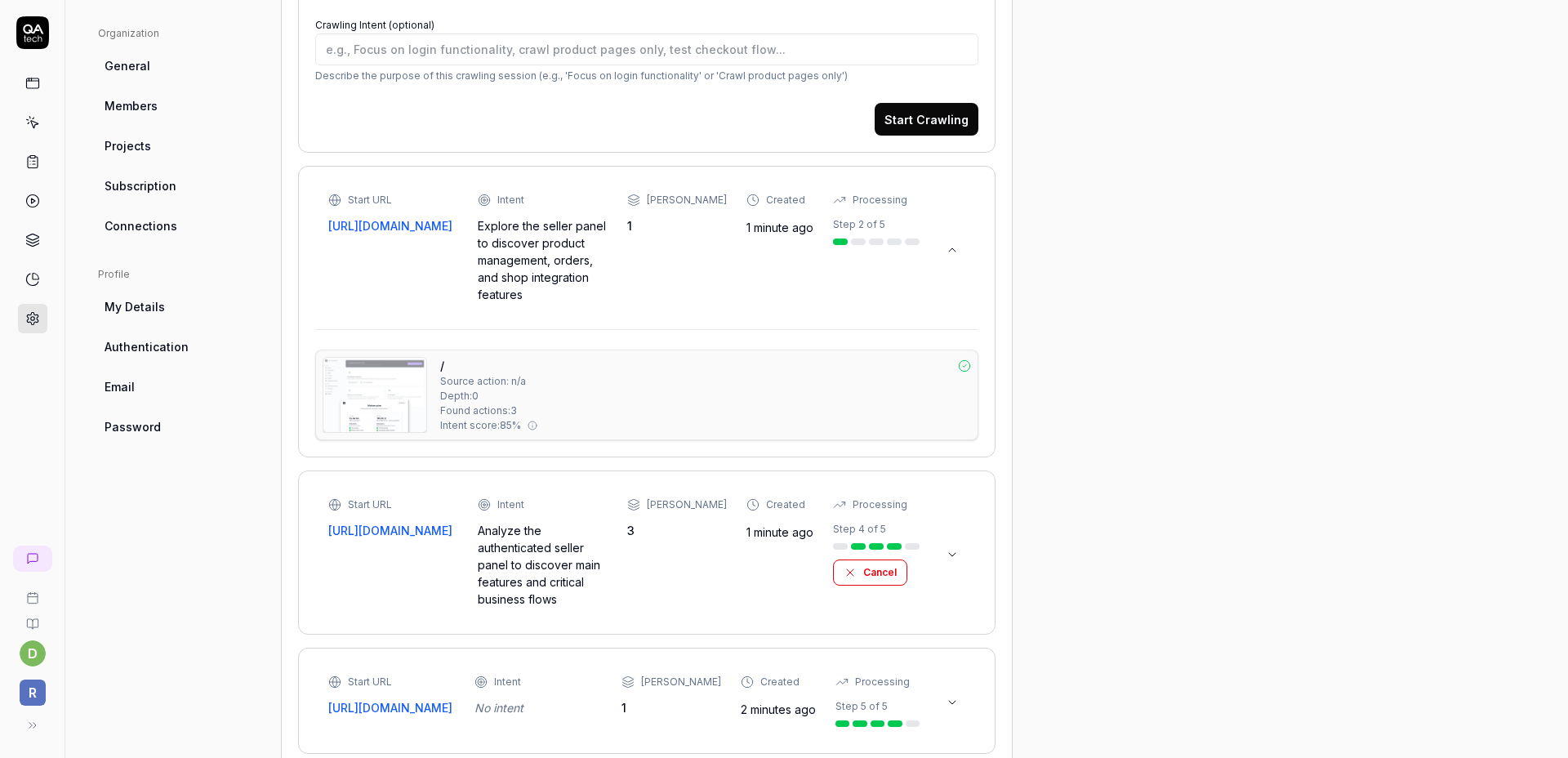
click at [926, 243] on div "Start URL [URL][DOMAIN_NAME] Intent Explore the seller panel to discover produc…" at bounding box center [646, 247] width 637 height 111
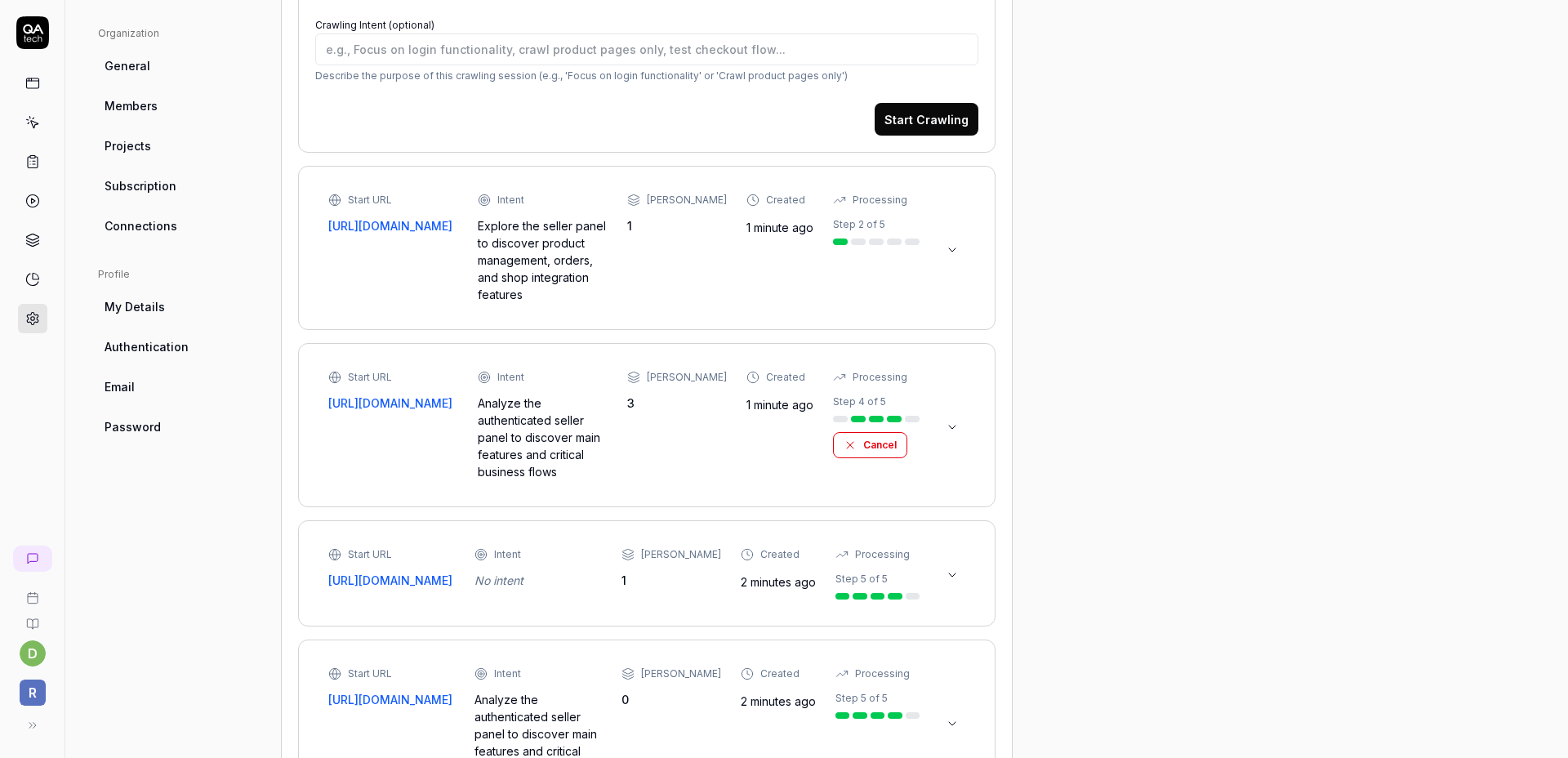
click at [946, 420] on icon at bounding box center [952, 427] width 13 height 13
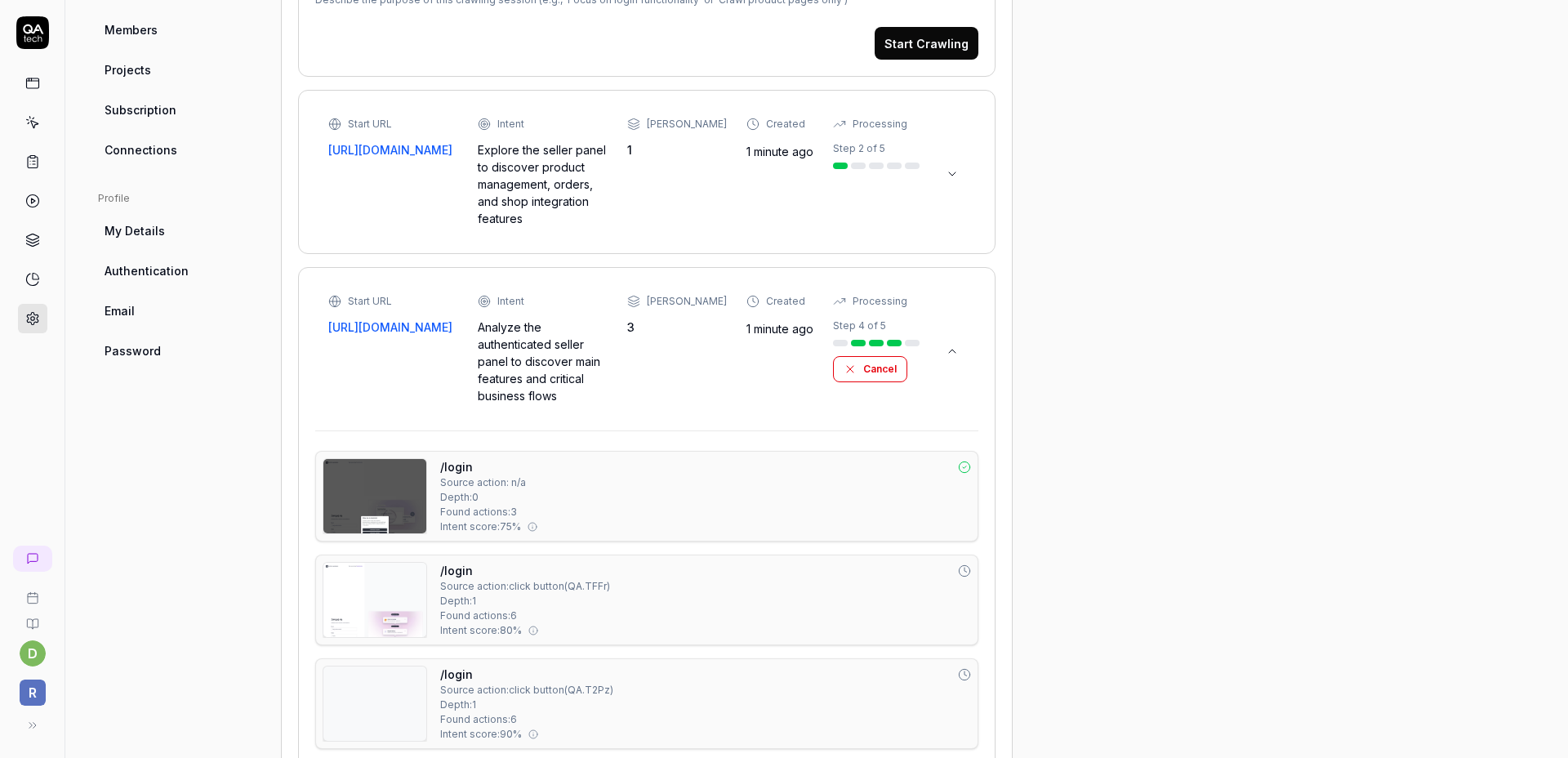
type textarea "*"
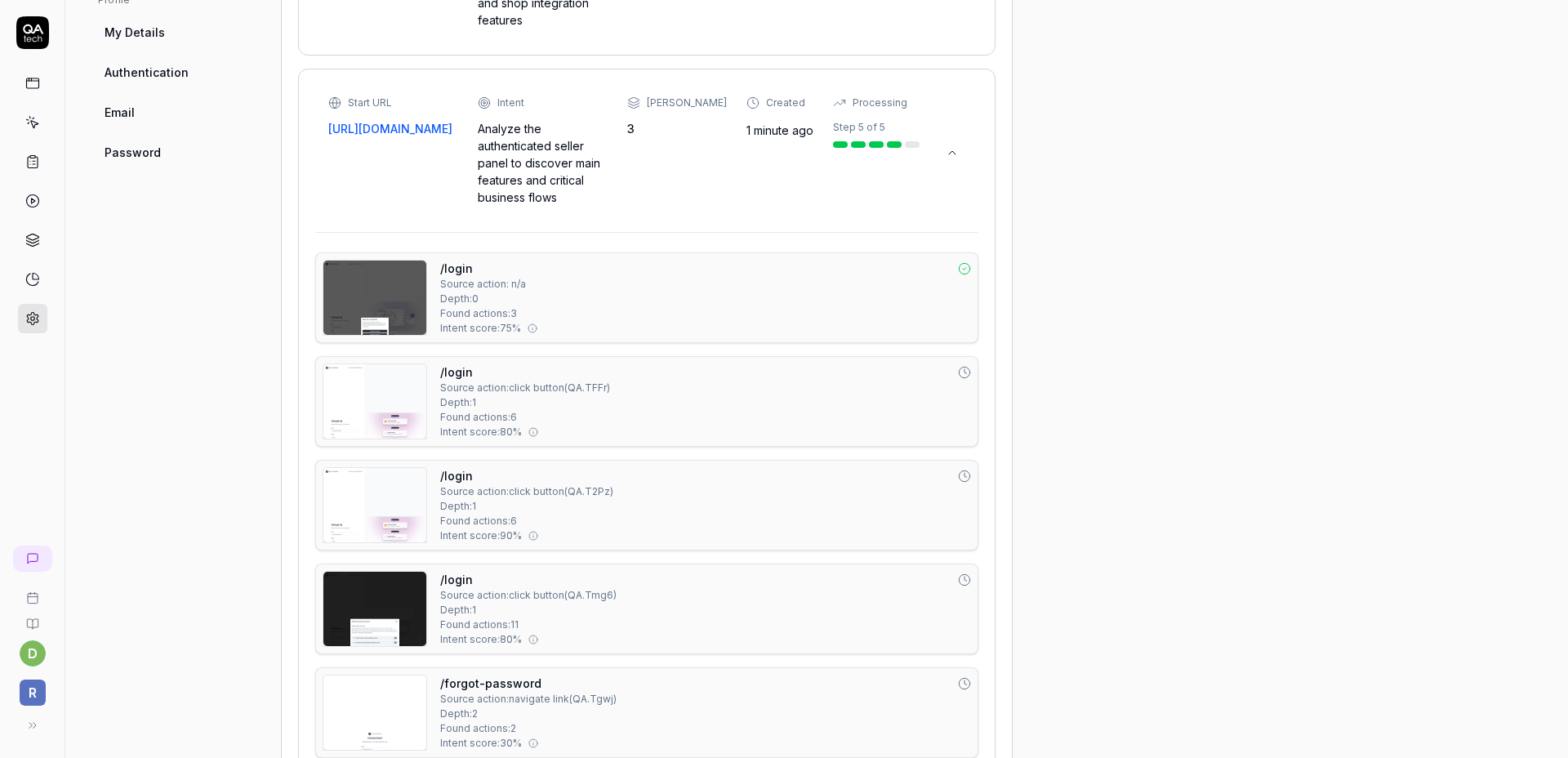
scroll to position [610, 0]
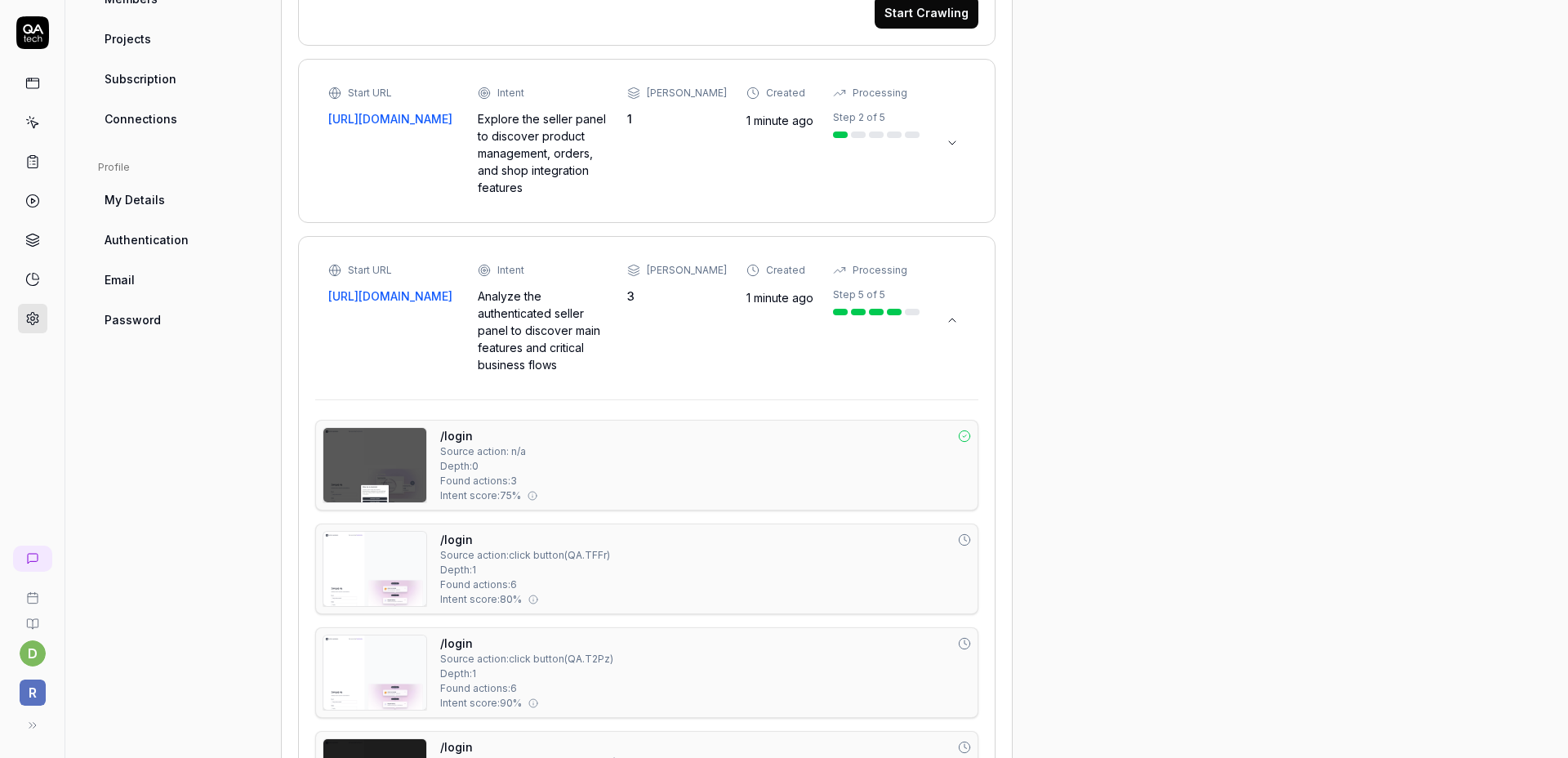
click at [949, 314] on icon at bounding box center [952, 320] width 13 height 13
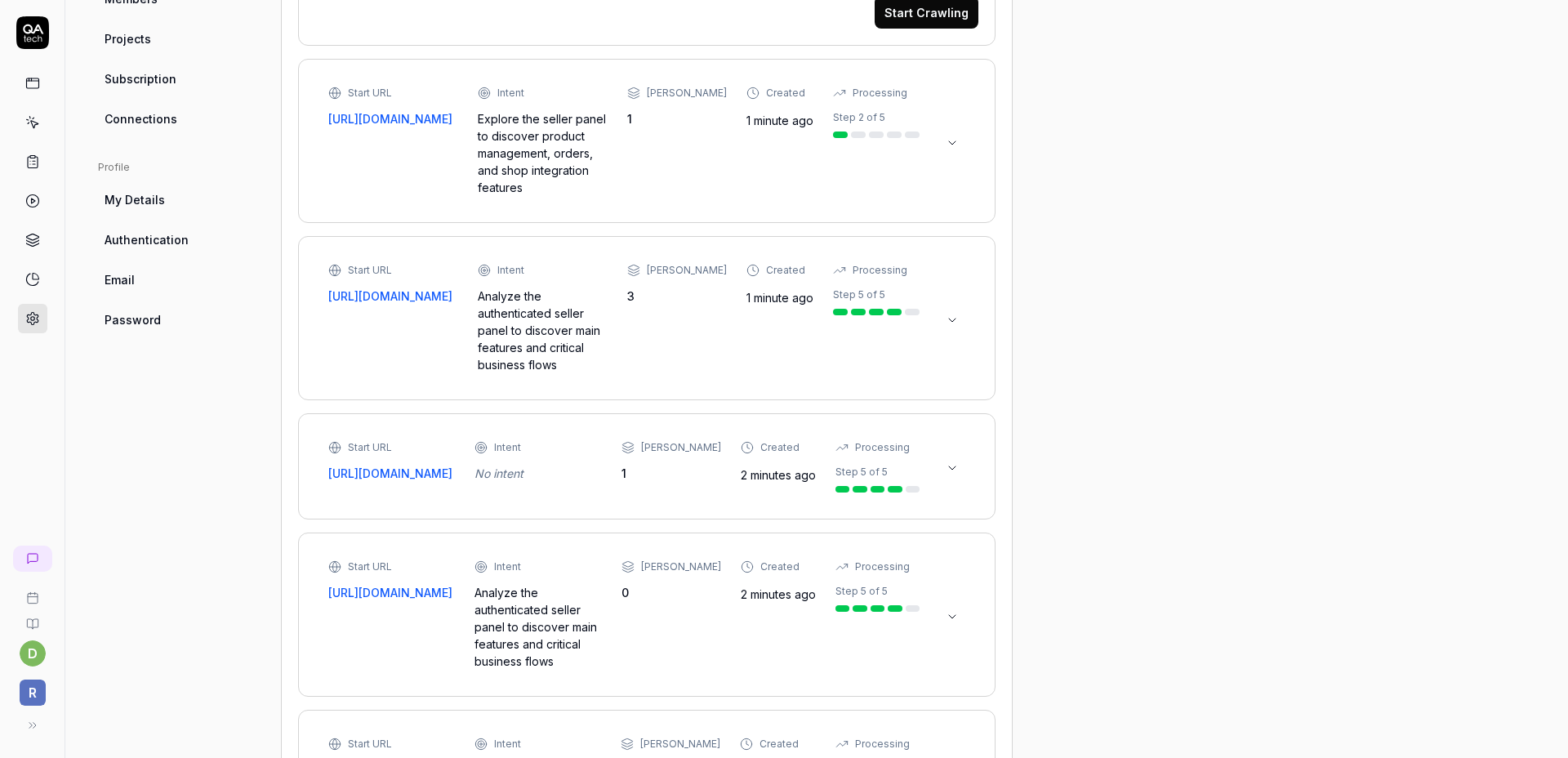
click at [948, 314] on icon at bounding box center [952, 320] width 13 height 13
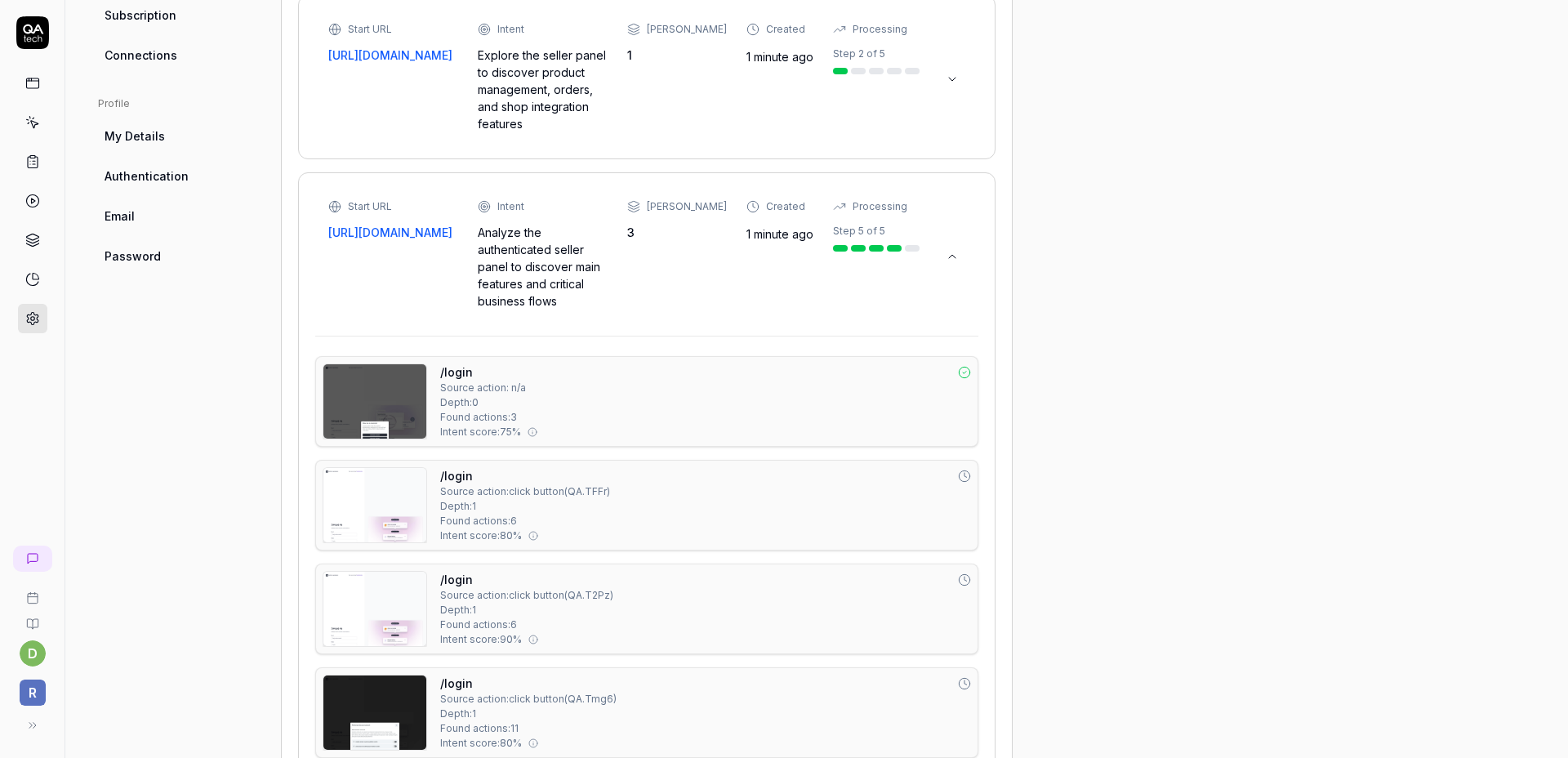
scroll to position [590, 0]
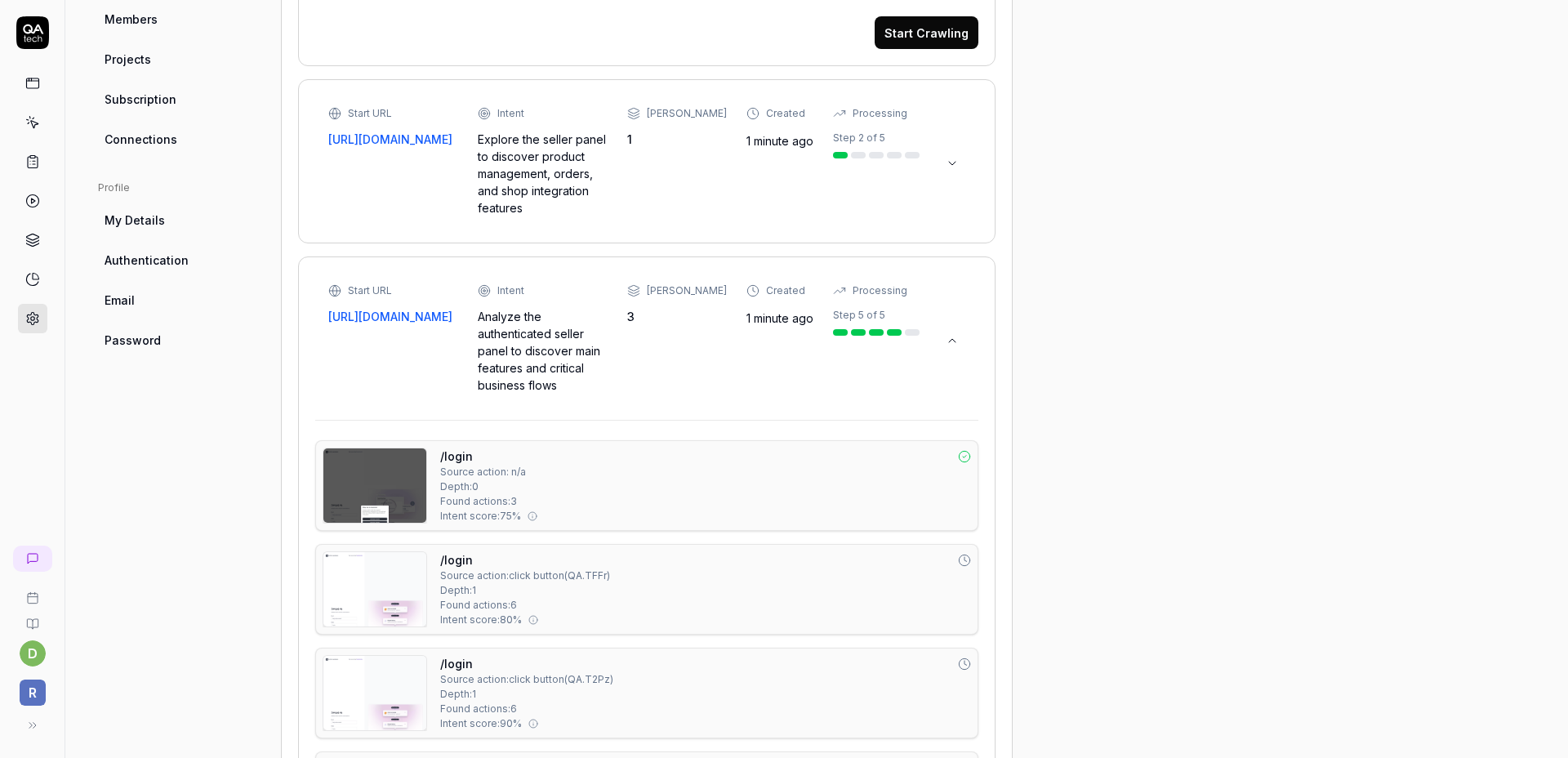
click at [955, 334] on icon at bounding box center [952, 341] width 13 height 13
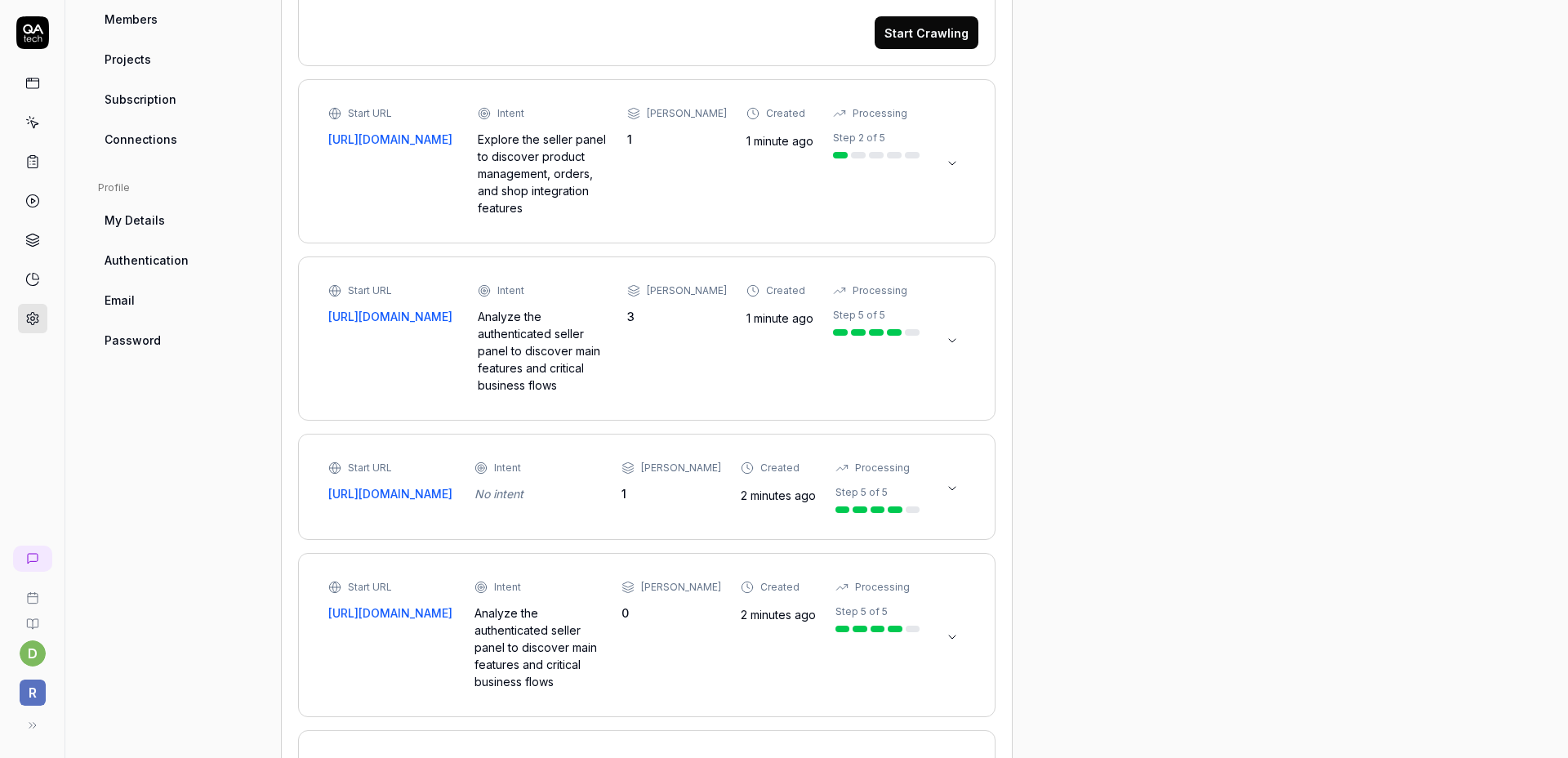
click at [955, 167] on div "Start URL [URL][DOMAIN_NAME] Intent Explore the seller panel to discover produc…" at bounding box center [646, 161] width 637 height 111
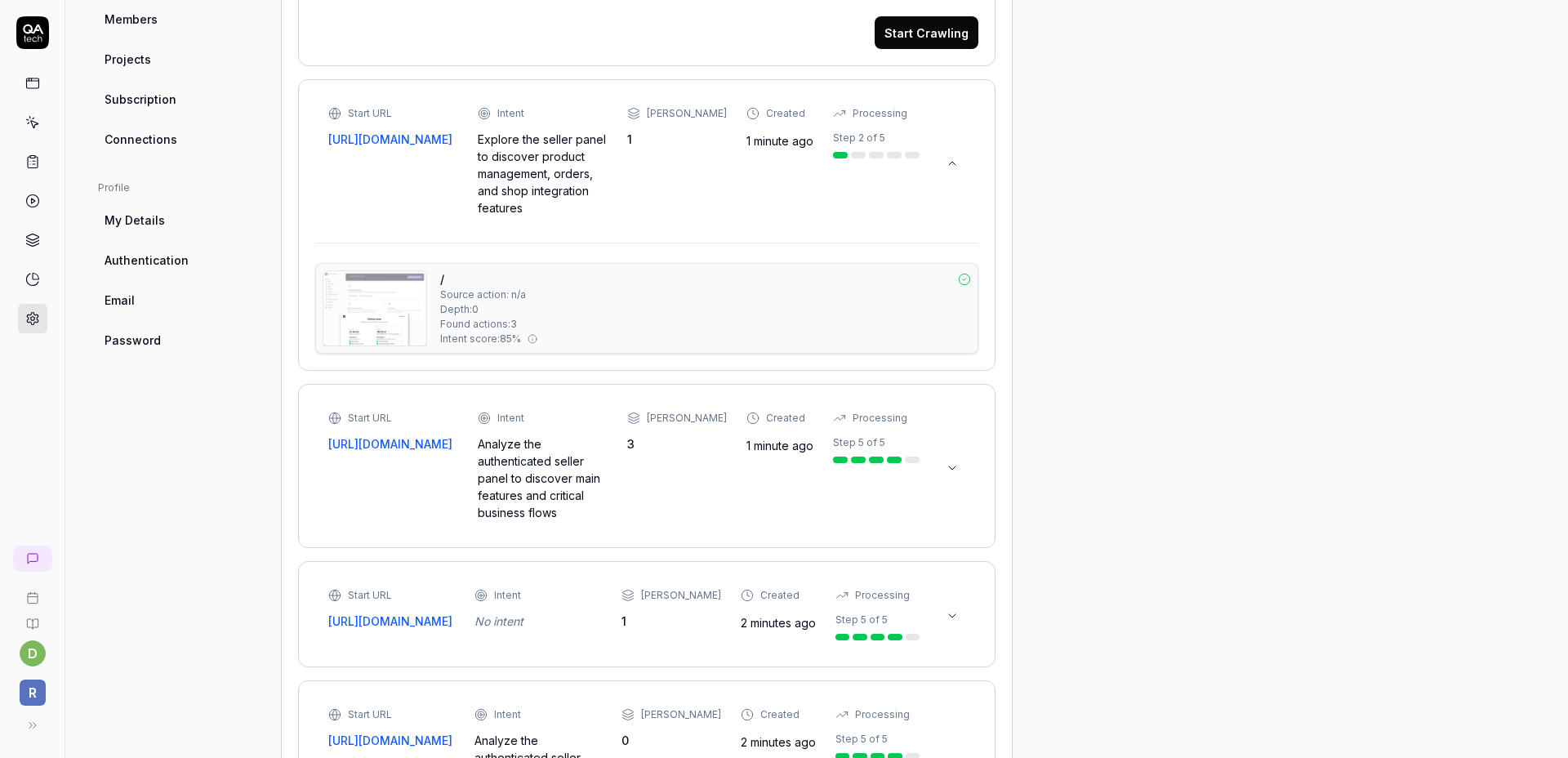
click at [954, 164] on button at bounding box center [951, 163] width 26 height 26
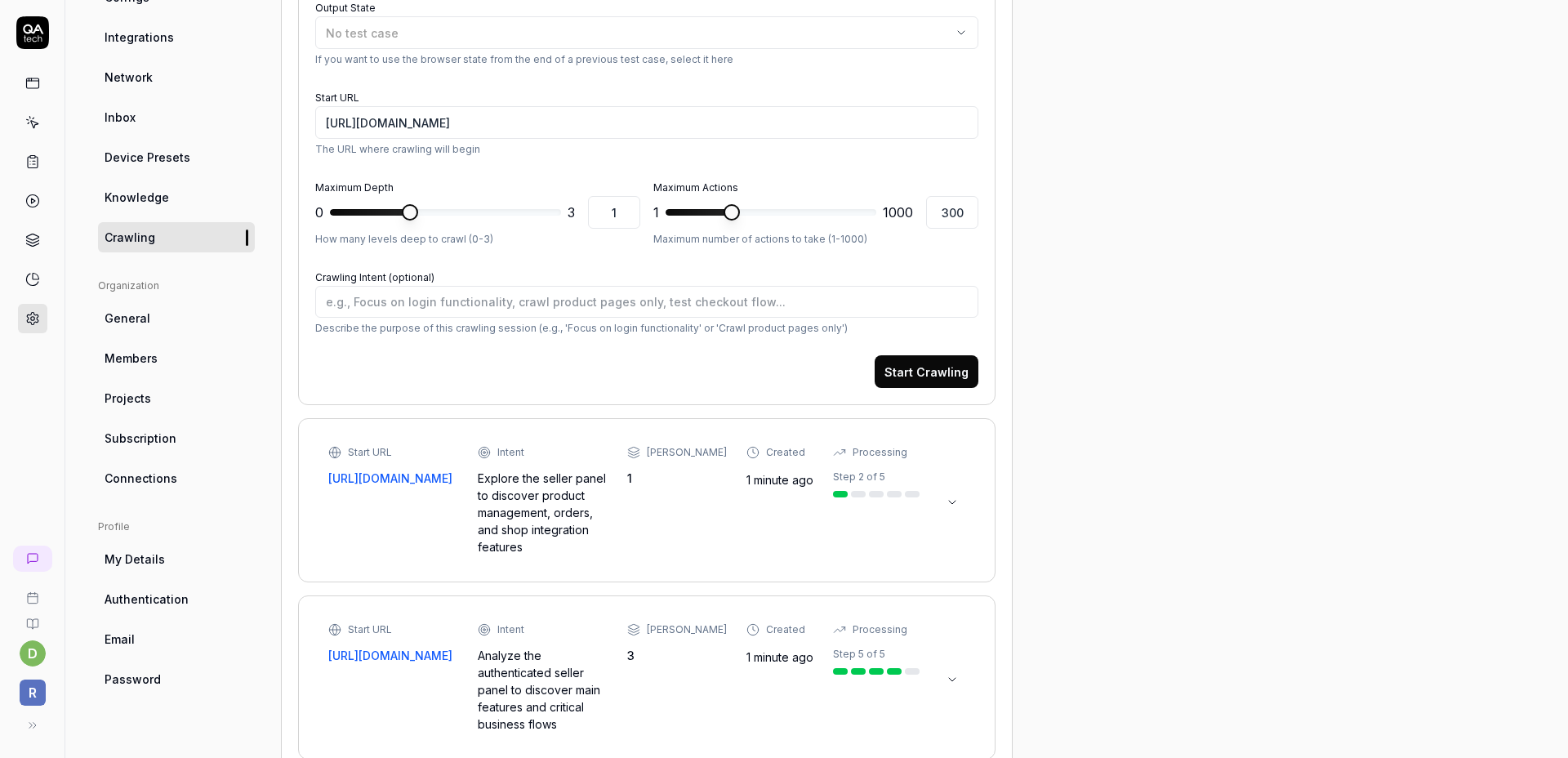
scroll to position [230, 0]
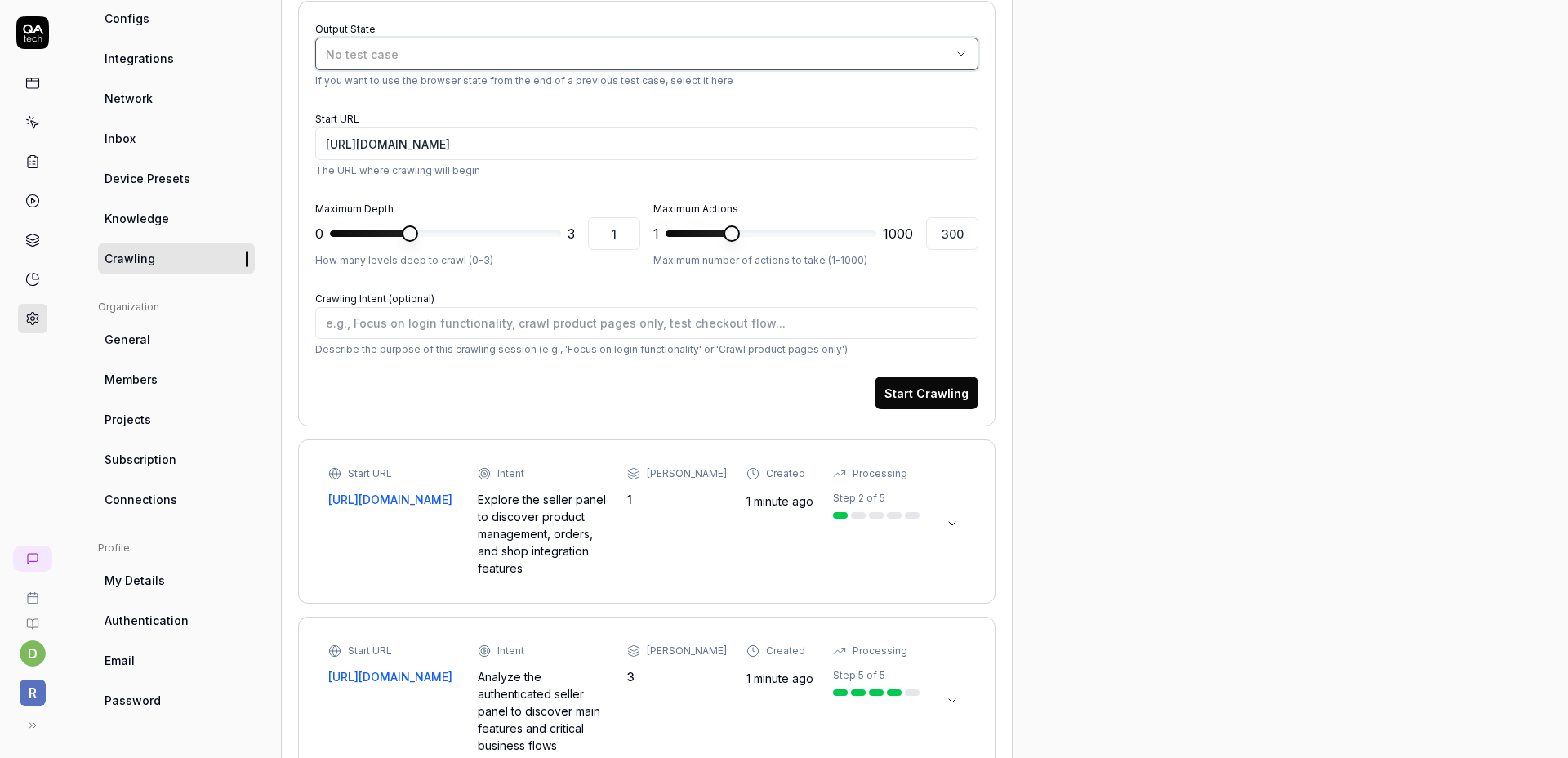
click at [495, 63] on button "No test case" at bounding box center [646, 54] width 663 height 33
drag, startPoint x: 623, startPoint y: 554, endPoint x: 483, endPoint y: 502, distance: 149.3
click at [483, 502] on div "Start URL [URL][DOMAIN_NAME] Intent Explore the seller panel to discover produc…" at bounding box center [623, 521] width 592 height 111
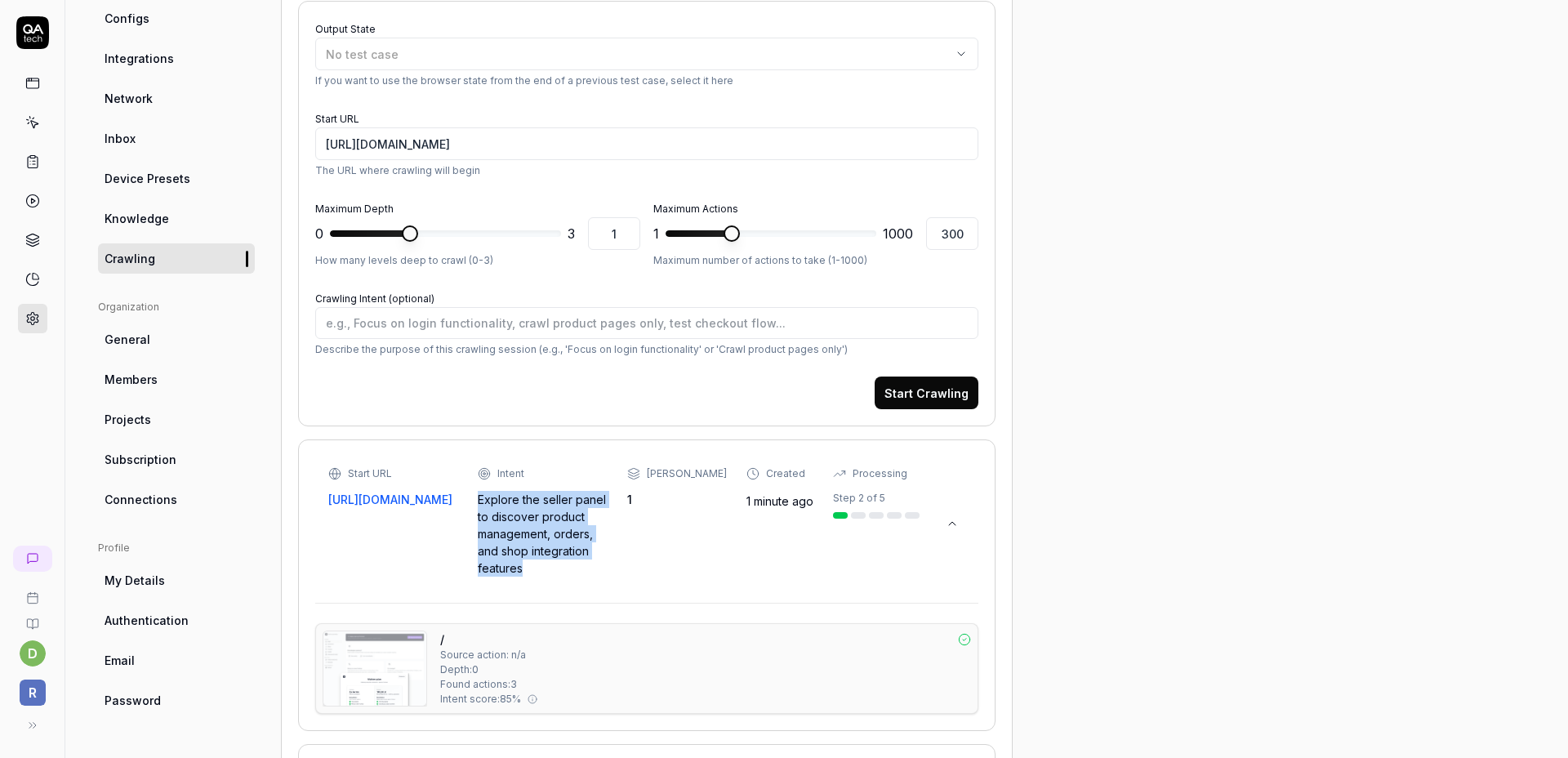
copy div "Explore the seller panel to discover product management, orders, and shop integ…"
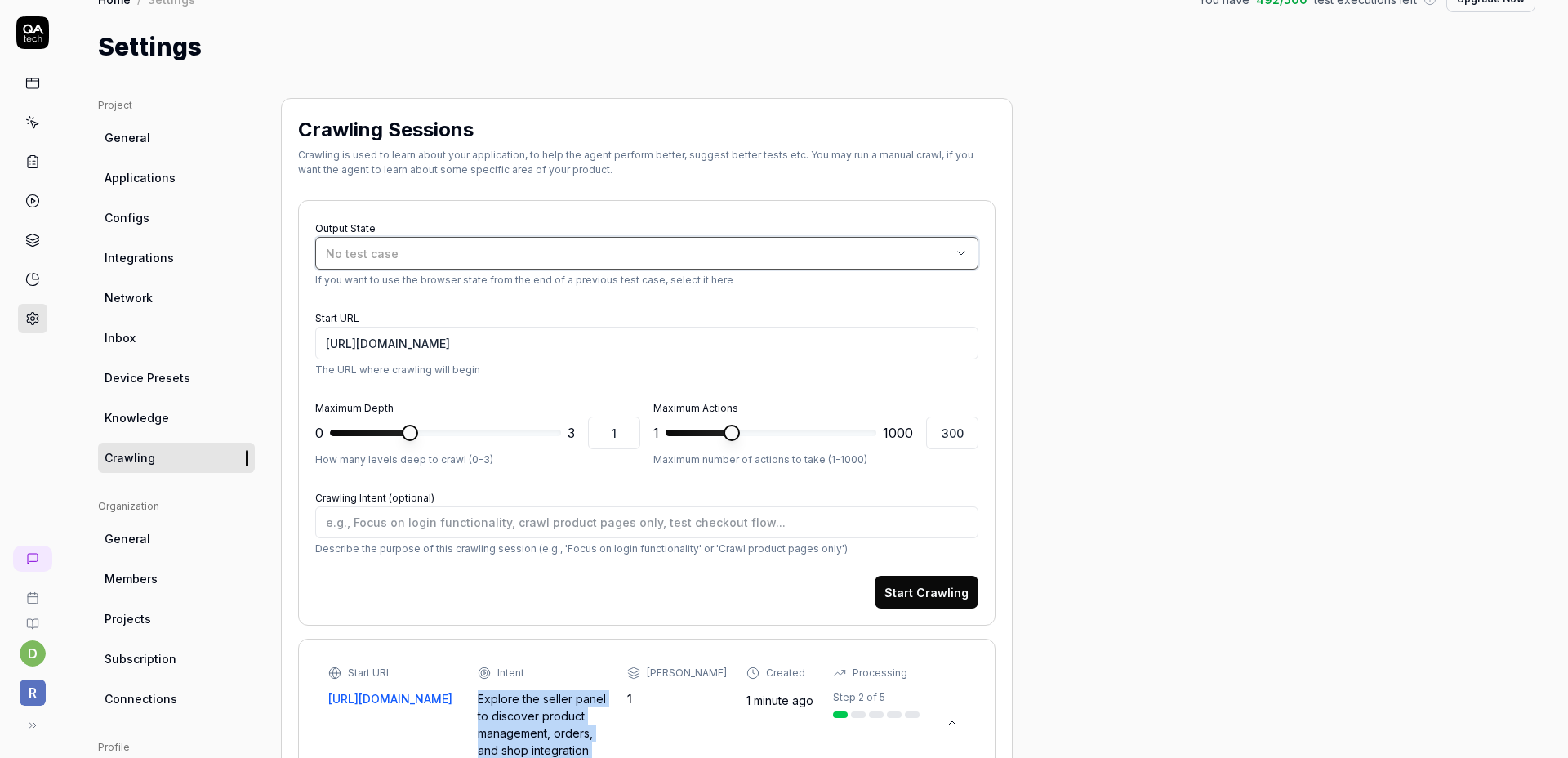
click at [438, 253] on div "No test case" at bounding box center [639, 254] width 625 height 17
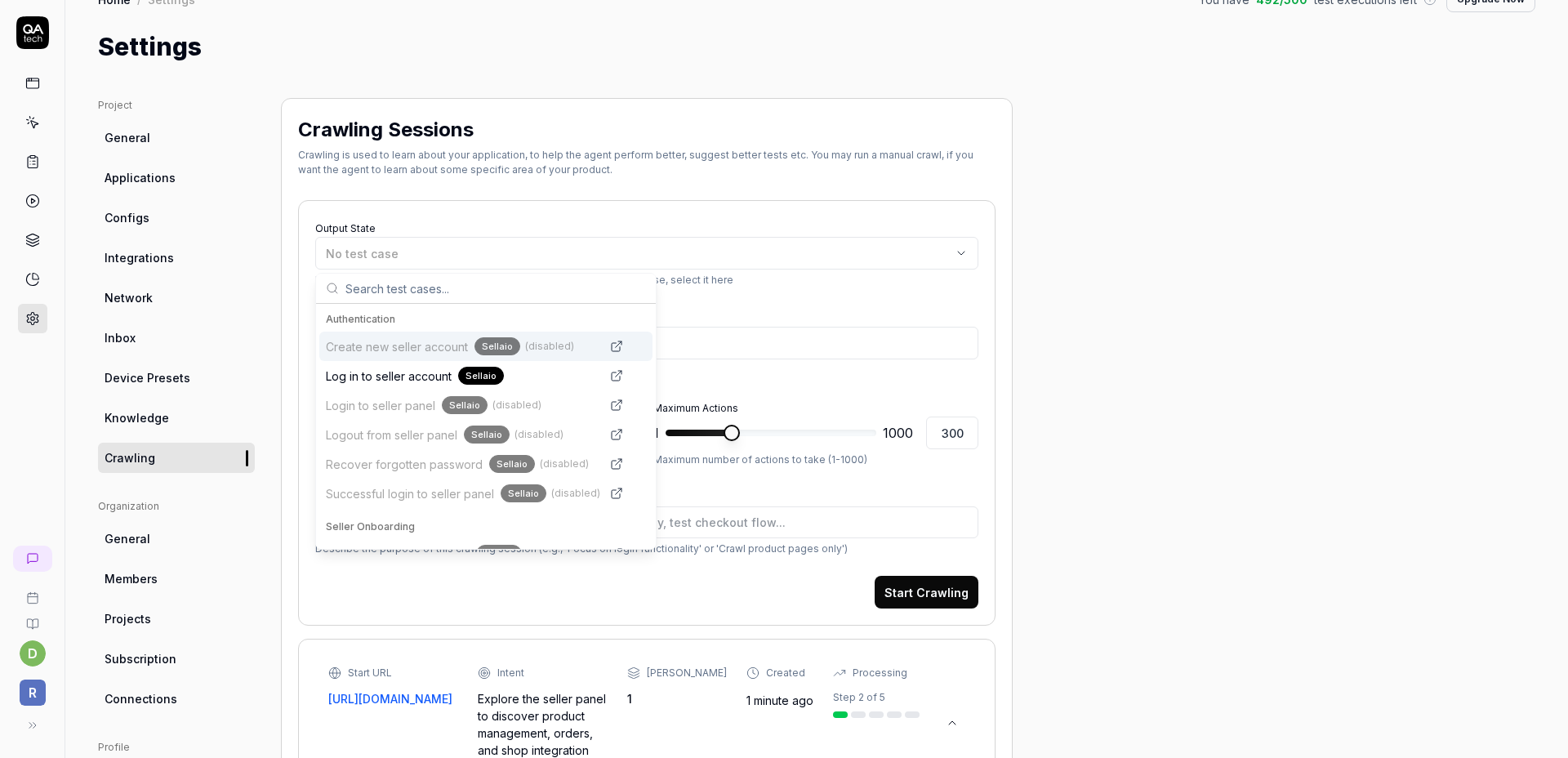
type input "Explore the seller panel to discover product management, orders, and shop integ…"
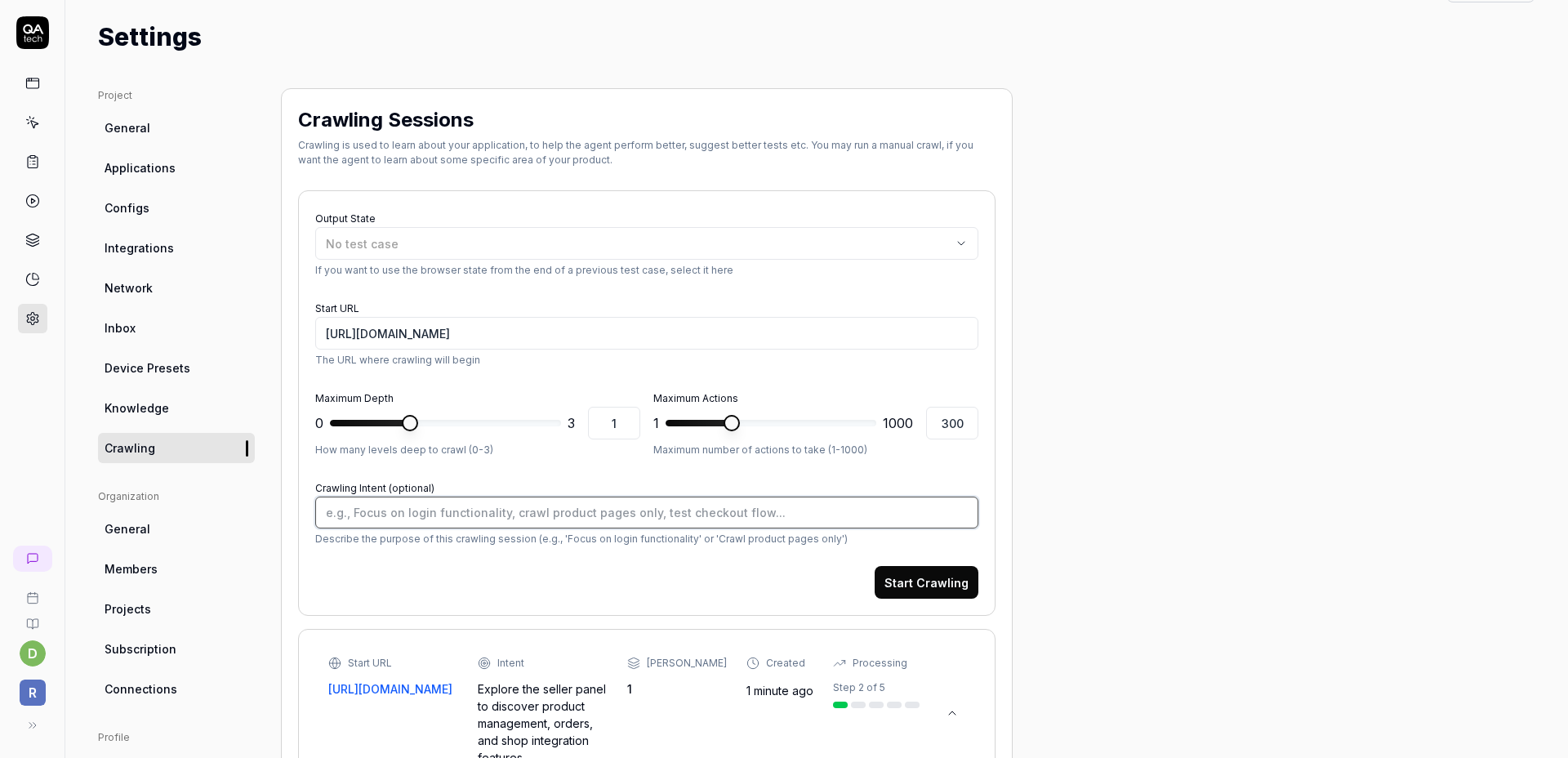
click at [670, 506] on textarea "Crawling Intent (optional)" at bounding box center [646, 512] width 663 height 32
paste textarea "Explore the seller panel to discover product management, orders, and shop integ…"
type textarea "*"
type textarea "Explore the seller panel to discover product management, orders, and shop integ…"
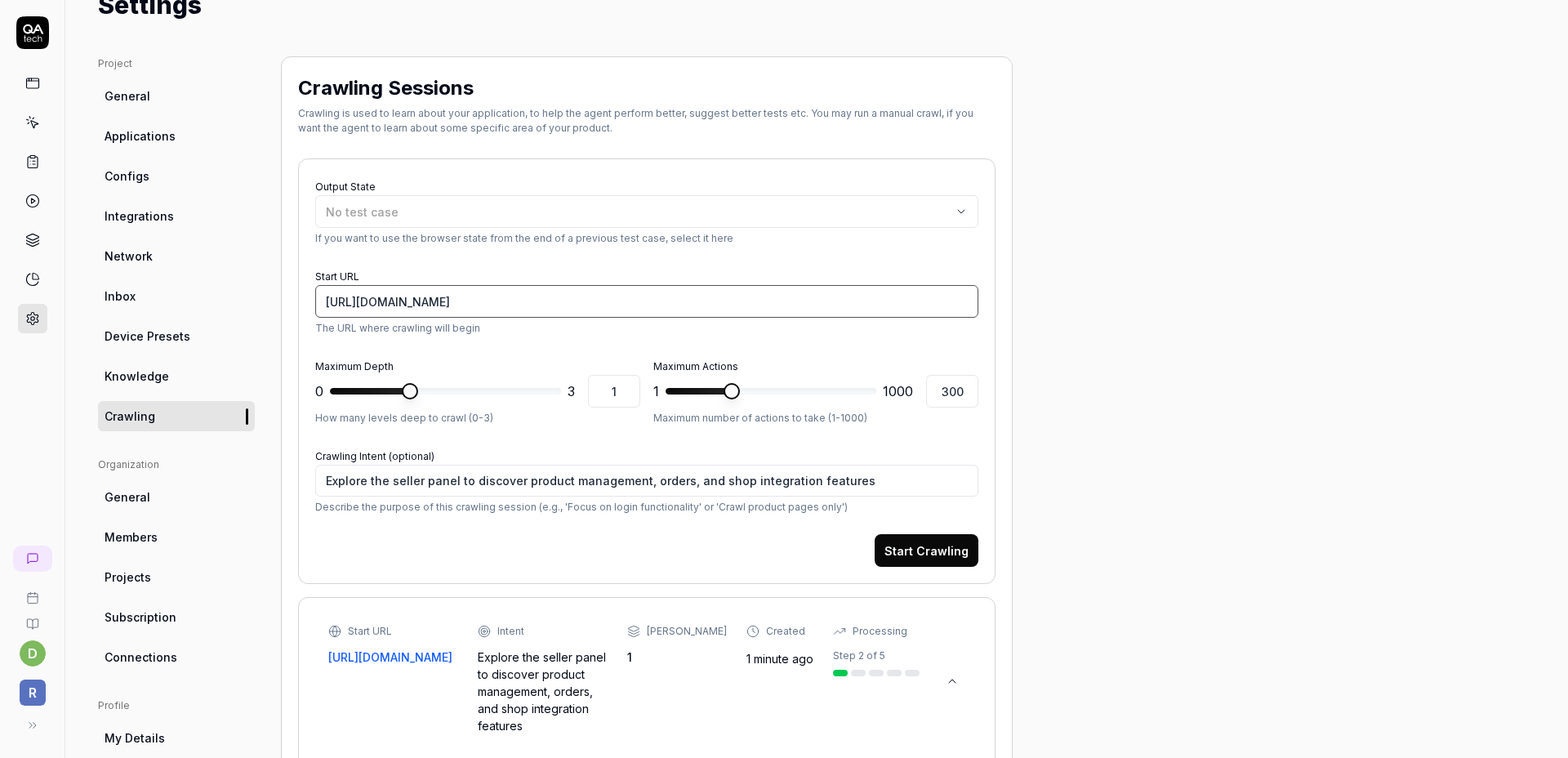
click at [545, 300] on input "[URL][DOMAIN_NAME]" at bounding box center [646, 301] width 663 height 33
type textarea "*"
type input "[URL][DOMAIN_NAME]"
type textarea "*"
type input "[URL][DOMAIN_NAME]"
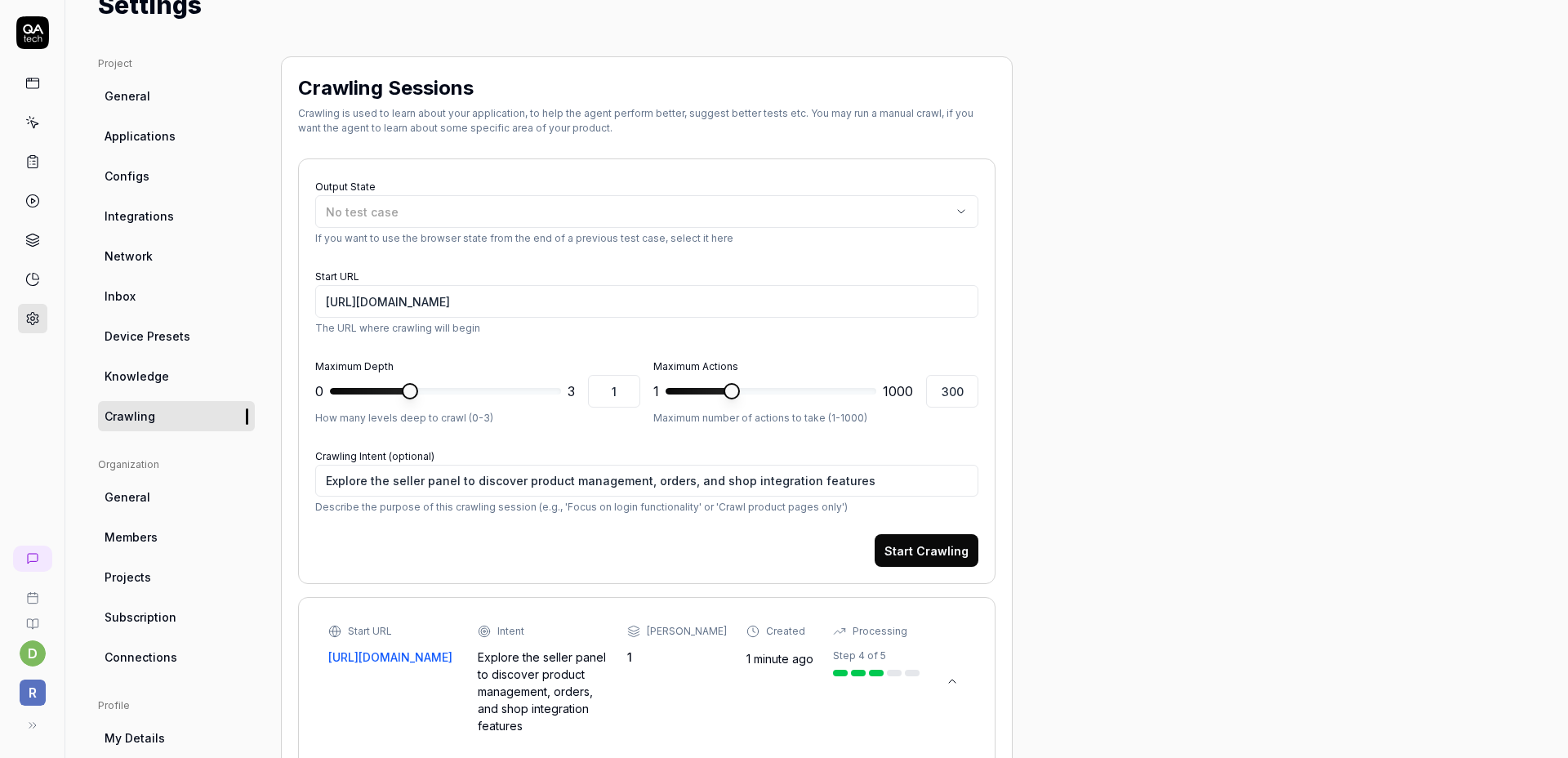
click at [652, 263] on form "Output State No test case If you want to use the browser state from the end of …" at bounding box center [646, 371] width 663 height 392
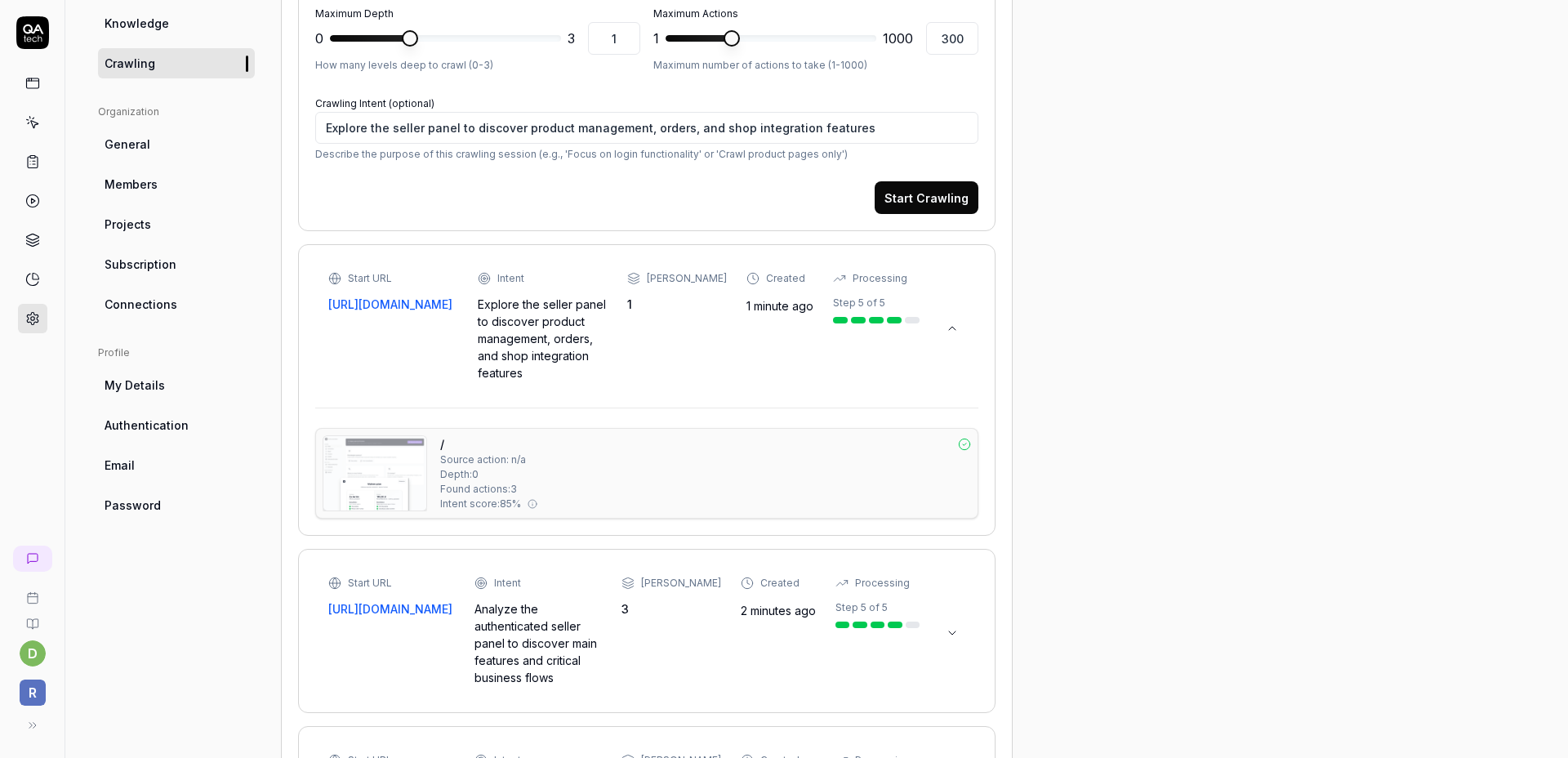
scroll to position [509, 0]
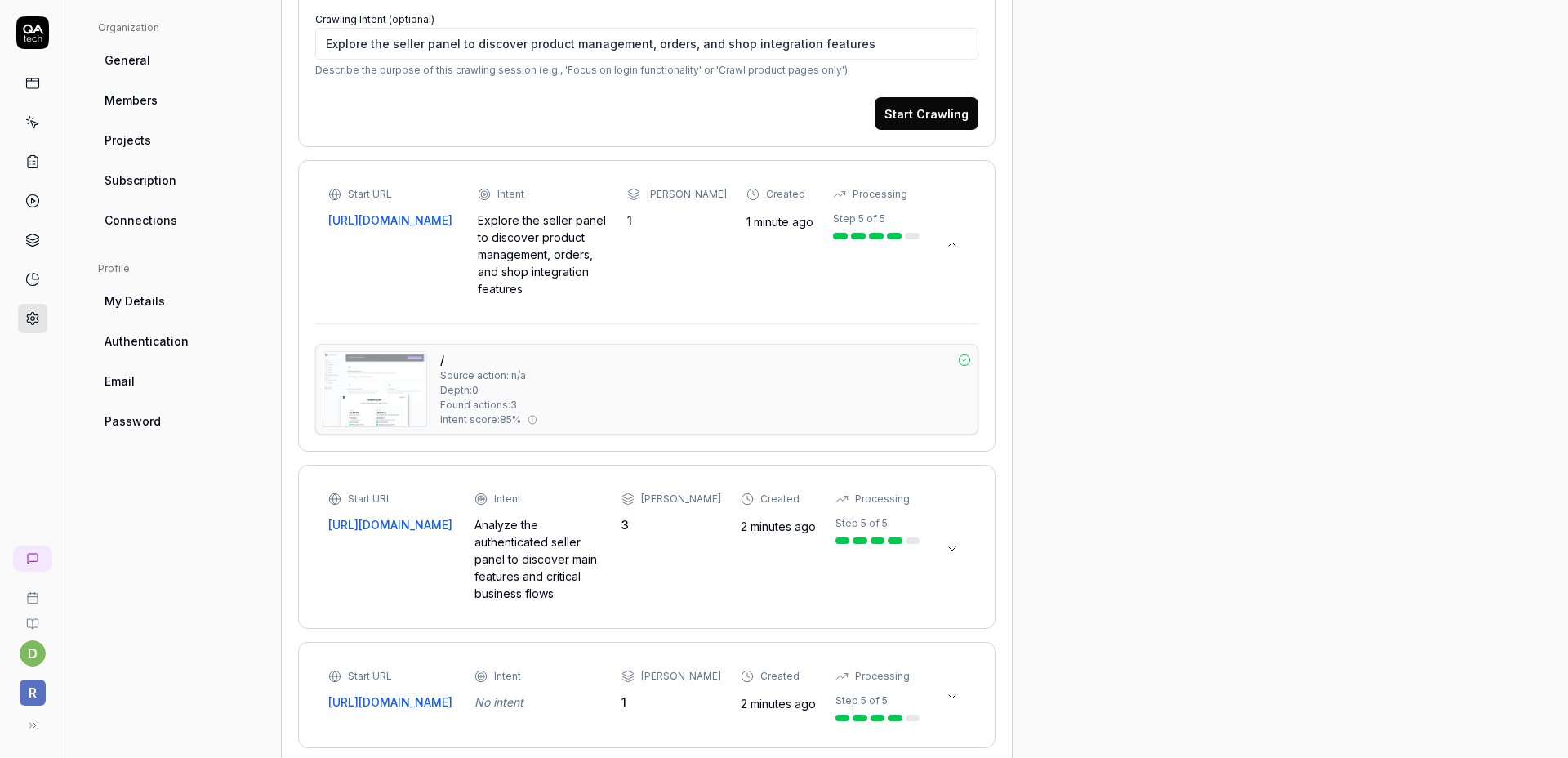
click at [943, 536] on button at bounding box center [951, 548] width 26 height 26
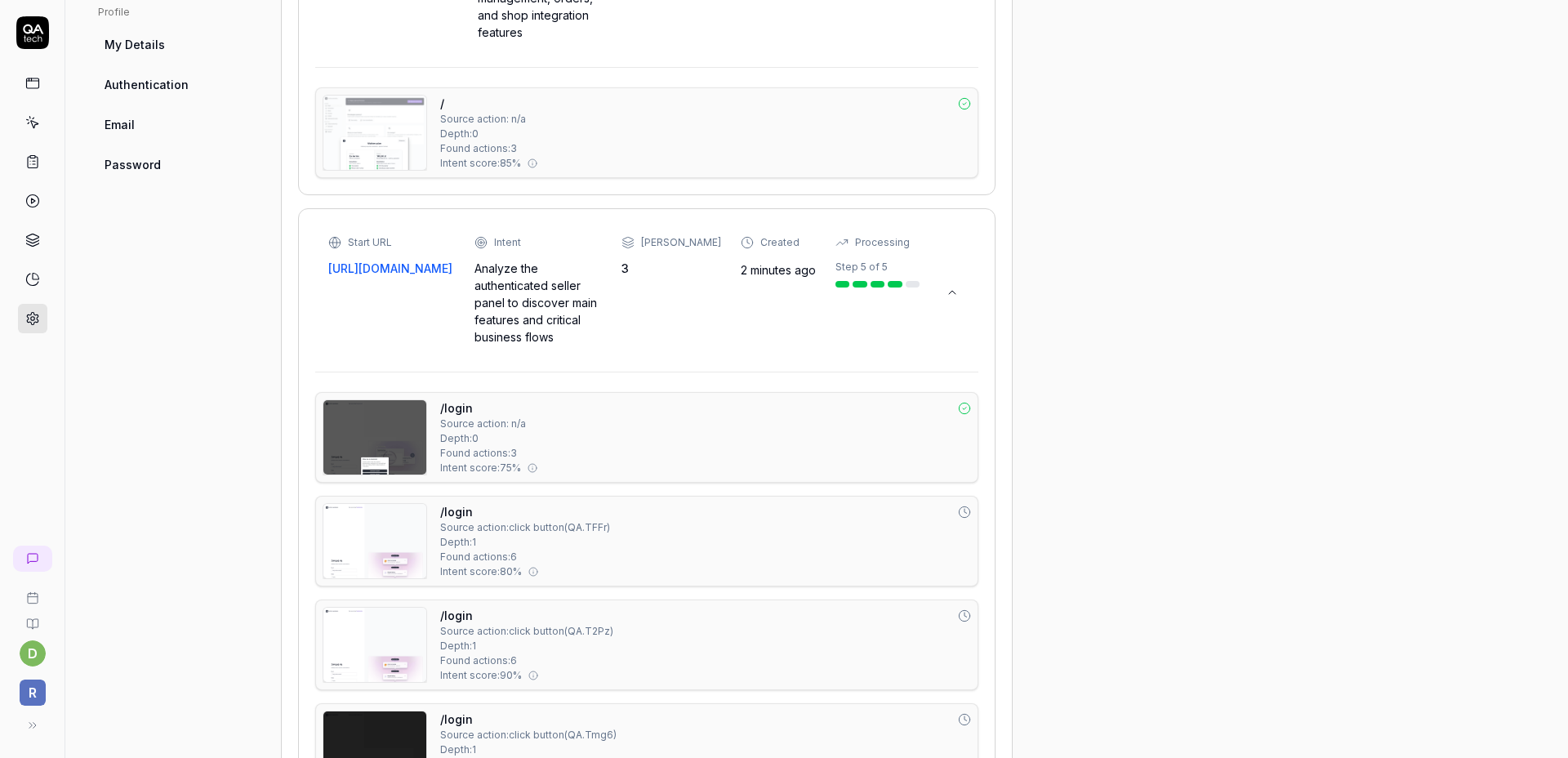
scroll to position [681, 0]
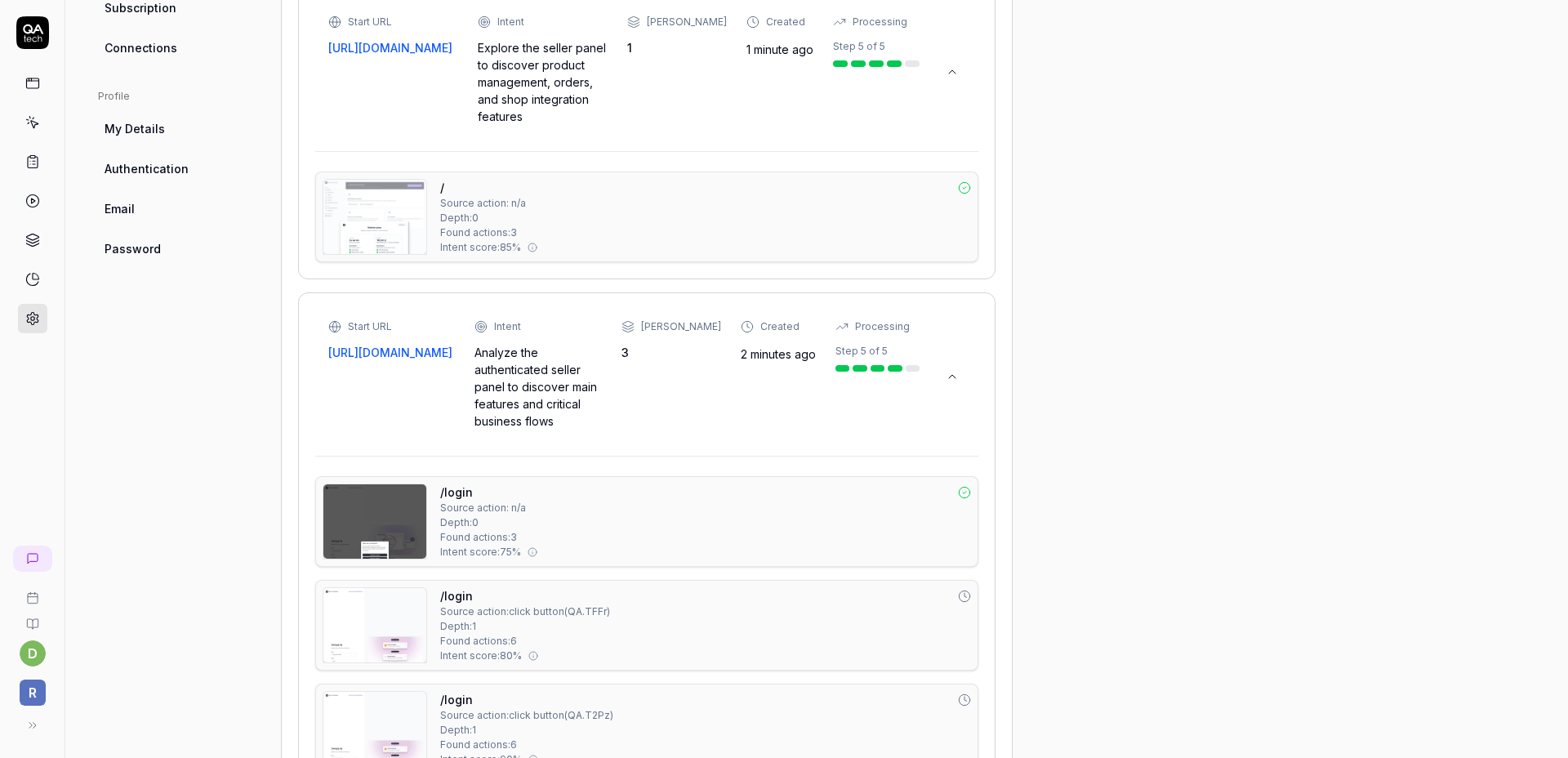
click at [959, 364] on button at bounding box center [951, 376] width 26 height 26
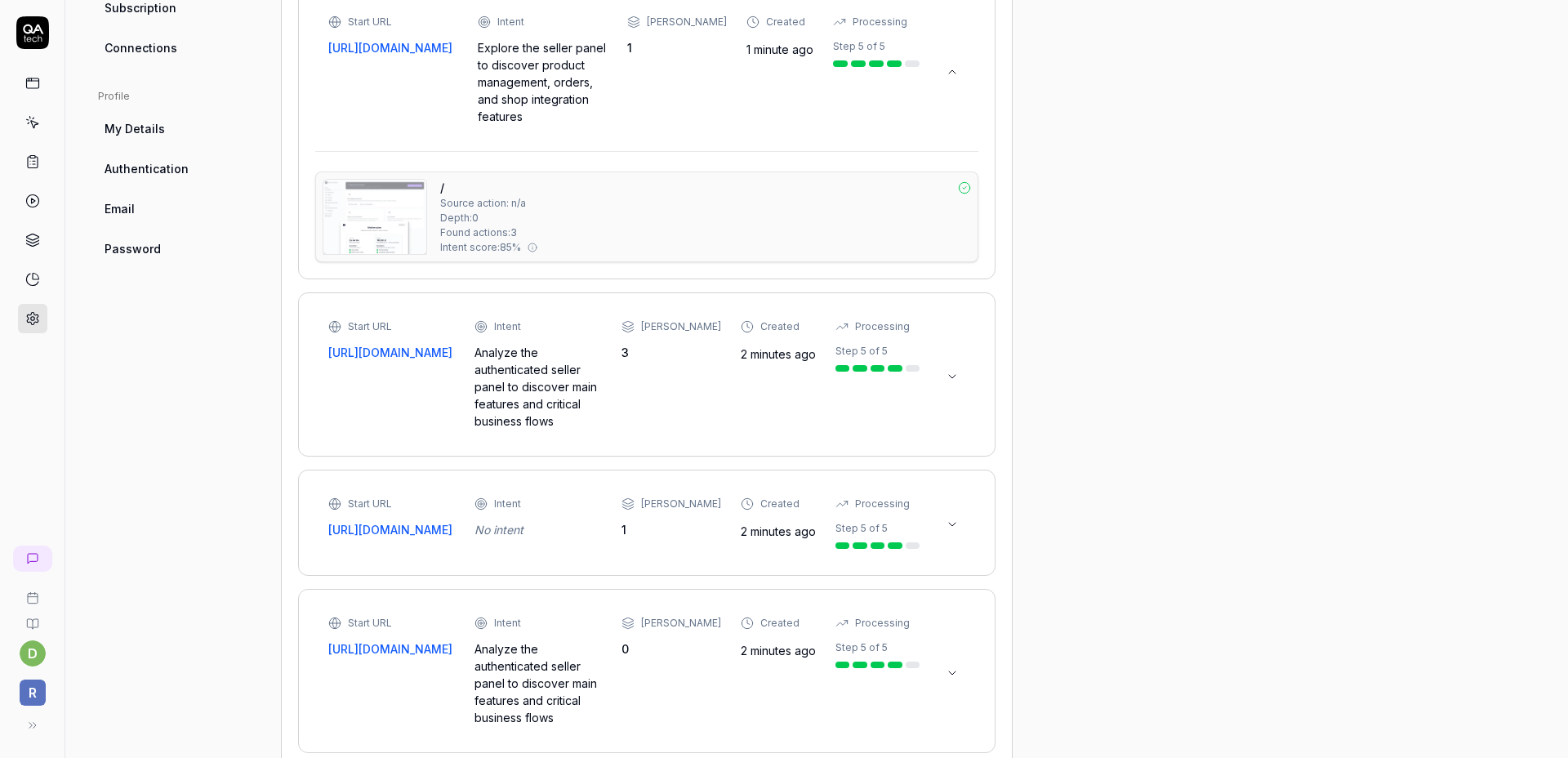
scroll to position [445, 0]
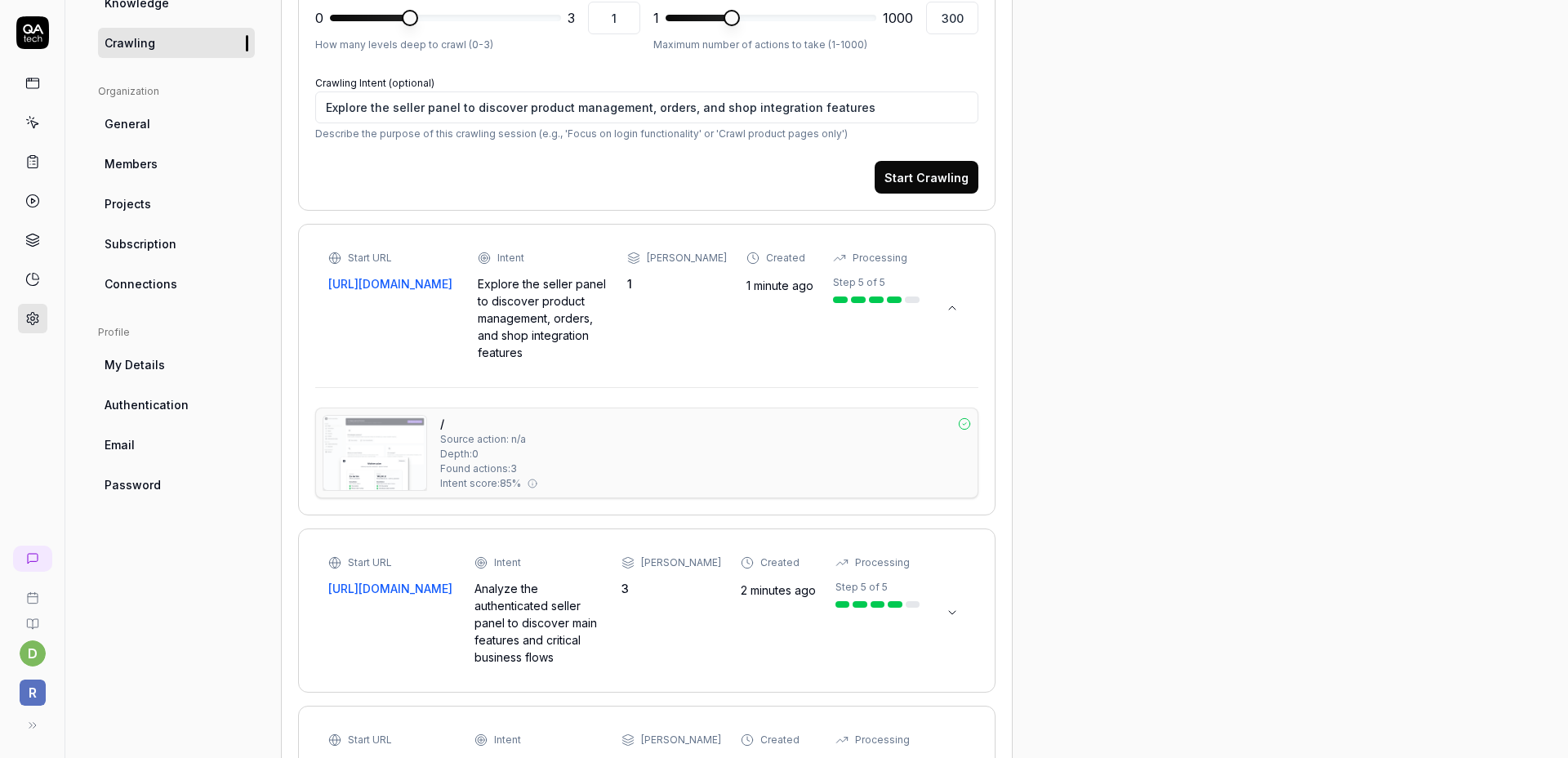
click at [960, 306] on button at bounding box center [951, 308] width 26 height 26
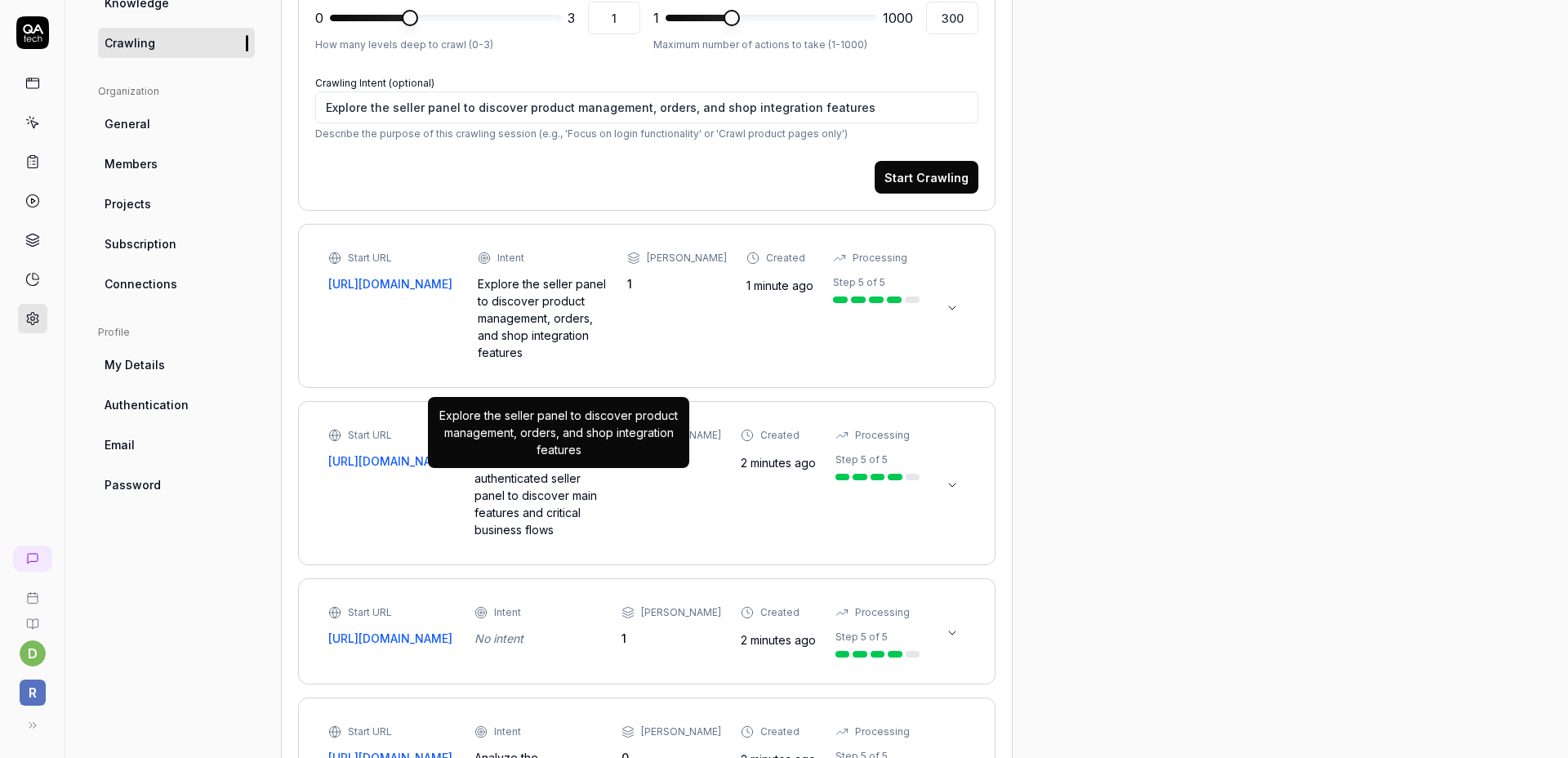
scroll to position [165, 0]
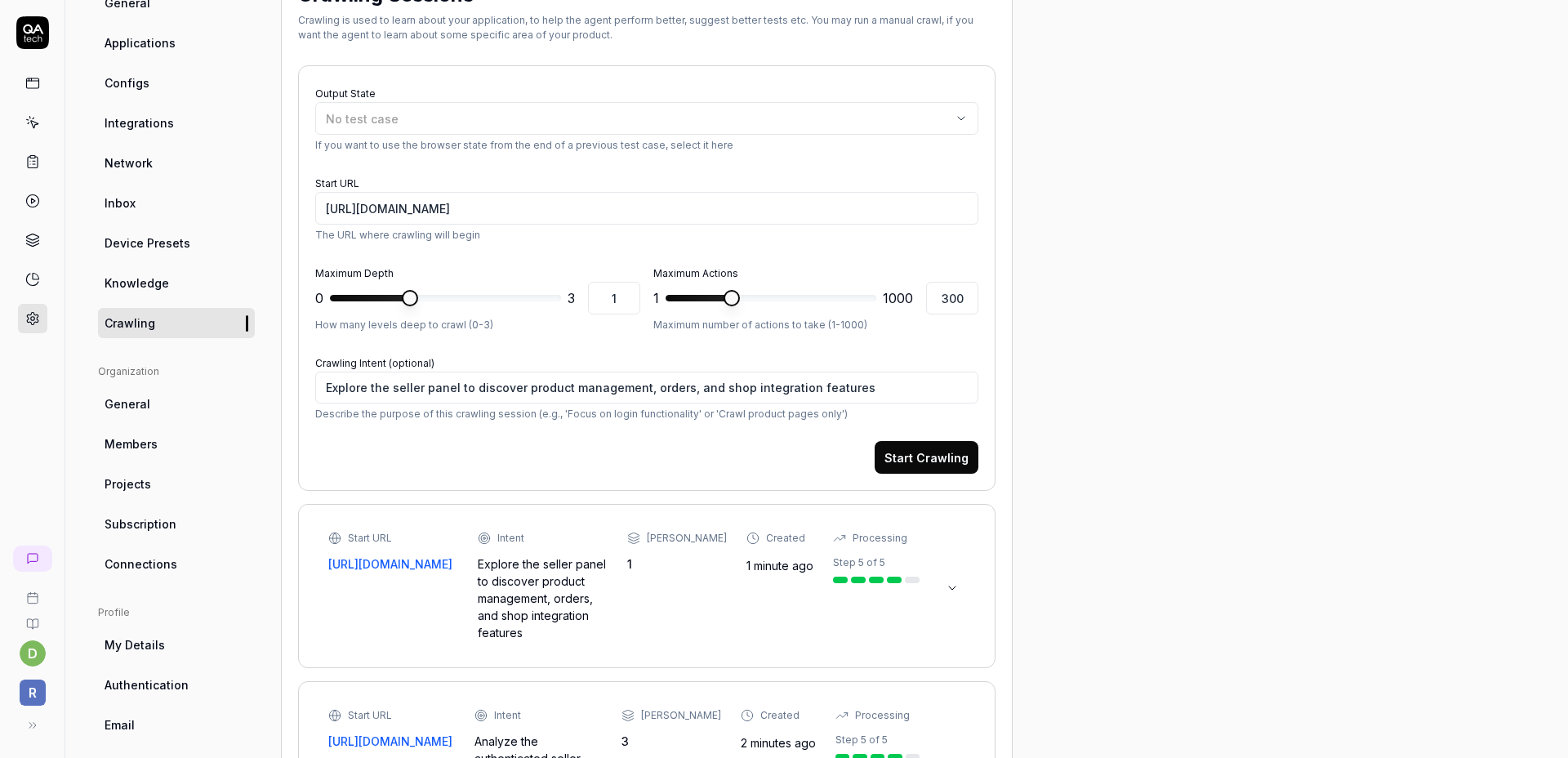
click at [909, 449] on button "Start Crawling" at bounding box center [926, 457] width 104 height 33
click at [958, 582] on icon at bounding box center [952, 589] width 13 height 13
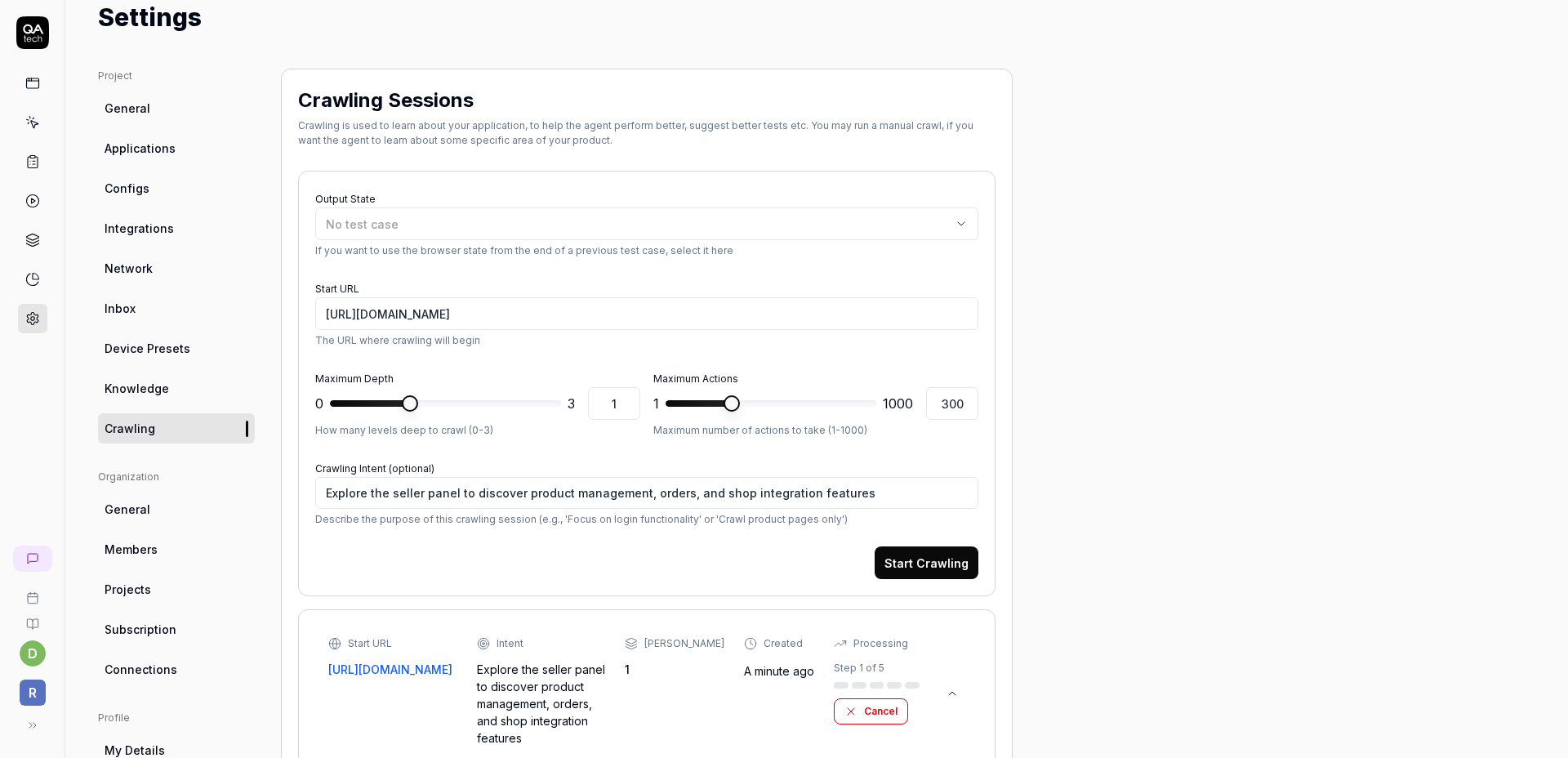
scroll to position [0, 0]
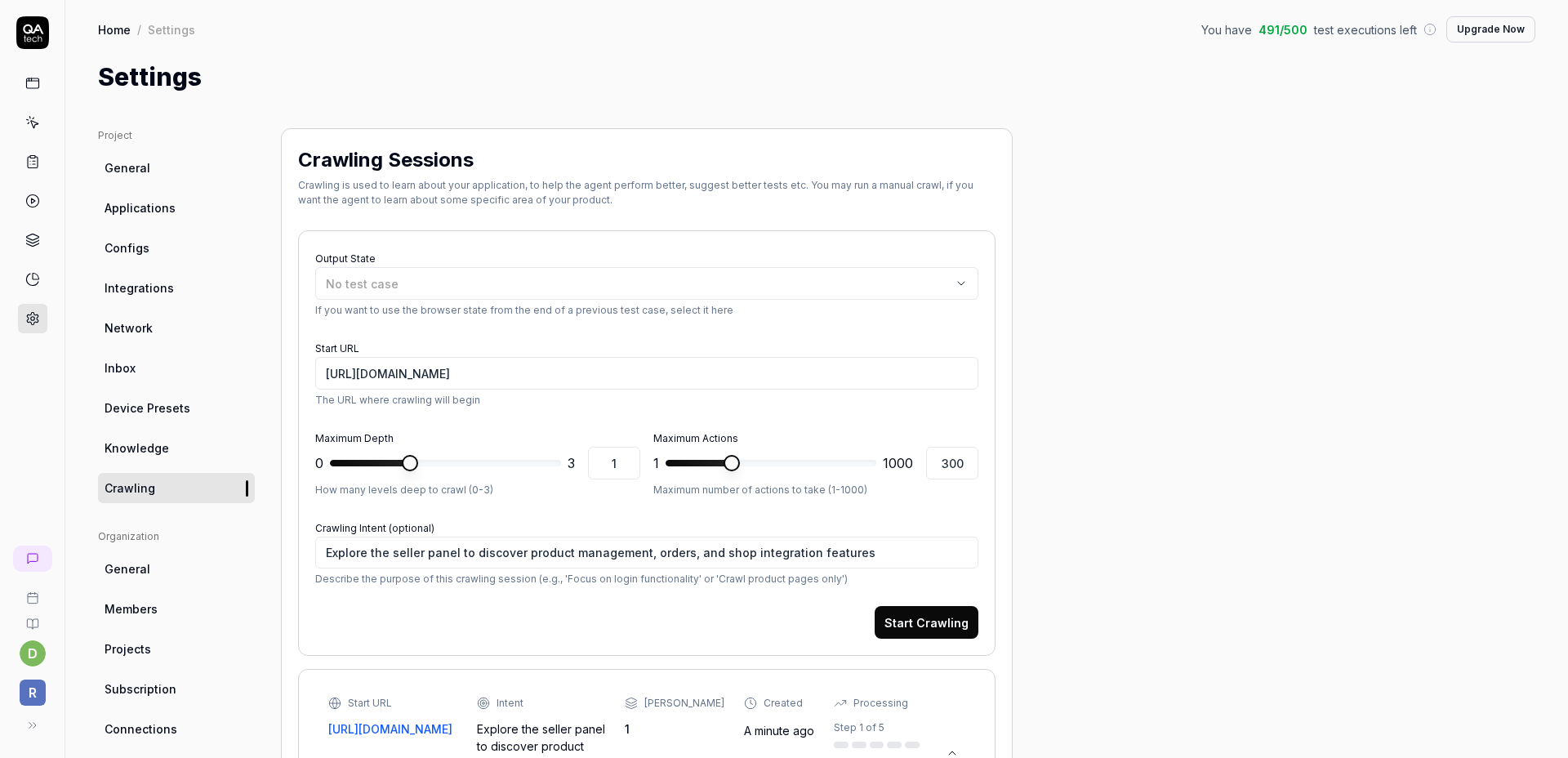
click at [163, 326] on link "Network" at bounding box center [176, 327] width 157 height 30
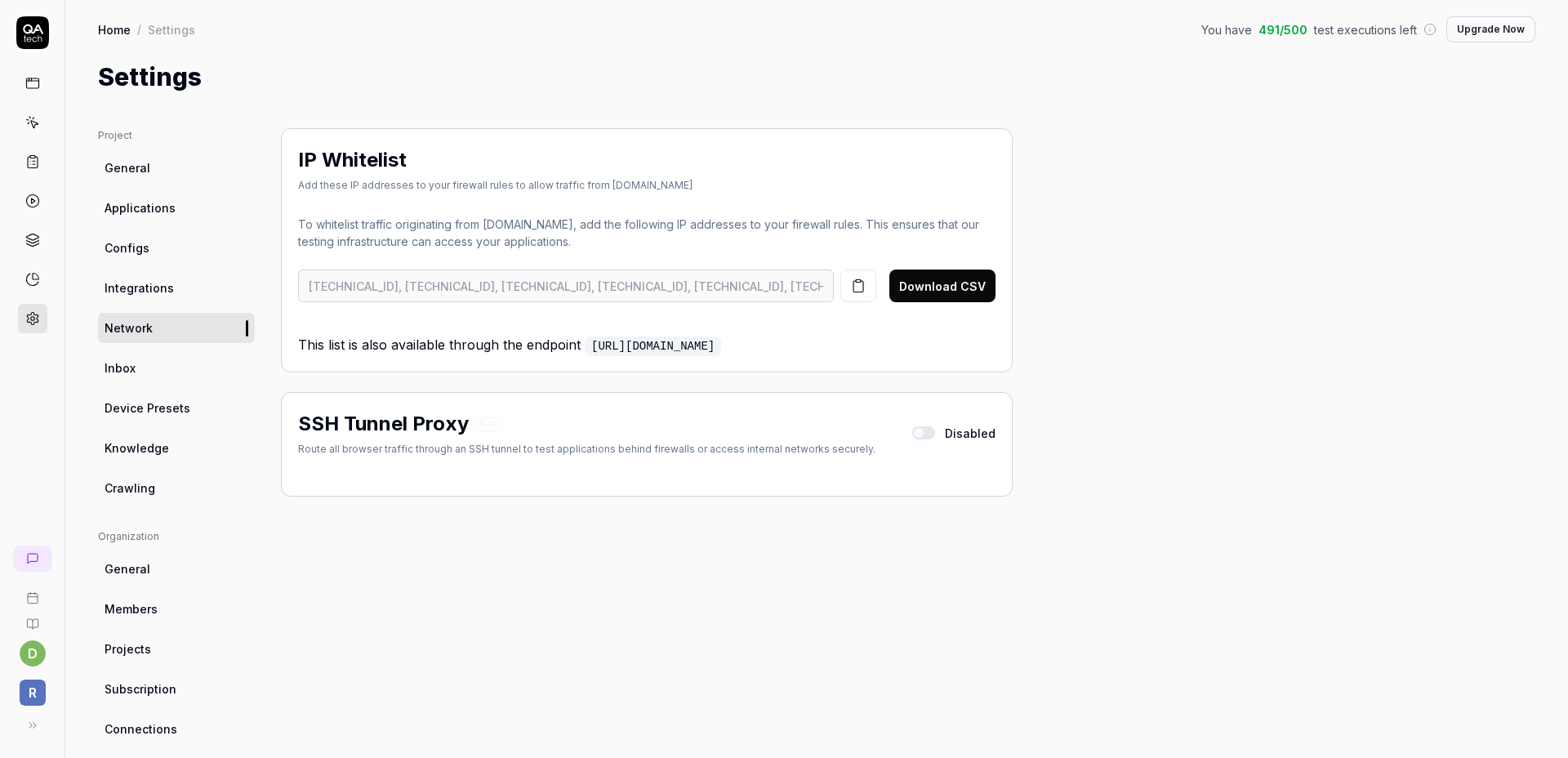
click at [149, 361] on link "Inbox" at bounding box center [176, 367] width 157 height 30
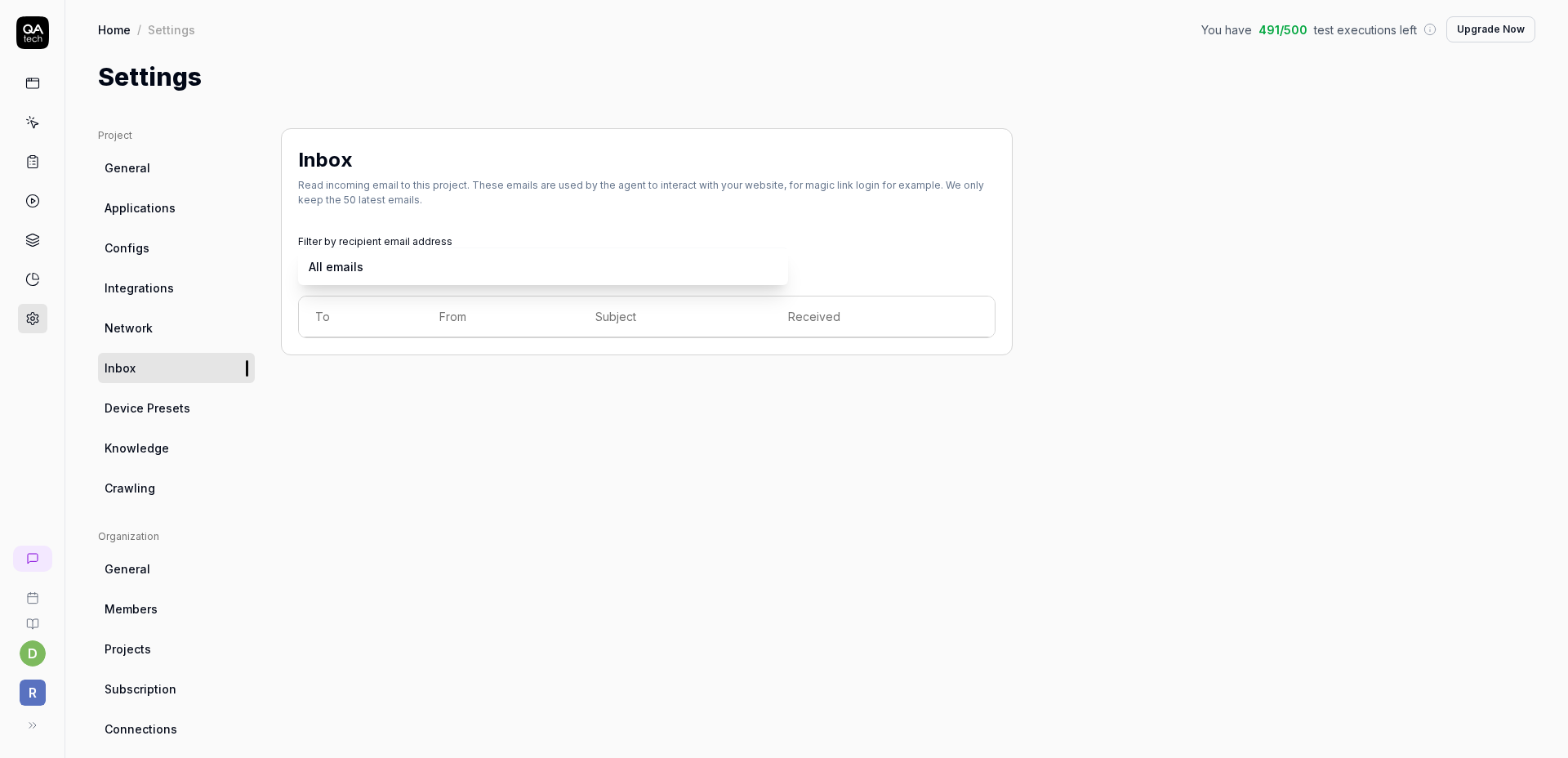
click at [406, 279] on body "d R Home / Settings You have 491 / 500 test executions left Upgrade Now Home / …" at bounding box center [784, 379] width 1568 height 758
click at [172, 196] on link "Applications" at bounding box center [176, 207] width 157 height 30
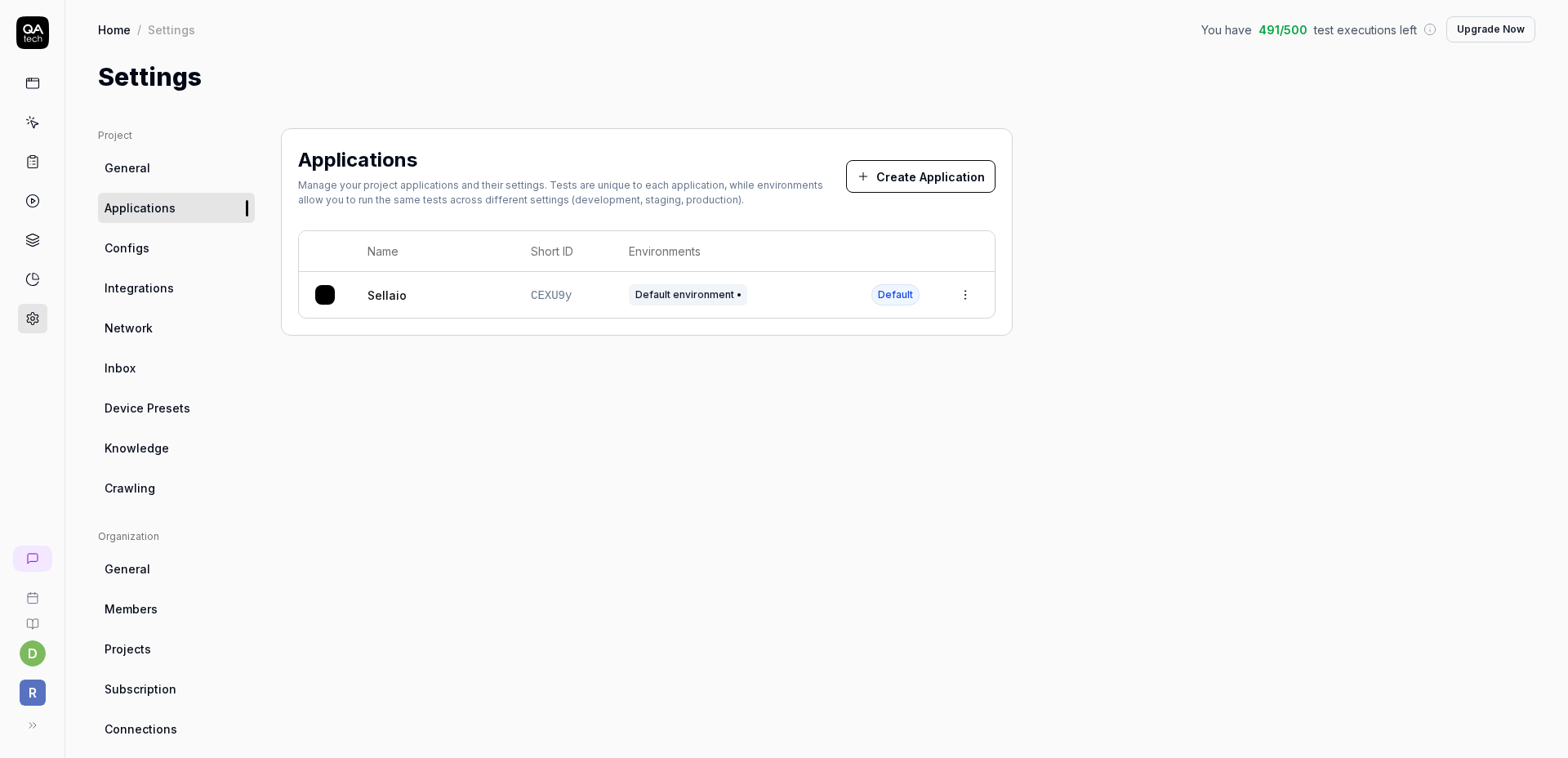
click at [163, 240] on link "Configs" at bounding box center [176, 247] width 157 height 30
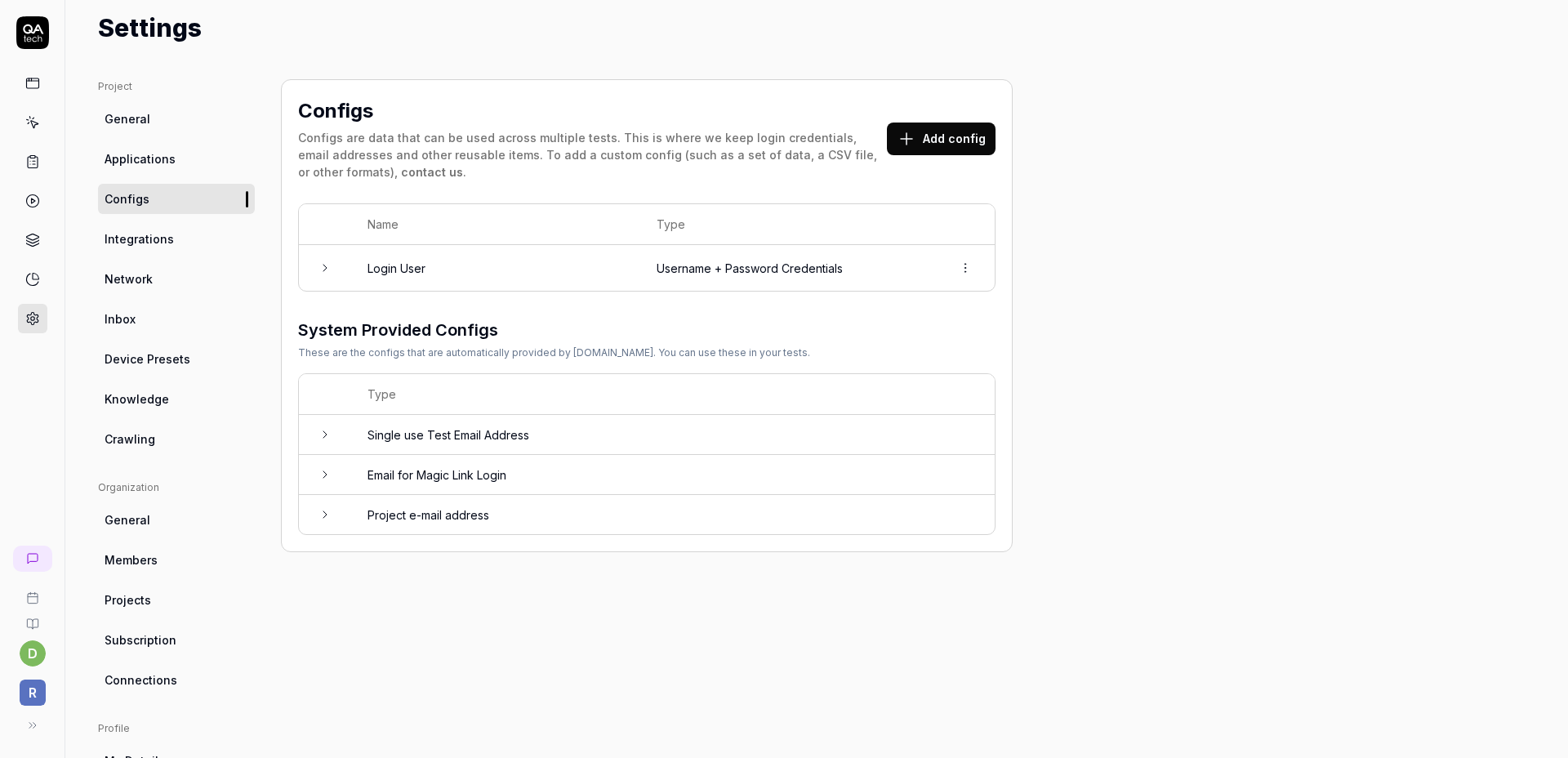
scroll to position [91, 0]
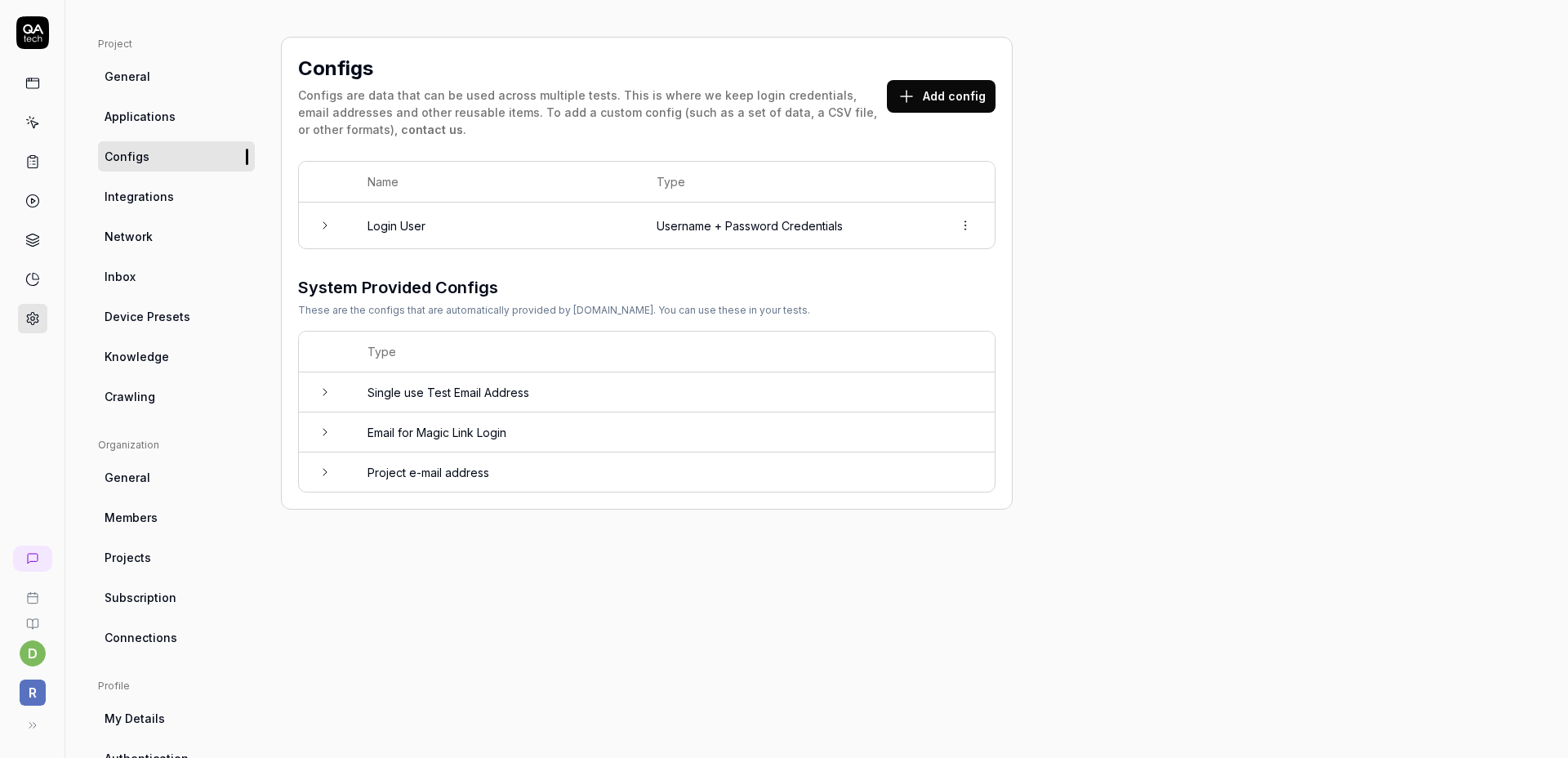
click at [232, 483] on link "General" at bounding box center [176, 477] width 157 height 30
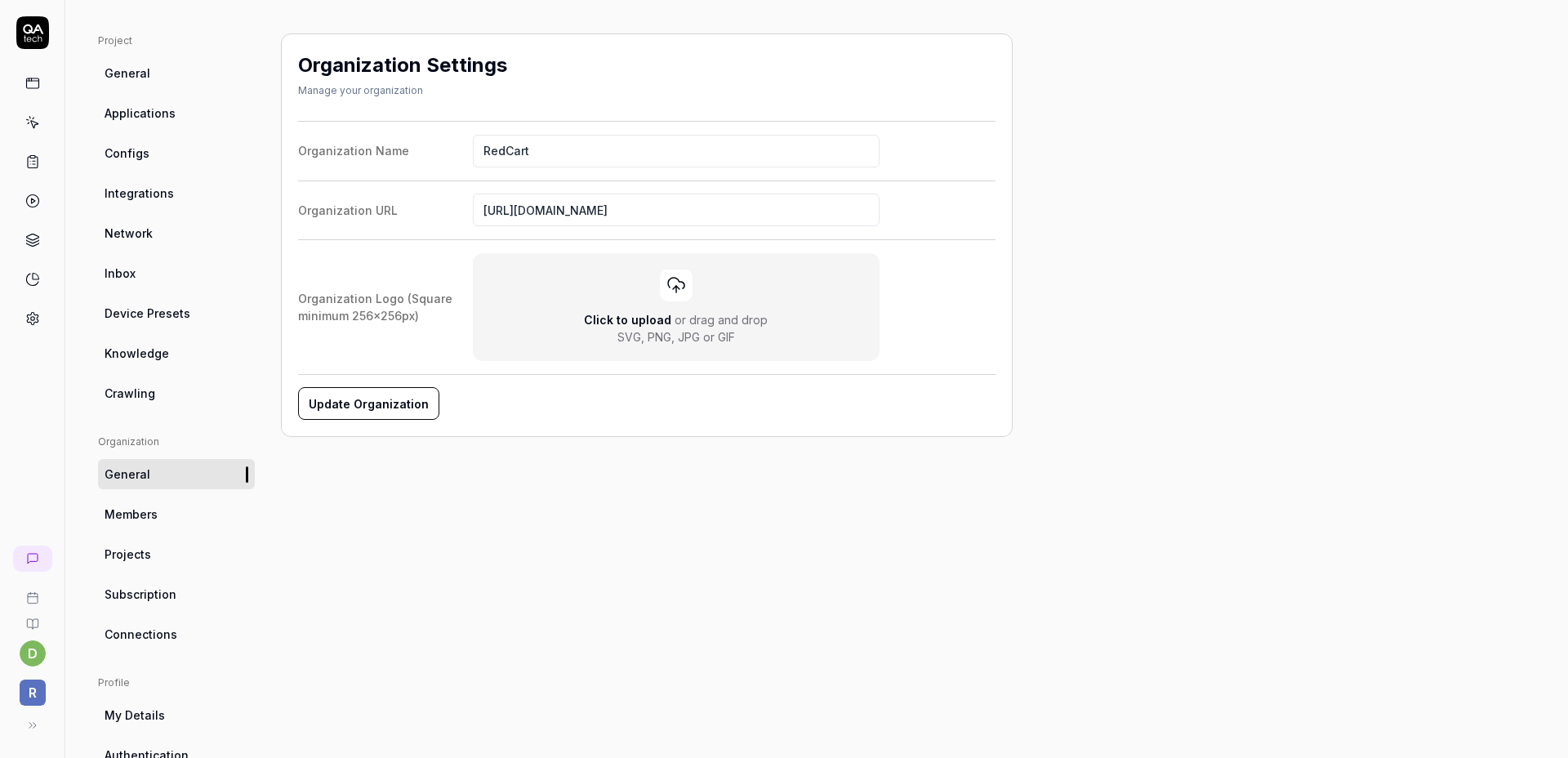
scroll to position [106, 0]
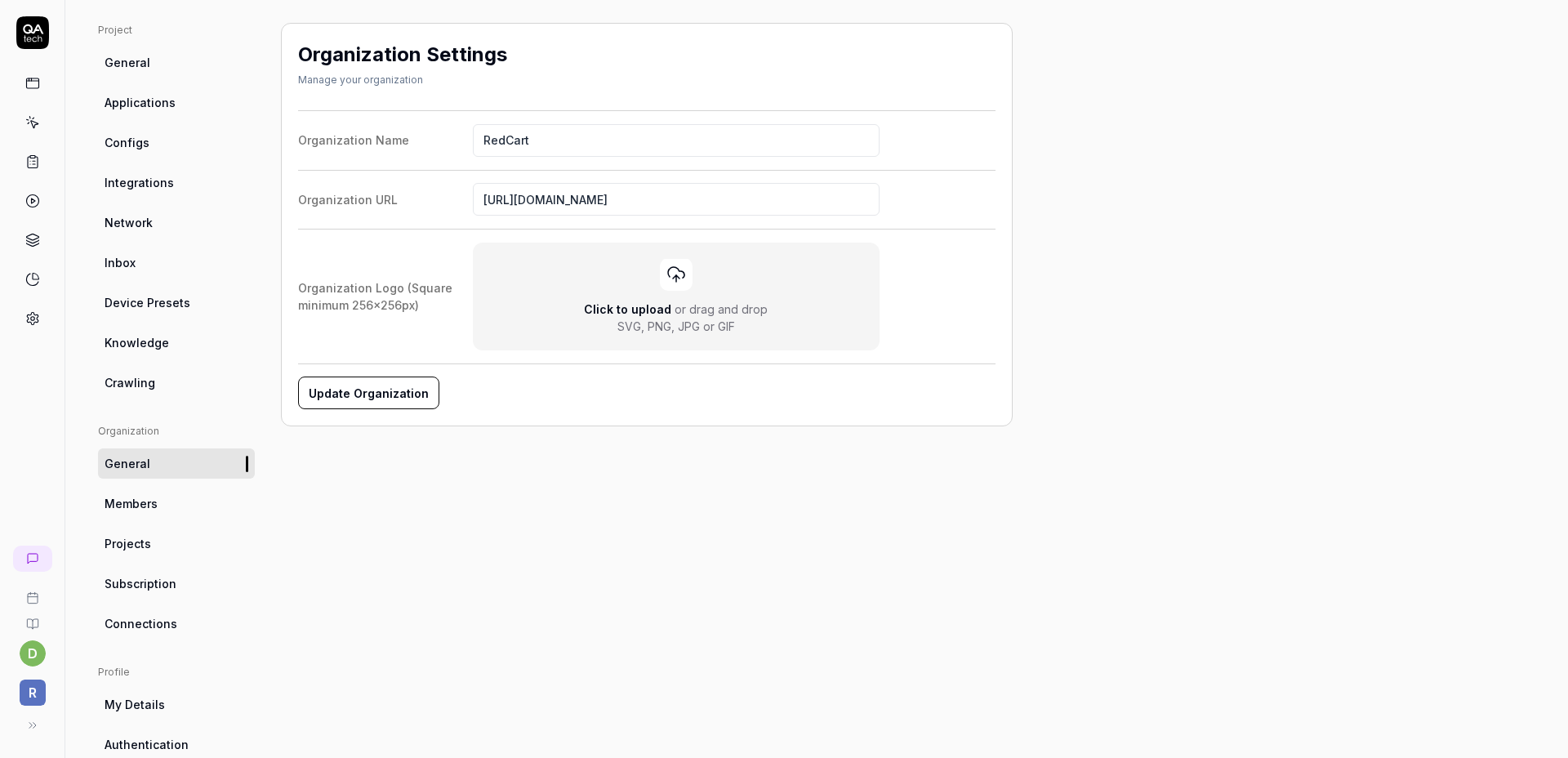
click at [140, 575] on span "Subscription" at bounding box center [140, 584] width 72 height 17
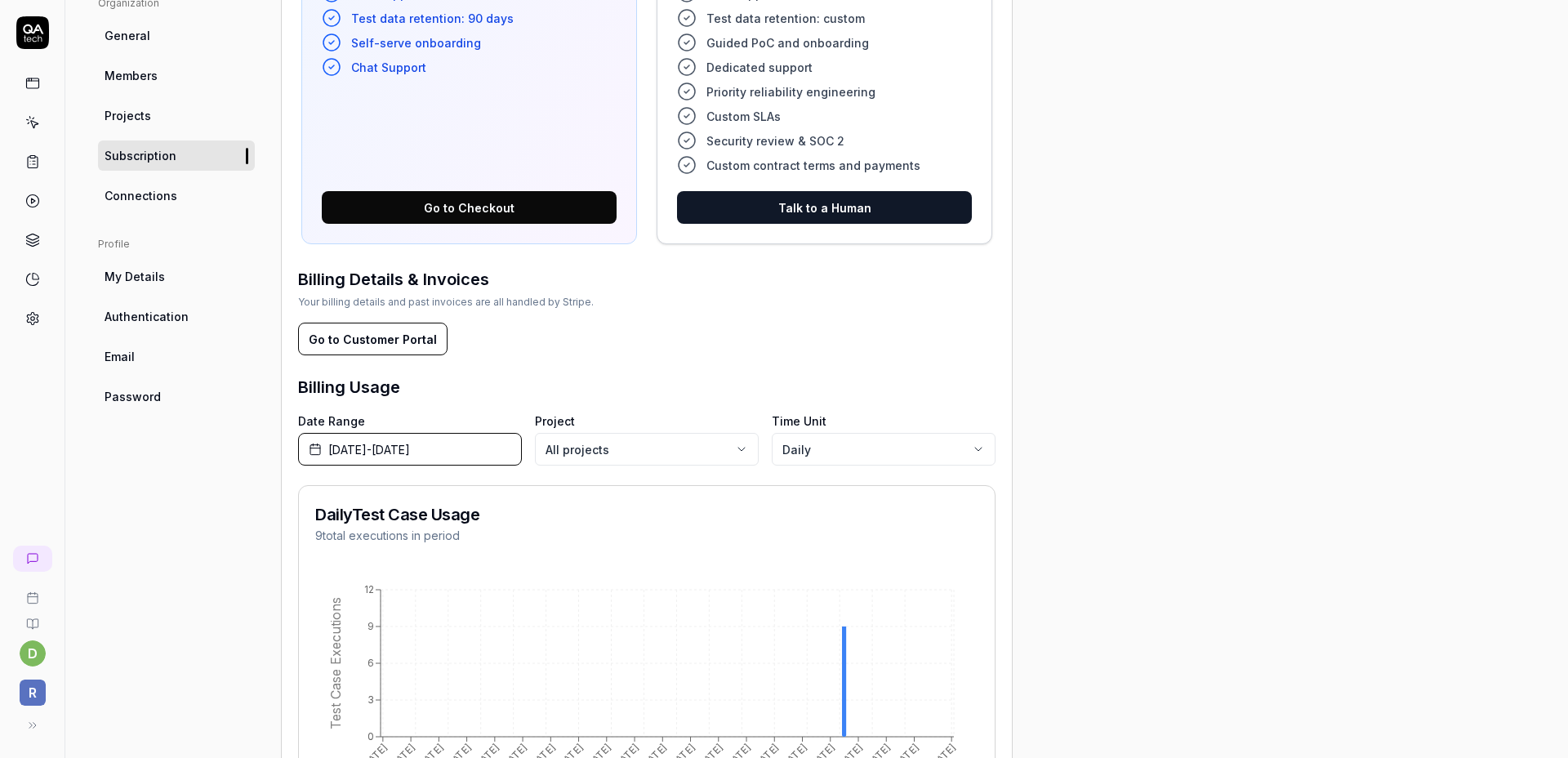
scroll to position [696, 0]
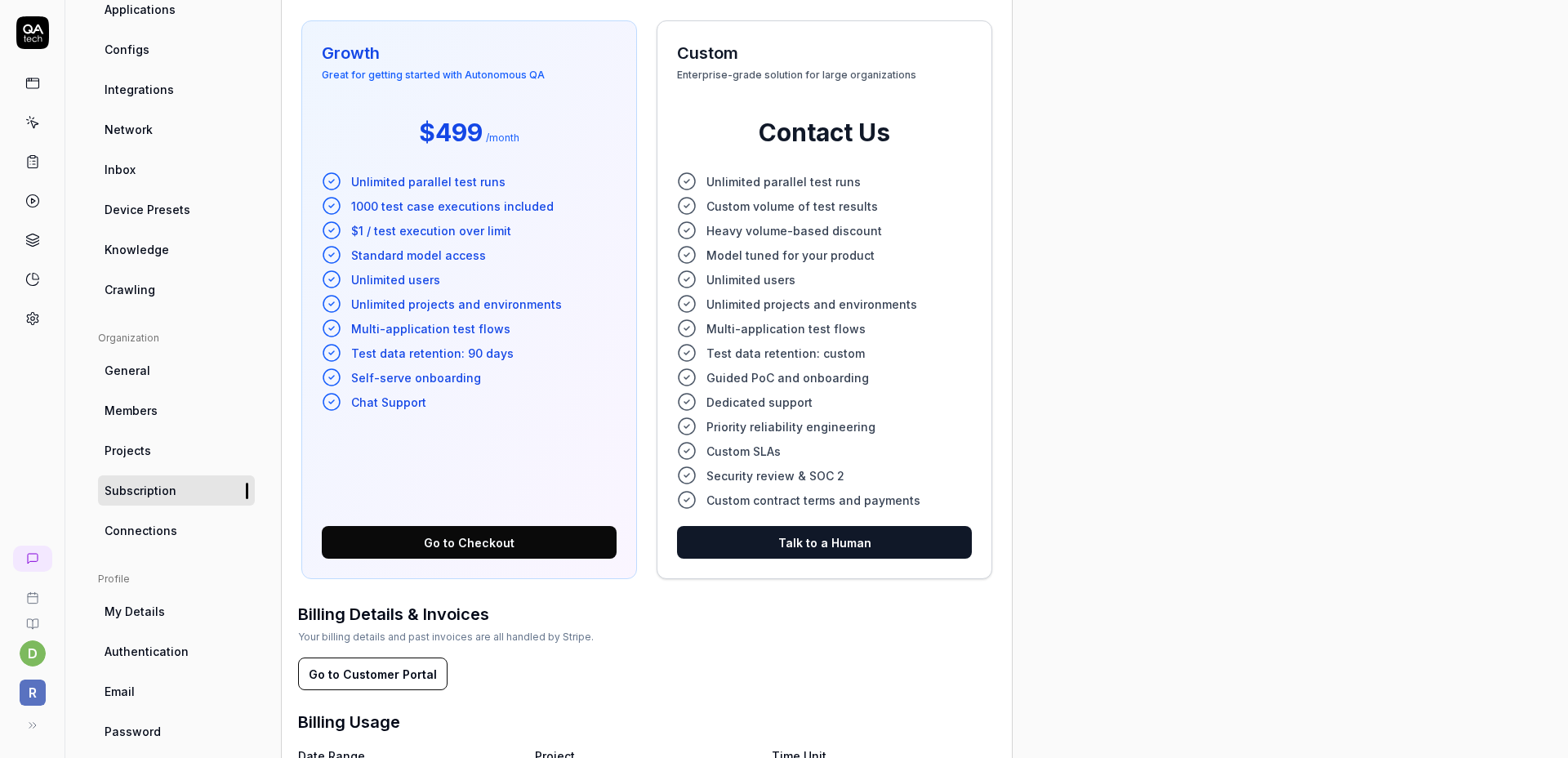
click at [1122, 587] on div "Project General Applications Configs Integrations Network Inbox Device Presets …" at bounding box center [817, 576] width 1437 height 1294
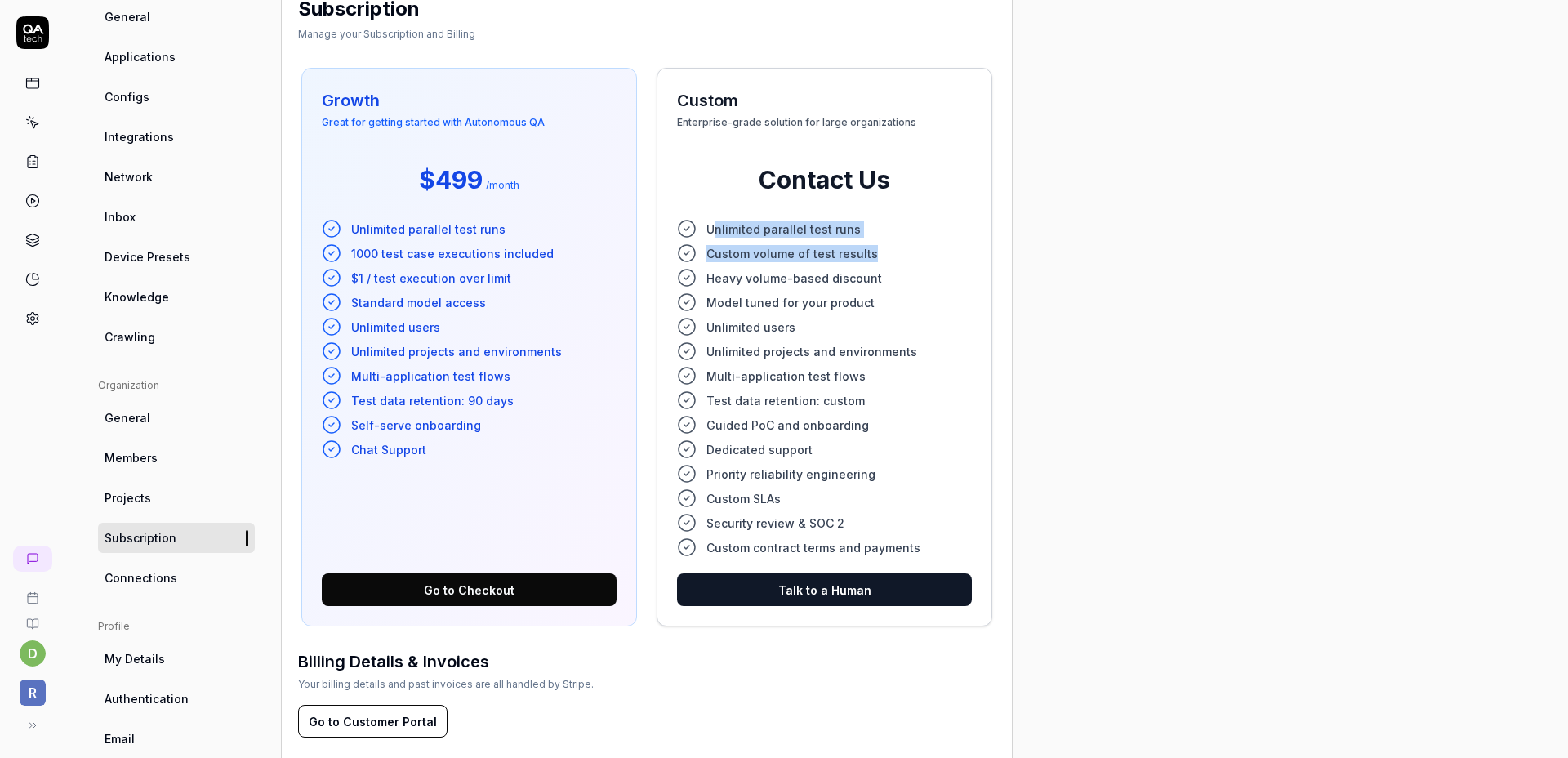
drag, startPoint x: 717, startPoint y: 230, endPoint x: 1057, endPoint y: 266, distance: 341.9
click at [952, 252] on ul "Unlimited parallel test runs Custom volume of test results Heavy volume-based d…" at bounding box center [824, 389] width 295 height 339
click at [1259, 288] on div "Project General Applications Configs Integrations Network Inbox Device Presets …" at bounding box center [817, 623] width 1437 height 1294
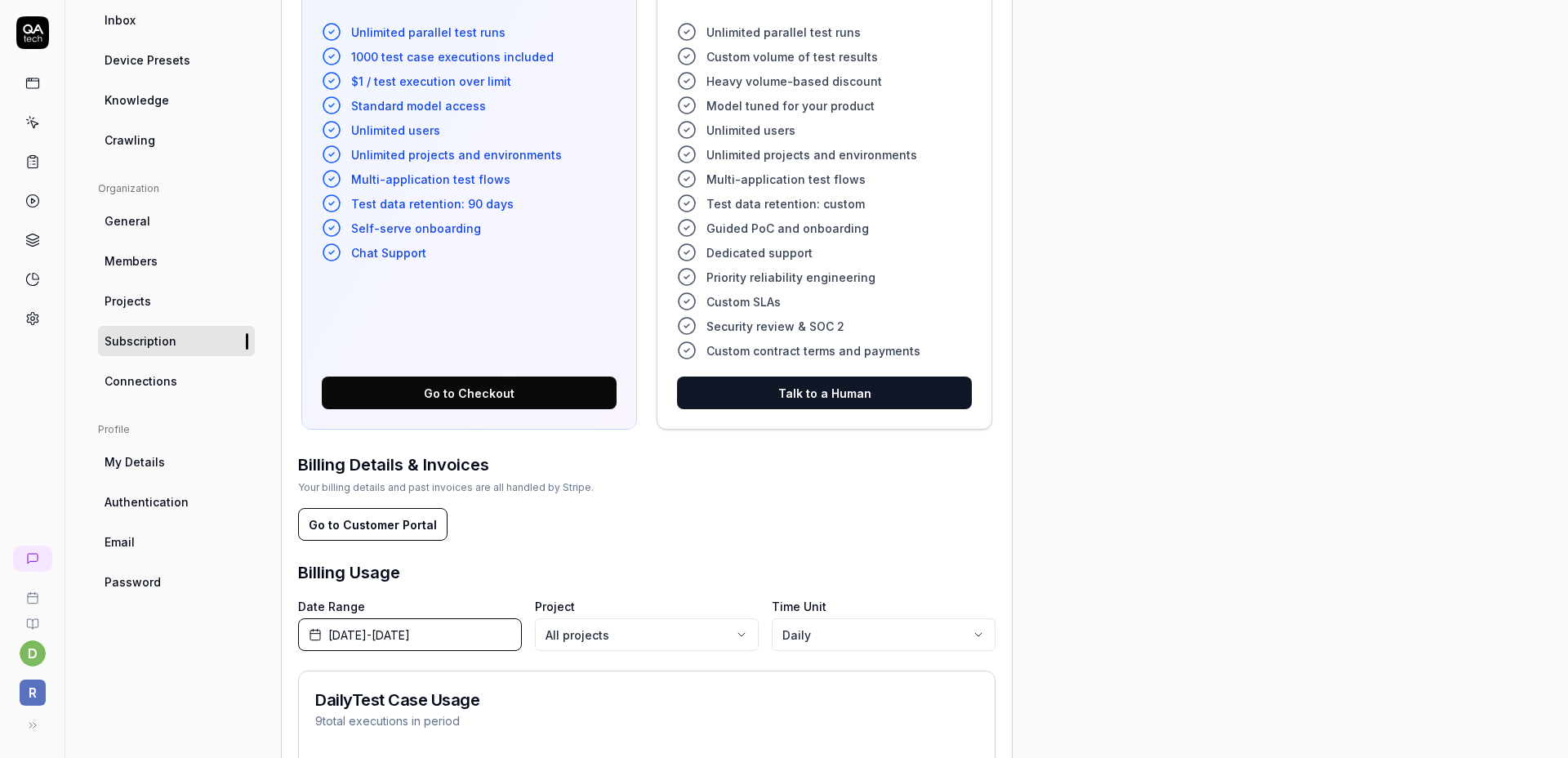
scroll to position [431, 0]
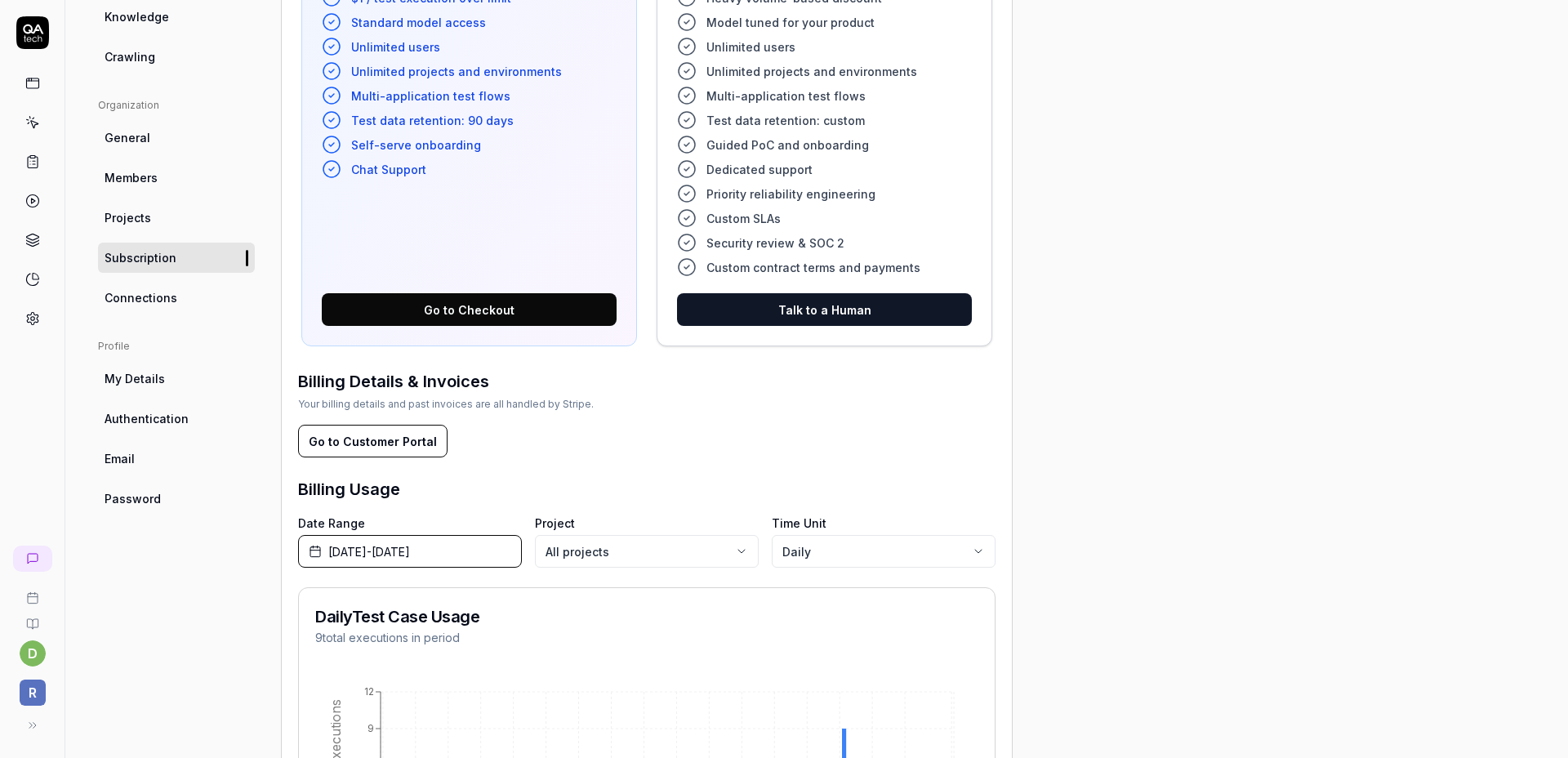
click at [180, 286] on link "Connections" at bounding box center [176, 297] width 157 height 30
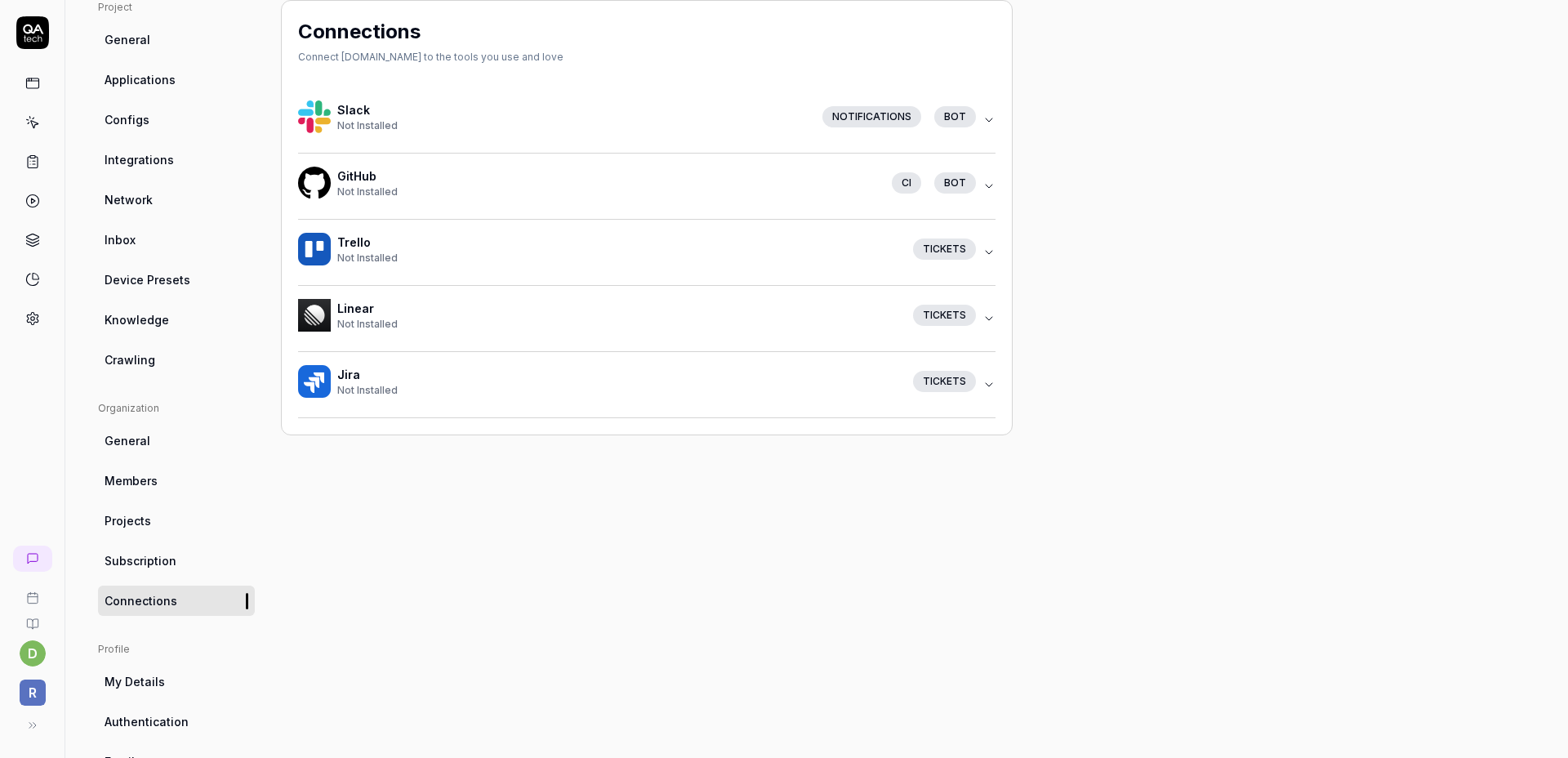
click at [988, 388] on icon "button" at bounding box center [989, 385] width 13 height 13
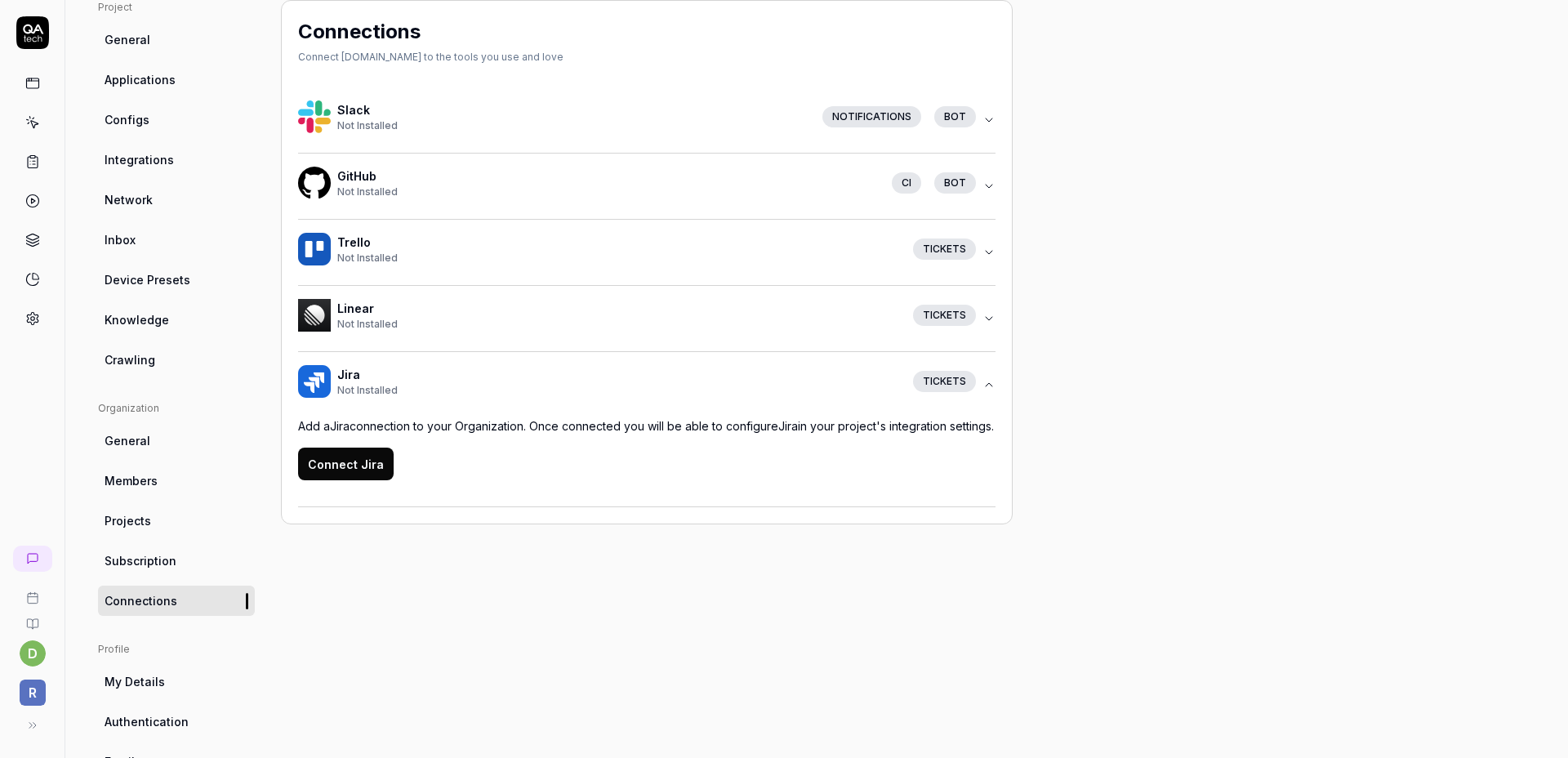
click at [988, 385] on icon "button" at bounding box center [989, 385] width 13 height 13
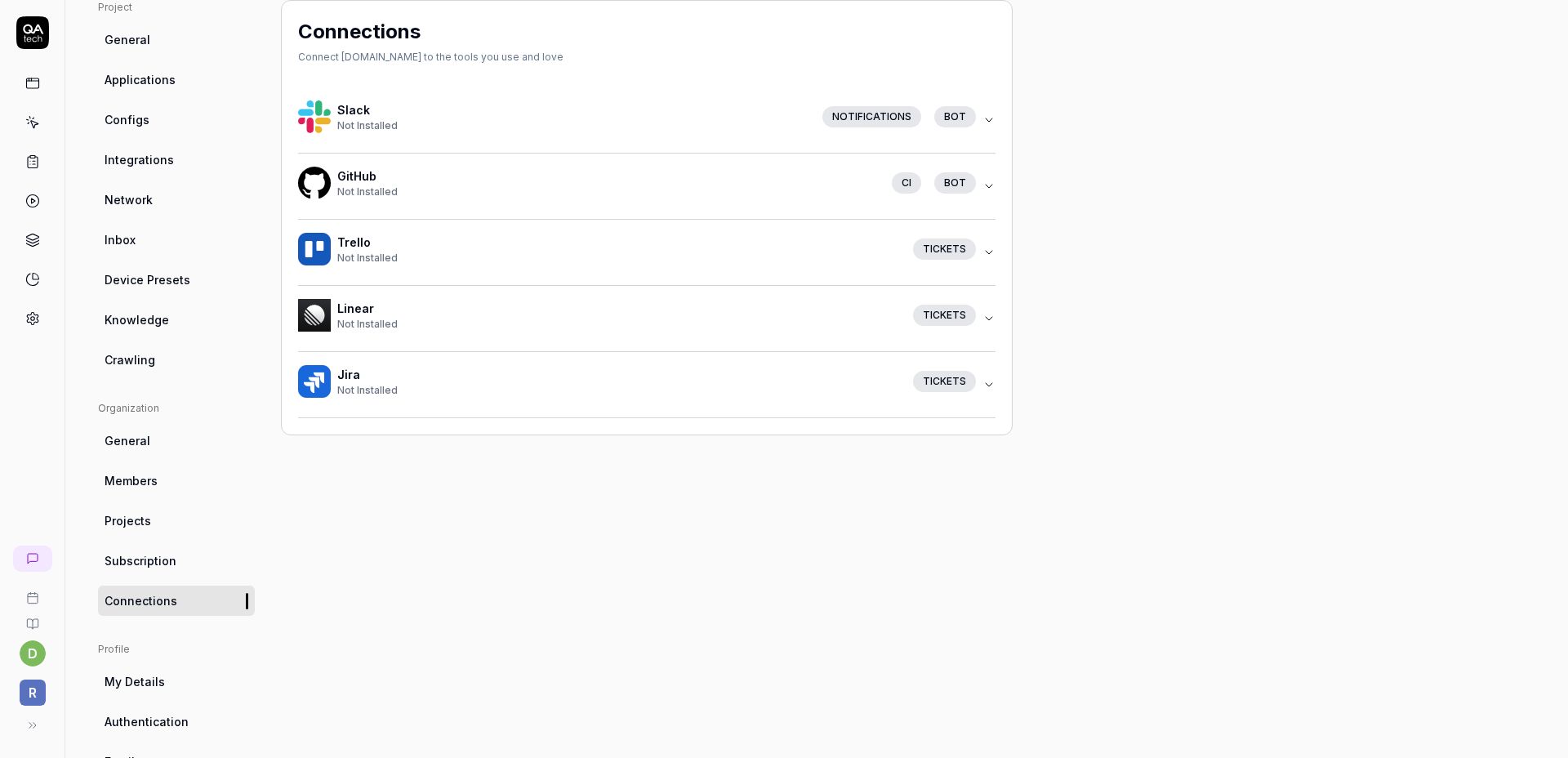
click at [988, 385] on icon "button" at bounding box center [989, 385] width 13 height 13
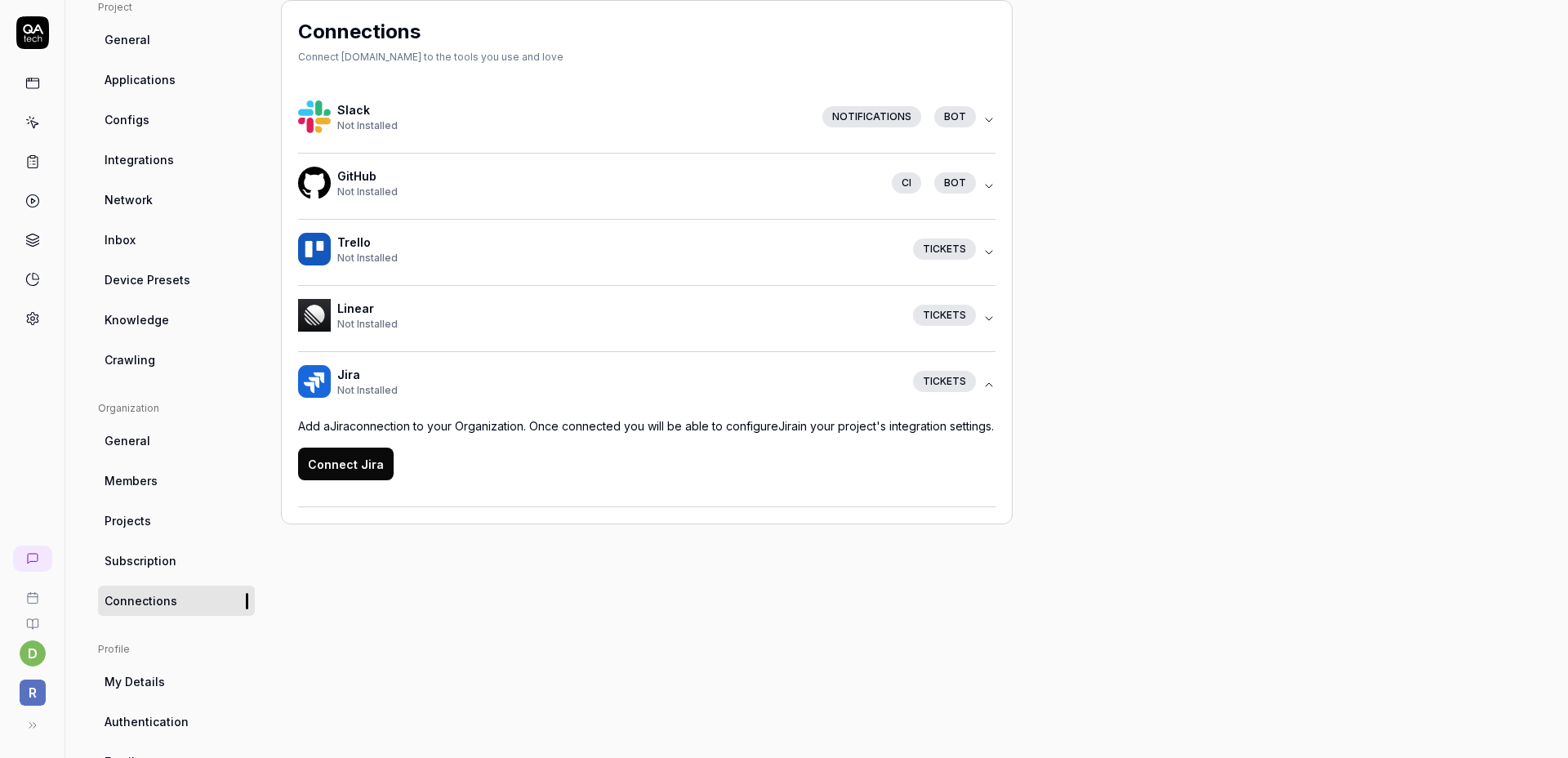
click at [993, 195] on button "GitHub Not Installed CI bot" at bounding box center [646, 187] width 697 height 65
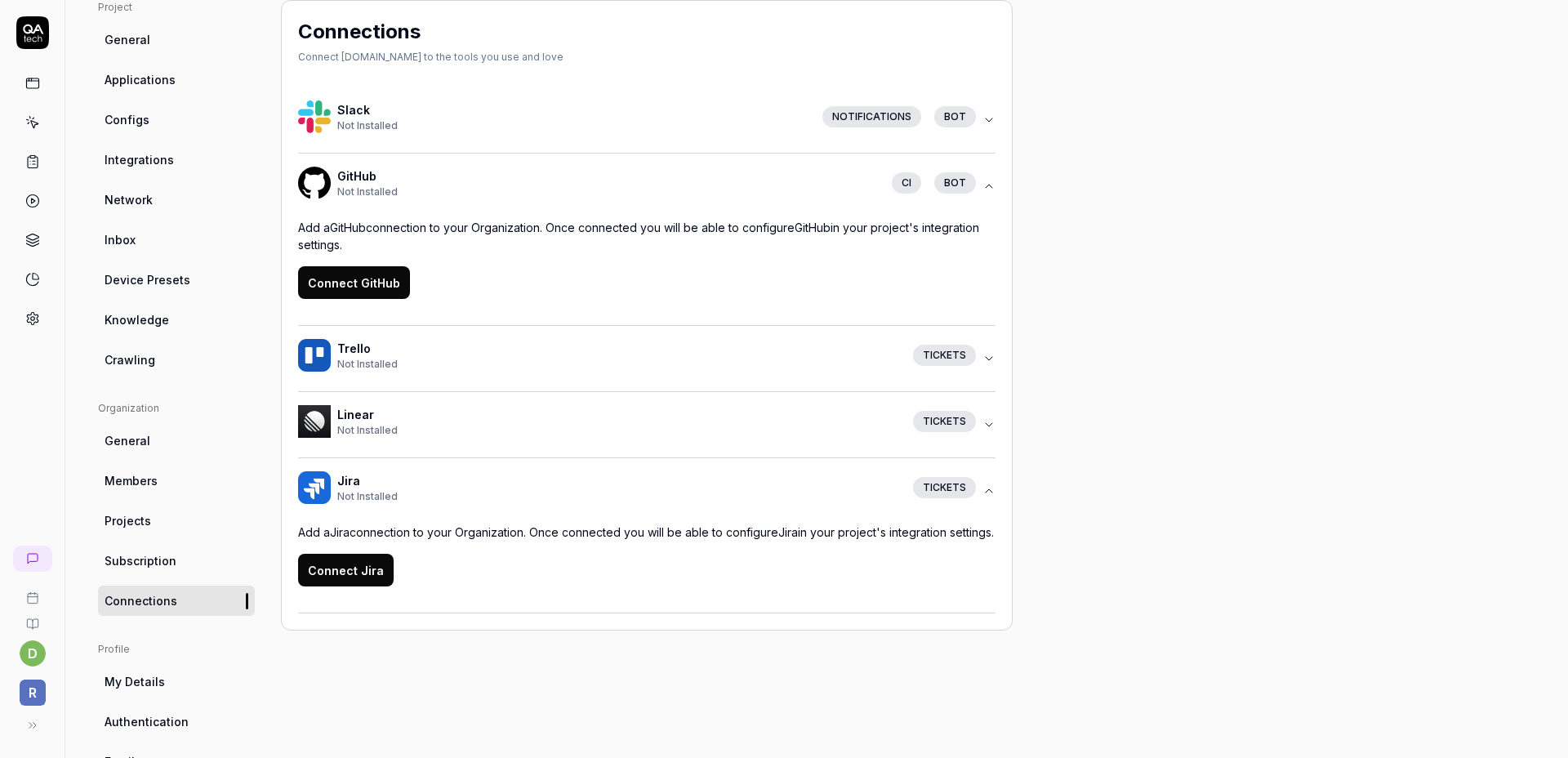
scroll to position [219, 0]
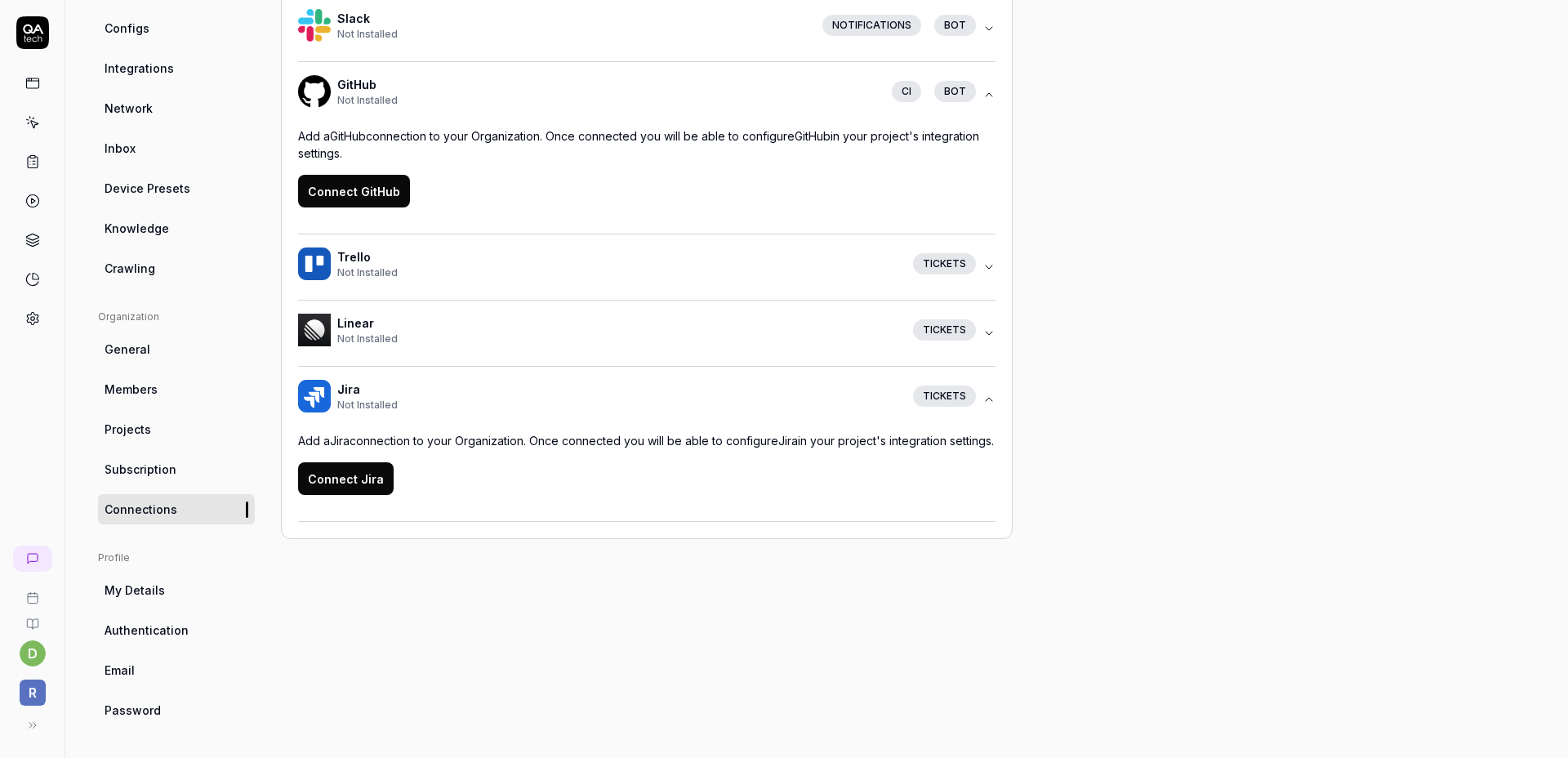
click at [40, 622] on link at bounding box center [32, 617] width 51 height 26
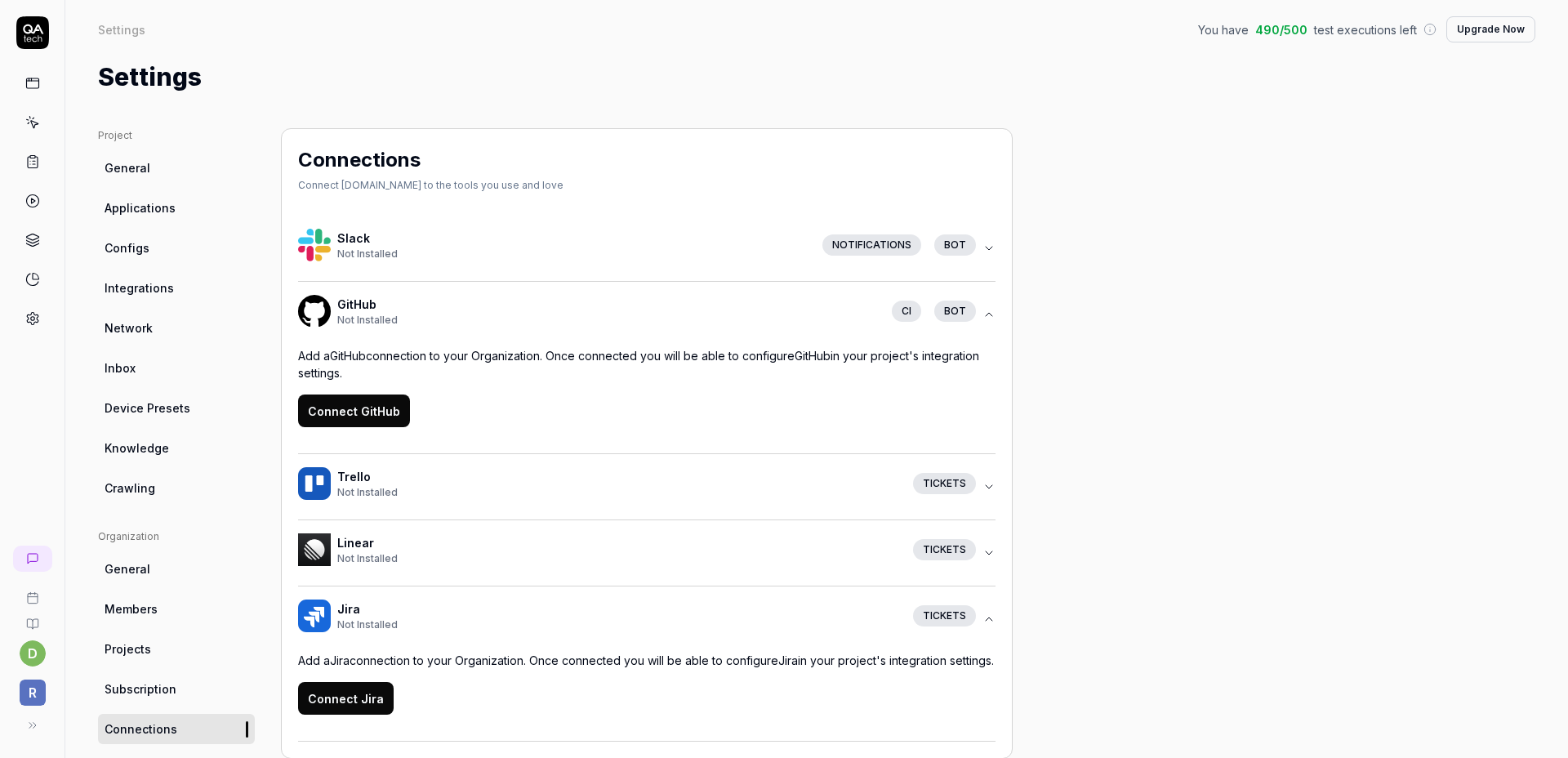
click at [159, 491] on link "Crawling" at bounding box center [176, 488] width 157 height 30
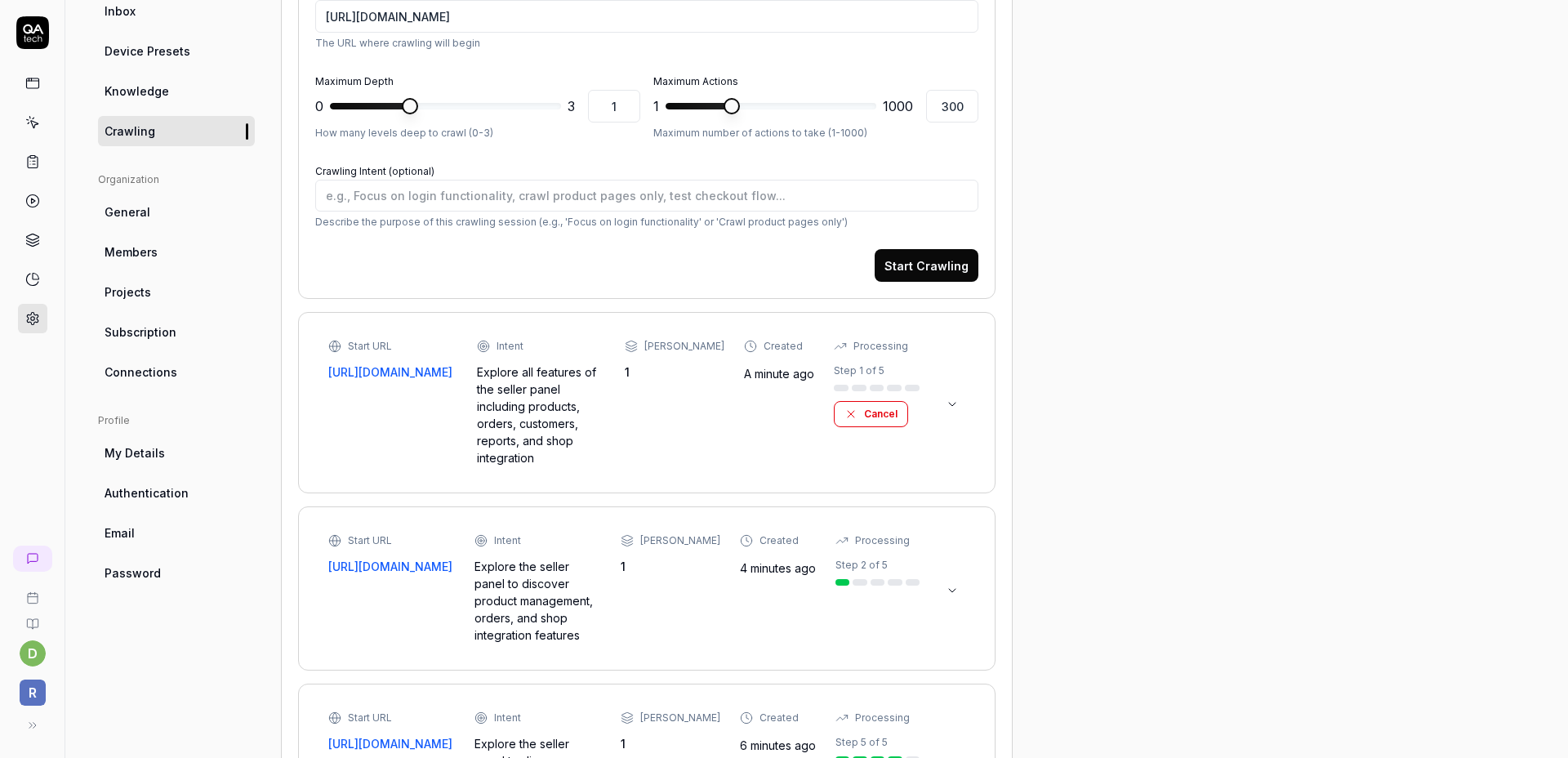
scroll to position [378, 0]
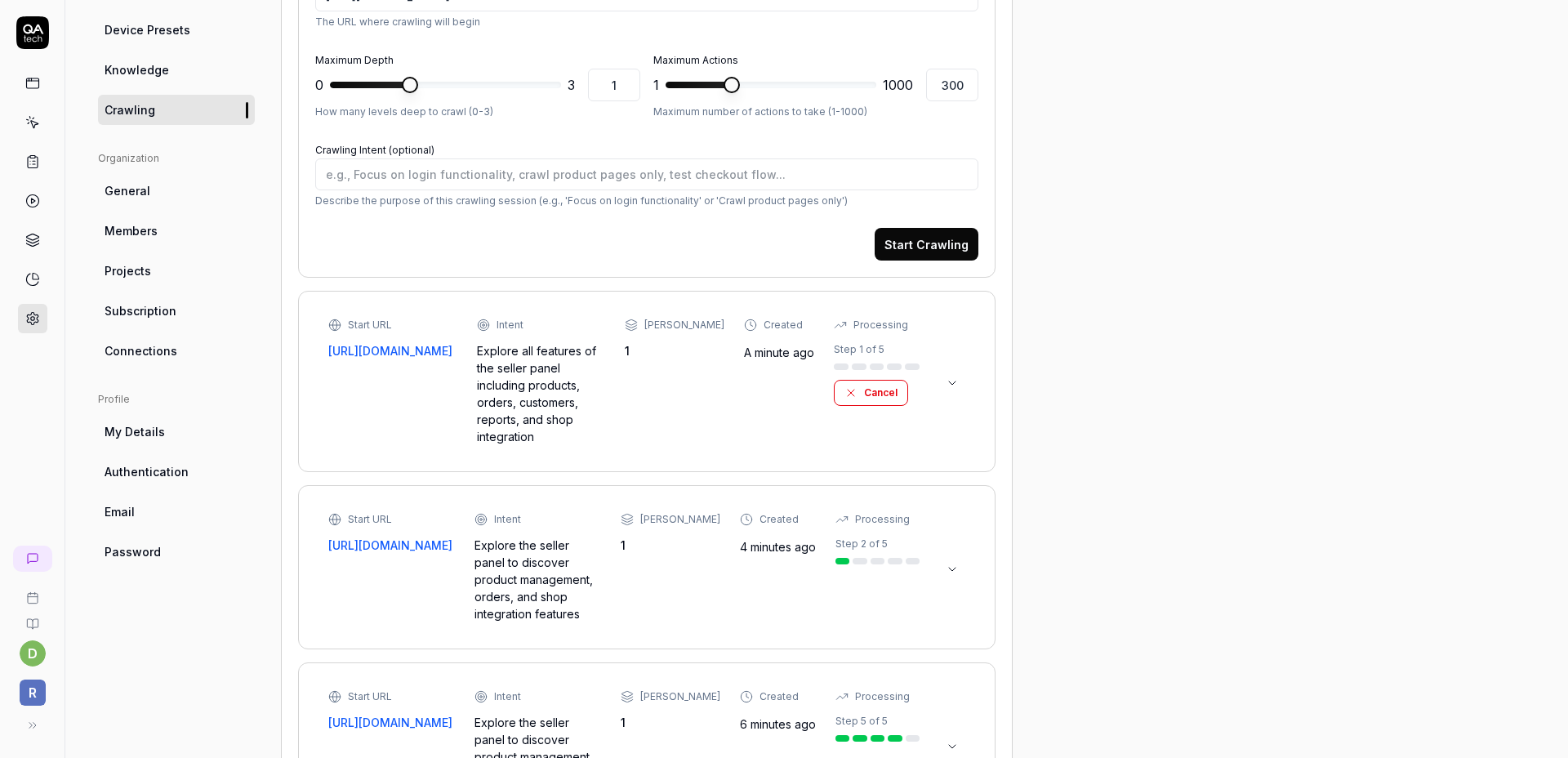
click at [949, 563] on icon at bounding box center [952, 569] width 13 height 13
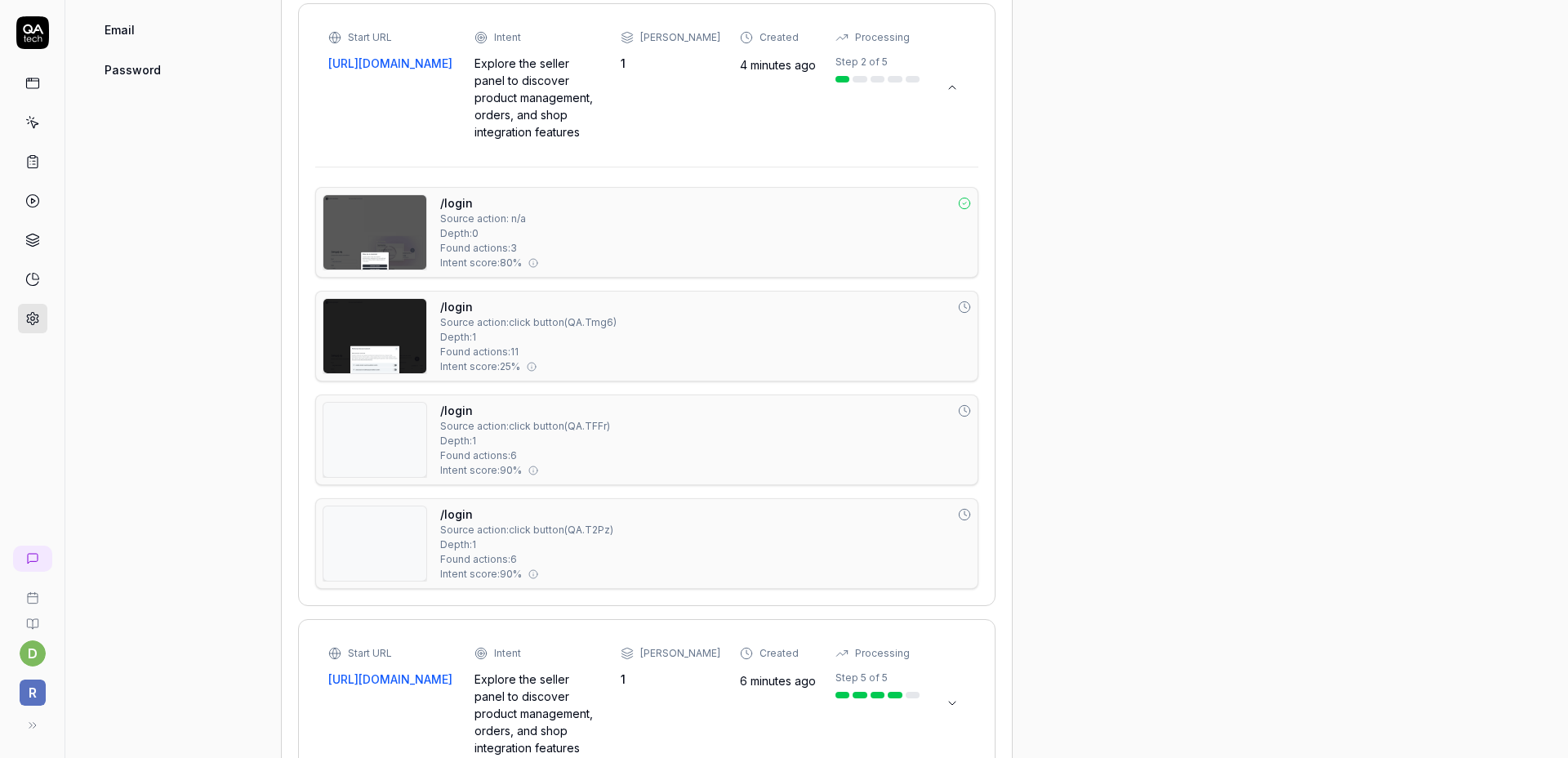
scroll to position [380, 0]
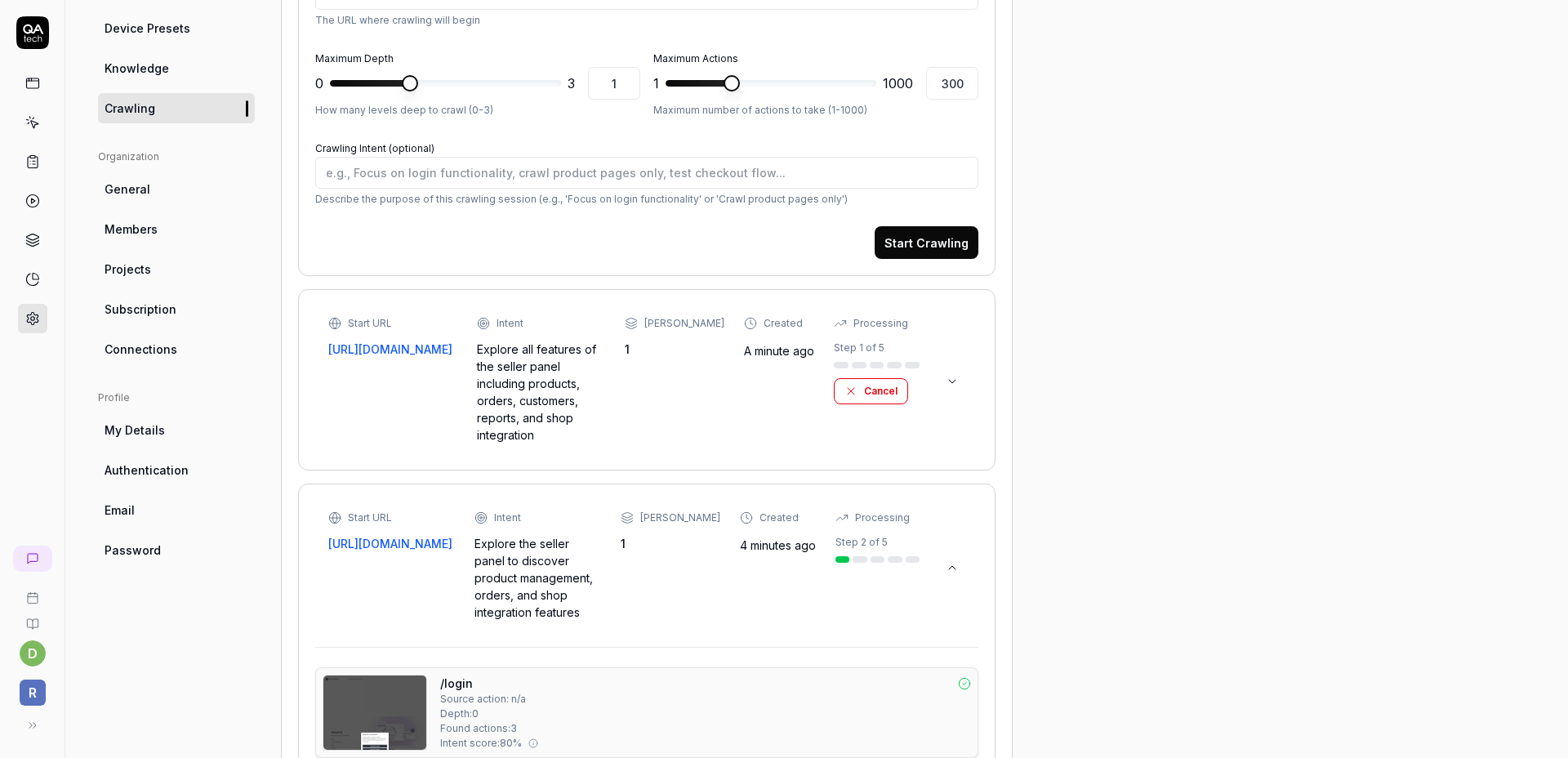
click at [966, 377] on div "Start URL [URL][DOMAIN_NAME] Intent Explore all features of the seller panel in…" at bounding box center [646, 379] width 663 height 147
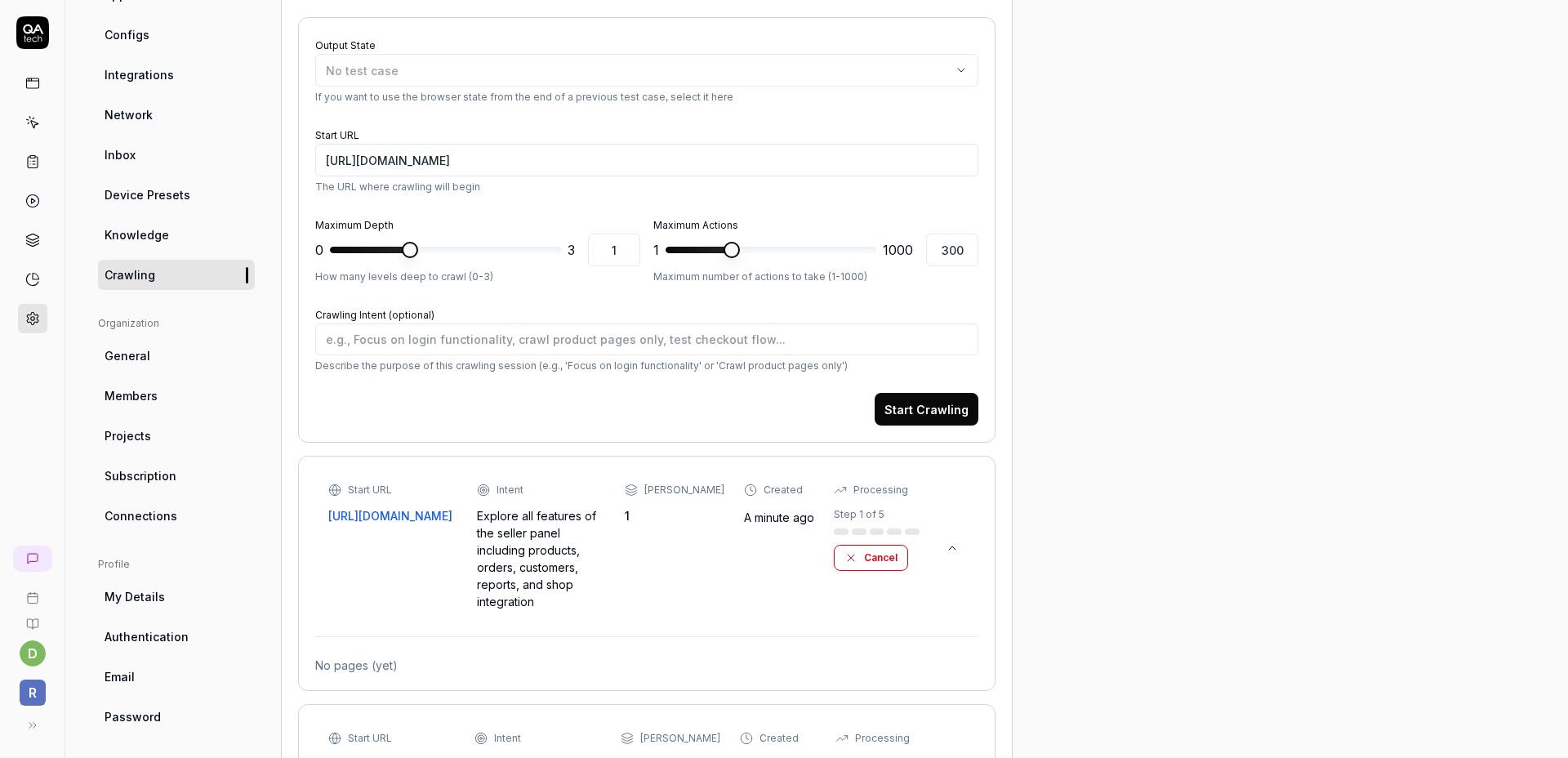
scroll to position [0, 0]
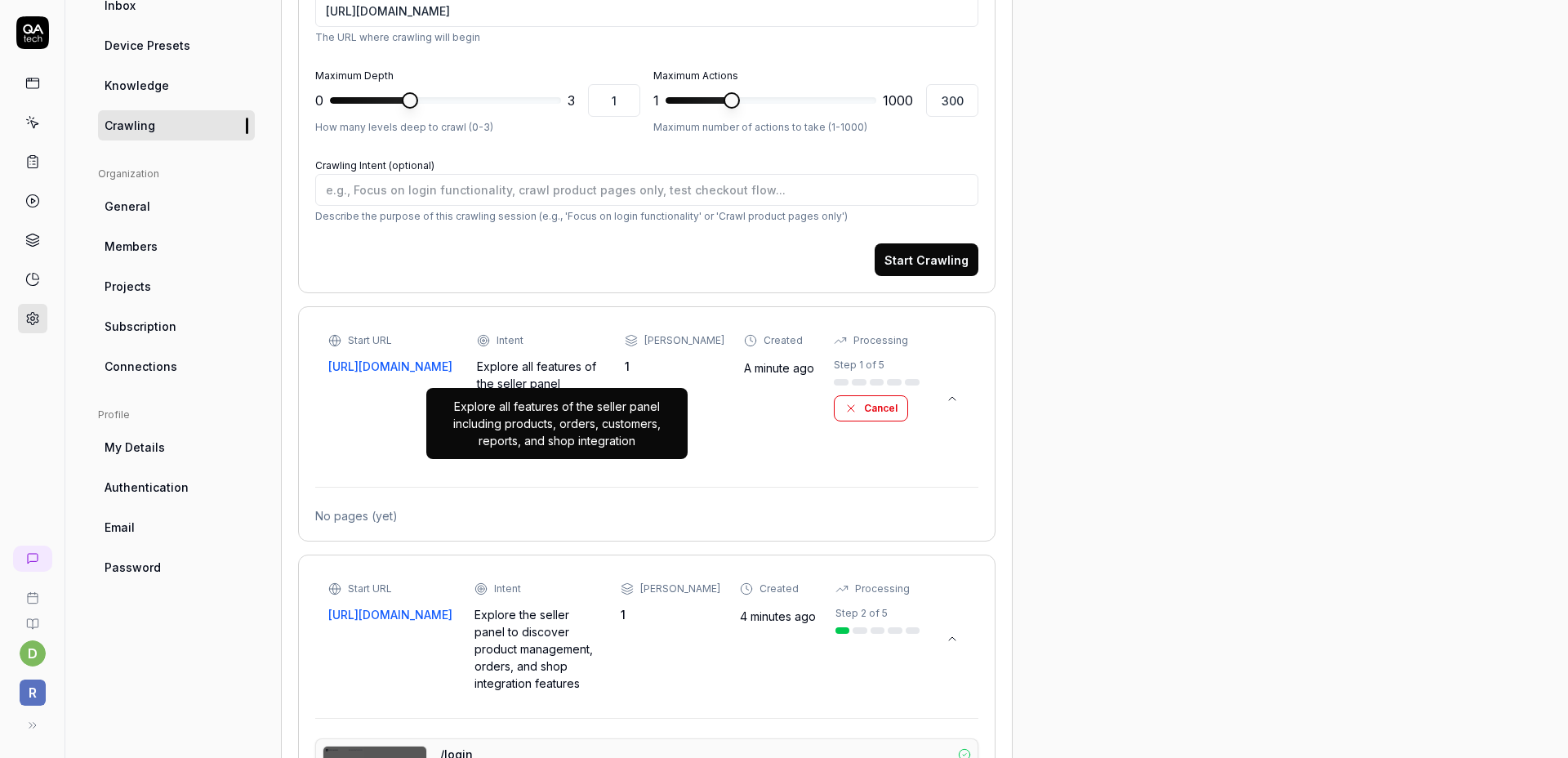
scroll to position [175, 0]
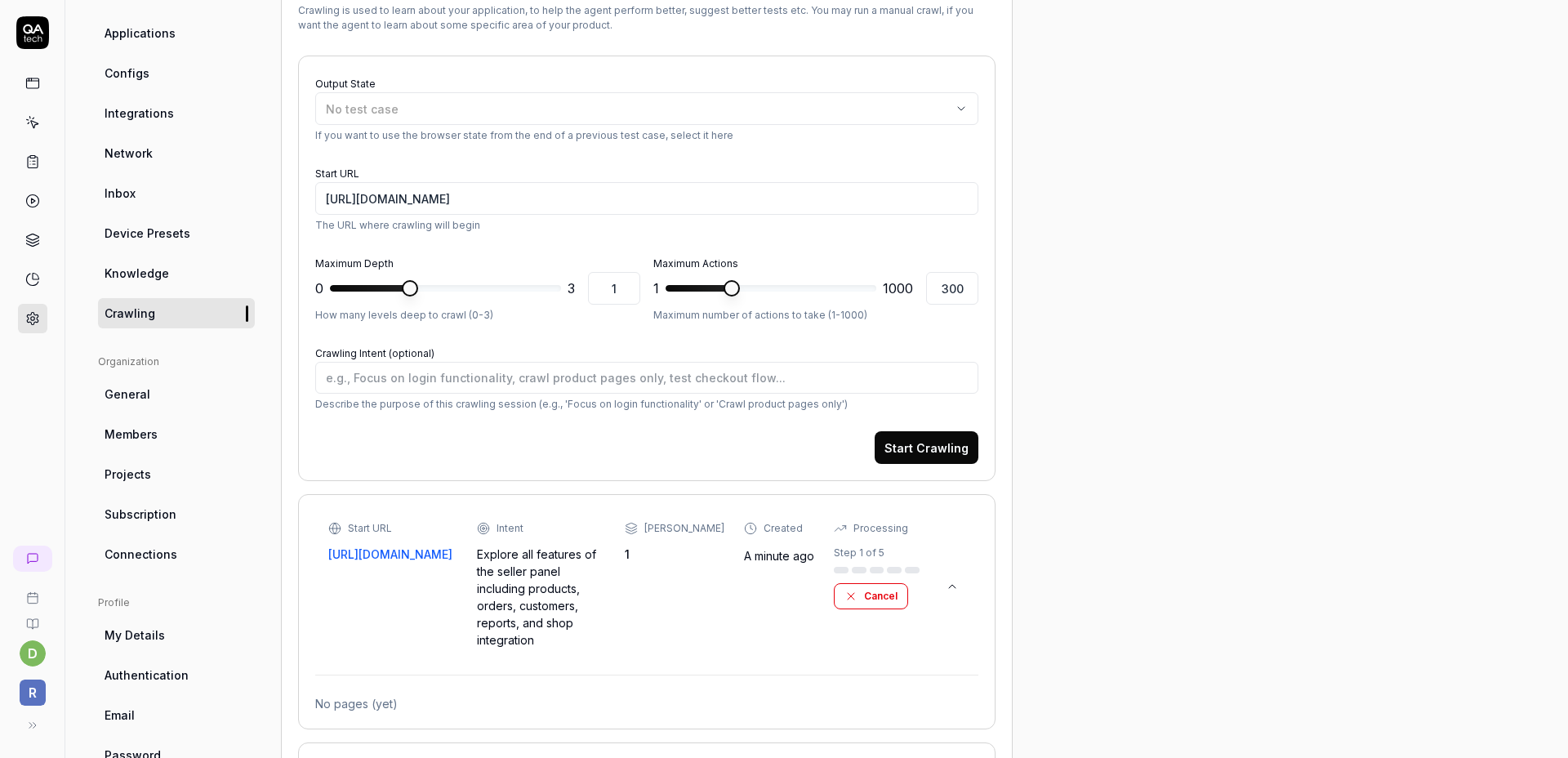
click at [170, 273] on link "Knowledge" at bounding box center [176, 272] width 157 height 30
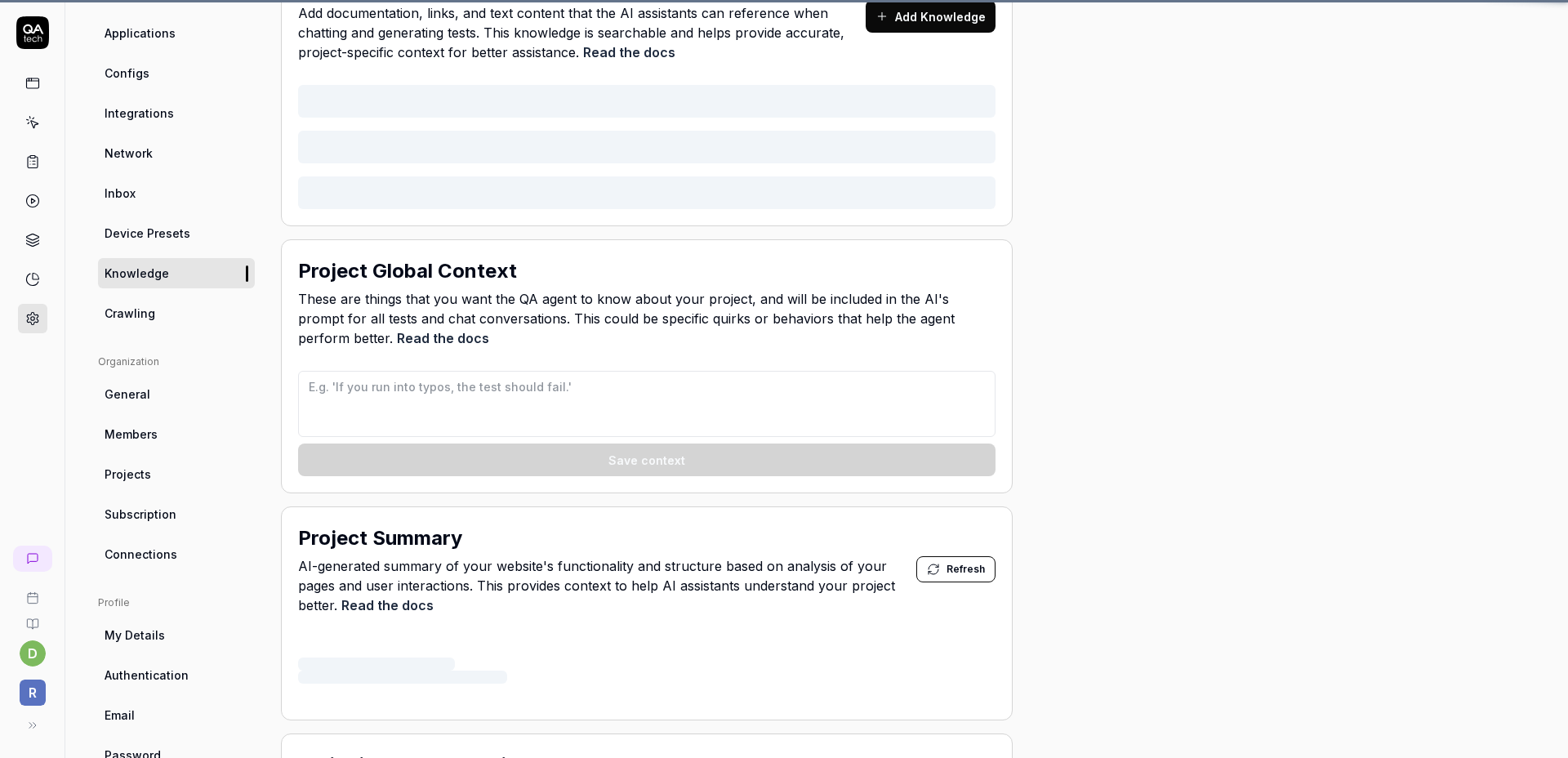
scroll to position [128, 0]
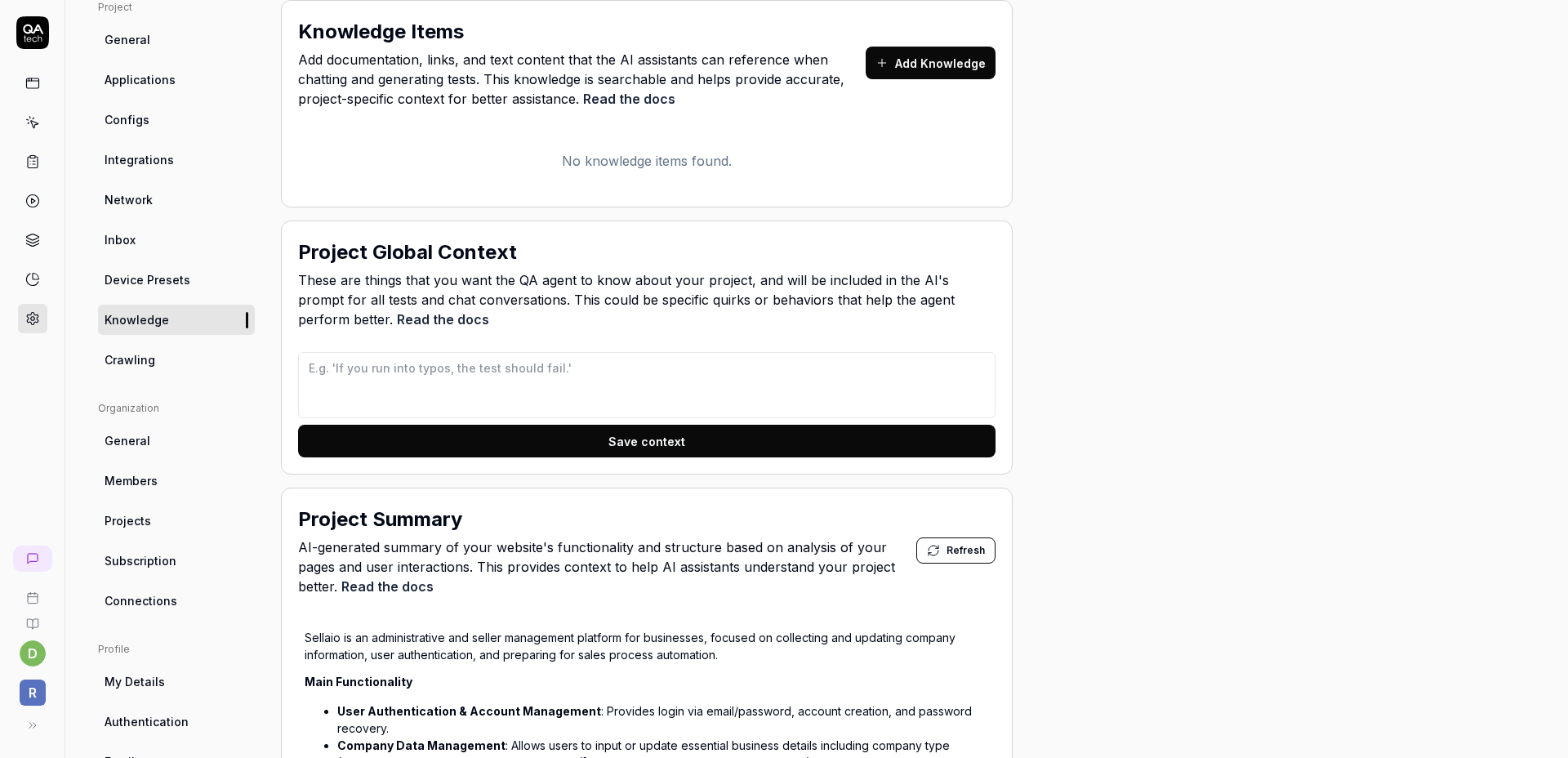
click at [40, 134] on link at bounding box center [33, 122] width 30 height 30
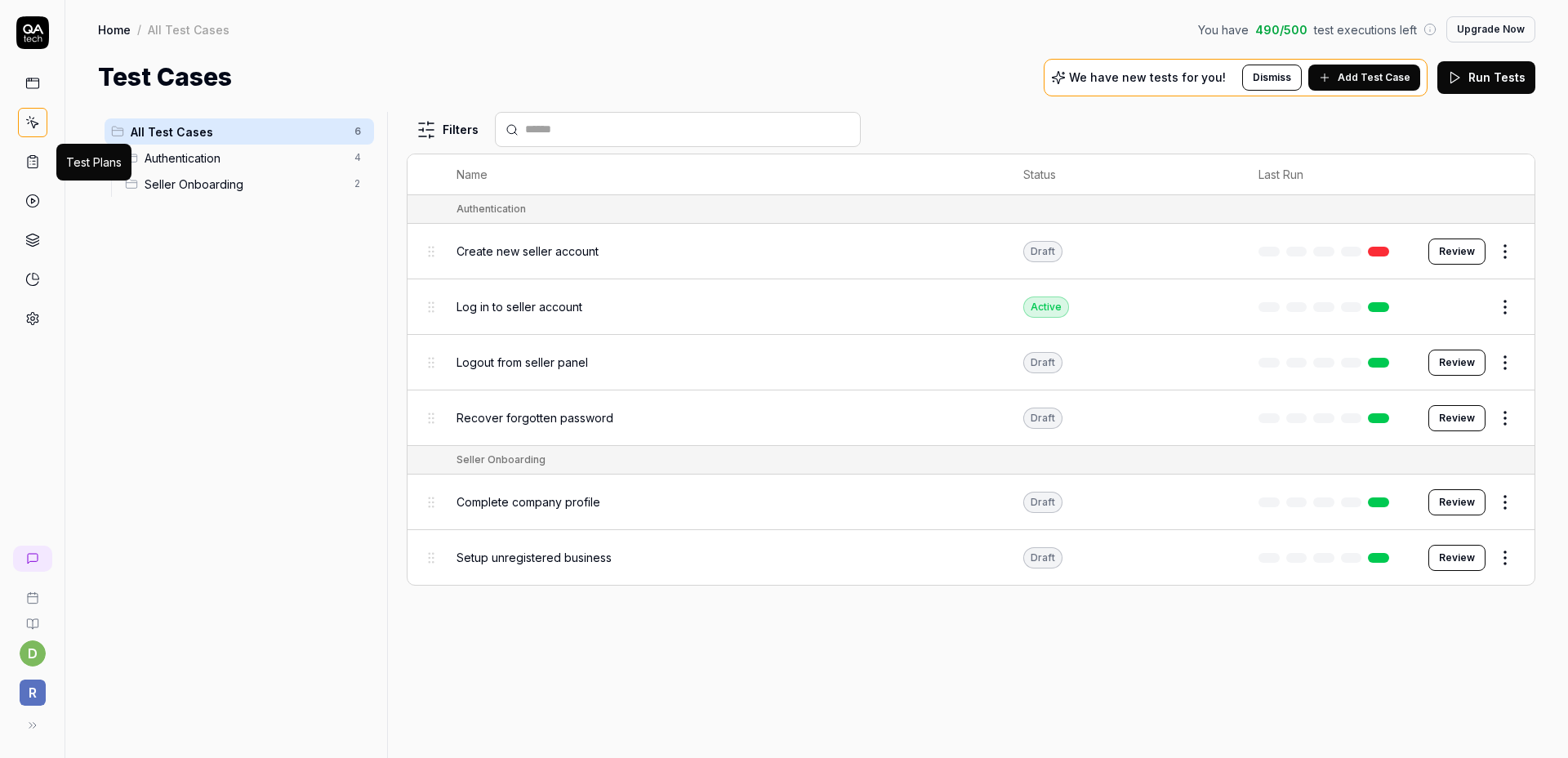
click at [38, 161] on icon at bounding box center [32, 161] width 14 height 14
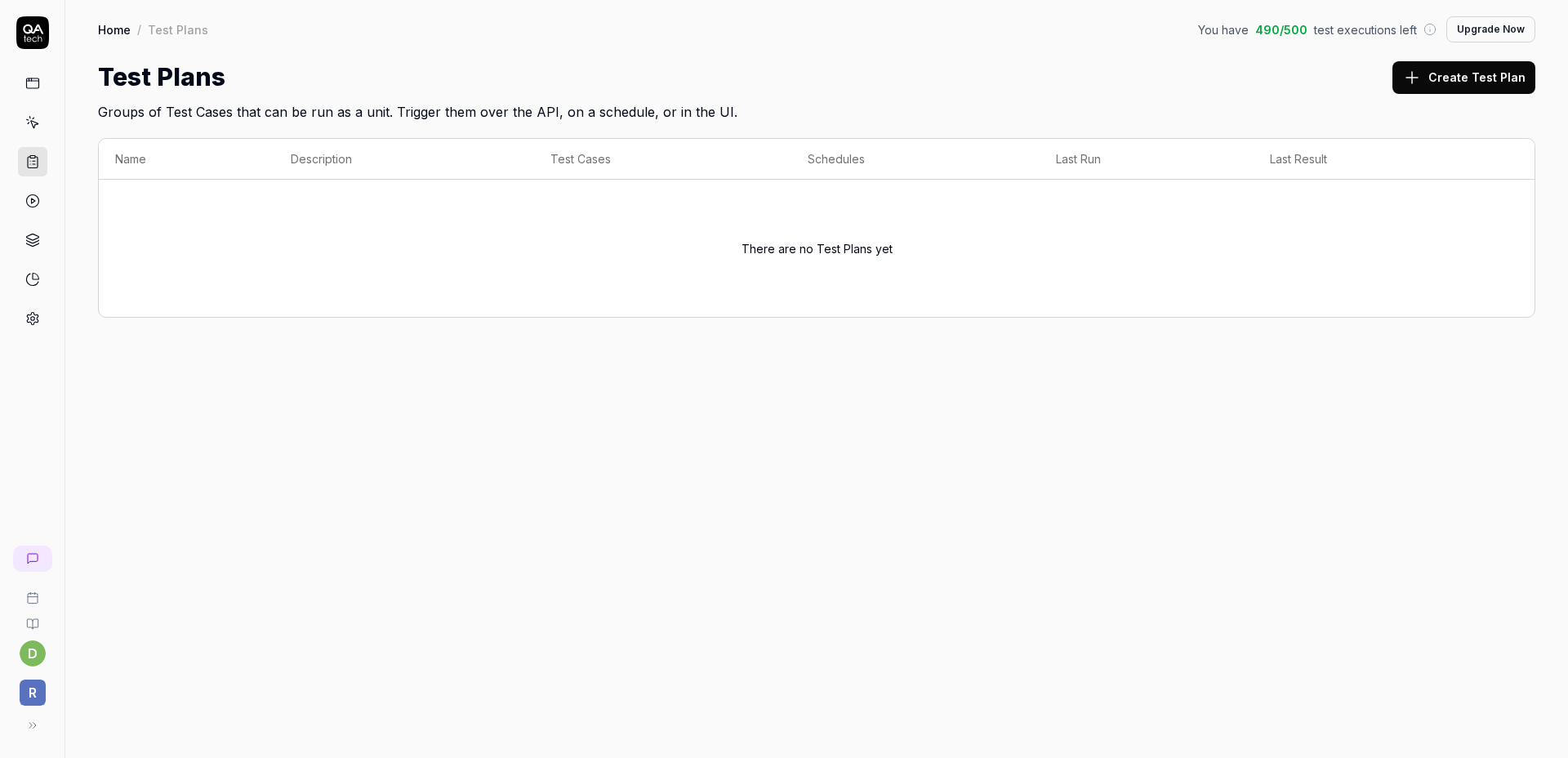
click at [40, 124] on link at bounding box center [33, 122] width 30 height 30
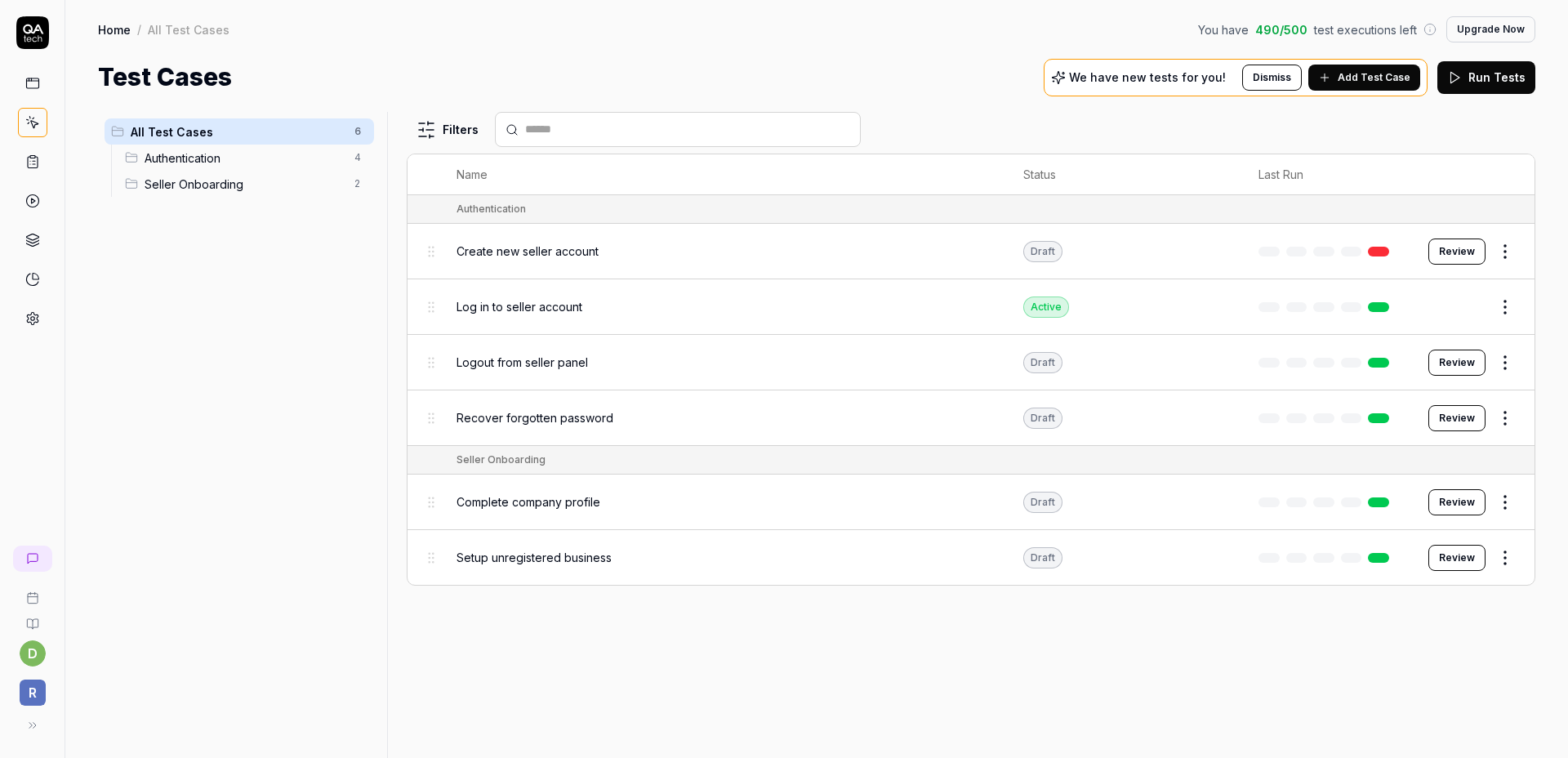
click at [1384, 83] on span "Add Test Case" at bounding box center [1375, 77] width 73 height 14
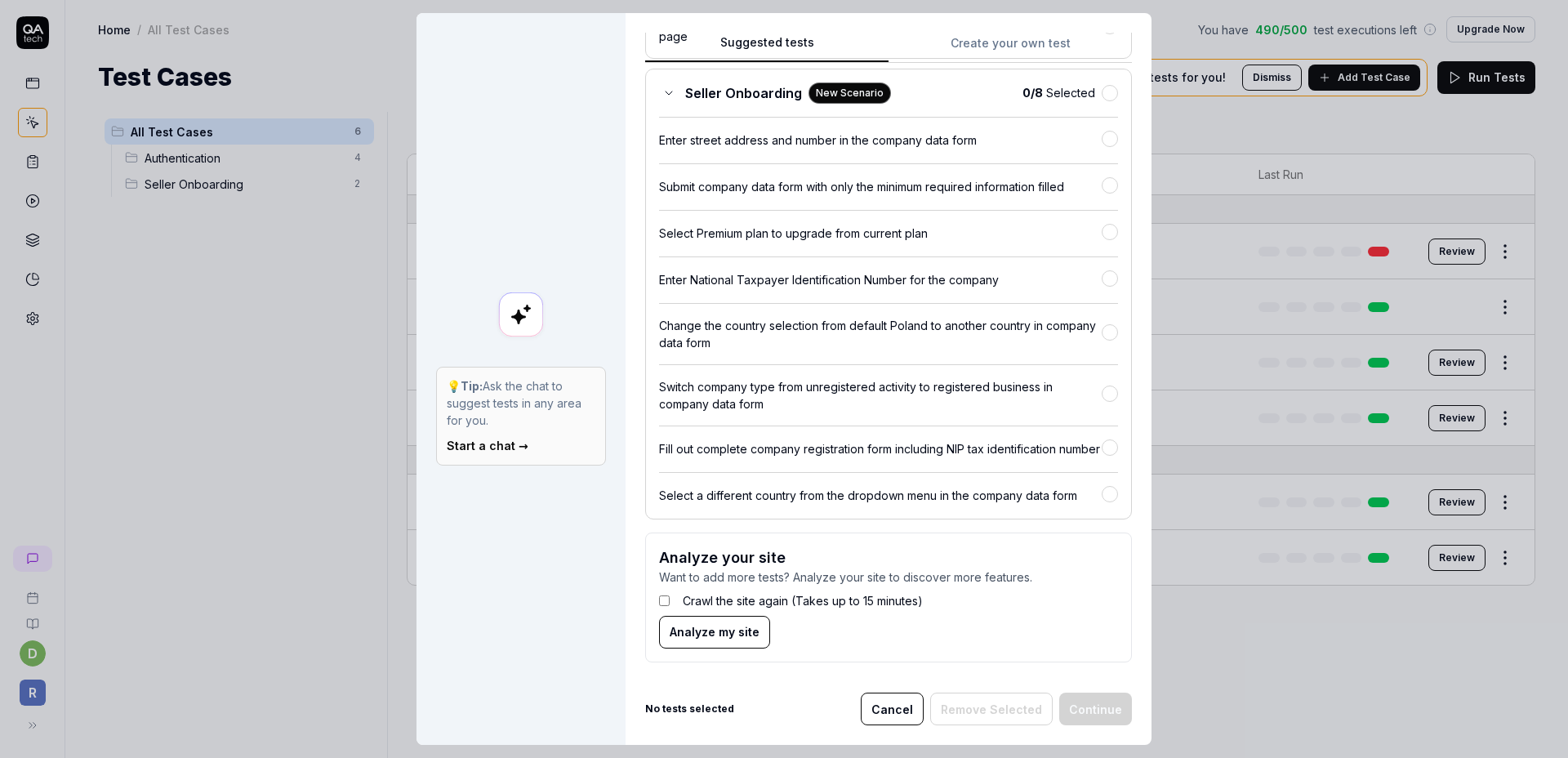
scroll to position [645, 0]
click at [703, 598] on label "Crawl the site again (Takes up to 15 minutes)" at bounding box center [803, 598] width 240 height 17
click at [746, 642] on button "Analyze my site" at bounding box center [714, 630] width 111 height 33
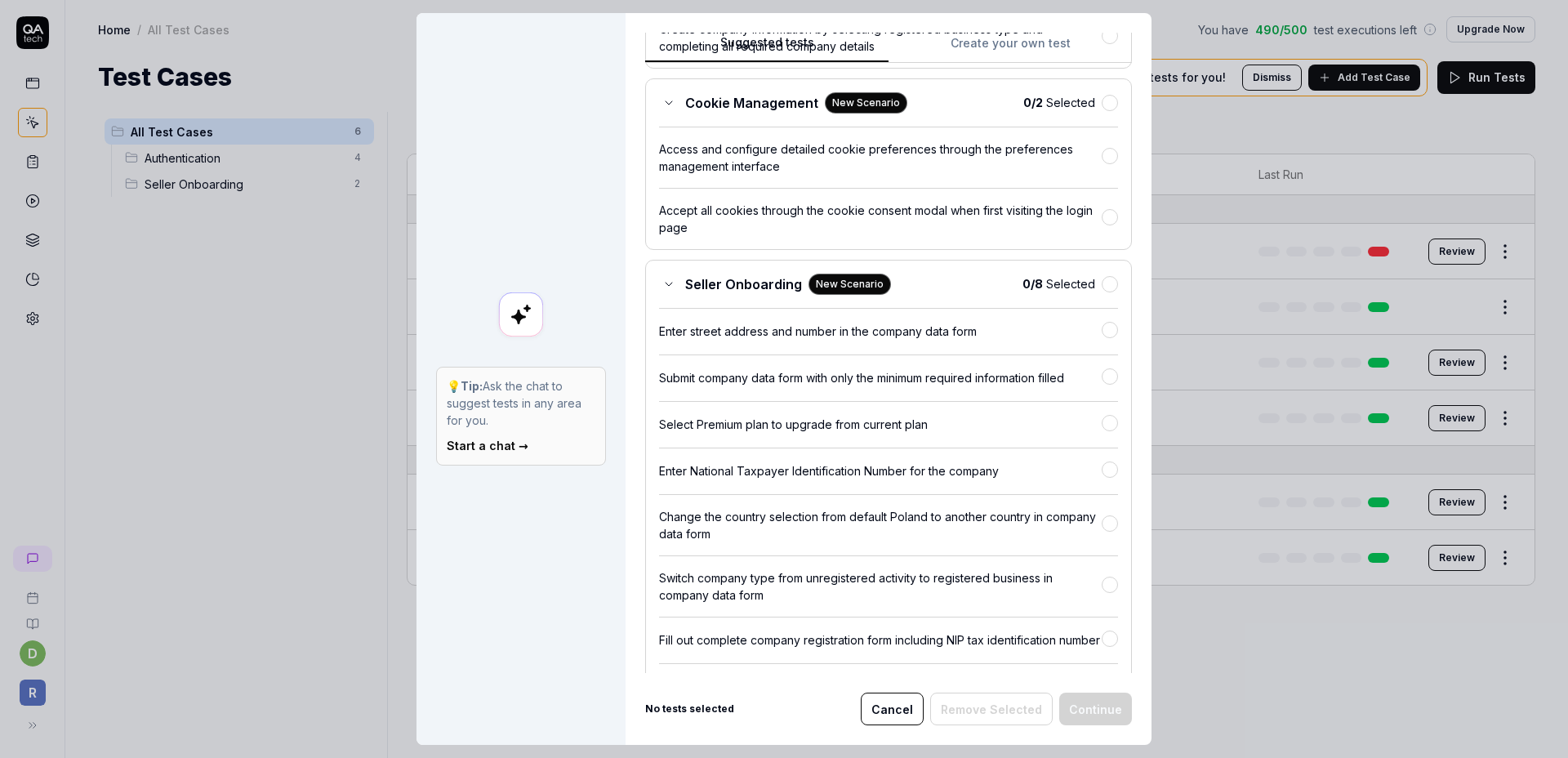
scroll to position [623, 0]
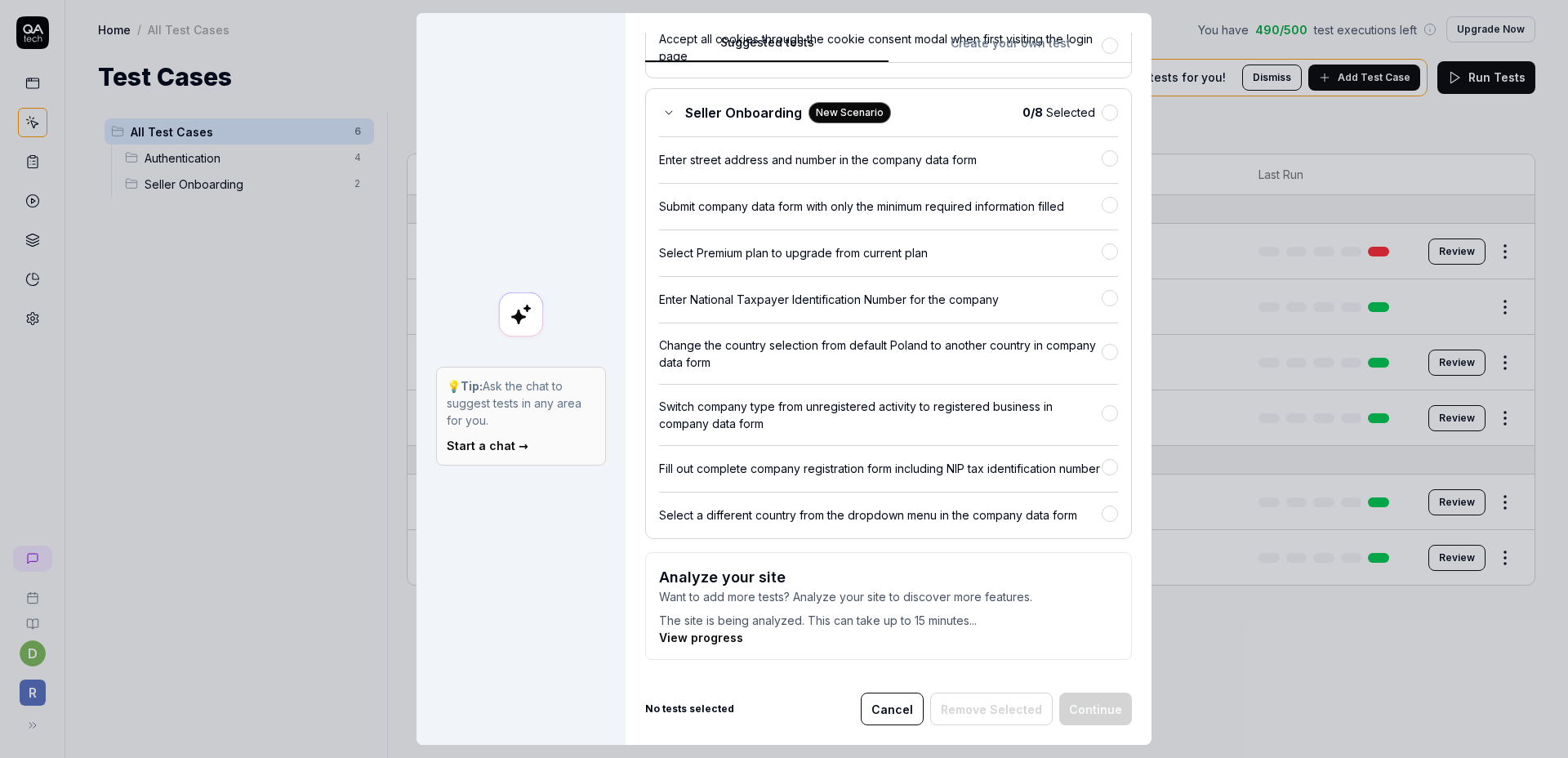
click at [717, 633] on link "View progress" at bounding box center [700, 637] width 84 height 13
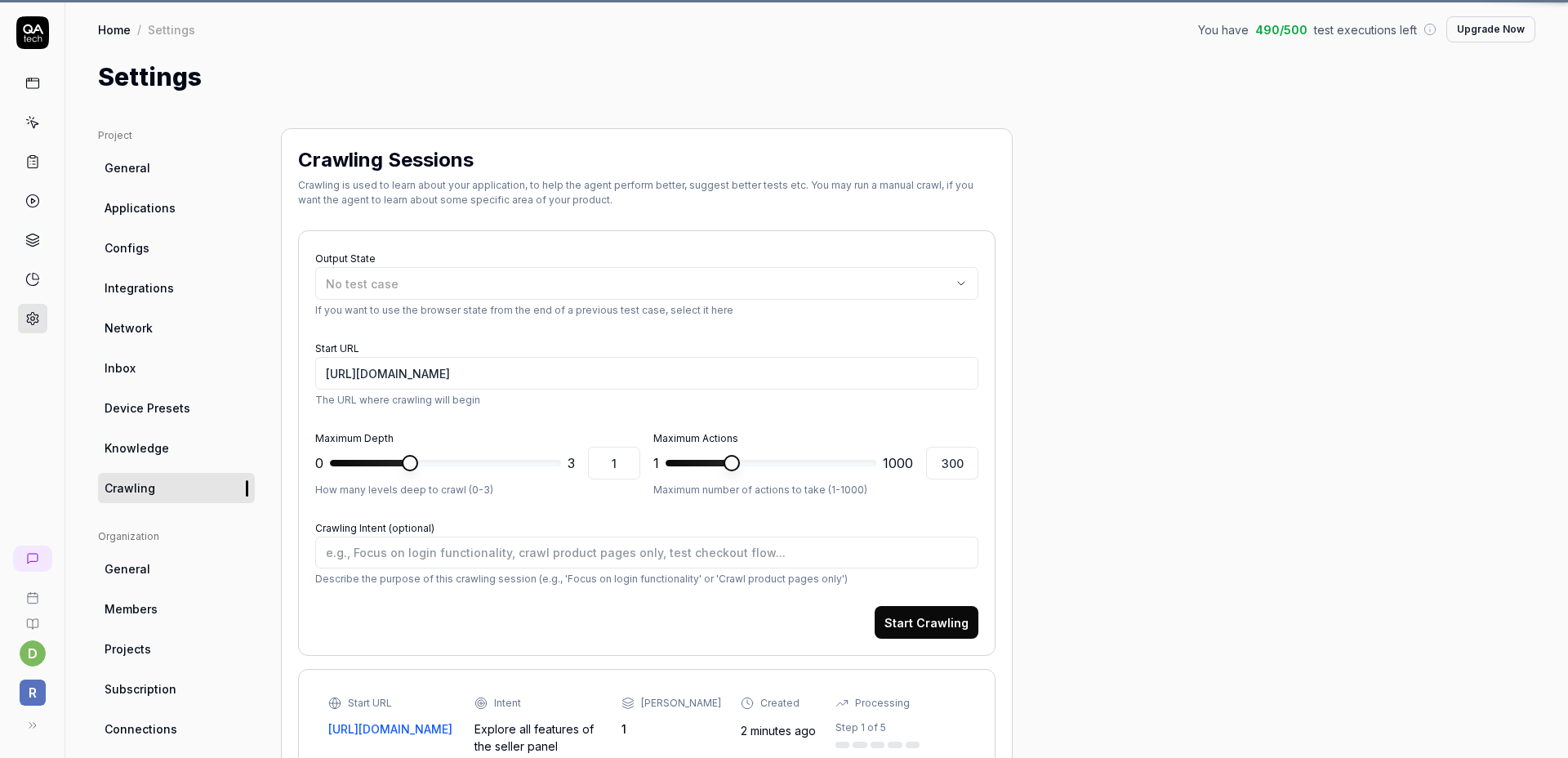
type textarea "*"
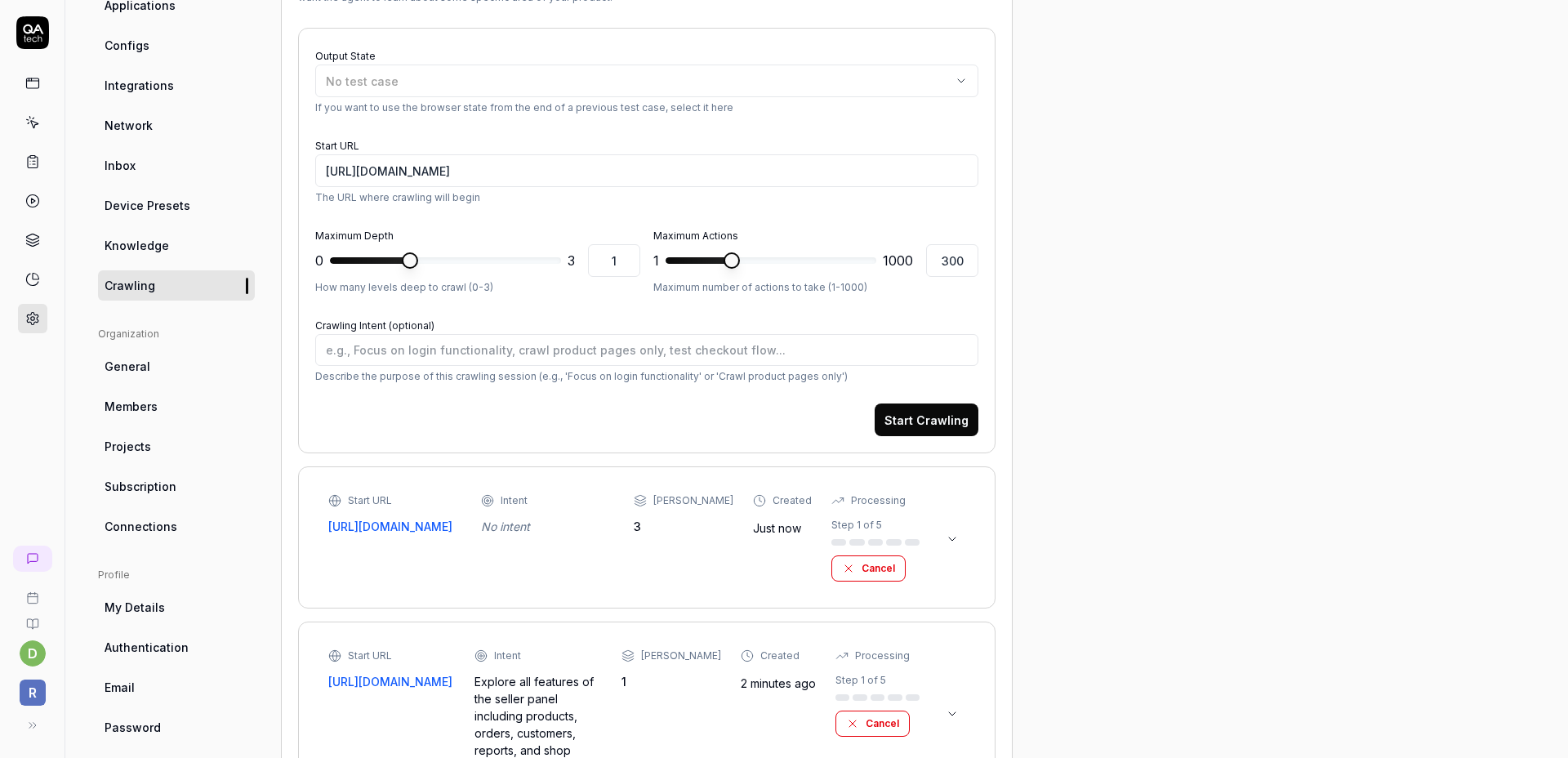
scroll to position [370, 0]
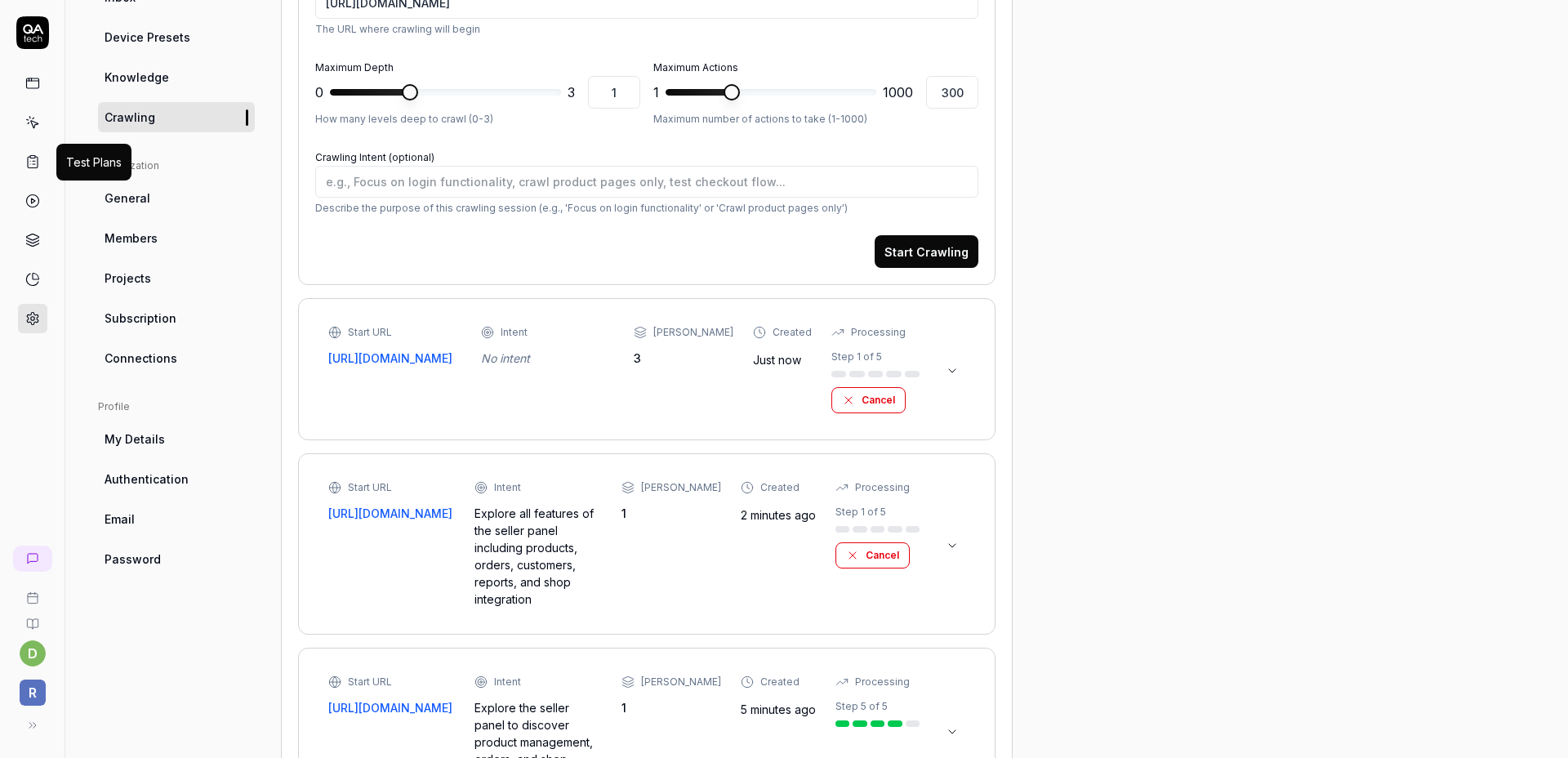
click at [38, 117] on icon at bounding box center [32, 122] width 14 height 14
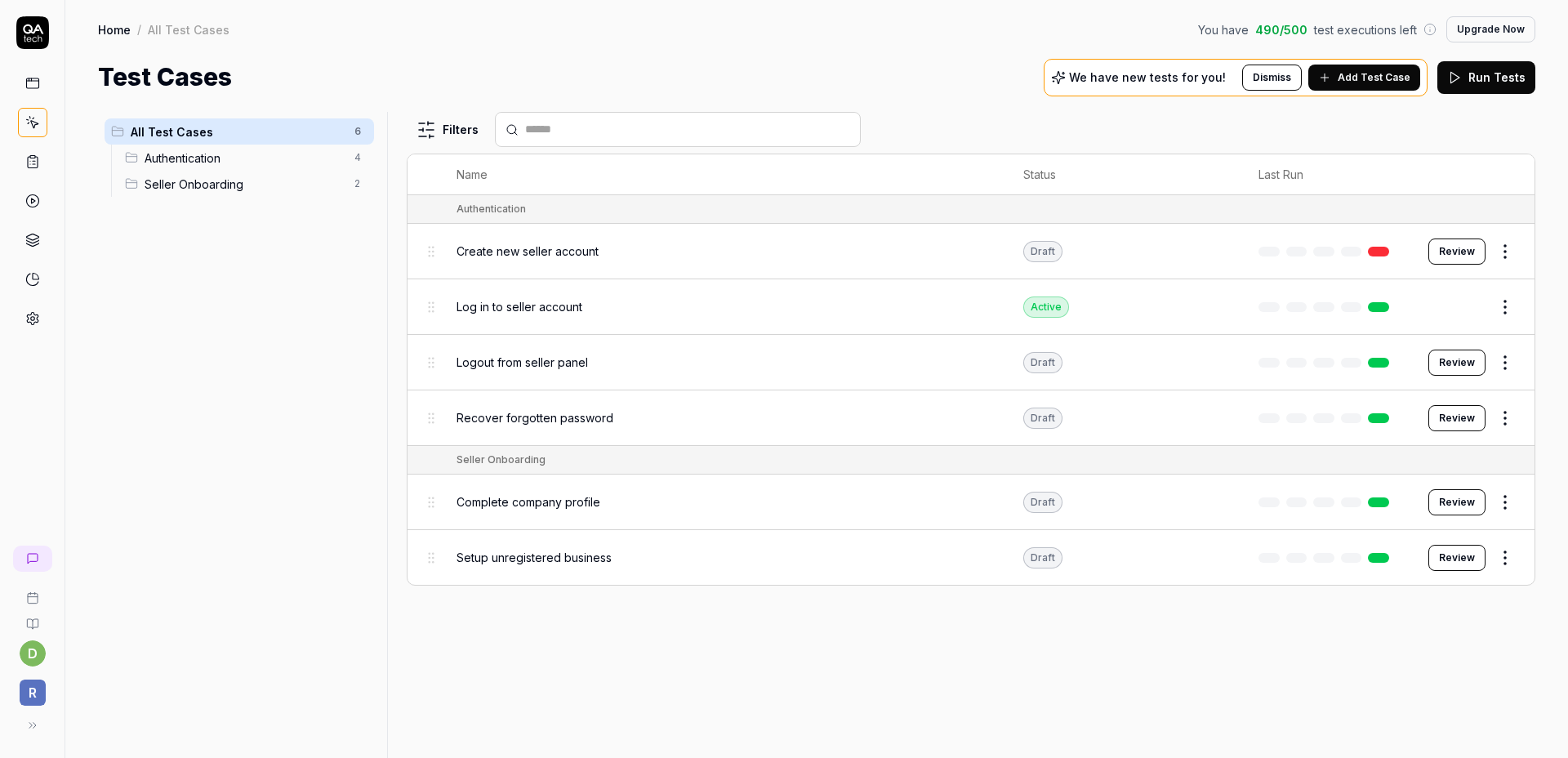
click at [1388, 85] on button "Add Test Case" at bounding box center [1364, 77] width 112 height 26
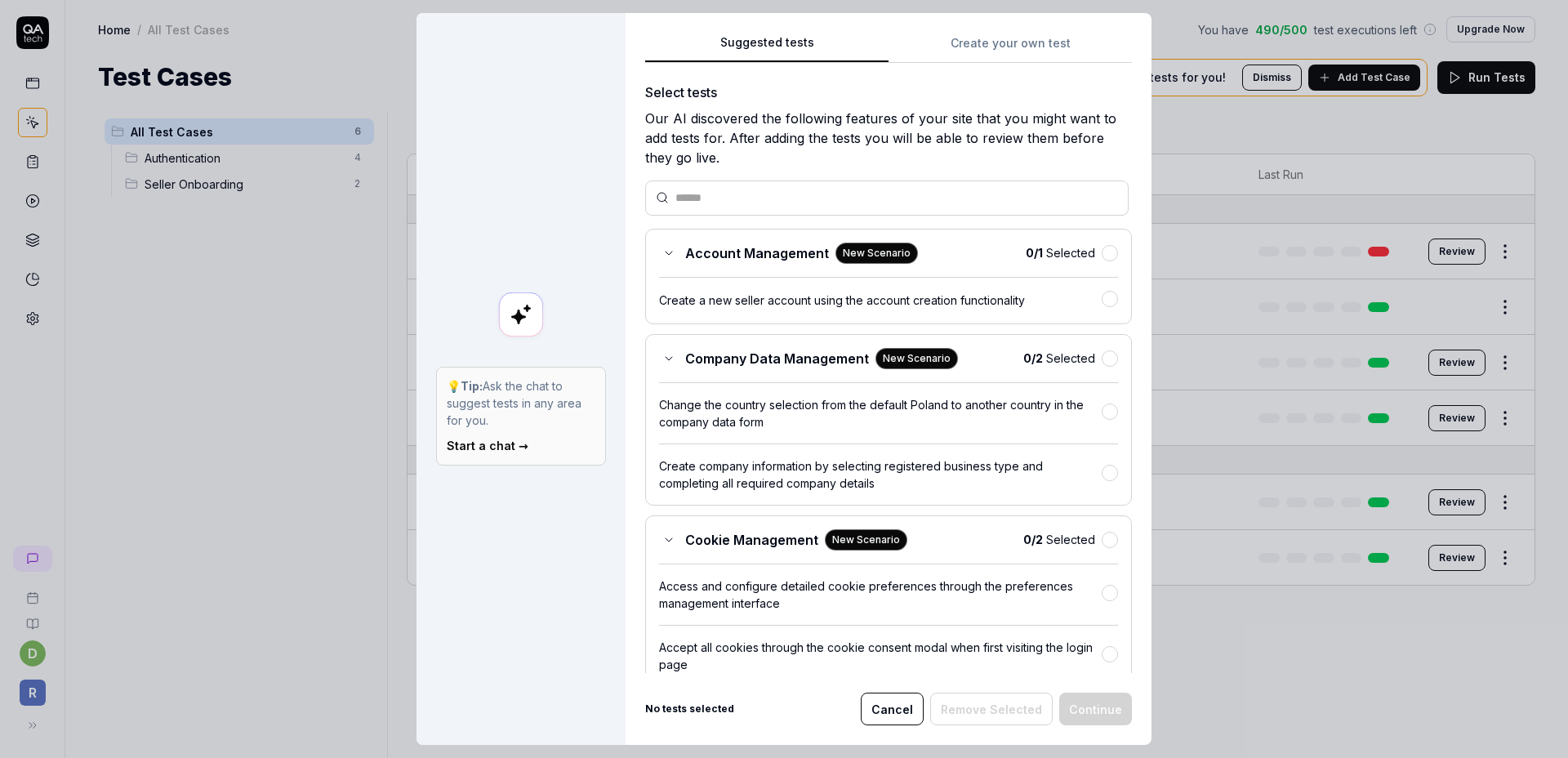
click at [1017, 60] on div "Suggested tests Create your own test Select tests Our AI discovered the followi…" at bounding box center [889, 353] width 487 height 641
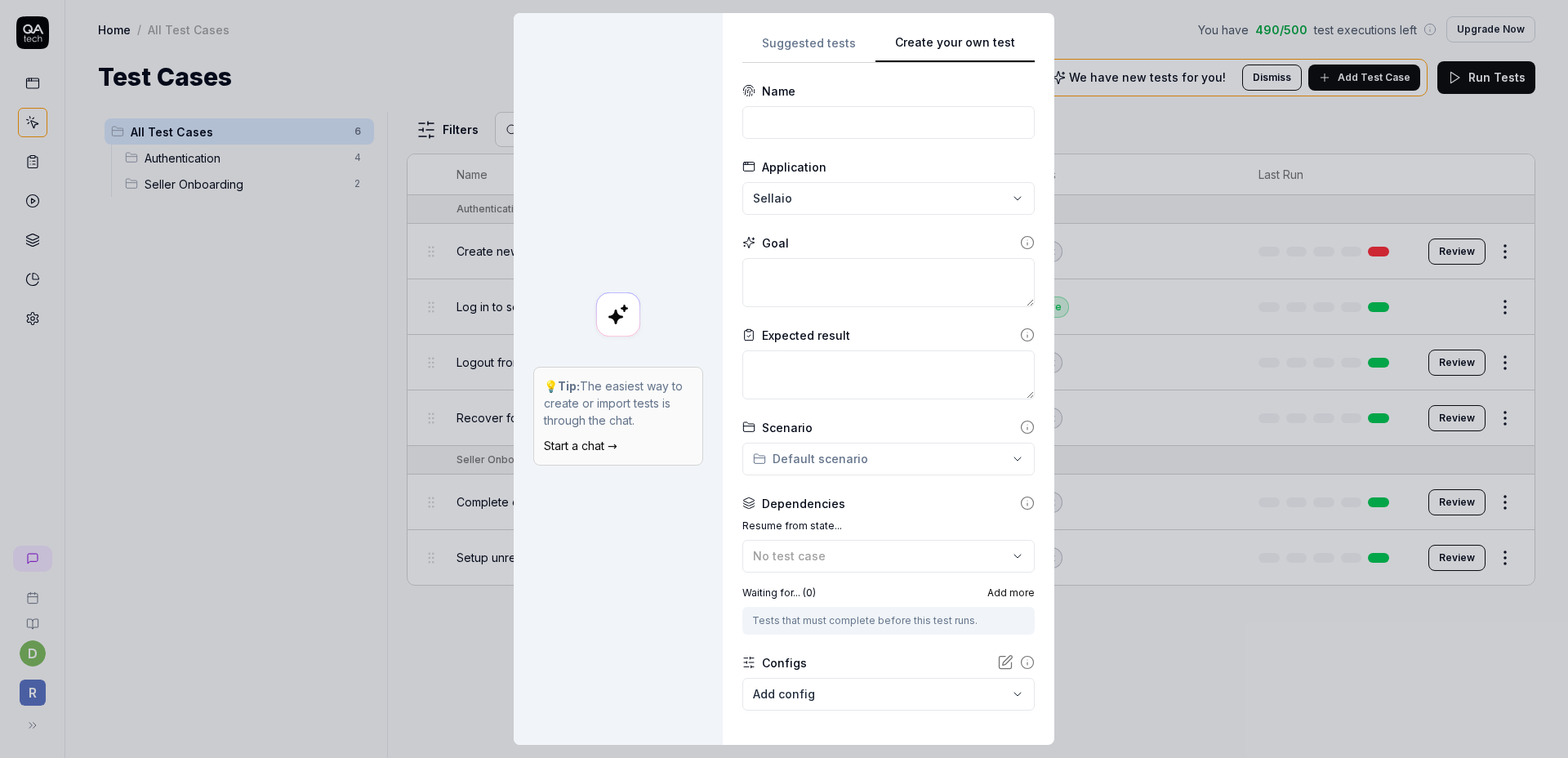
drag, startPoint x: 1052, startPoint y: 217, endPoint x: 1062, endPoint y: 216, distance: 10.0
click at [1063, 216] on div "**********" at bounding box center [784, 379] width 1568 height 758
click at [876, 205] on div "**********" at bounding box center [784, 379] width 1568 height 758
click at [880, 199] on div "**********" at bounding box center [784, 379] width 1568 height 758
click at [1022, 241] on circle at bounding box center [1027, 242] width 13 height 13
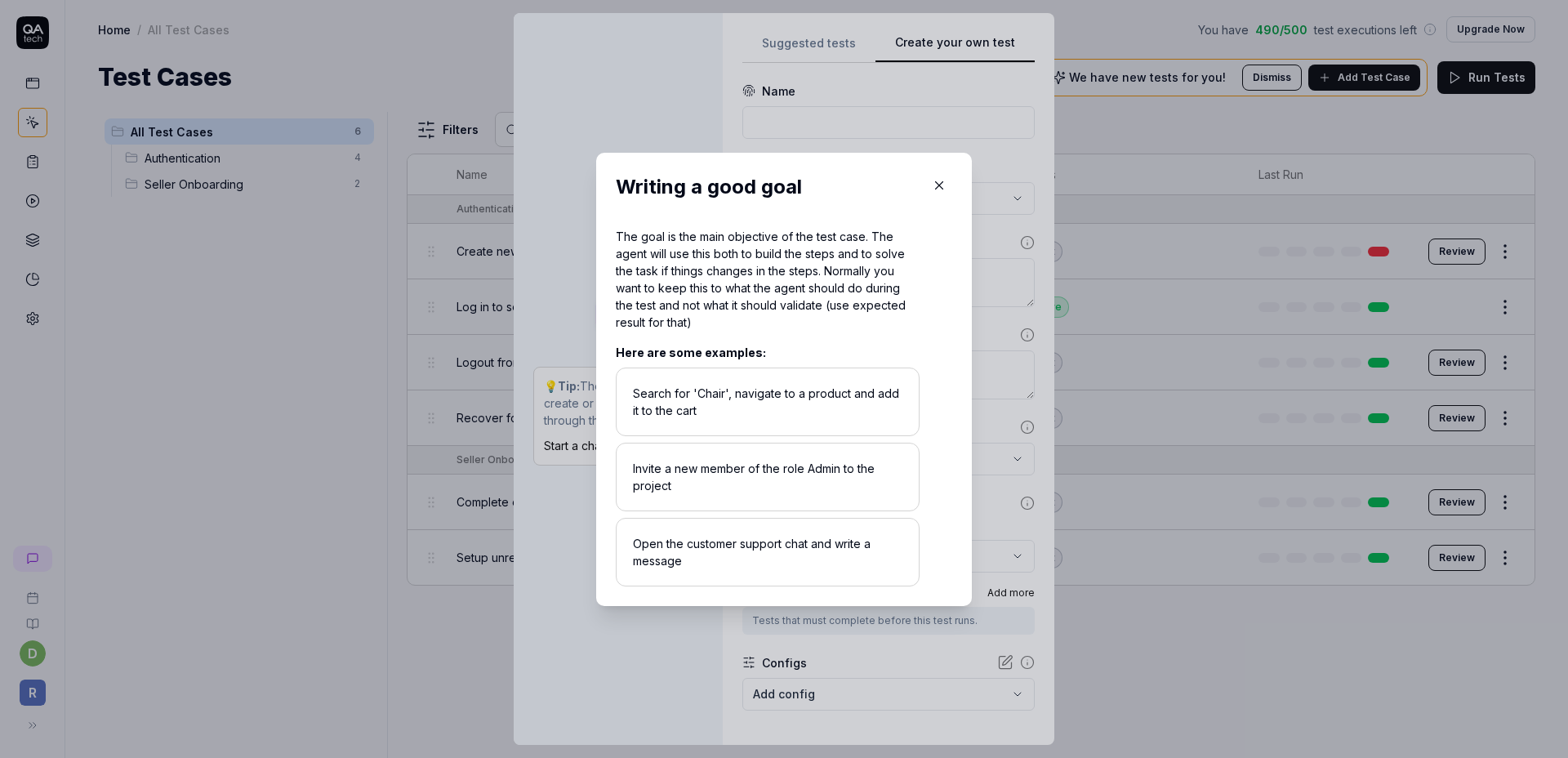
click at [938, 182] on icon "button" at bounding box center [939, 185] width 14 height 14
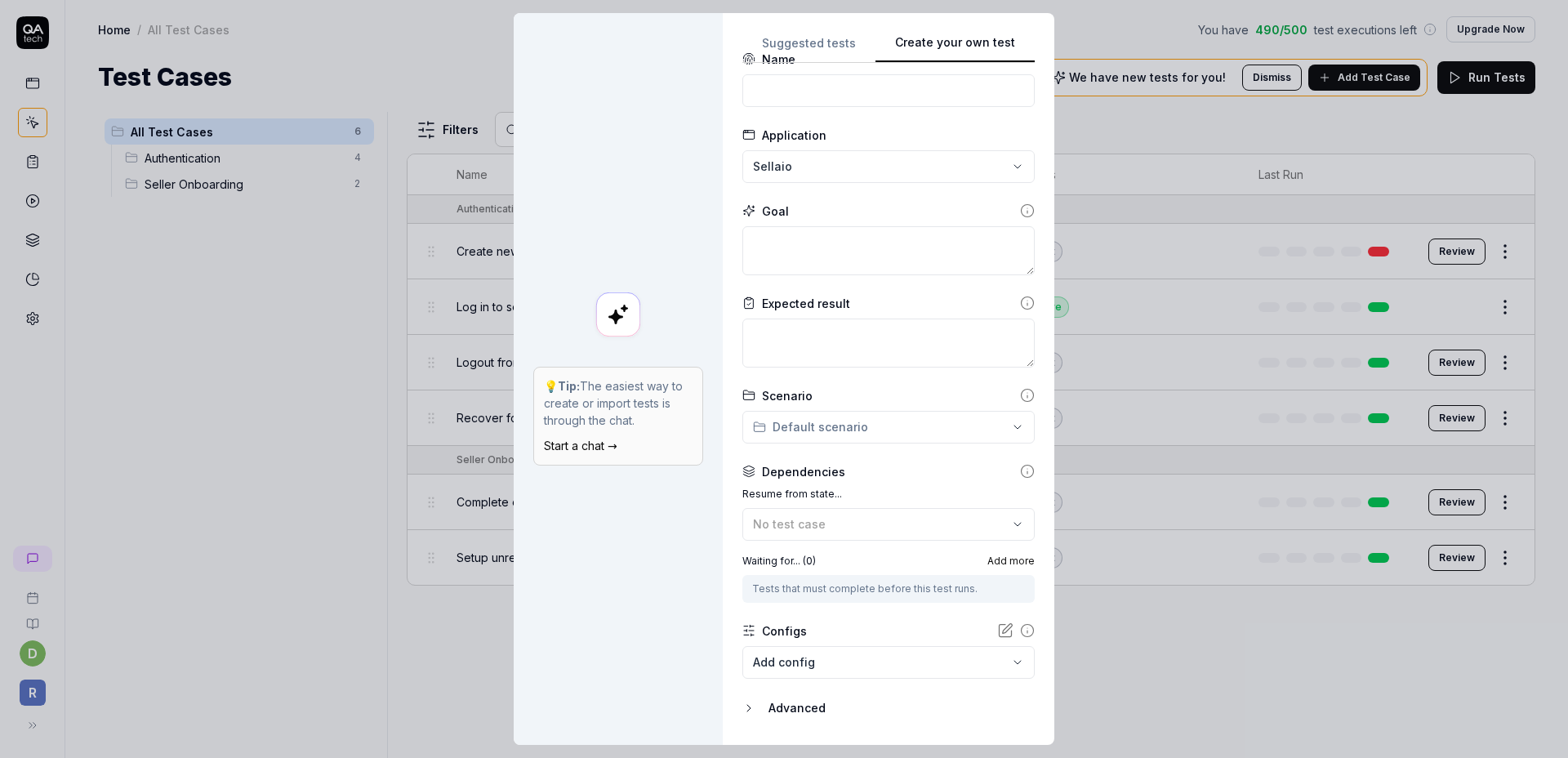
scroll to position [77, 0]
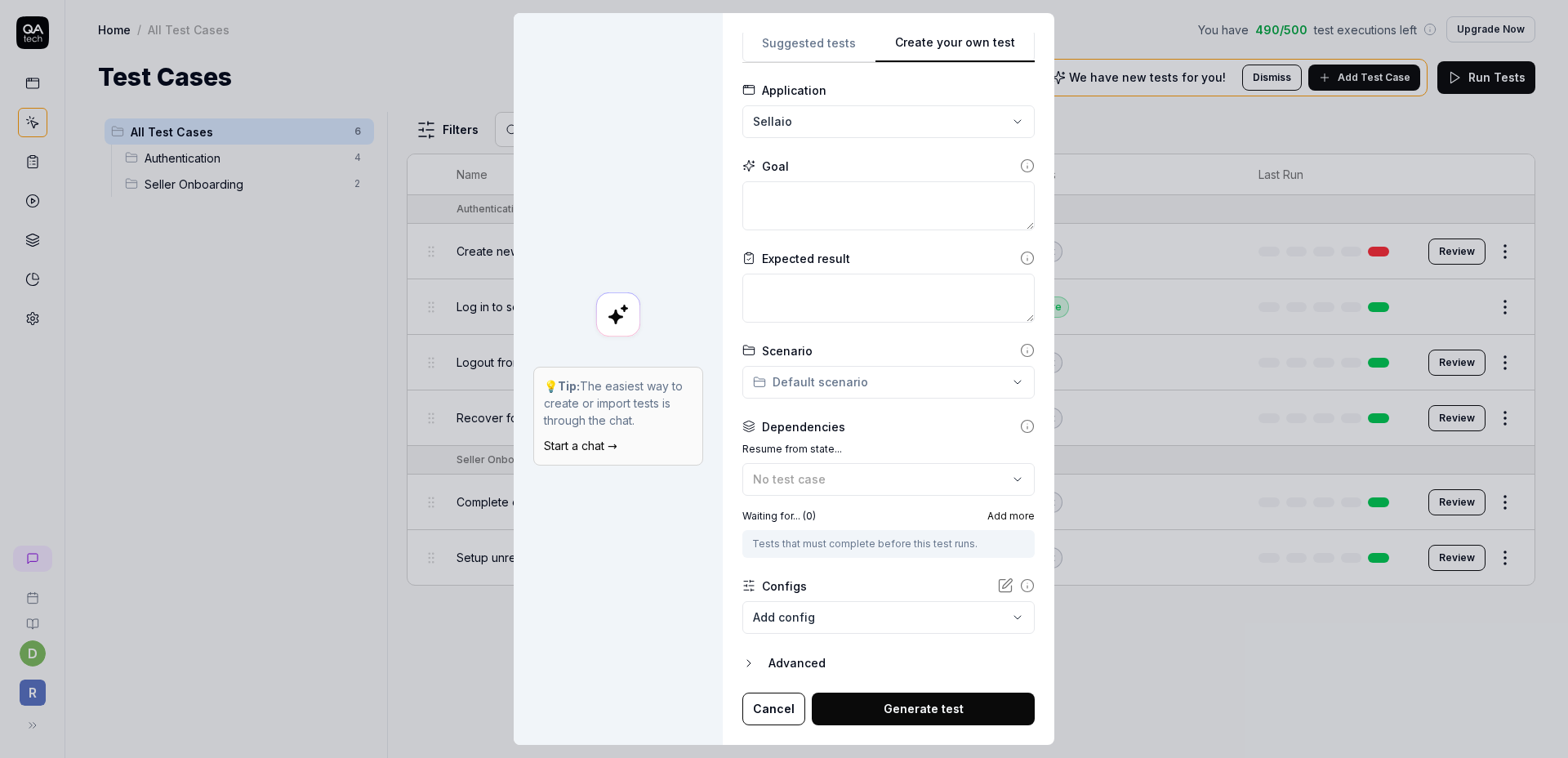
click at [769, 669] on div "Advanced" at bounding box center [901, 663] width 266 height 19
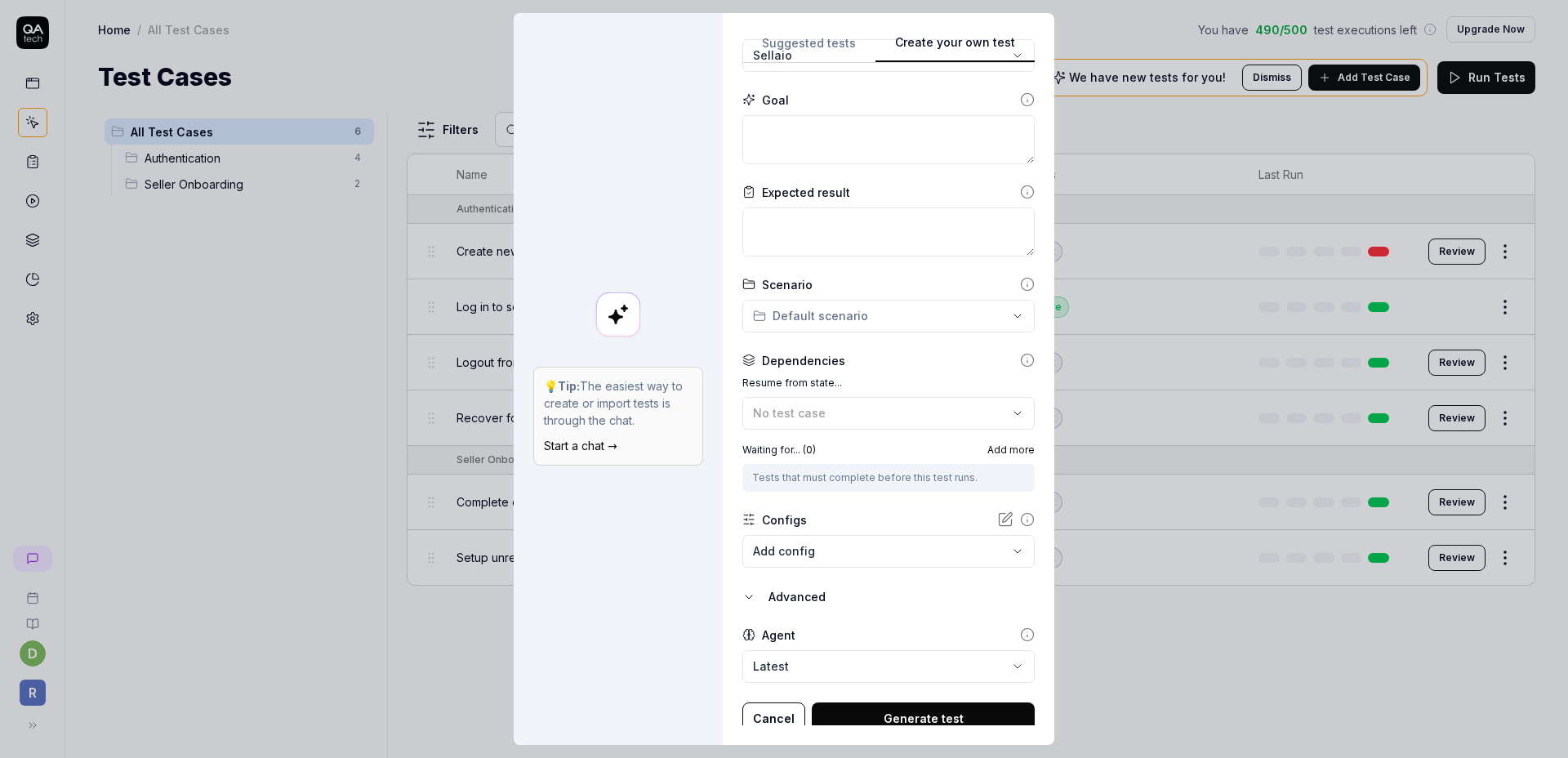
scroll to position [153, 0]
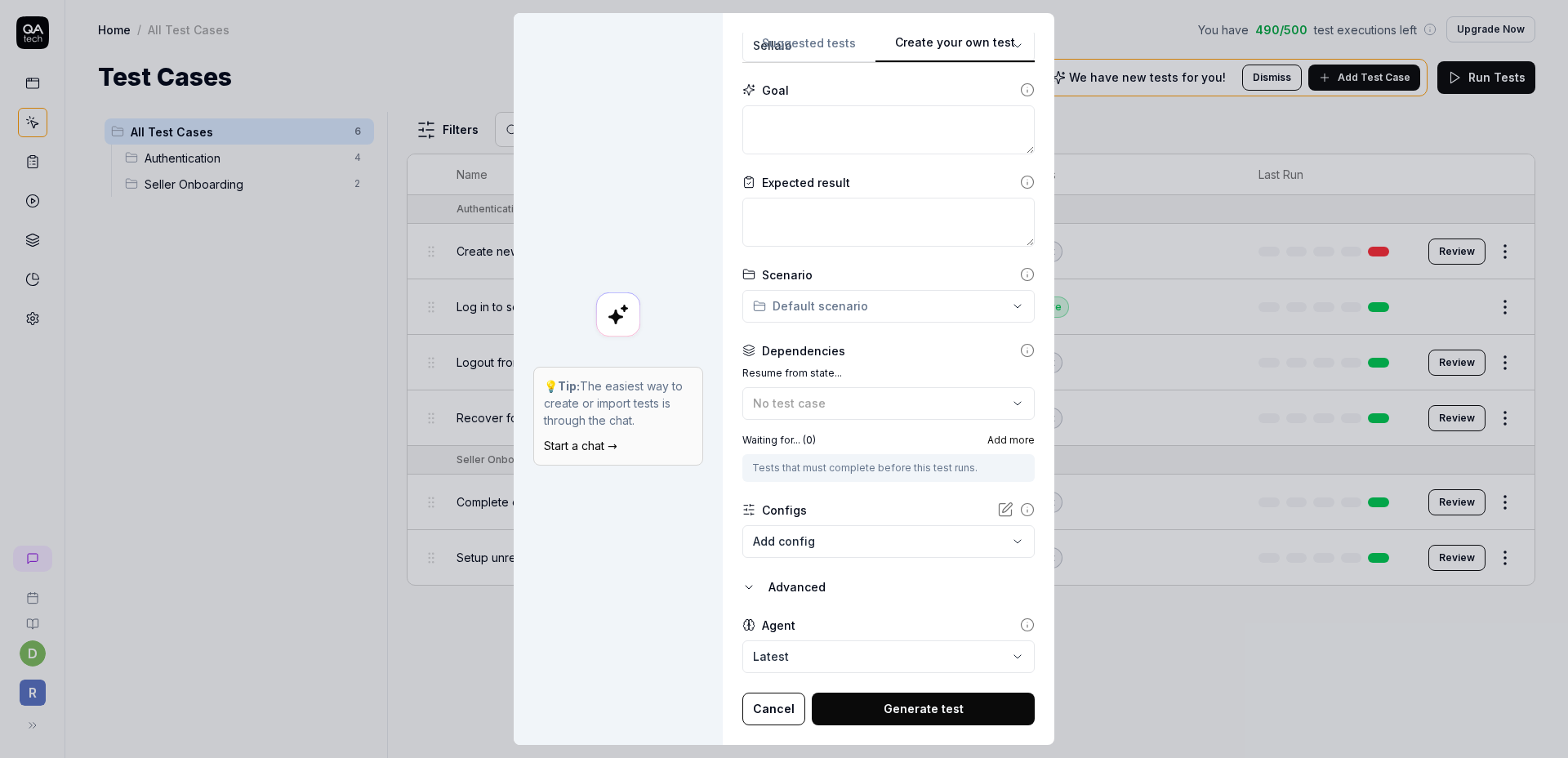
click at [782, 583] on div "Advanced" at bounding box center [901, 587] width 266 height 19
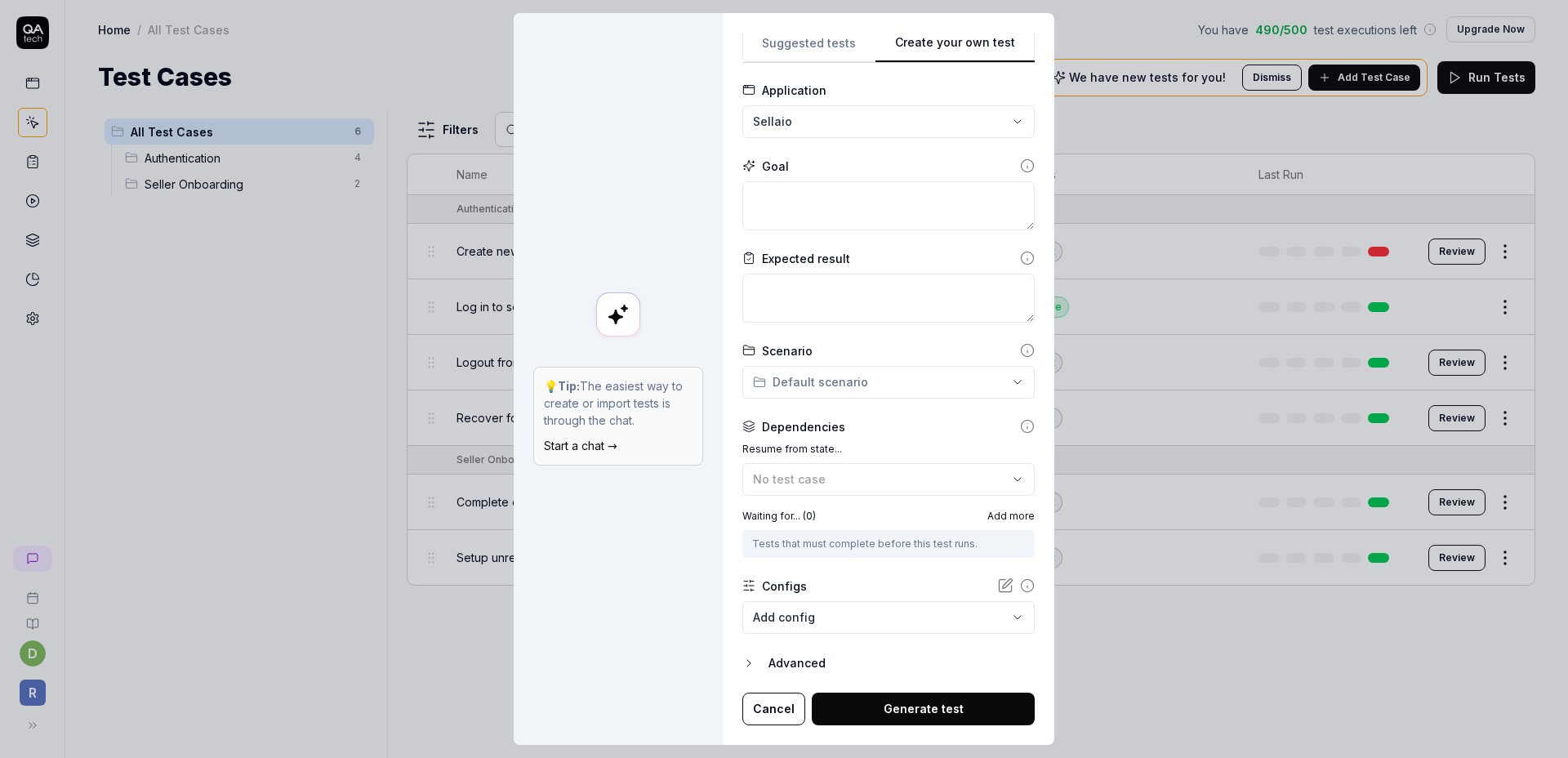
scroll to position [0, 0]
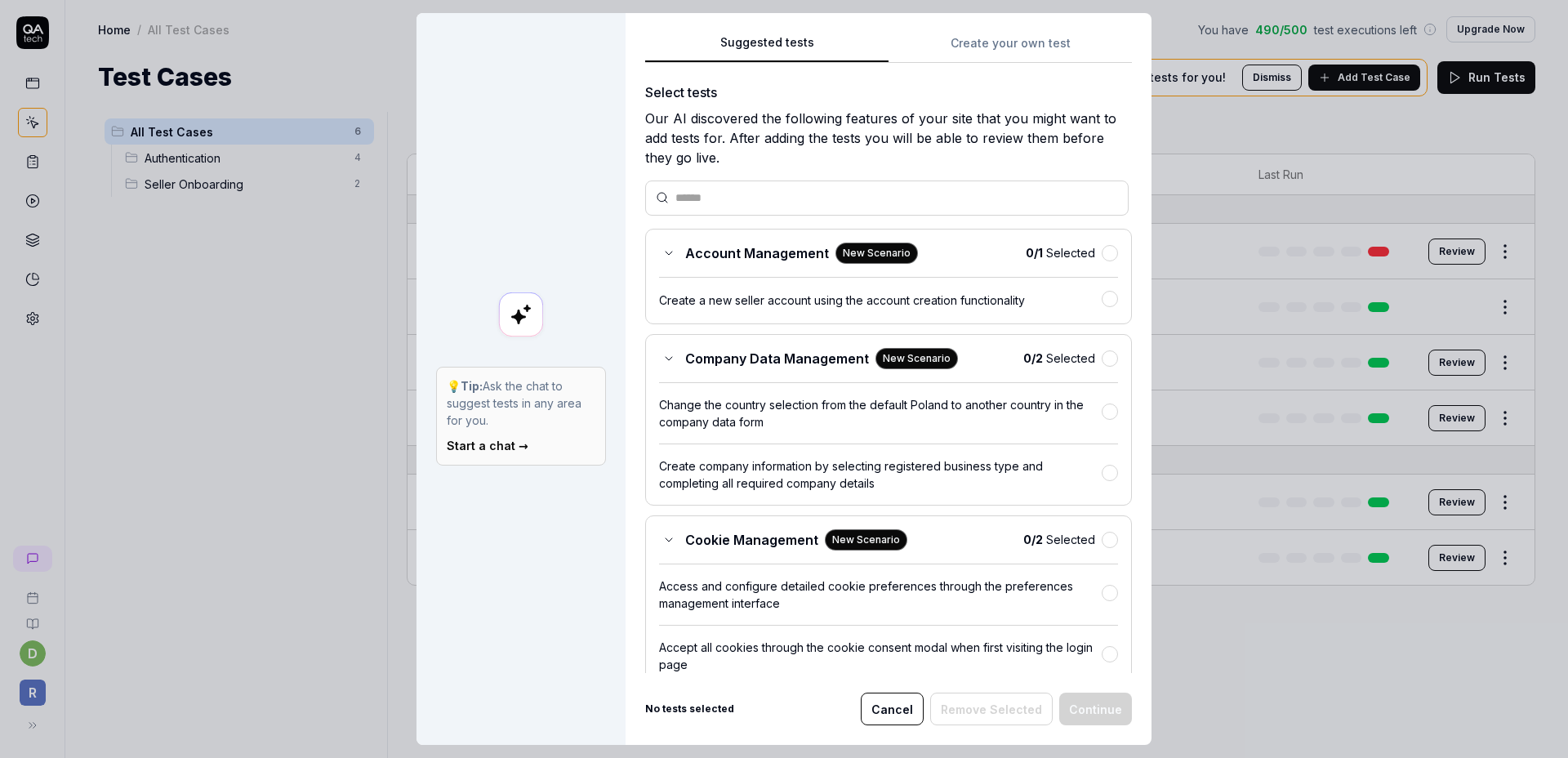
click at [830, 45] on button "Suggested tests" at bounding box center [767, 48] width 243 height 30
click at [969, 49] on button "Create your own test" at bounding box center [1010, 48] width 243 height 30
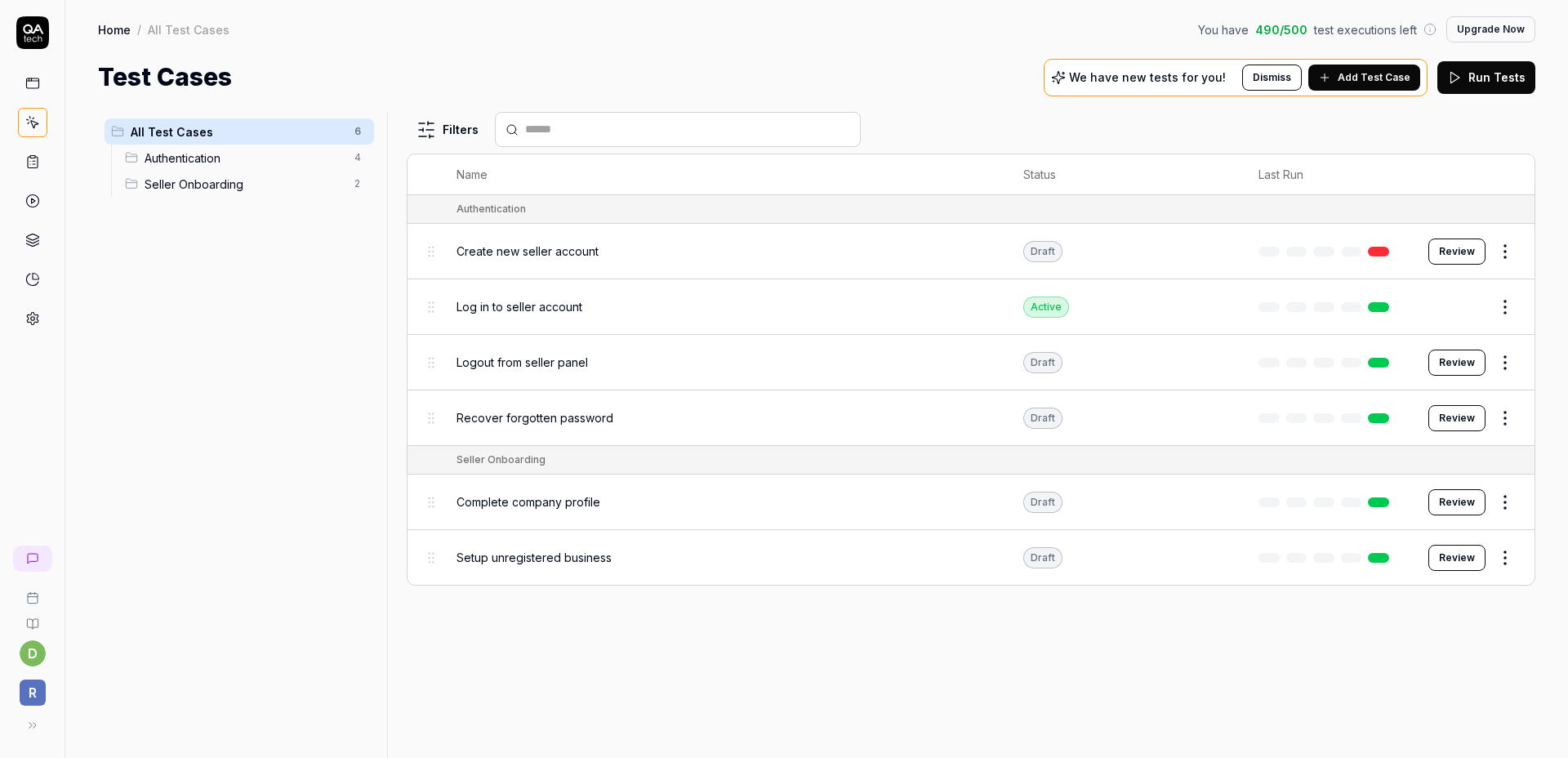
click at [1042, 665] on div "Filters Name Status Last Run Authentication Create new seller account Draft Rev…" at bounding box center [971, 435] width 1128 height 646
click at [1225, 29] on span "You have" at bounding box center [1224, 30] width 51 height 17
click at [926, 57] on div "Home / All Test Cases You have 490 / 500 test executions left Upgrade Now Home …" at bounding box center [817, 47] width 1503 height 95
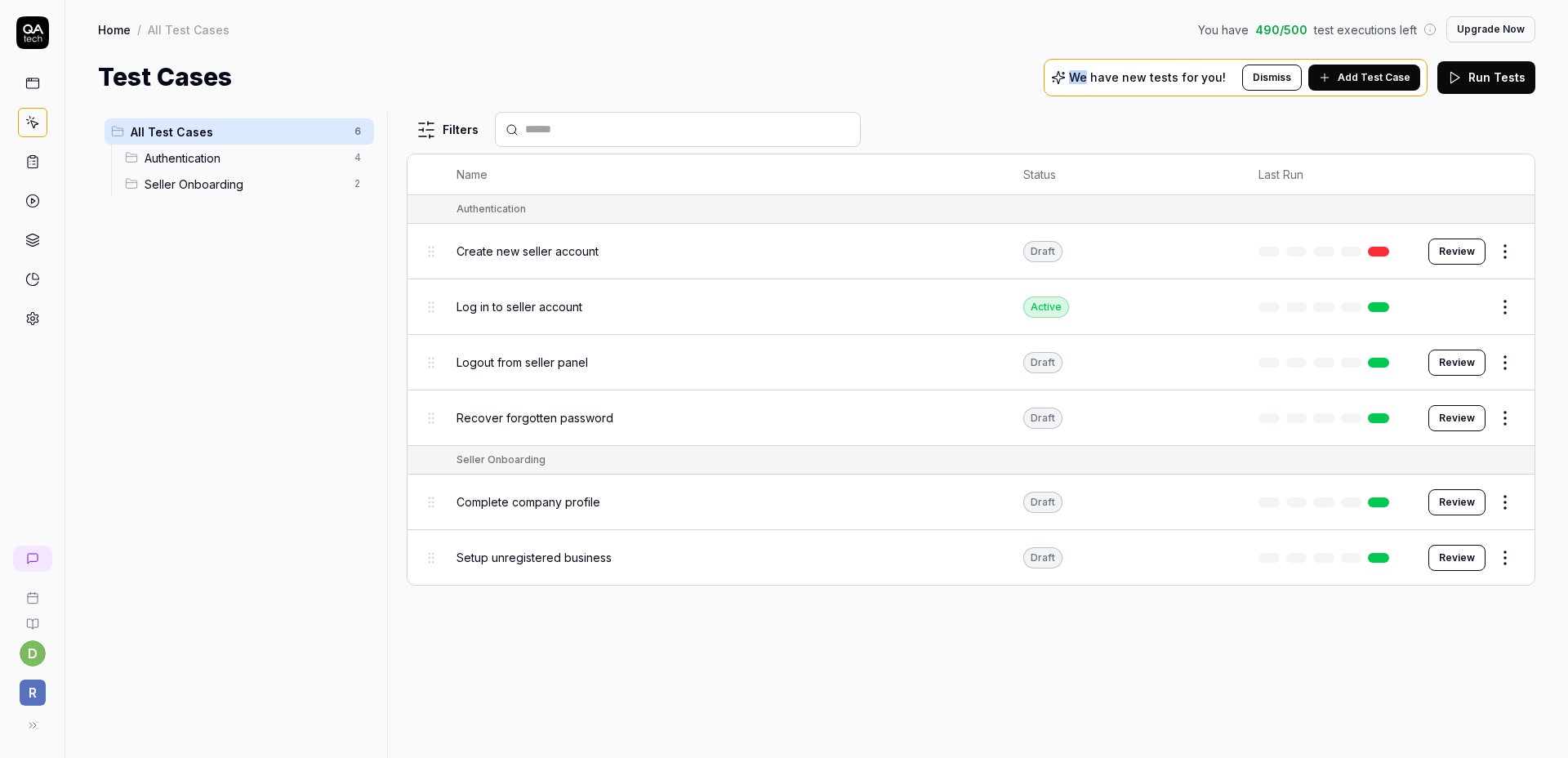
click at [32, 653] on html "d R Home / All Test Cases You have 490 / 500 test executions left Upgrade Now H…" at bounding box center [784, 379] width 1568 height 758
click at [82, 555] on div "Profile" at bounding box center [154, 544] width 273 height 36
click at [40, 652] on html "d R Home / All Test Cases You have 490 / 500 test executions left Upgrade Now H…" at bounding box center [784, 379] width 1568 height 758
click at [63, 548] on span "Profile" at bounding box center [66, 546] width 38 height 17
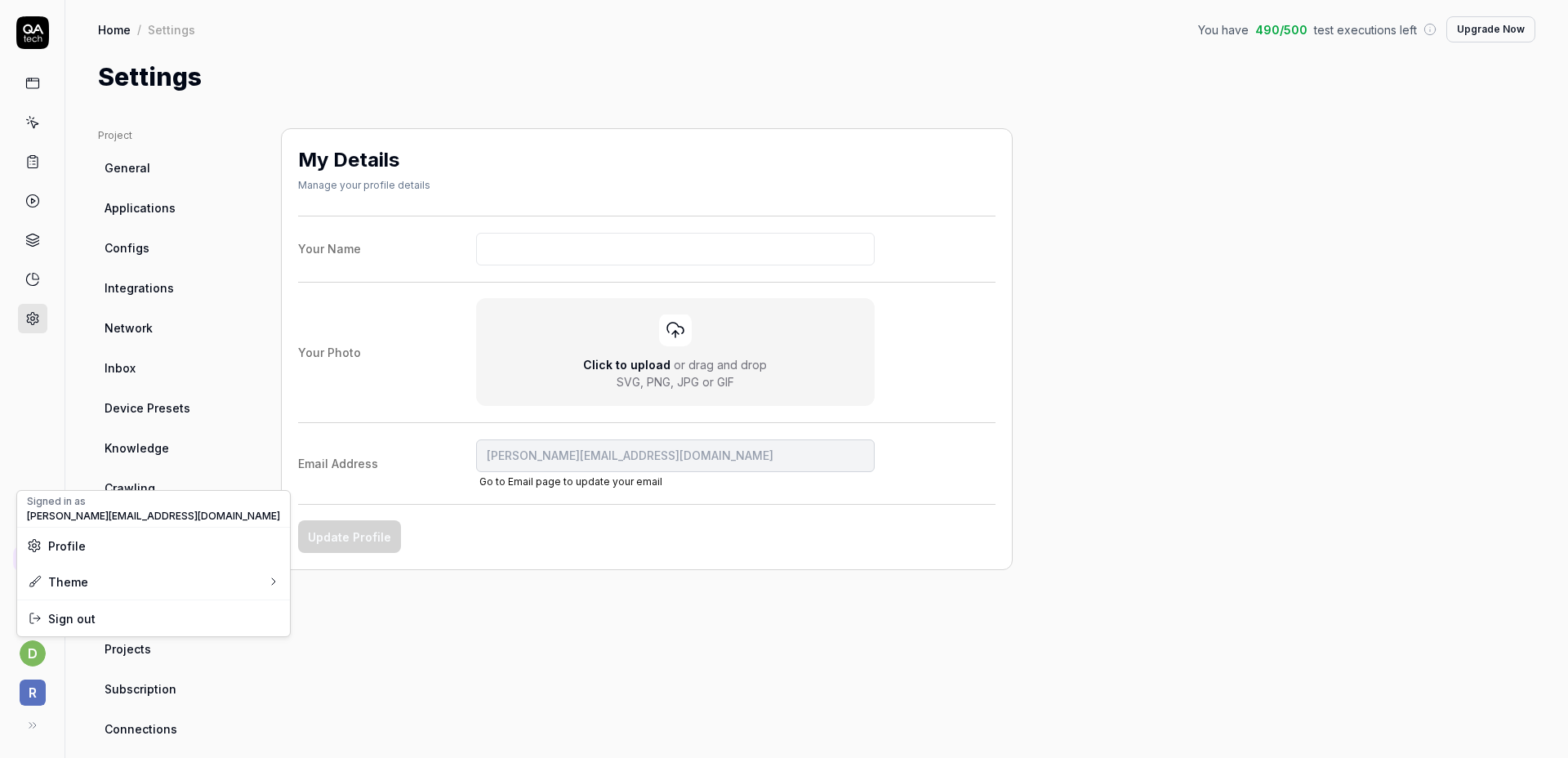
click at [523, 648] on html "d R Home / Settings You have 490 / 500 test executions left Upgrade Now Home / …" at bounding box center [784, 379] width 1568 height 758
click at [156, 637] on link "Projects" at bounding box center [176, 648] width 157 height 30
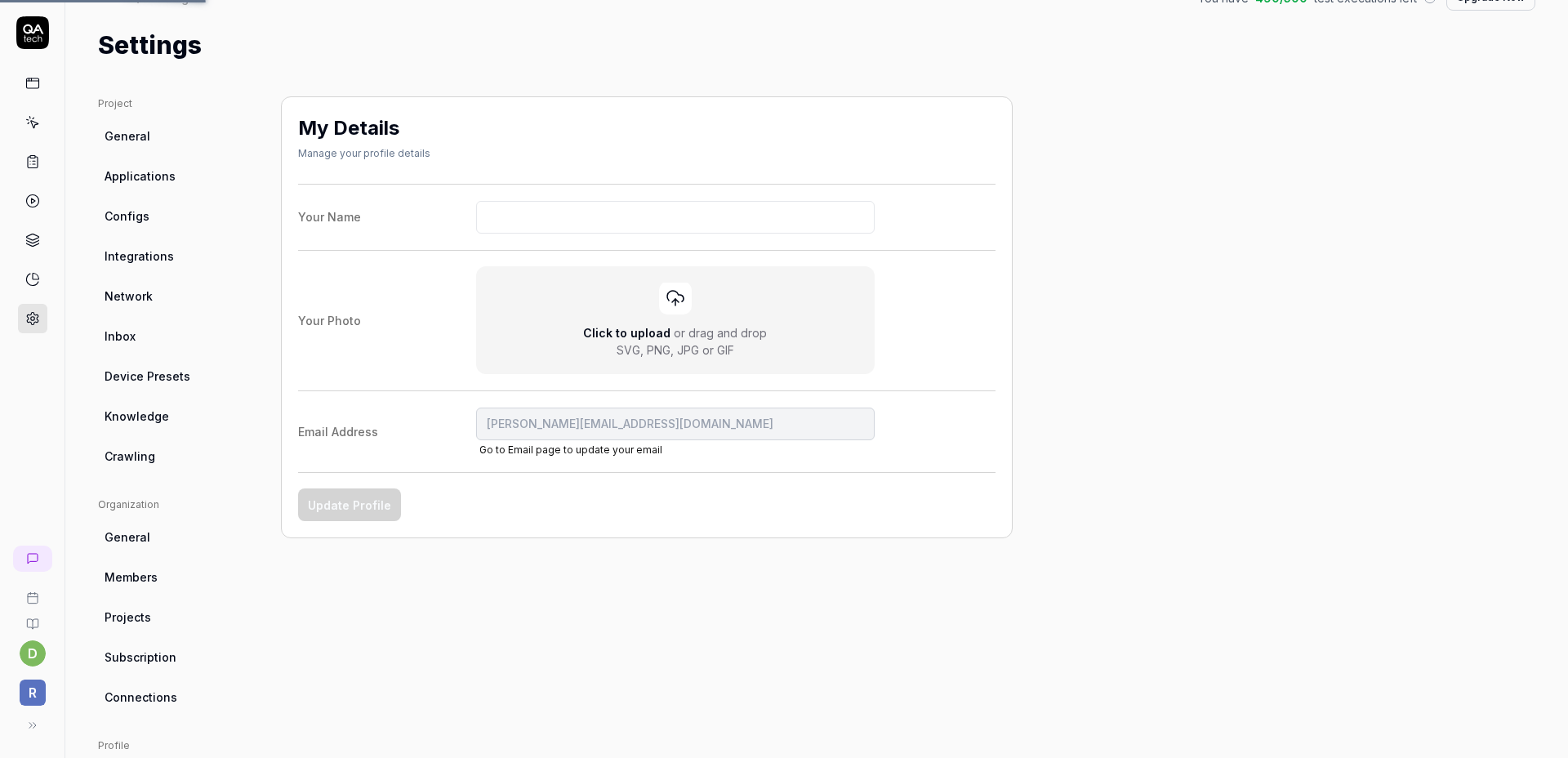
scroll to position [55, 0]
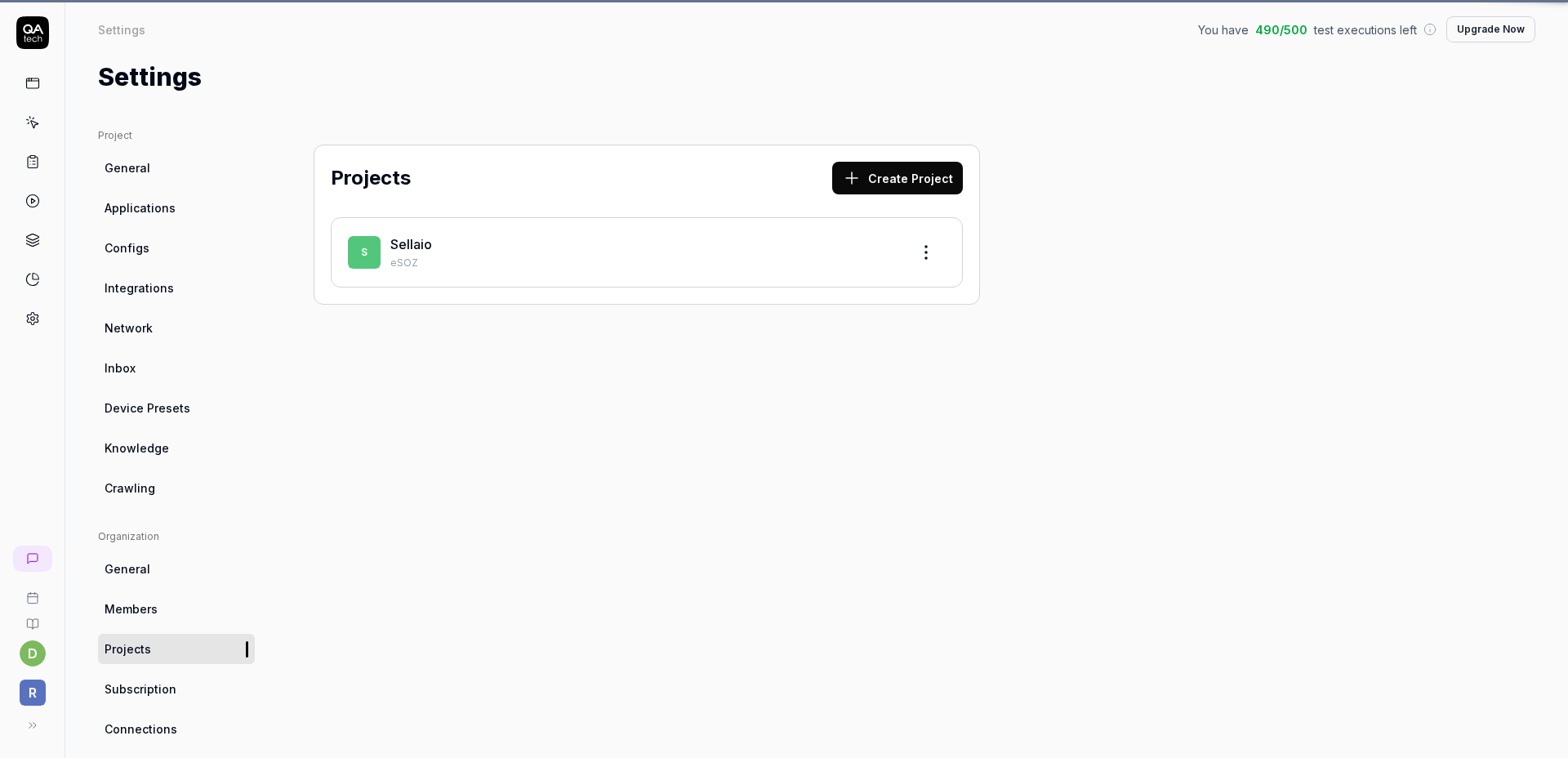
click at [173, 636] on link "Projects" at bounding box center [176, 648] width 157 height 30
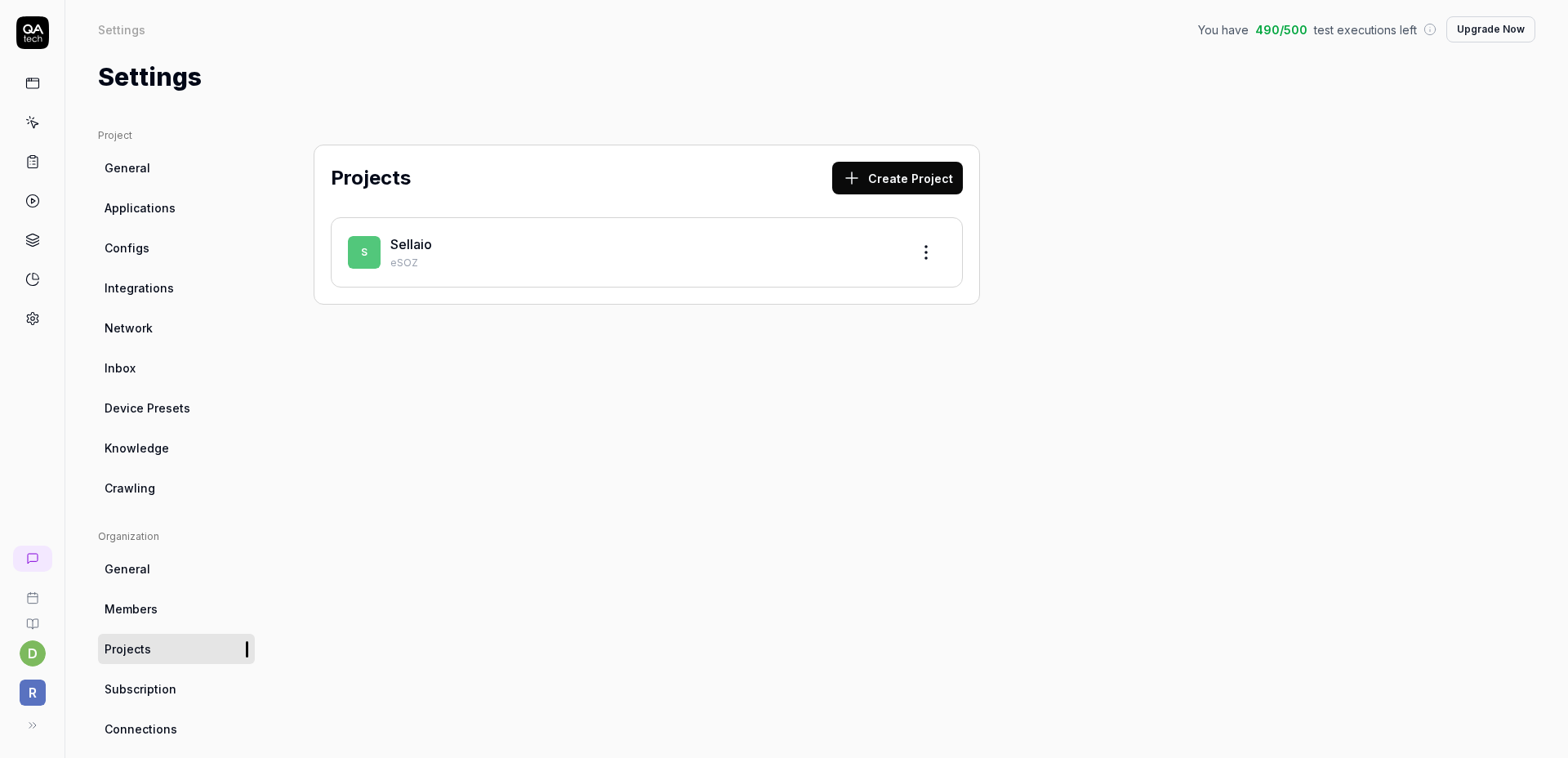
click at [167, 701] on link "Subscription" at bounding box center [176, 688] width 157 height 30
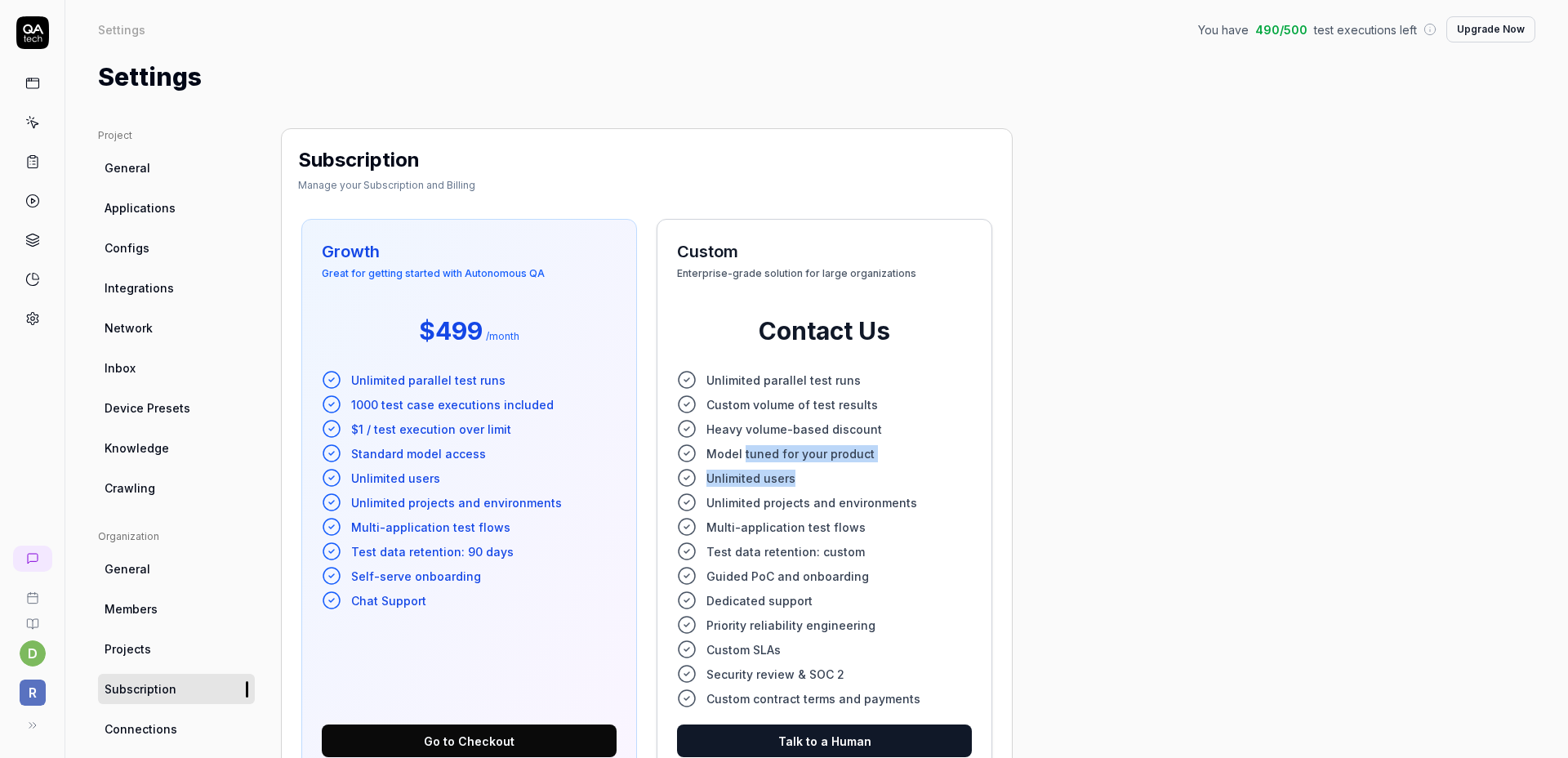
drag, startPoint x: 743, startPoint y: 454, endPoint x: 901, endPoint y: 473, distance: 159.1
click at [901, 473] on ul "Unlimited parallel test runs Custom volume of test results Heavy volume-based d…" at bounding box center [824, 540] width 295 height 339
click at [923, 473] on li "Unlimited users" at bounding box center [824, 478] width 295 height 19
drag, startPoint x: 797, startPoint y: 462, endPoint x: 895, endPoint y: 463, distance: 98.0
click at [853, 462] on ul "Unlimited parallel test runs Custom volume of test results Heavy volume-based d…" at bounding box center [824, 540] width 295 height 339
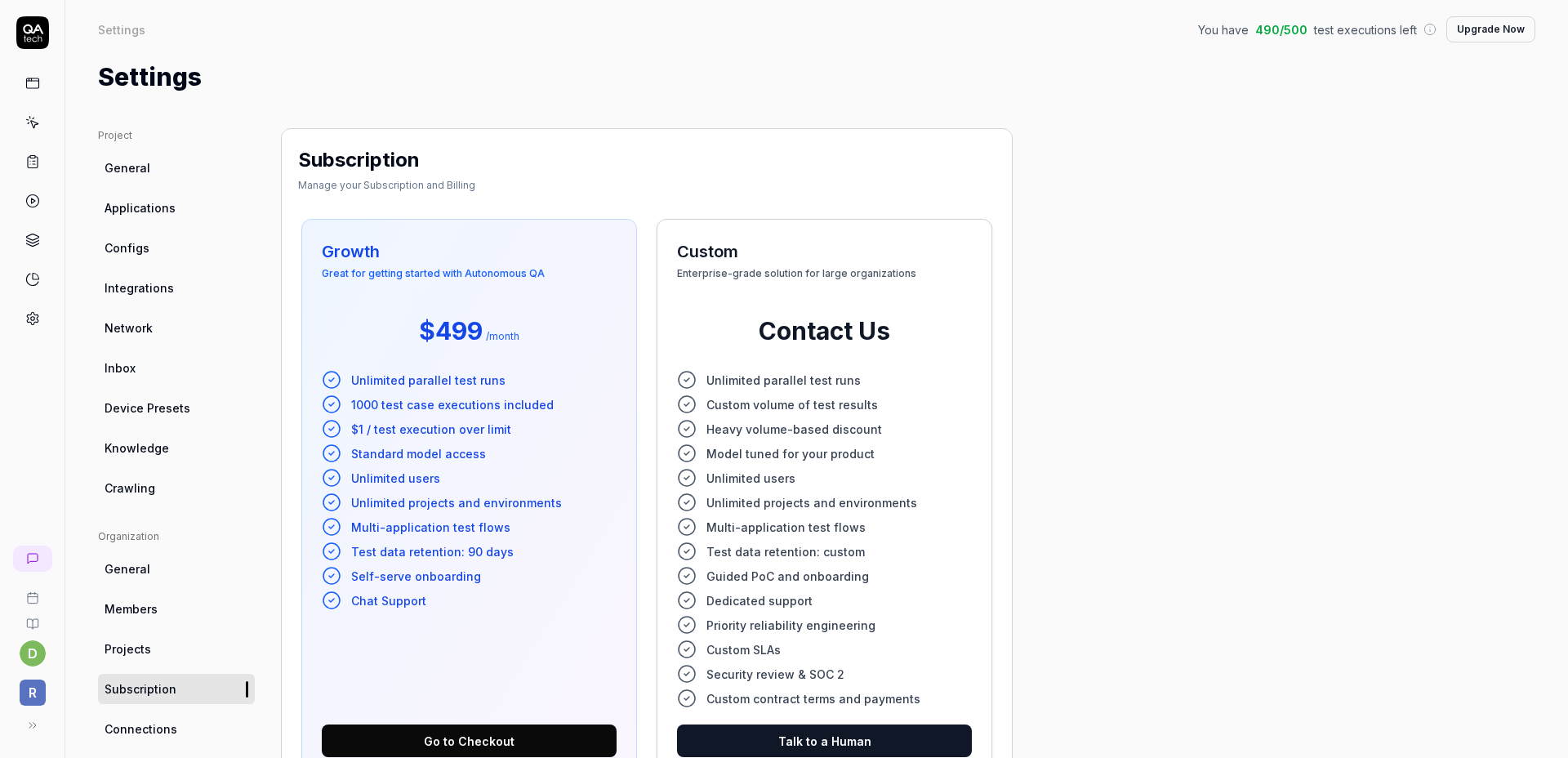
click at [895, 463] on ul "Unlimited parallel test runs Custom volume of test results Heavy volume-based d…" at bounding box center [824, 540] width 295 height 339
click at [16, 310] on div at bounding box center [32, 174] width 64 height 316
click at [33, 324] on icon at bounding box center [33, 318] width 12 height 13
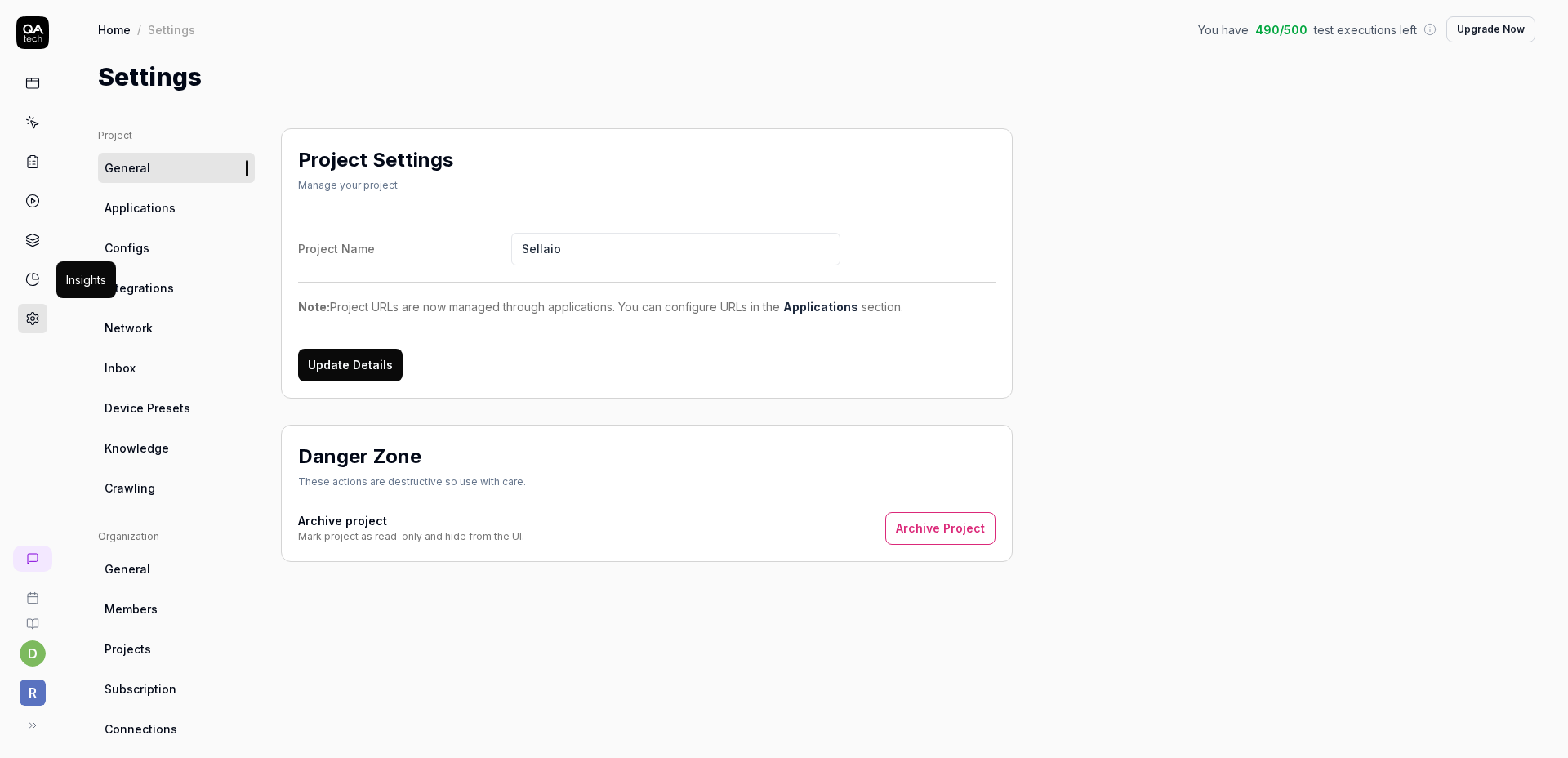
click at [31, 286] on icon at bounding box center [32, 279] width 14 height 14
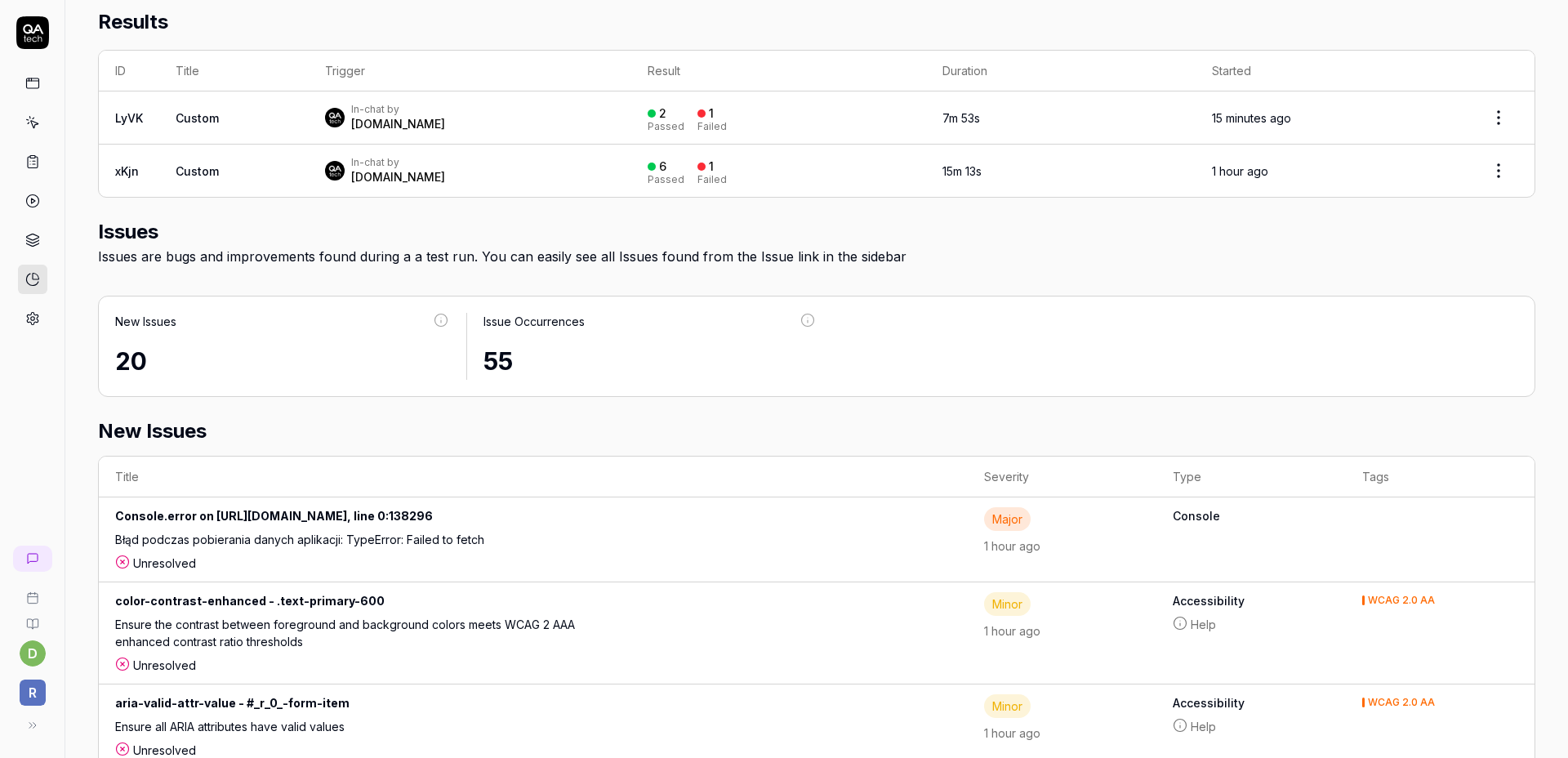
scroll to position [759, 0]
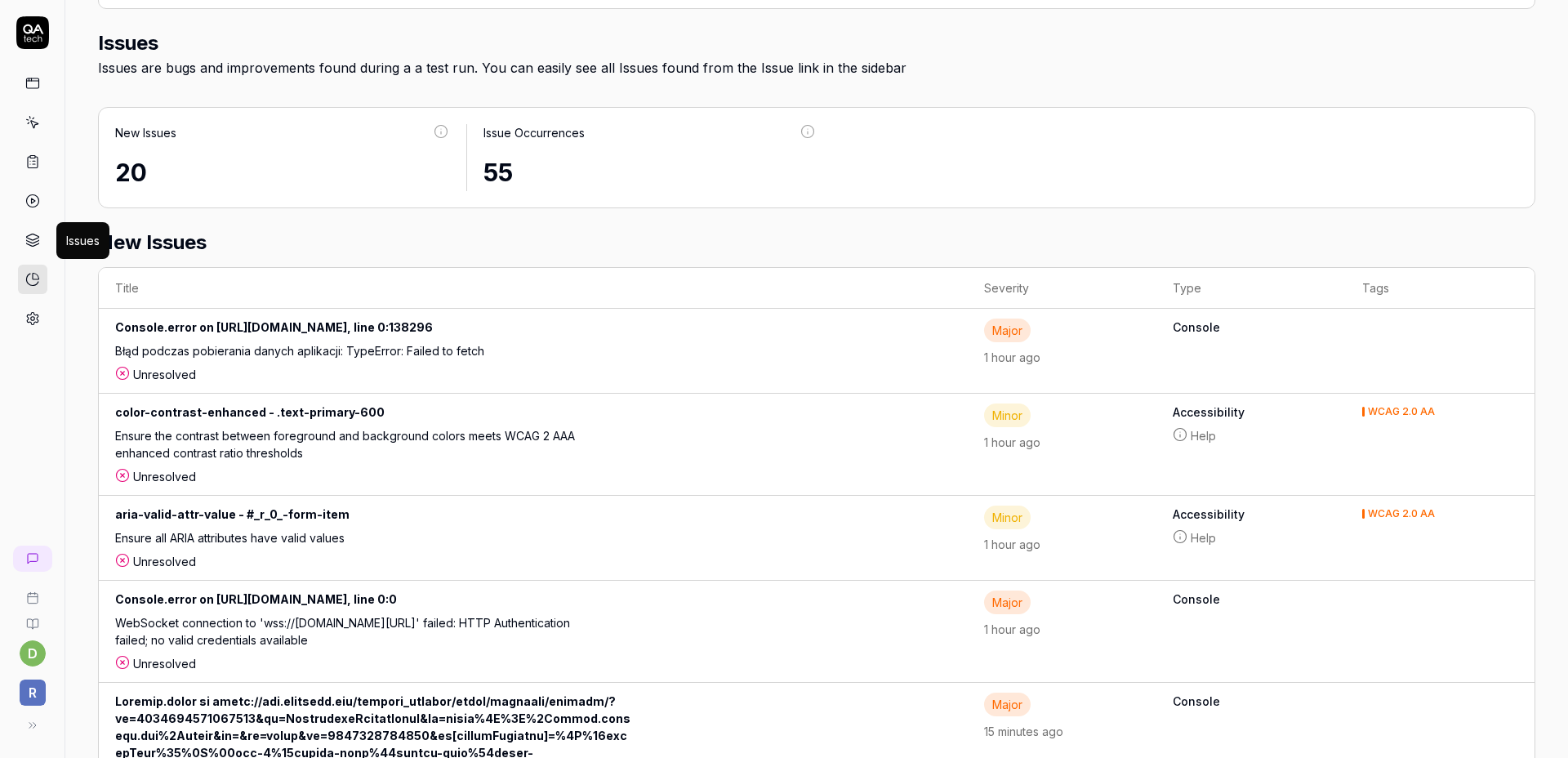
click at [28, 243] on icon at bounding box center [32, 240] width 14 height 14
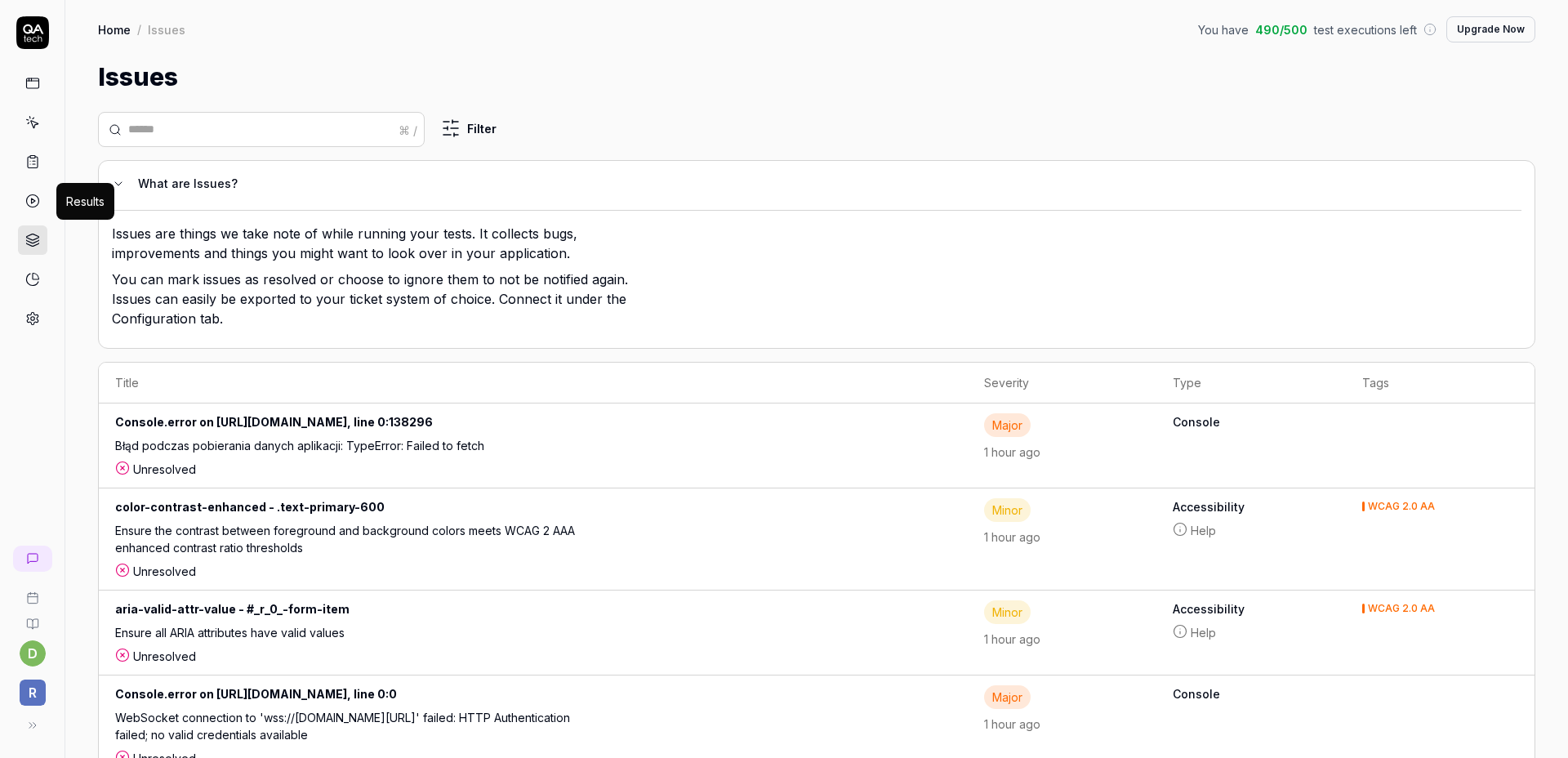
click at [32, 202] on icon at bounding box center [32, 200] width 14 height 14
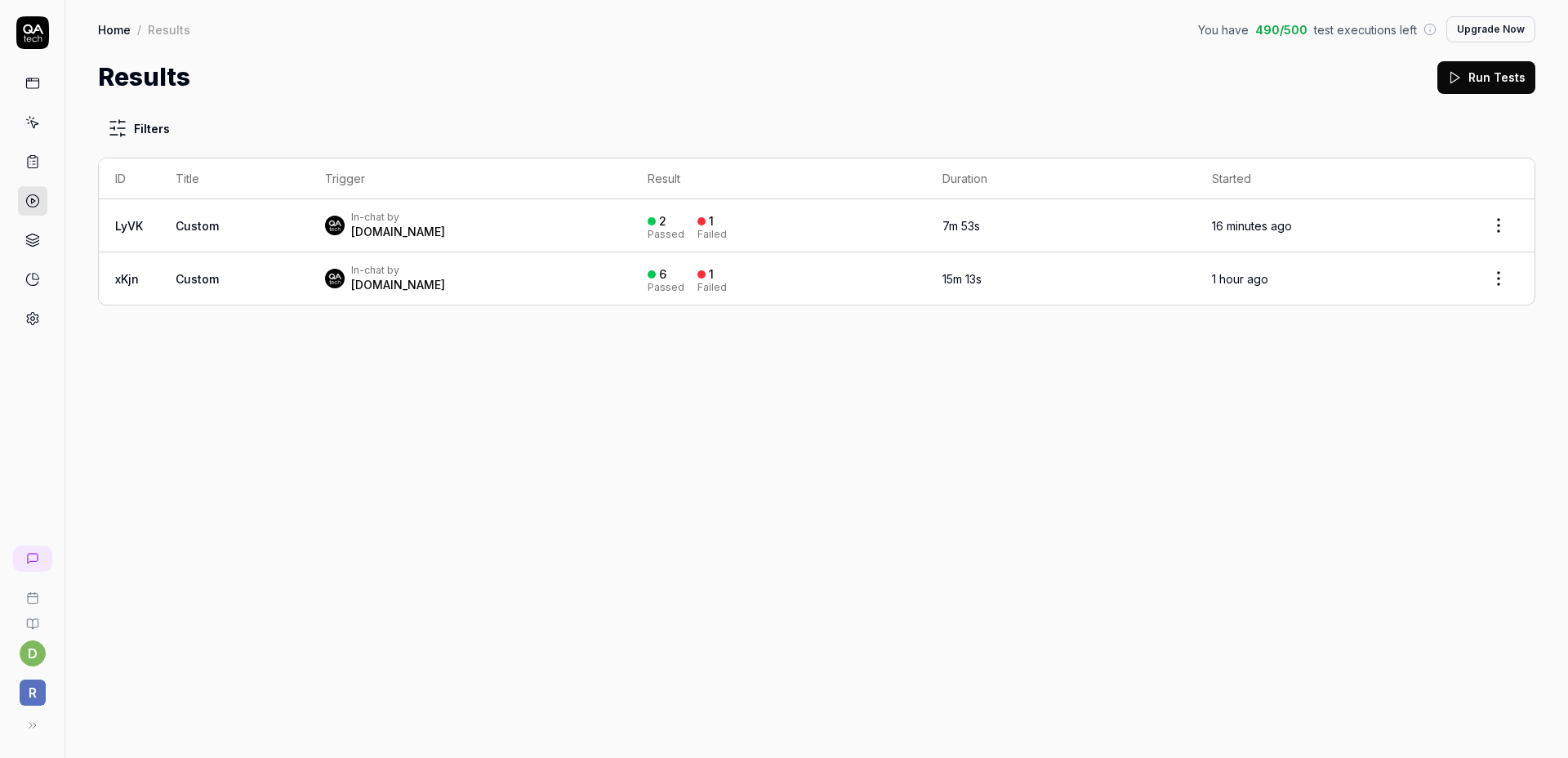
click at [38, 169] on link at bounding box center [33, 162] width 30 height 30
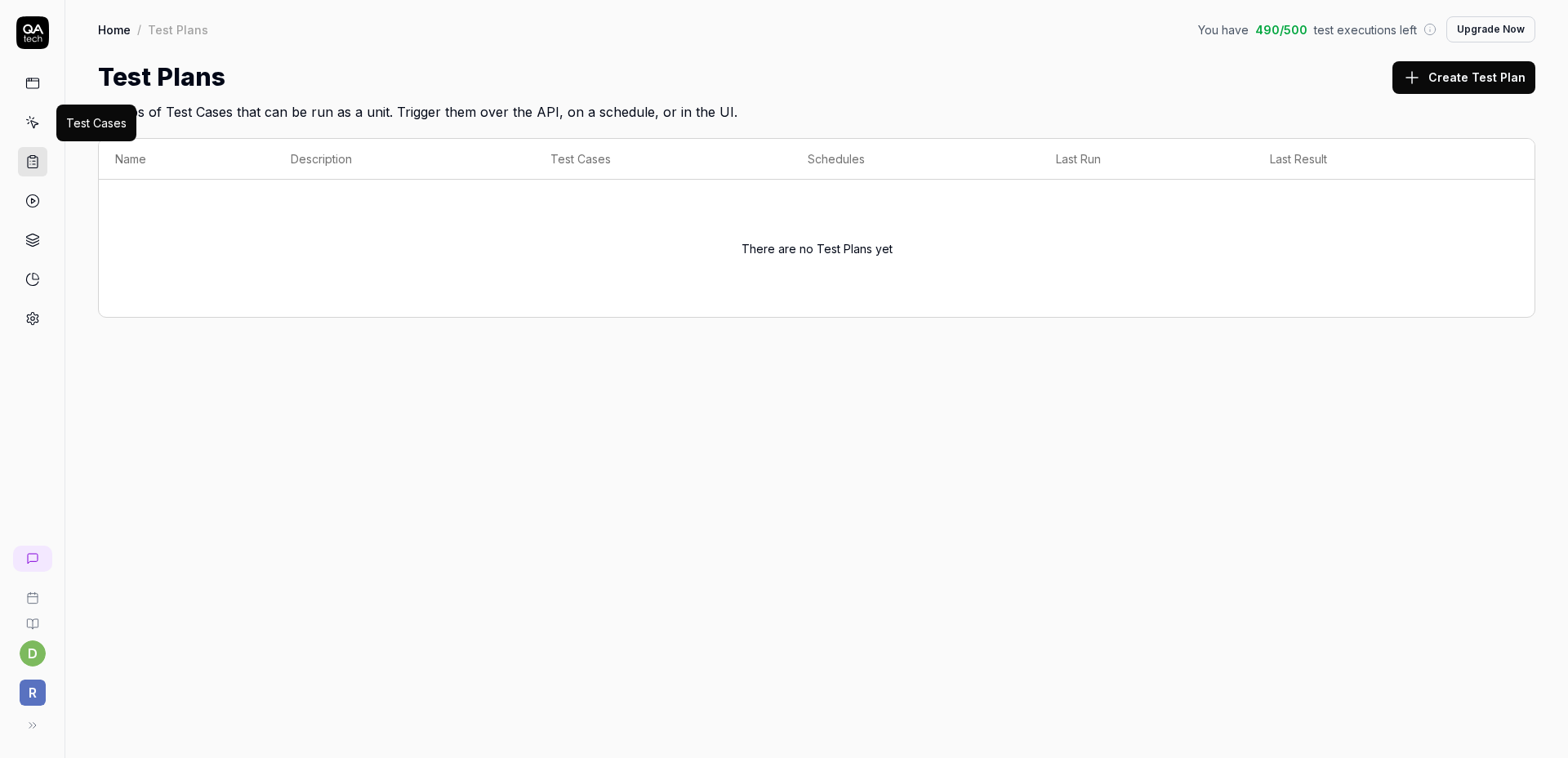
click at [36, 116] on icon at bounding box center [32, 122] width 14 height 14
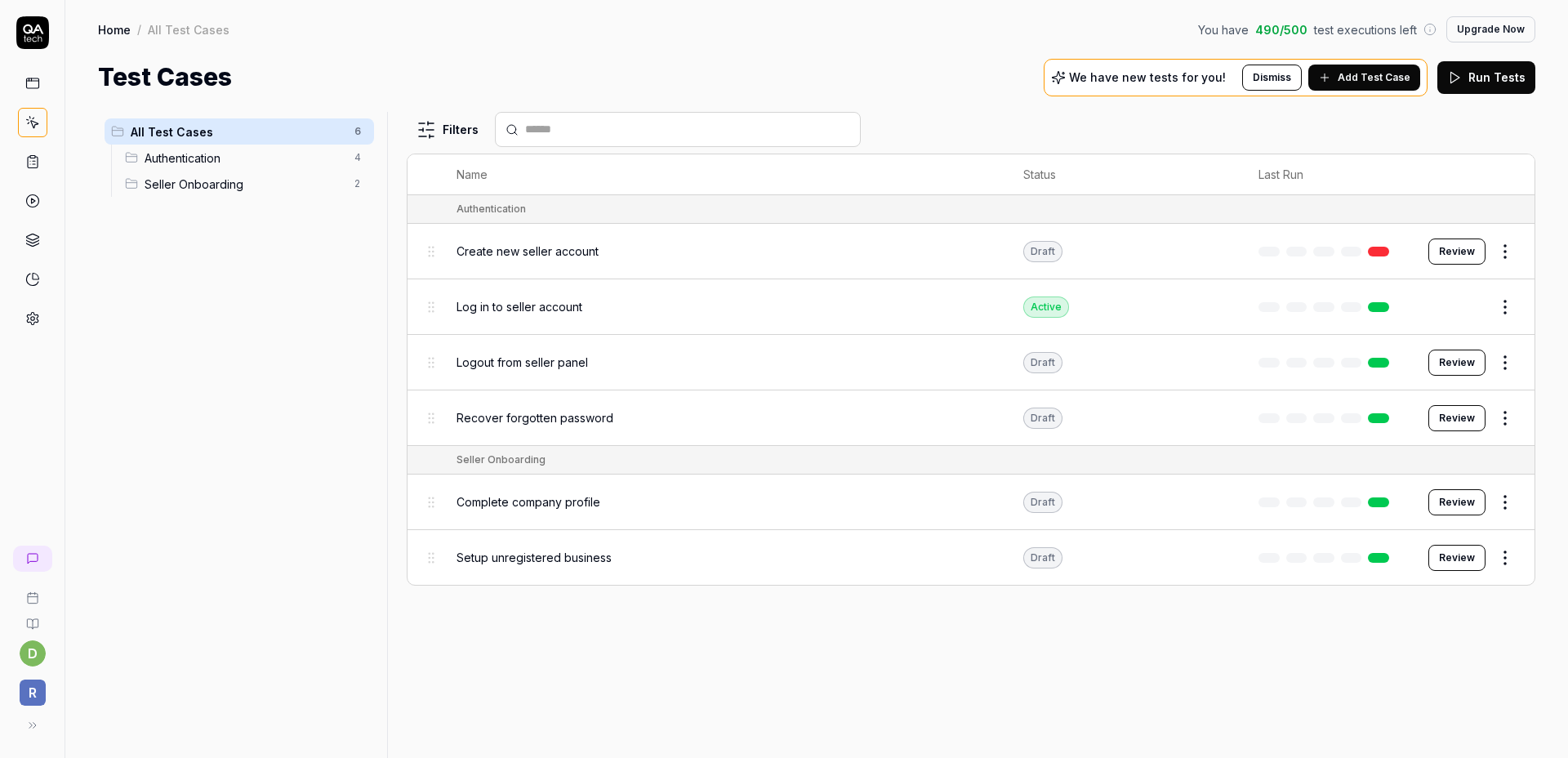
click at [36, 94] on link at bounding box center [33, 83] width 30 height 30
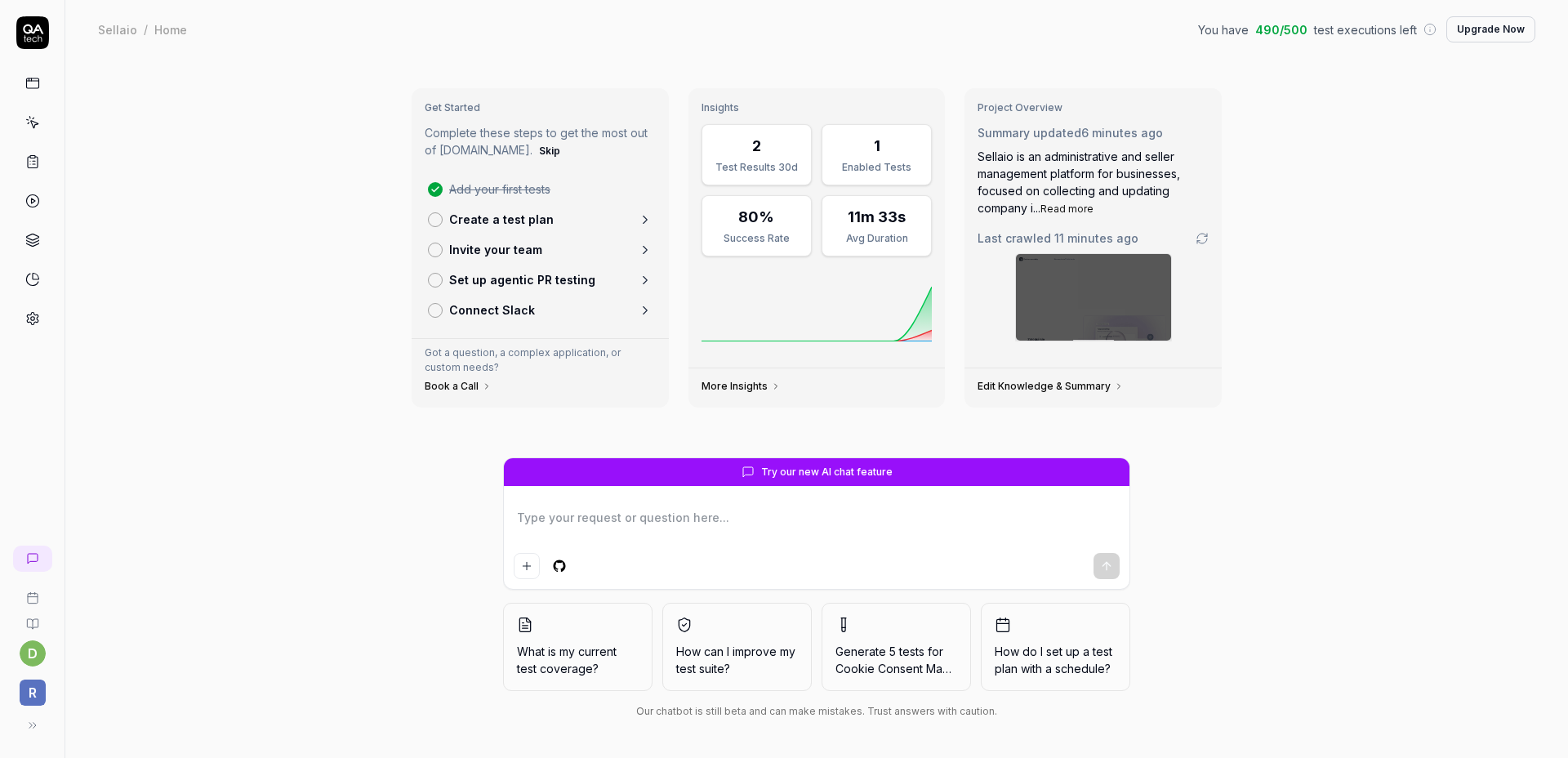
click at [320, 520] on div "Get Started Complete these steps to get the most out of [DOMAIN_NAME]. Skip Add…" at bounding box center [817, 408] width 1503 height 699
click at [285, 452] on div "Get Started Complete these steps to get the most out of [DOMAIN_NAME]. Skip Add…" at bounding box center [817, 408] width 1503 height 699
click at [30, 82] on icon at bounding box center [32, 83] width 14 height 14
type textarea "*"
click at [31, 116] on icon at bounding box center [32, 122] width 14 height 14
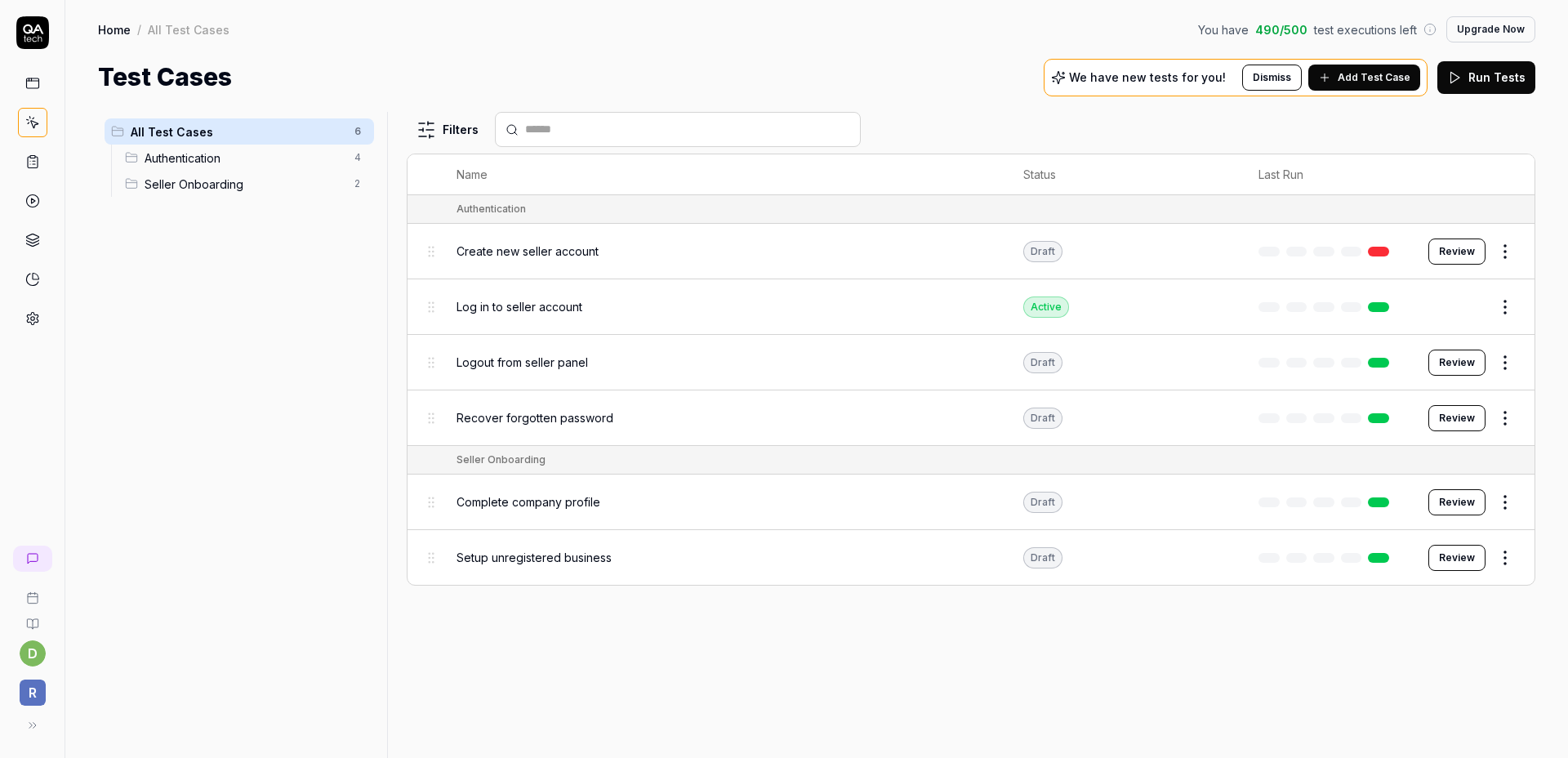
click at [42, 156] on link at bounding box center [33, 162] width 30 height 30
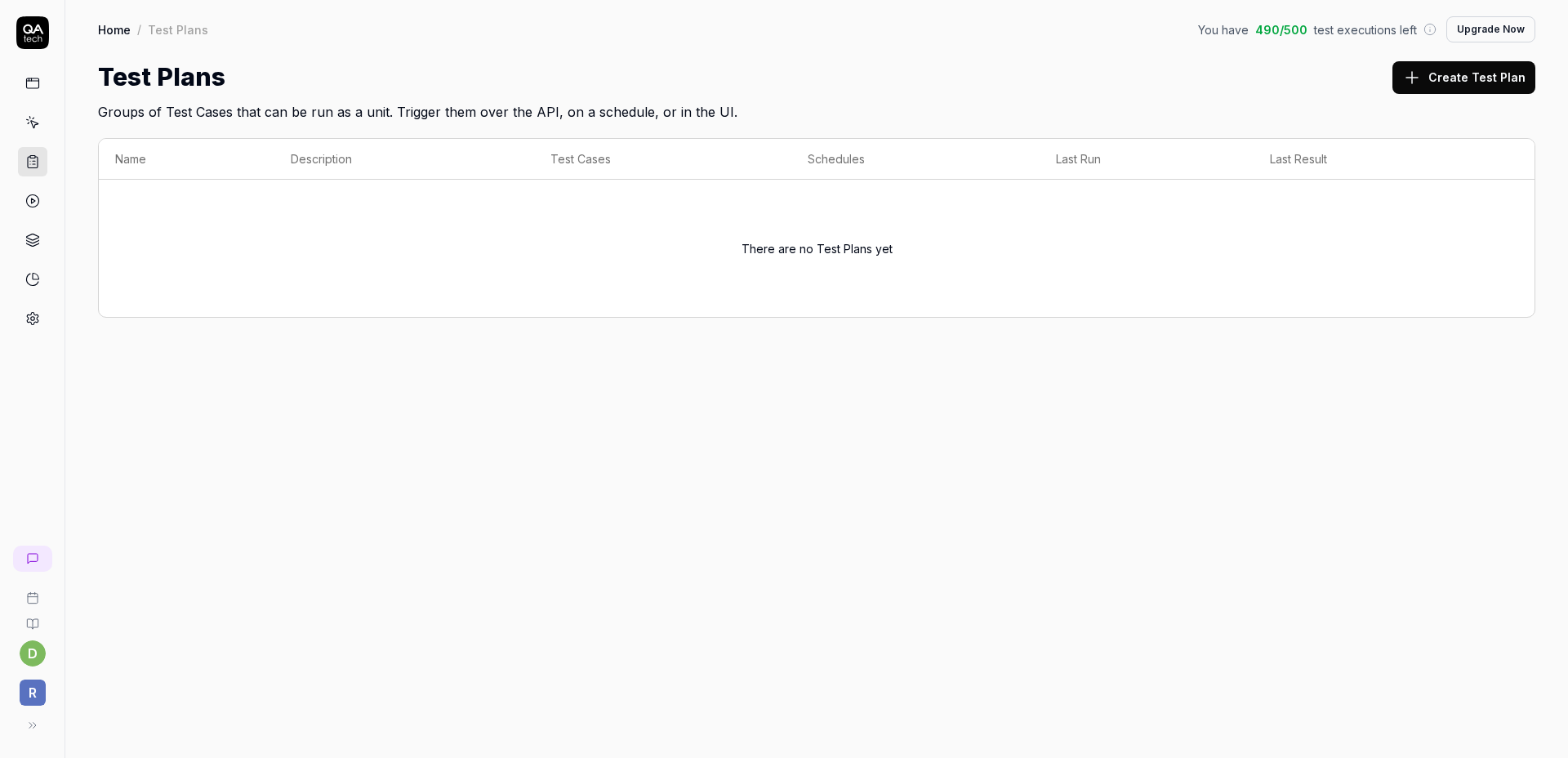
click at [44, 132] on link at bounding box center [33, 122] width 30 height 30
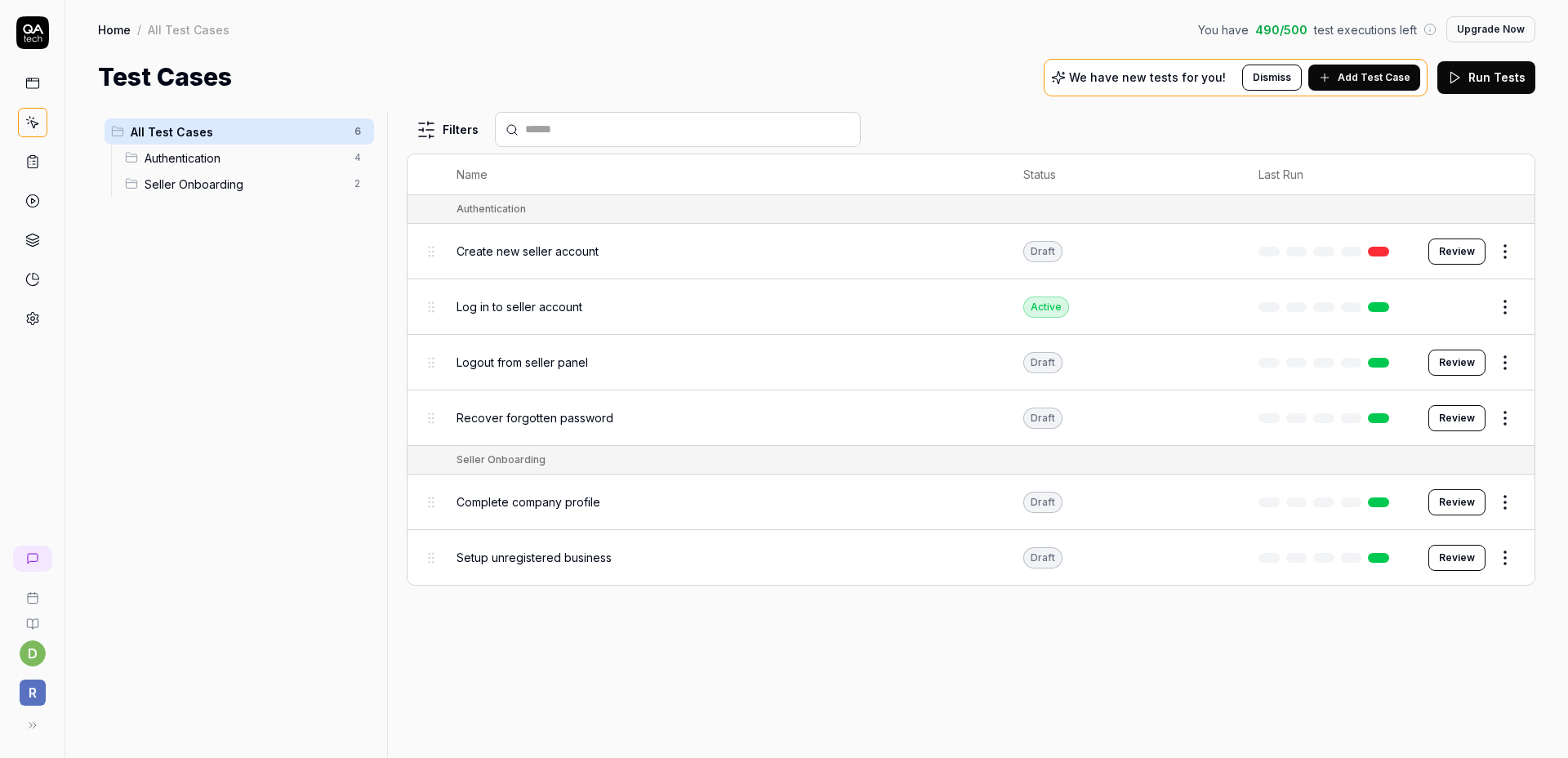
click at [1402, 82] on span "Add Test Case" at bounding box center [1375, 77] width 73 height 14
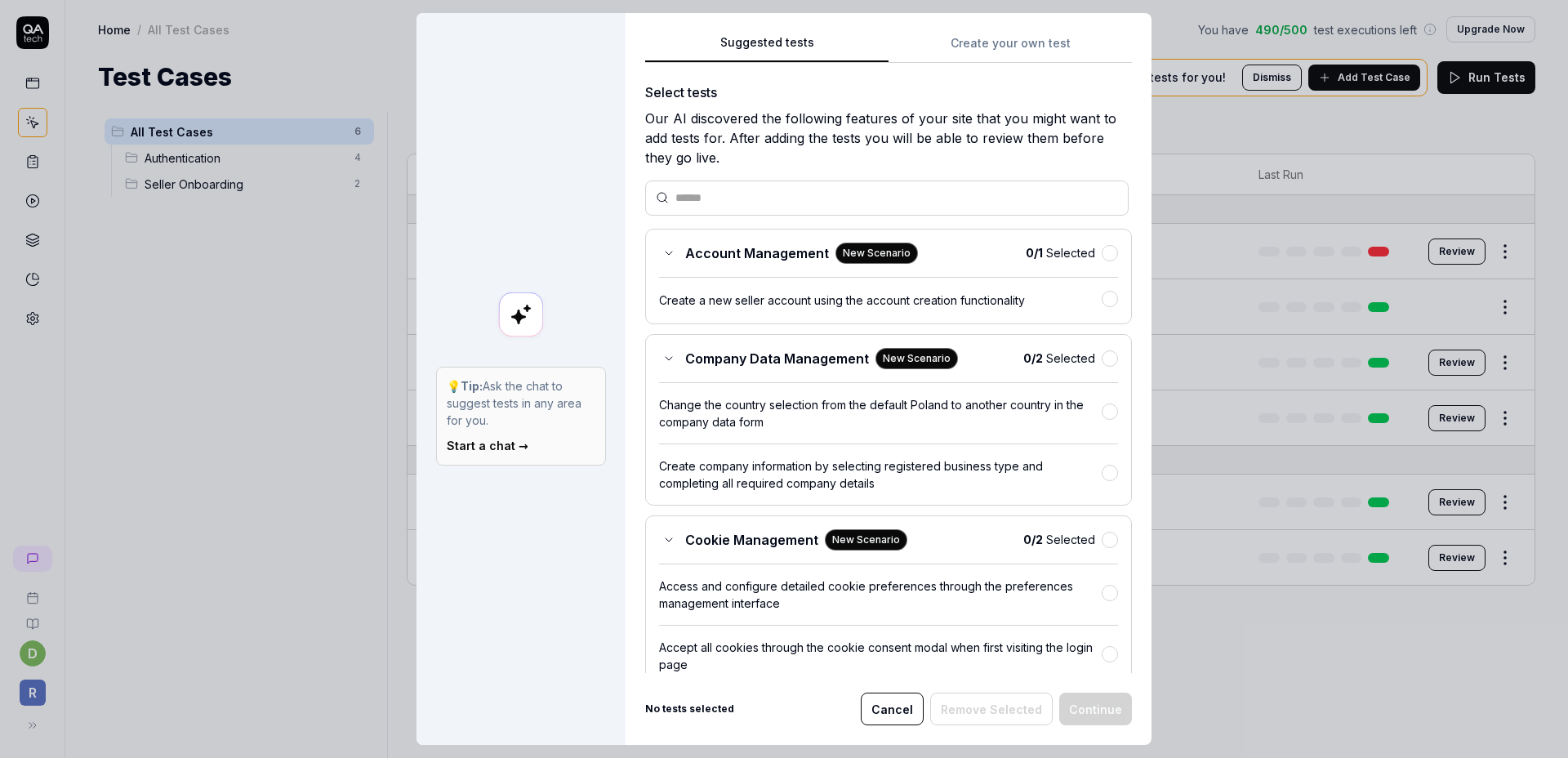
click at [974, 58] on button "Create your own test" at bounding box center [1010, 48] width 243 height 30
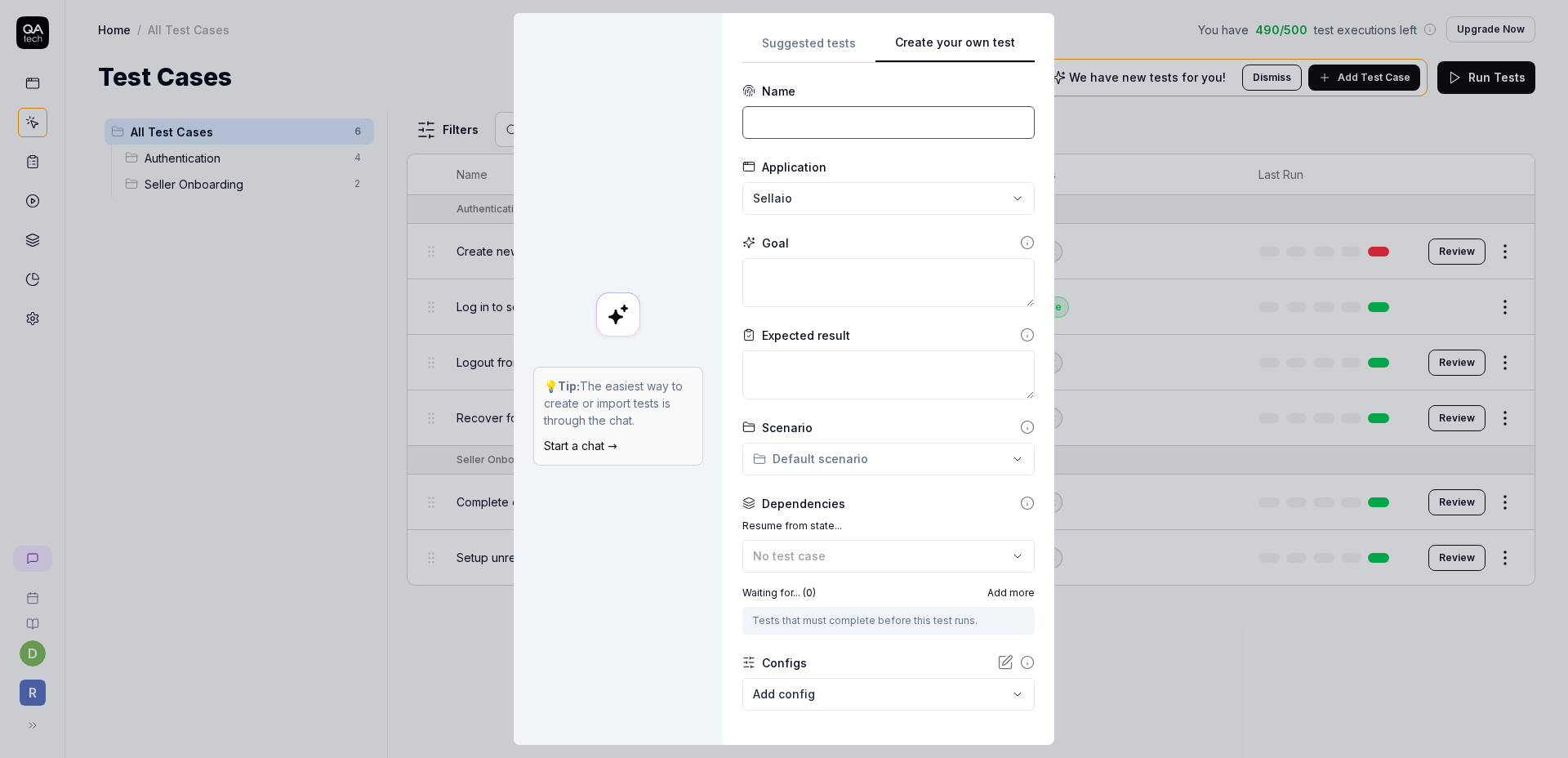
click at [856, 129] on input at bounding box center [889, 122] width 292 height 33
type input "Product"
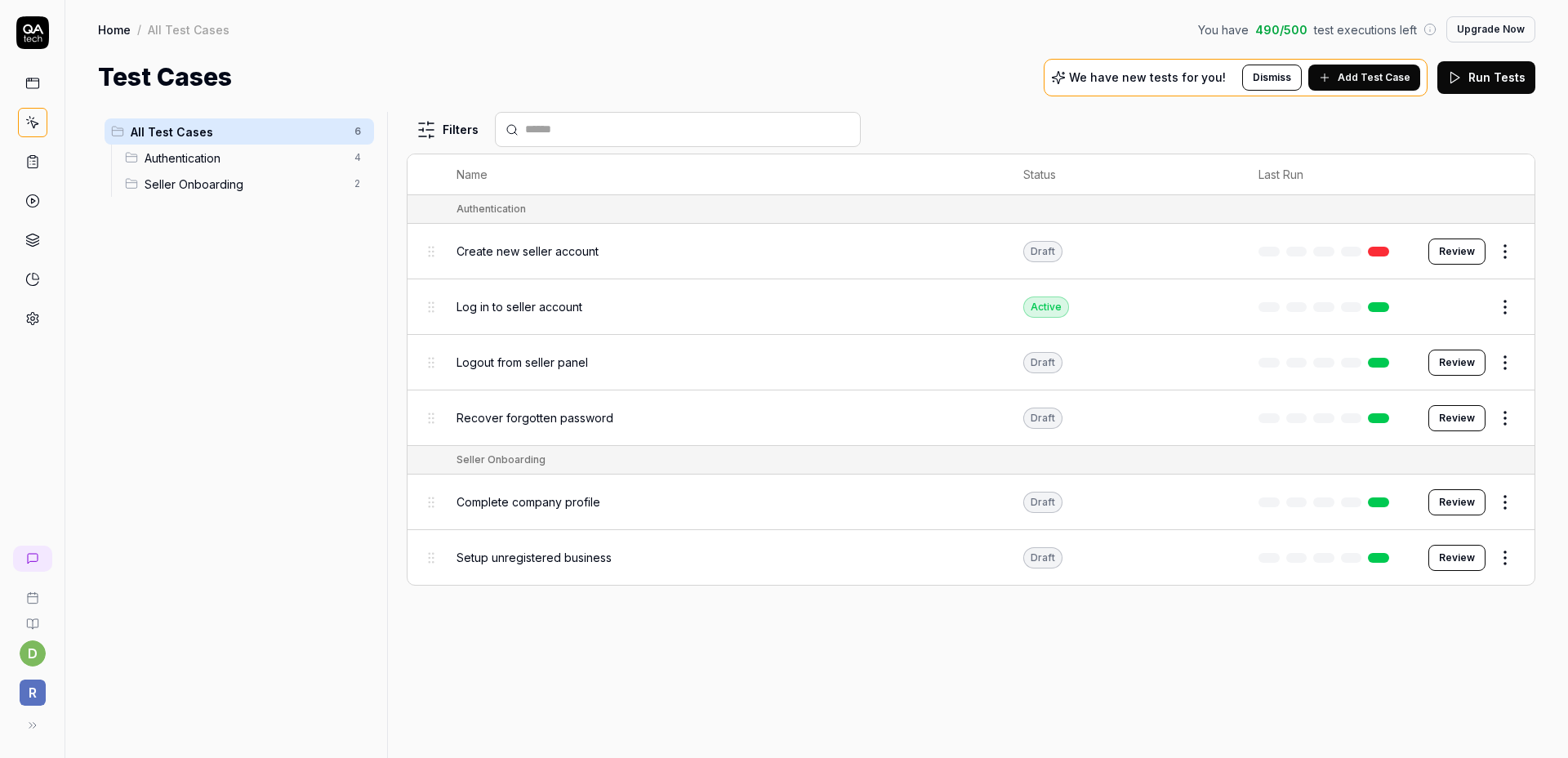
click at [592, 251] on span "Create new seller account" at bounding box center [528, 251] width 142 height 17
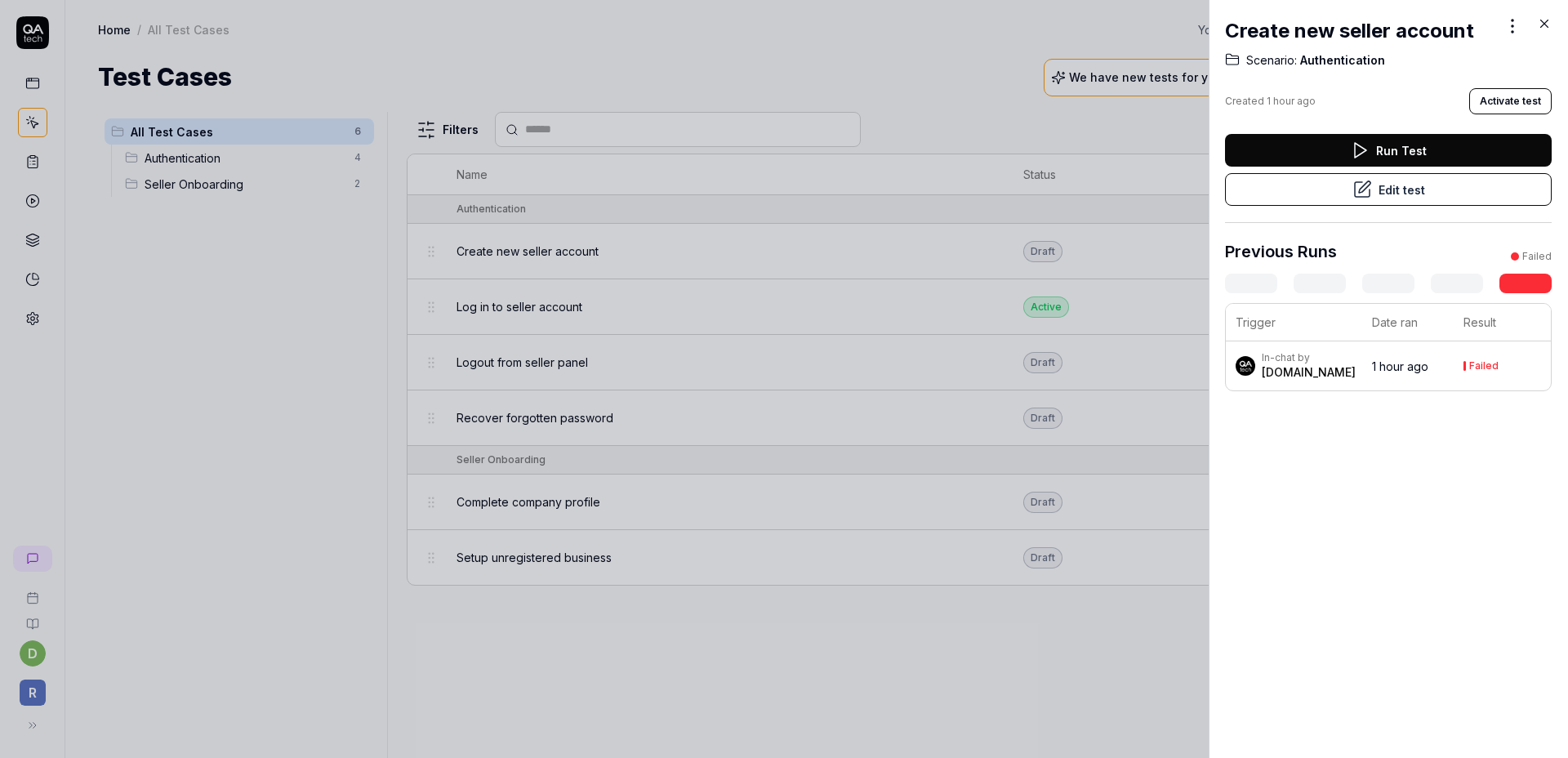
click at [1394, 190] on button "Edit test" at bounding box center [1389, 190] width 327 height 33
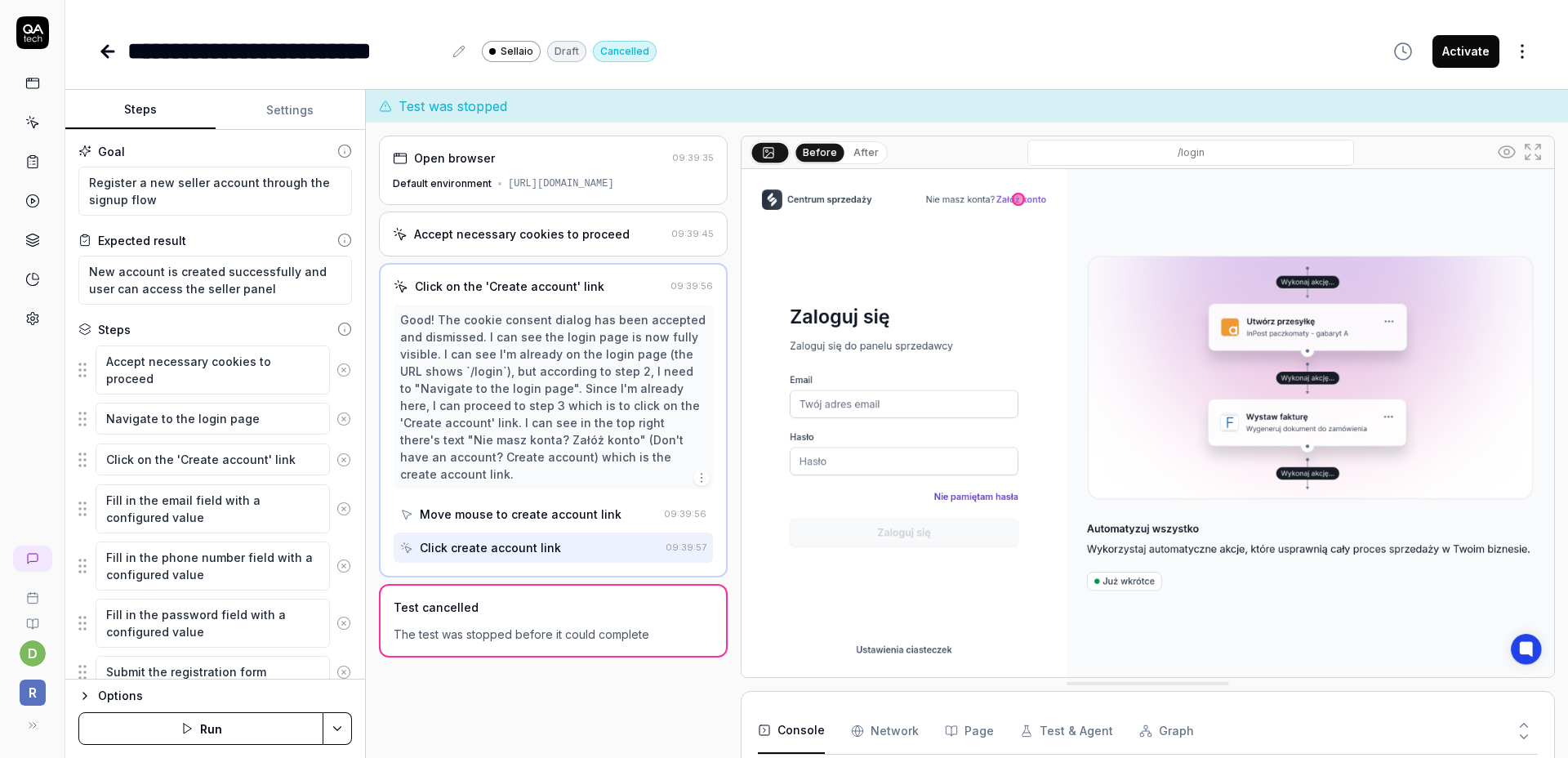
scroll to position [127, 0]
click at [323, 111] on button "Settings" at bounding box center [291, 110] width 150 height 39
click at [163, 103] on button "Steps" at bounding box center [140, 110] width 150 height 39
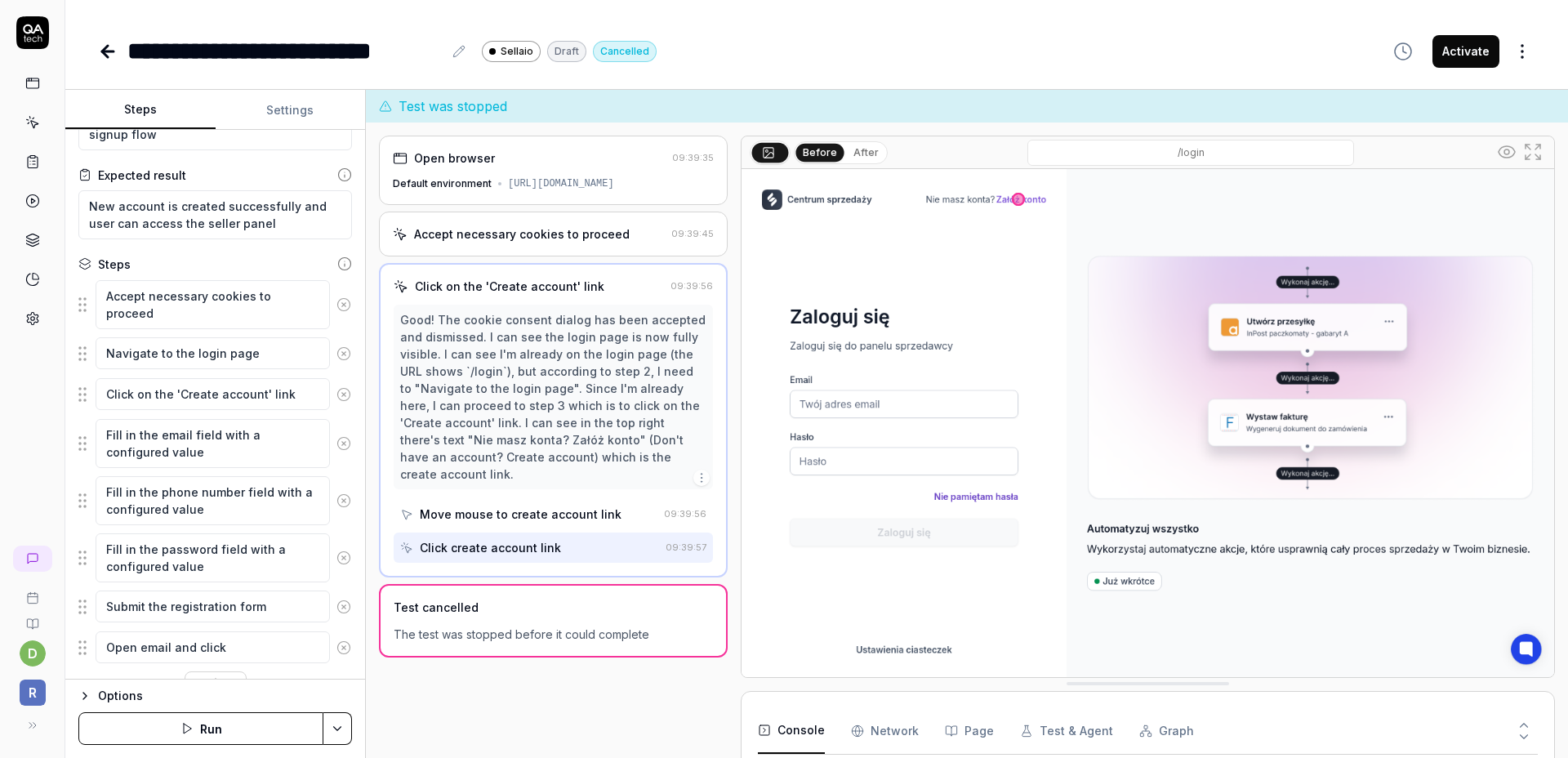
scroll to position [101, 0]
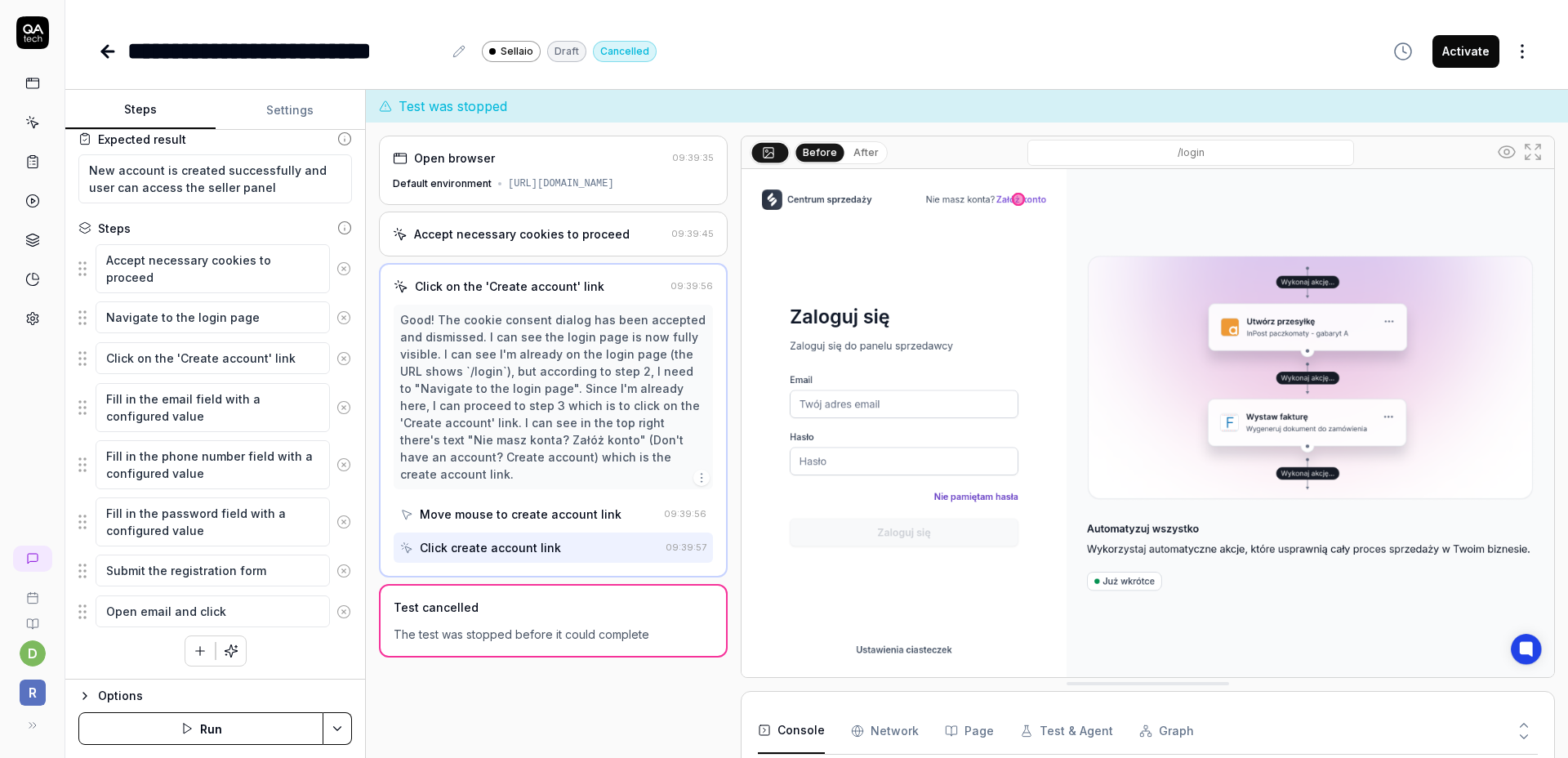
type textarea "*"
click at [269, 114] on button "Settings" at bounding box center [291, 110] width 150 height 39
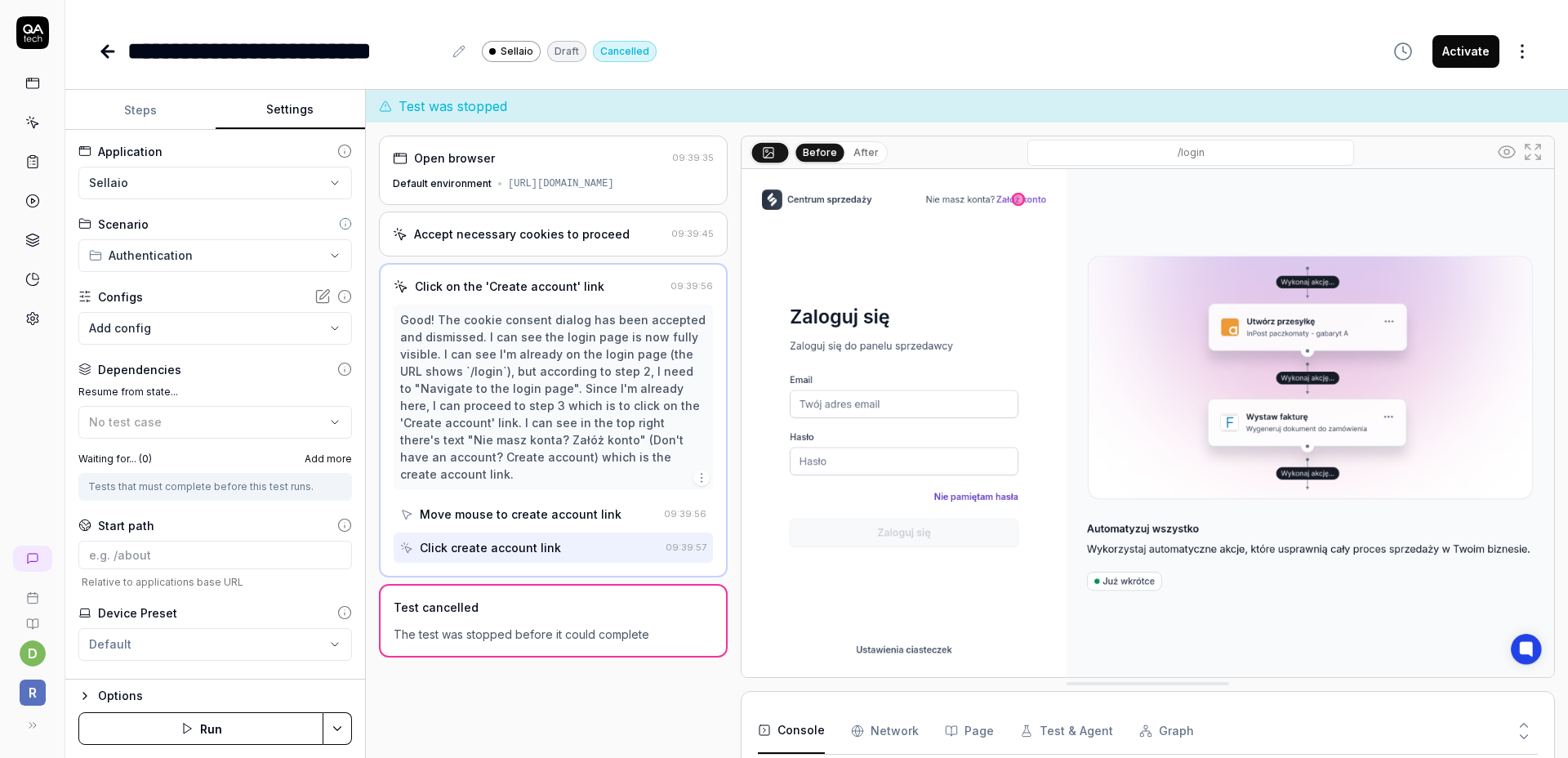
scroll to position [30, 0]
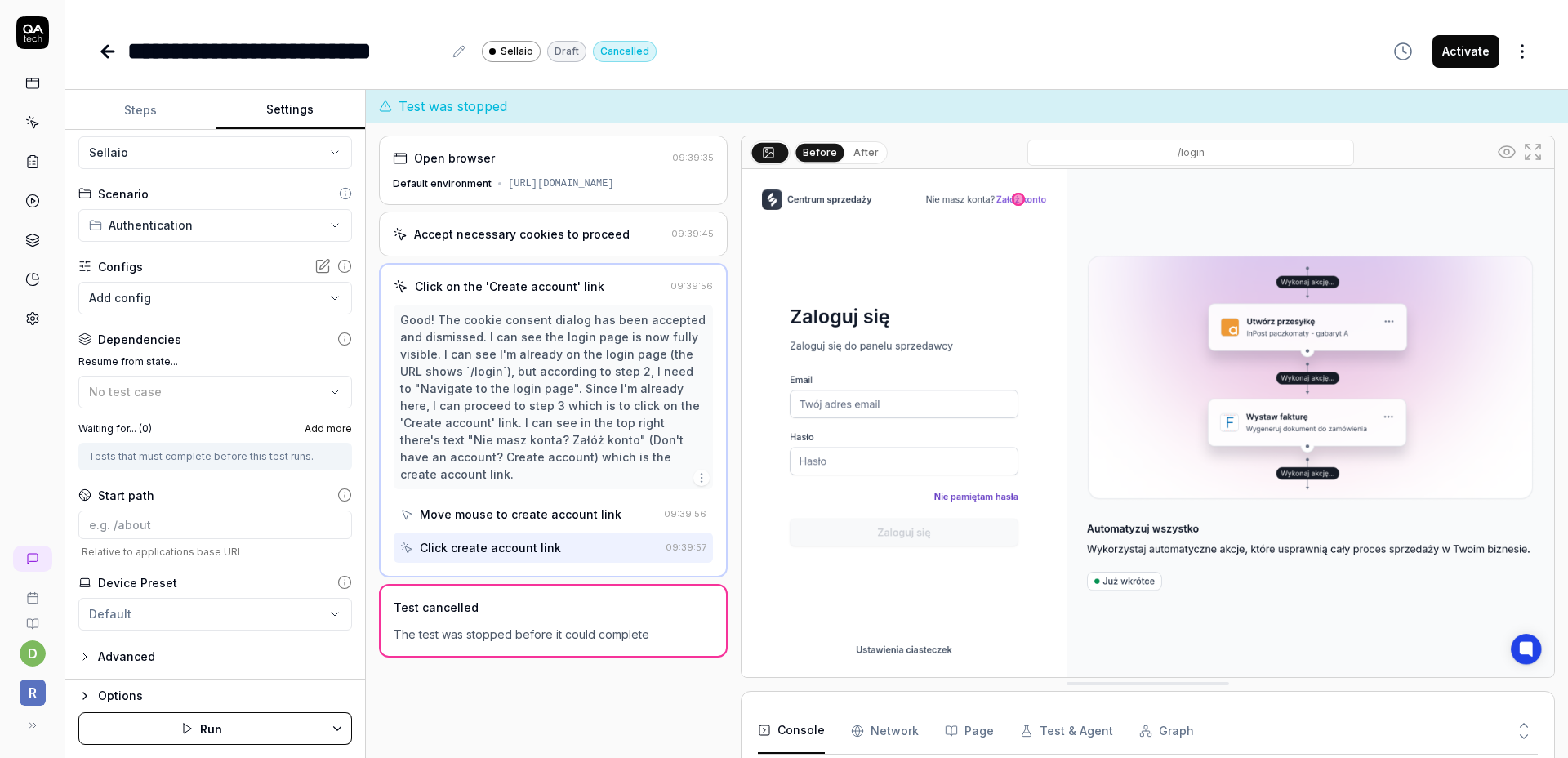
click at [139, 660] on div "Advanced" at bounding box center [126, 656] width 57 height 19
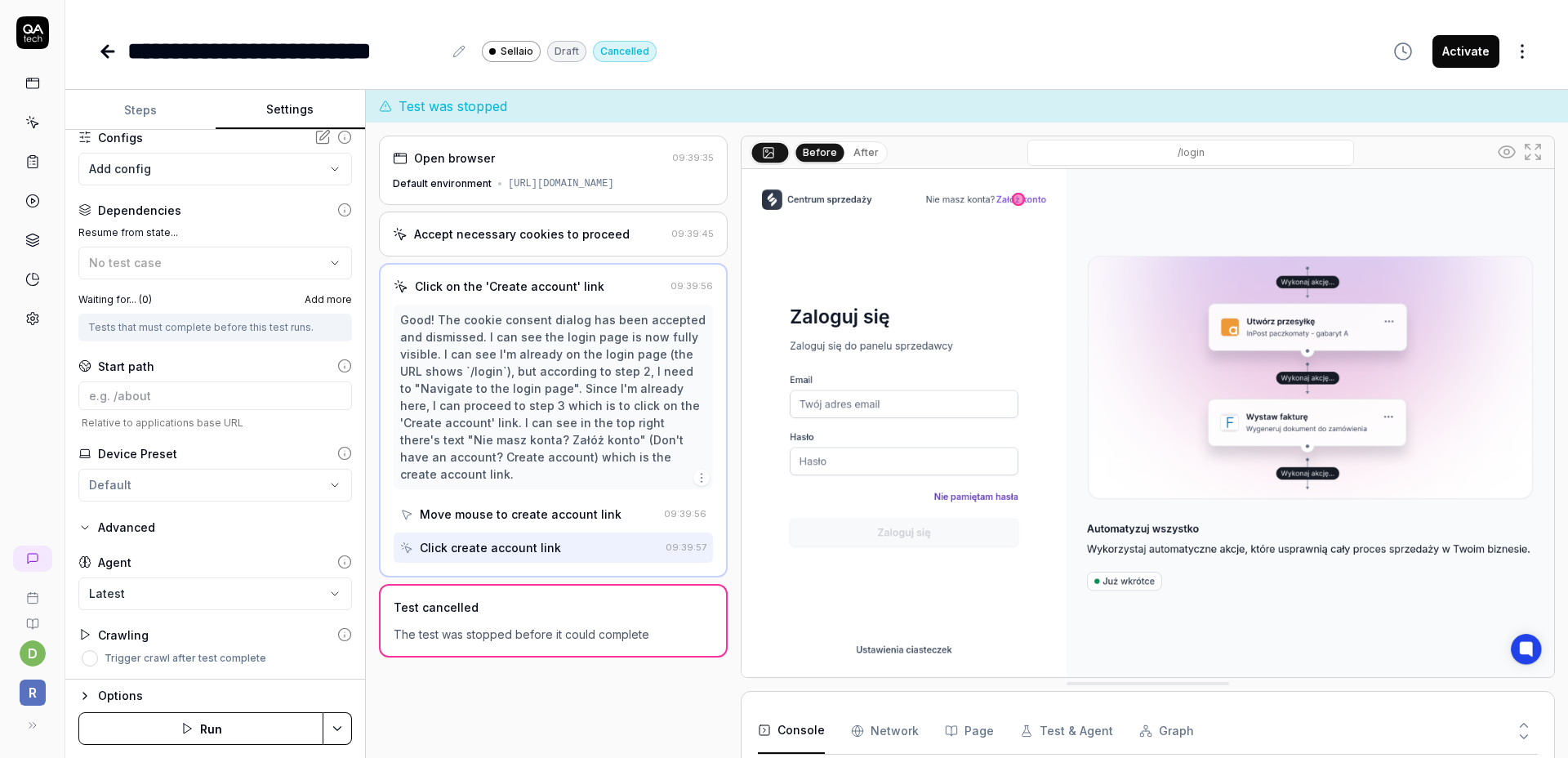
scroll to position [0, 0]
